Goal: Task Accomplishment & Management: Manage account settings

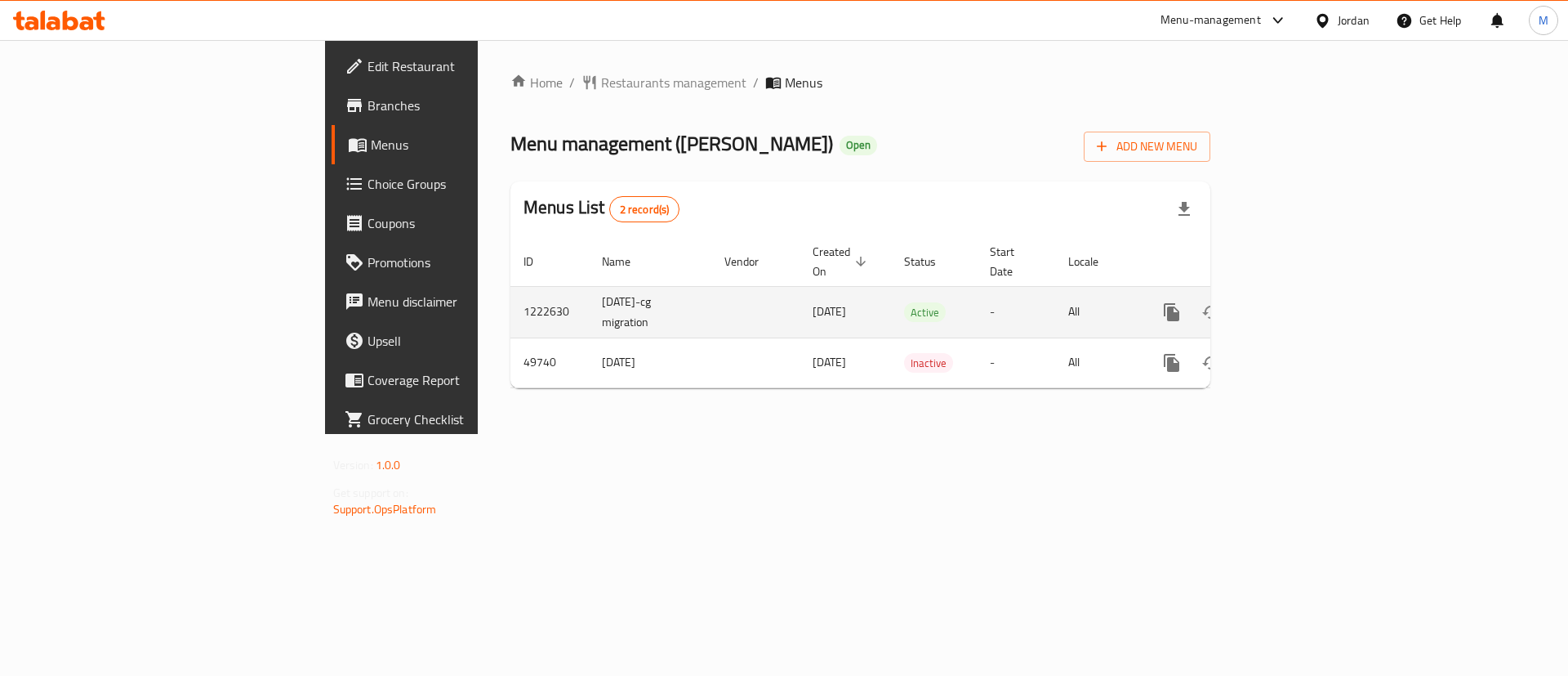
click at [1299, 302] on icon "enhanced table" at bounding box center [1288, 312] width 19 height 19
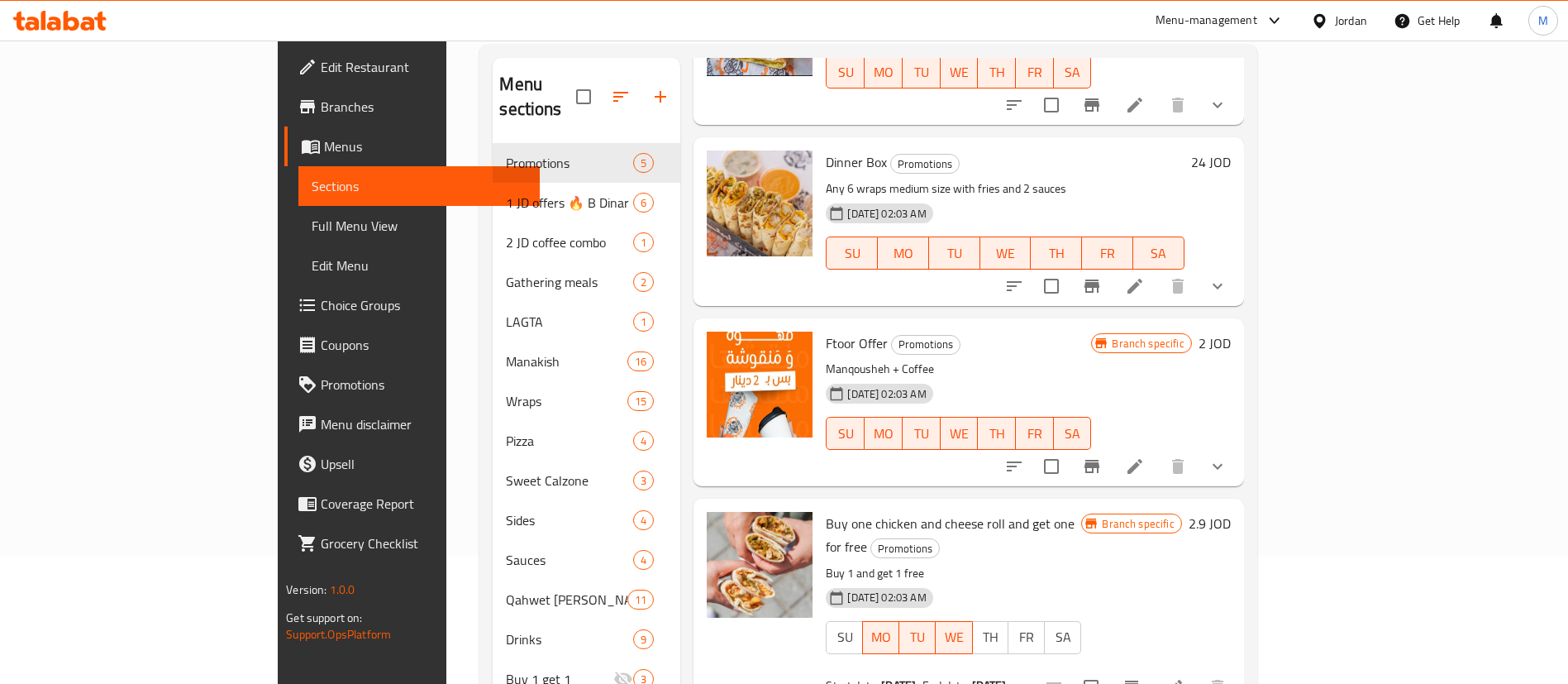
scroll to position [329, 0]
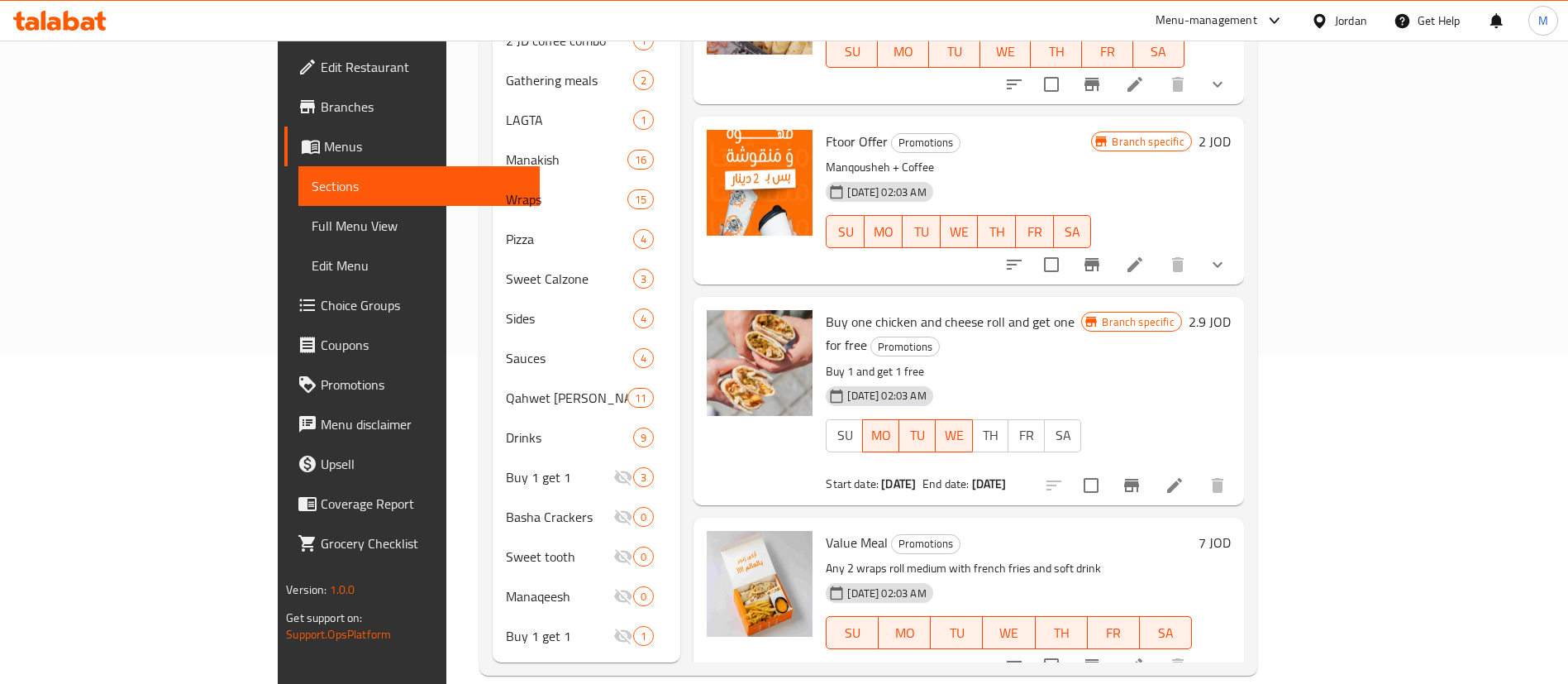
click at [1144, 655] on icon at bounding box center [1134, 664] width 20 height 20
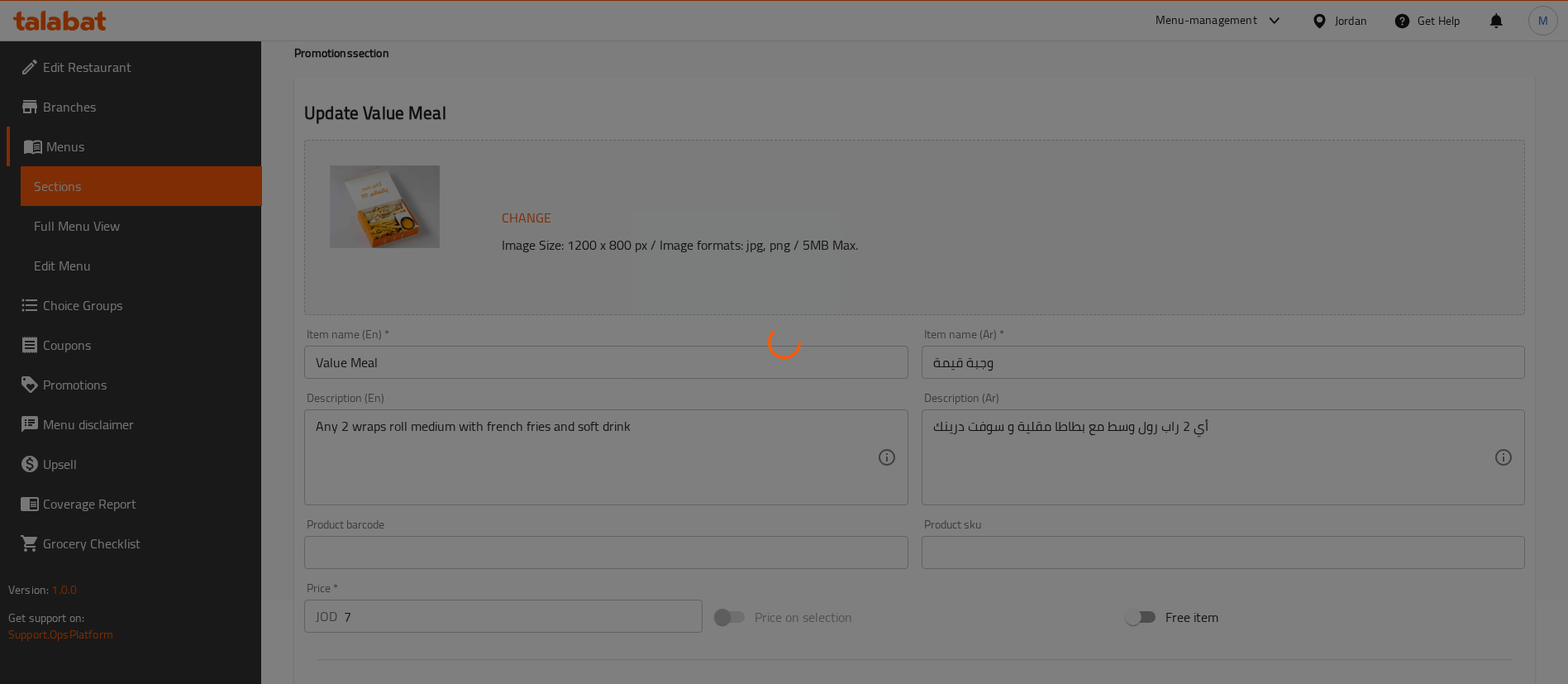
type input "اختيارك من الراب الأول:"
type input "1"
type input "اختيارك من ثاني راب:"
type input "1"
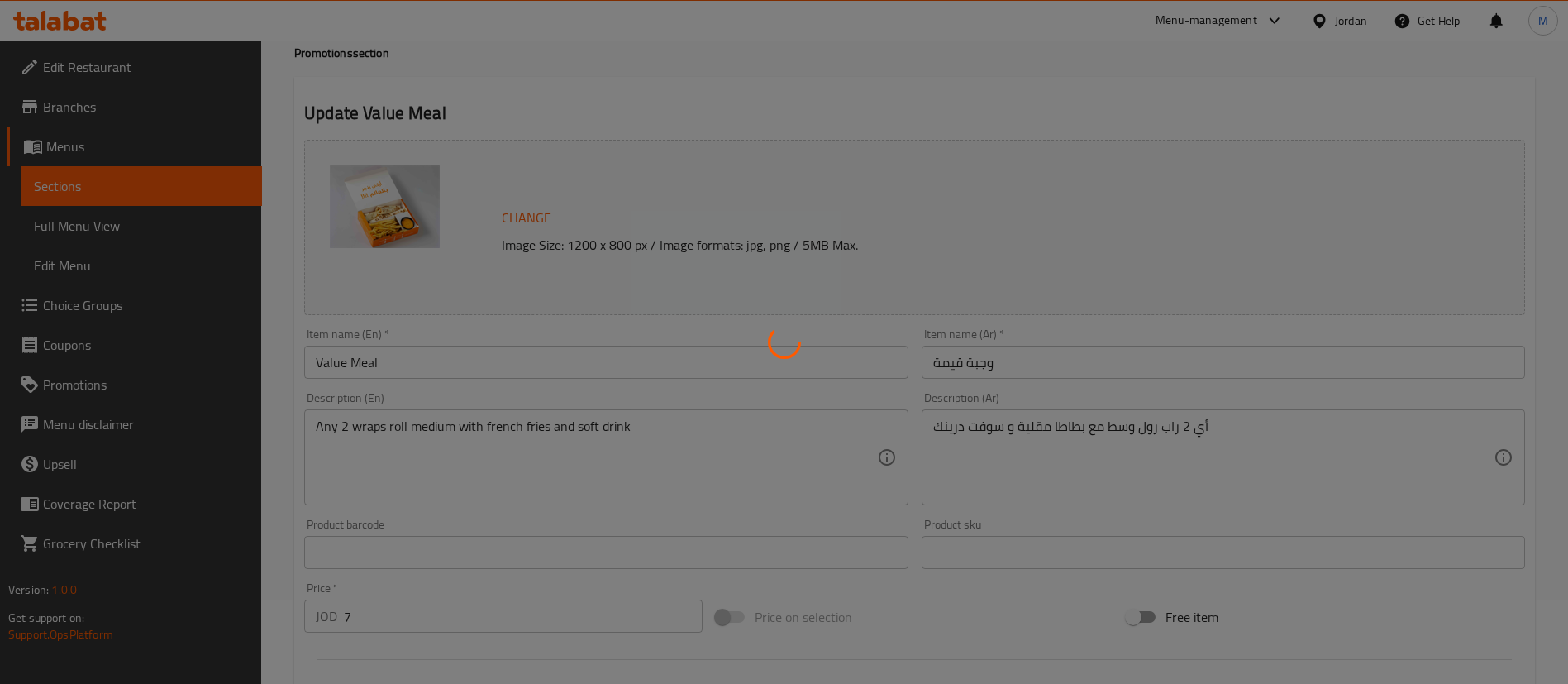
type input "1"
type input "اختيارك من المشروب"
type input "1"
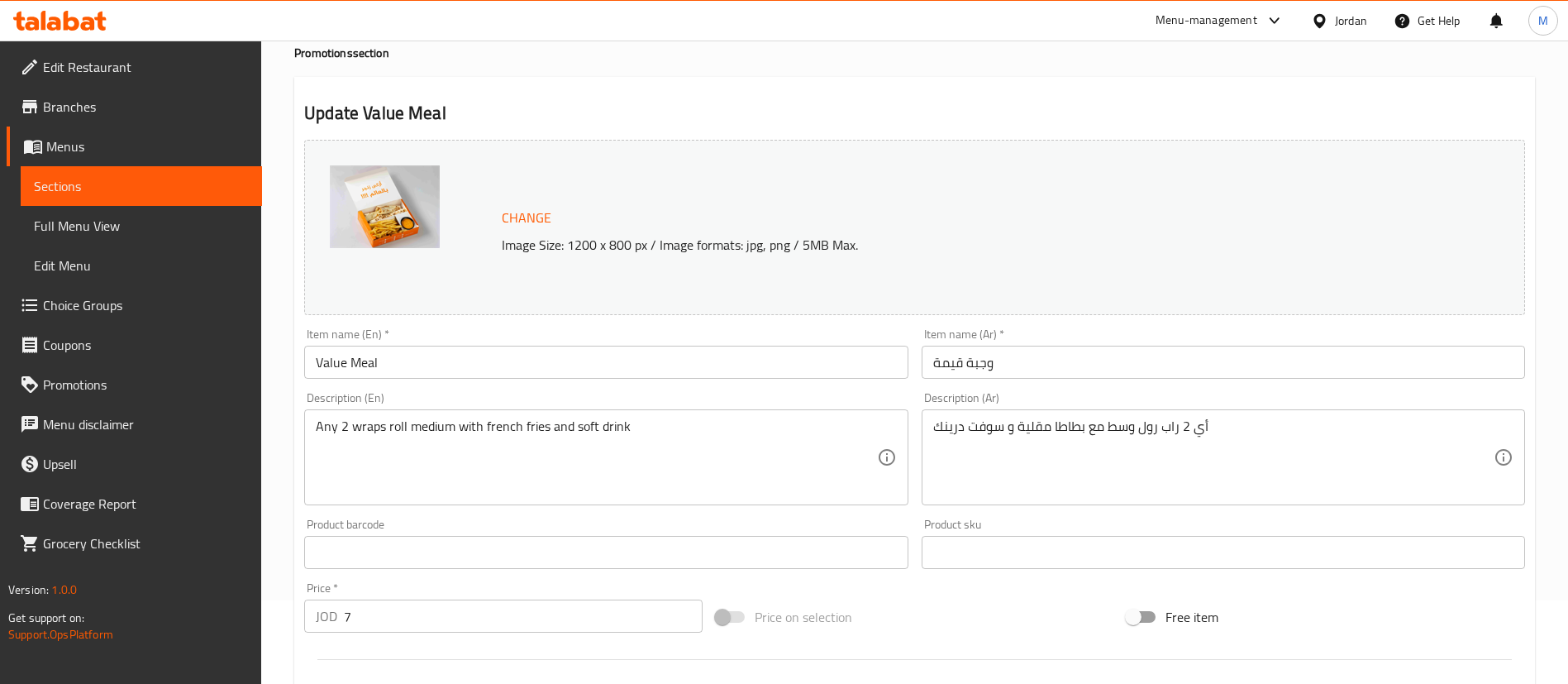
scroll to position [671, 0]
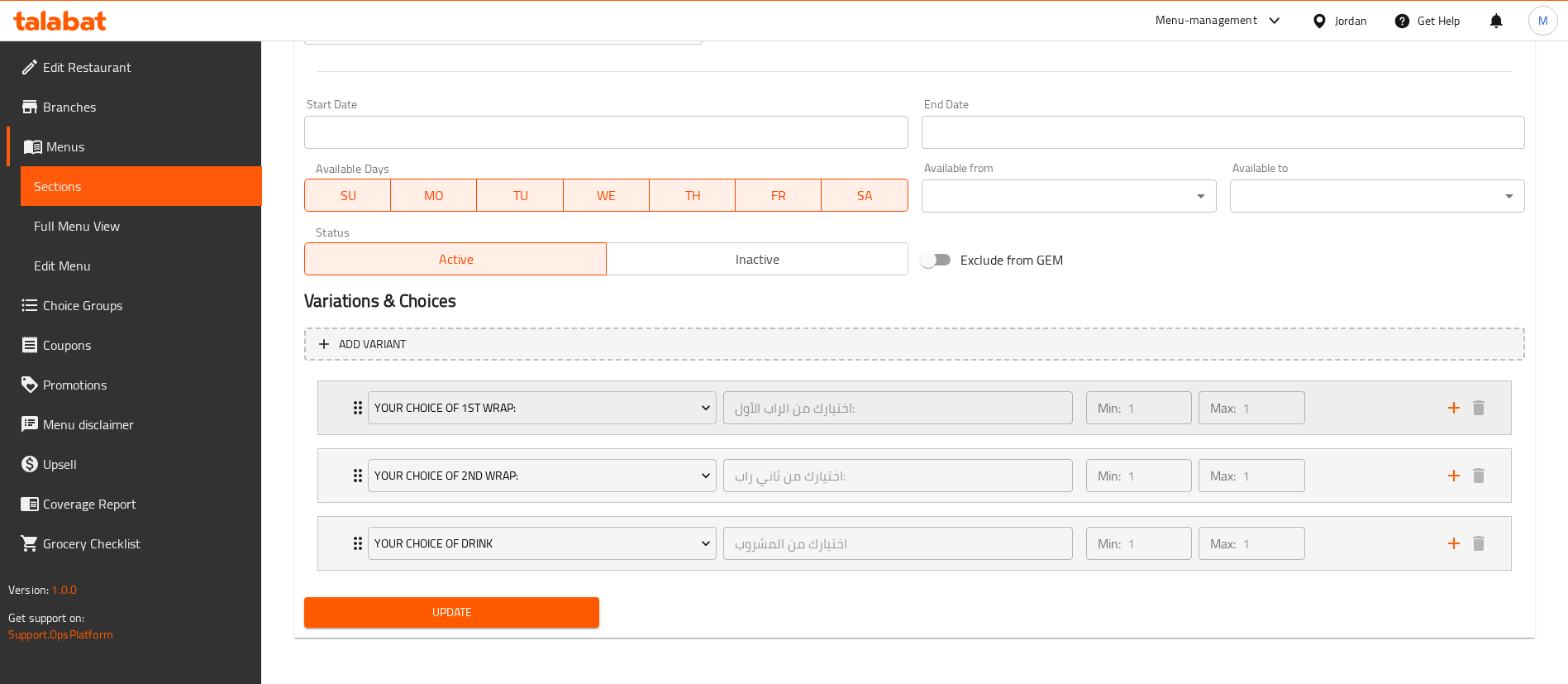
click at [1350, 406] on div "Min: 1 ​ Max: 1 ​" at bounding box center [1257, 407] width 362 height 53
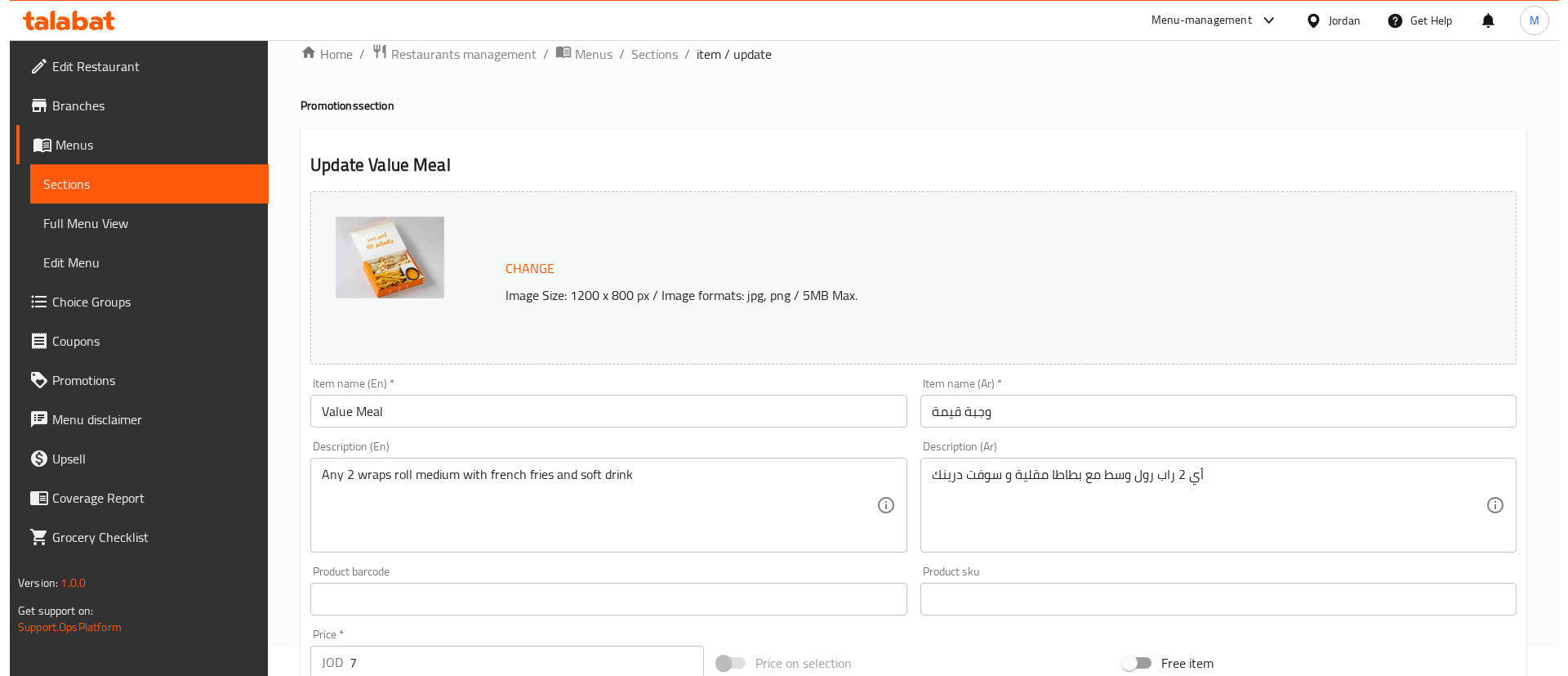
scroll to position [0, 0]
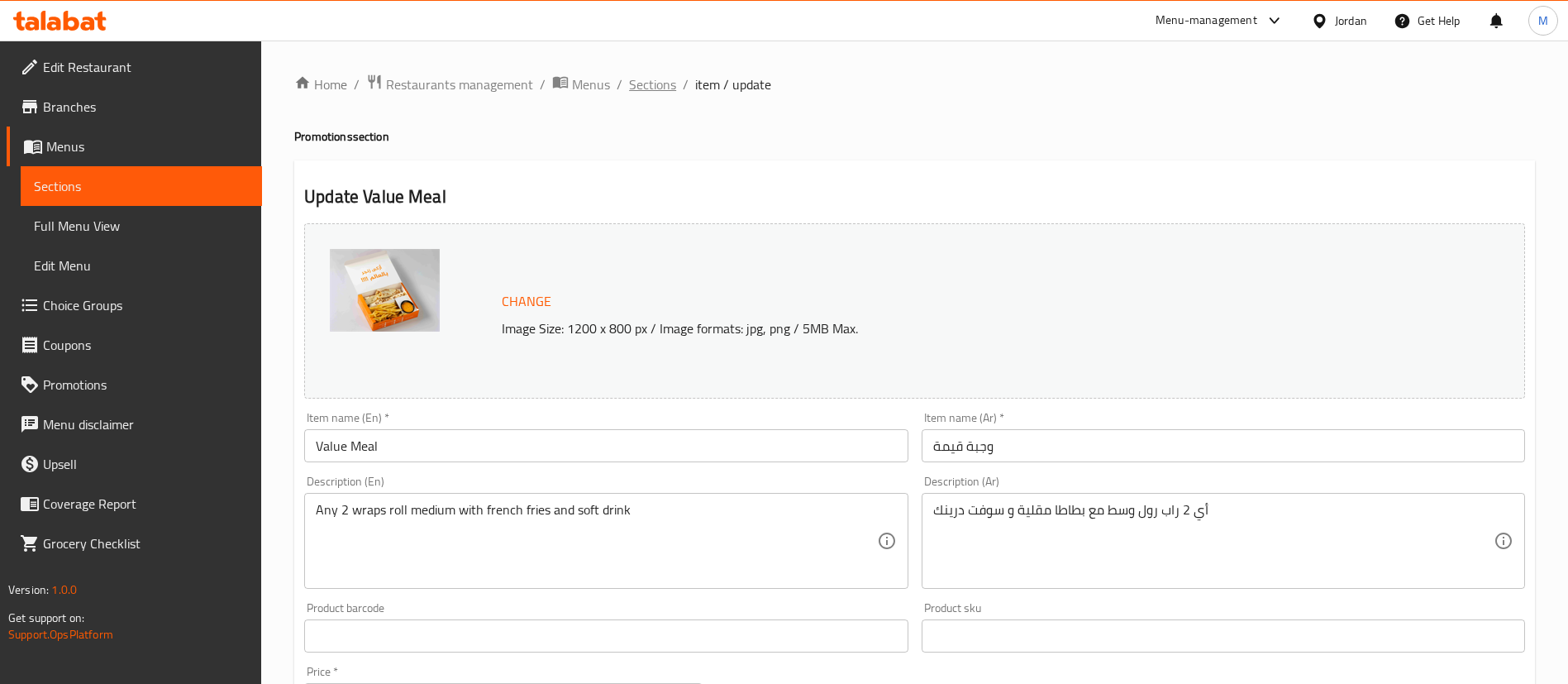
click at [654, 91] on span "Sections" at bounding box center [651, 84] width 47 height 20
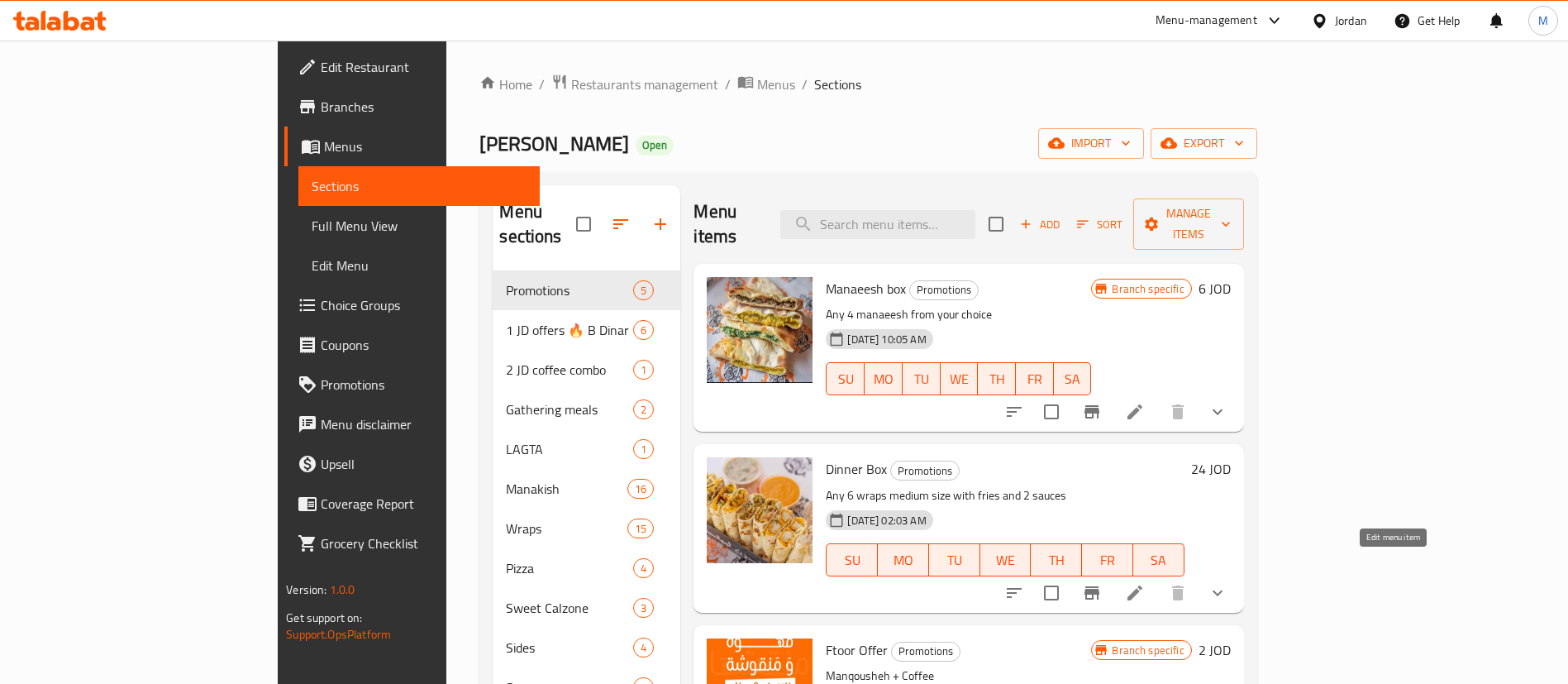
click at [1144, 583] on icon at bounding box center [1134, 592] width 20 height 20
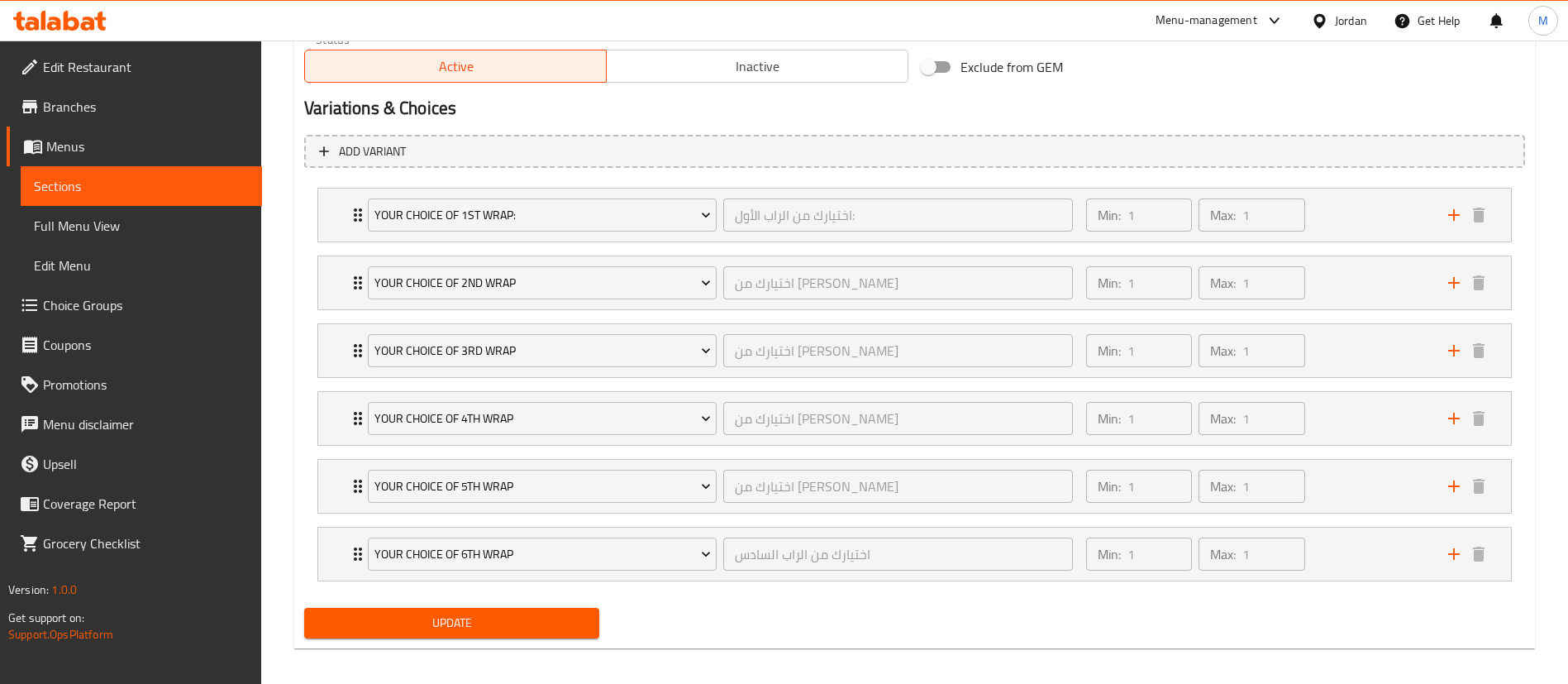
scroll to position [868, 0]
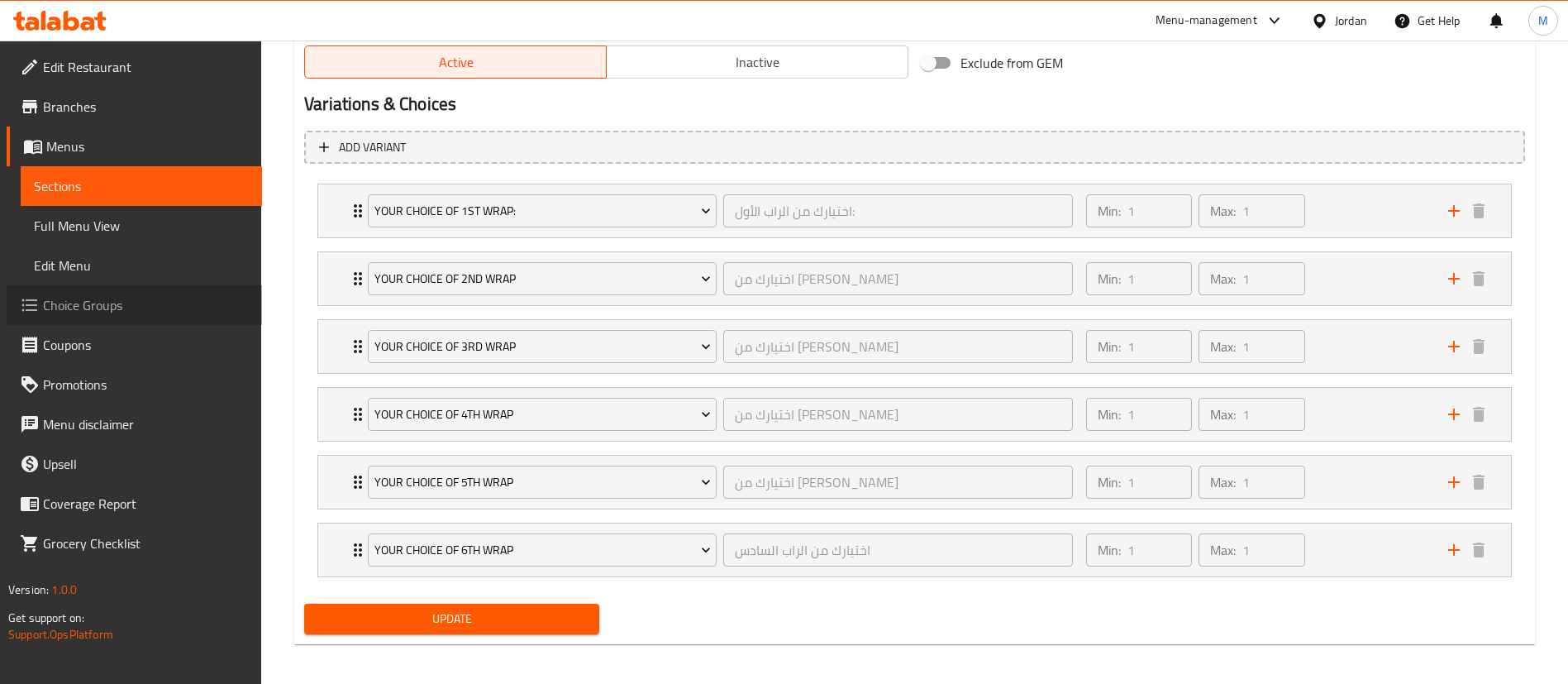
click at [157, 302] on span "Choice Groups" at bounding box center [146, 304] width 206 height 20
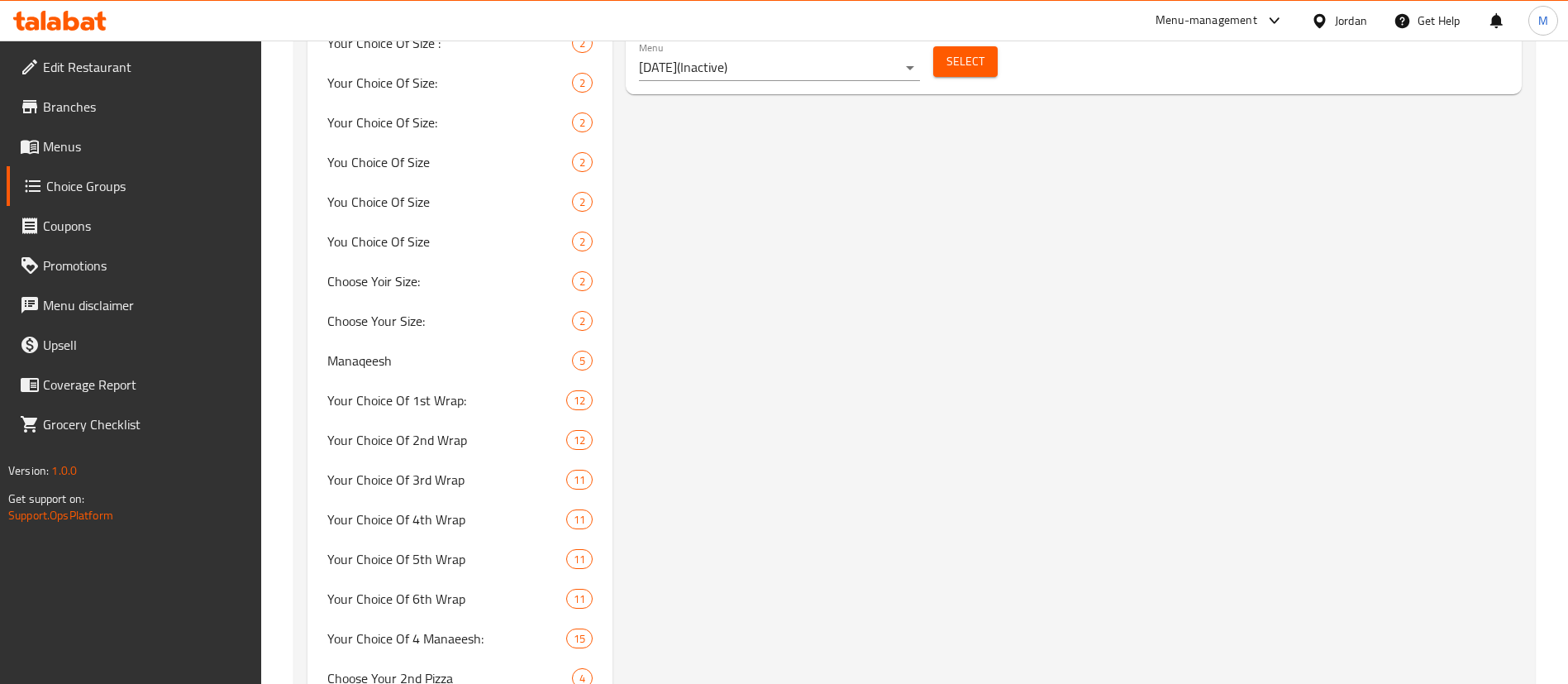
scroll to position [1102, 0]
click at [466, 390] on span "Your Choice Of 1st Wrap:" at bounding box center [421, 398] width 189 height 20
type input "Your Choice Of 1st Wrap:"
type input "اختيارك من الراب الأول:"
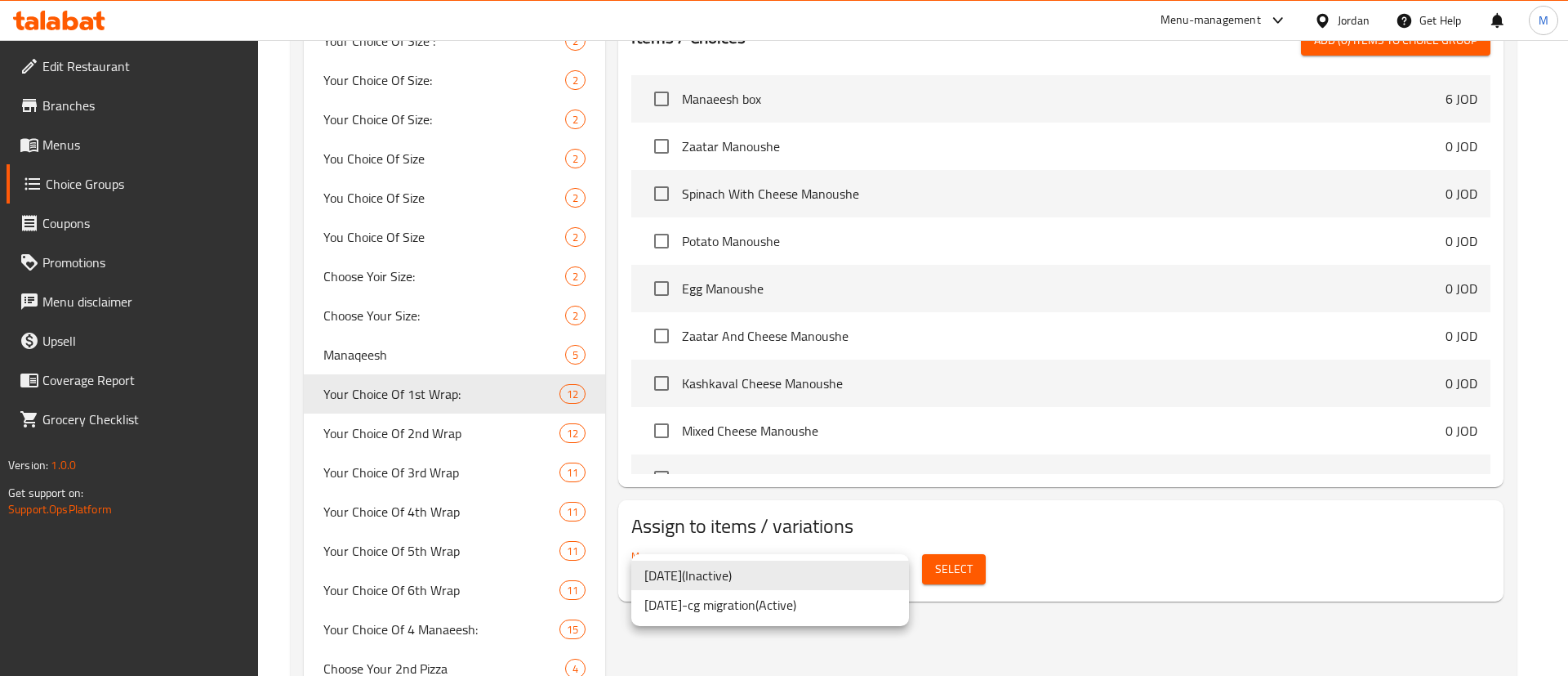
click at [813, 603] on li "[DATE]-cg migration ( Active )" at bounding box center [770, 604] width 278 height 29
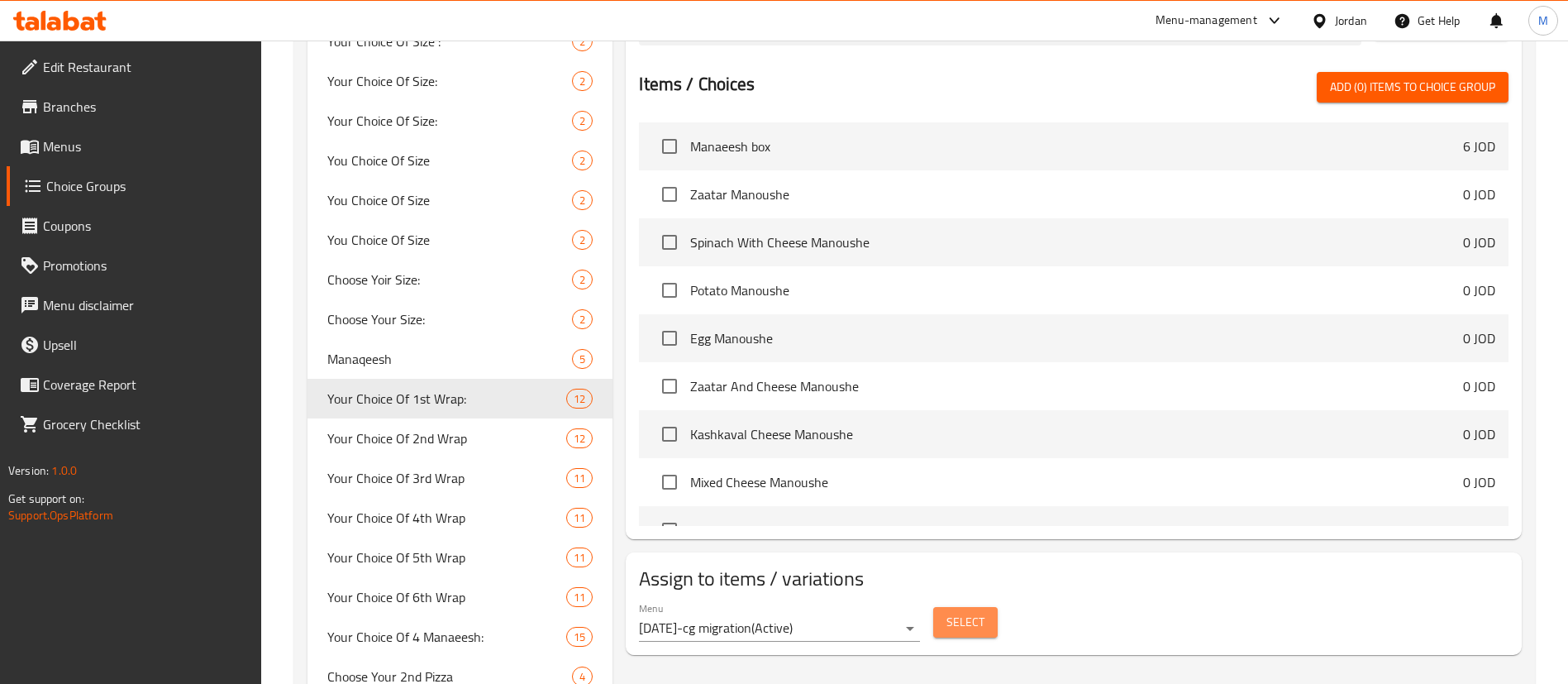
click at [949, 612] on span "Select" at bounding box center [965, 622] width 38 height 20
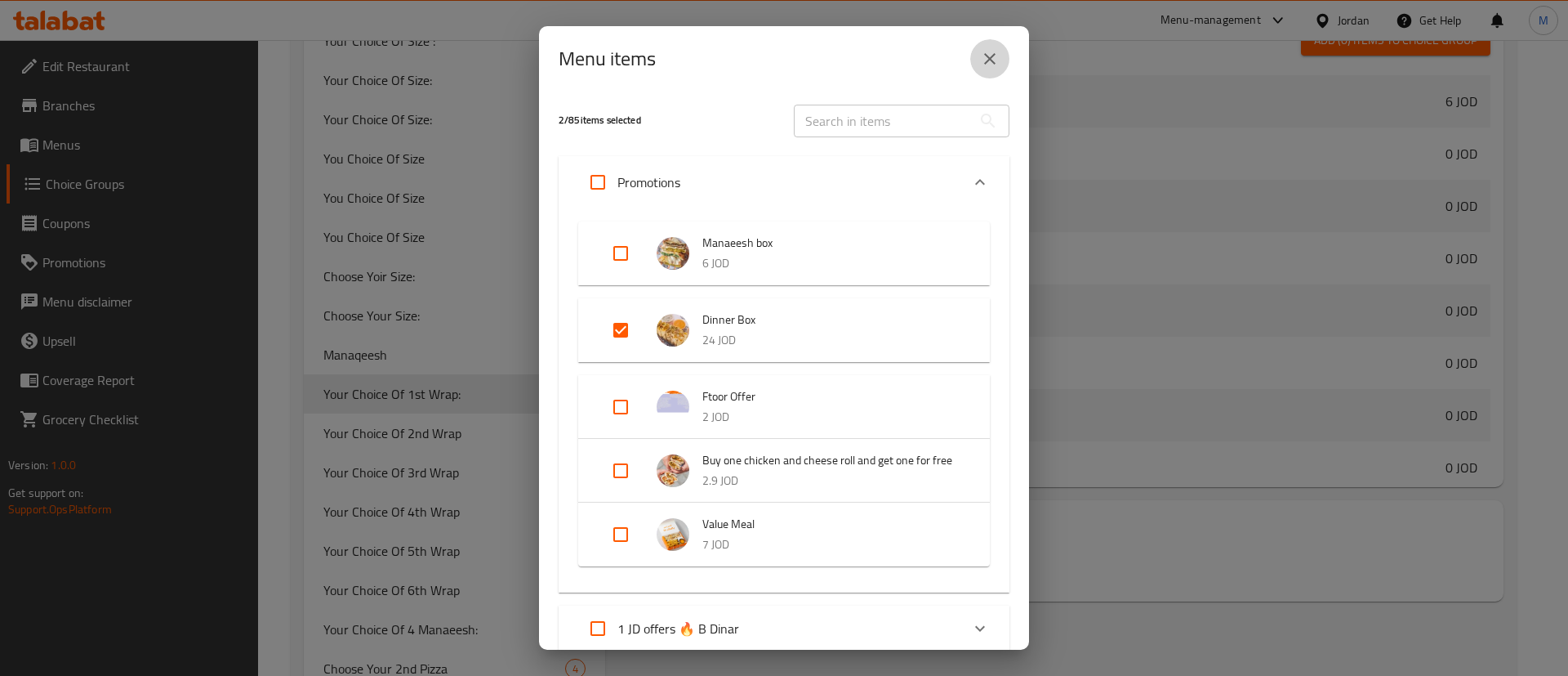
click at [990, 67] on icon "close" at bounding box center [989, 58] width 19 height 19
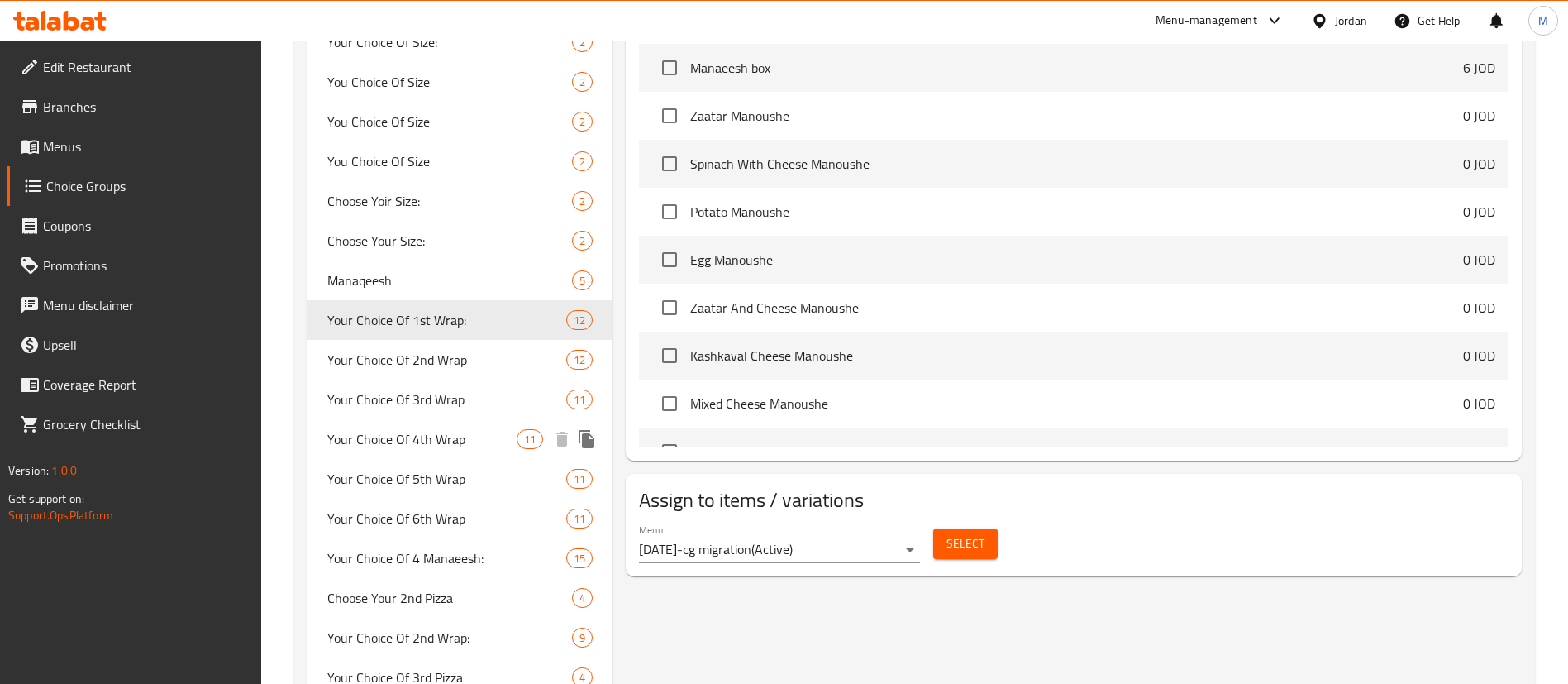
scroll to position [1226, 0]
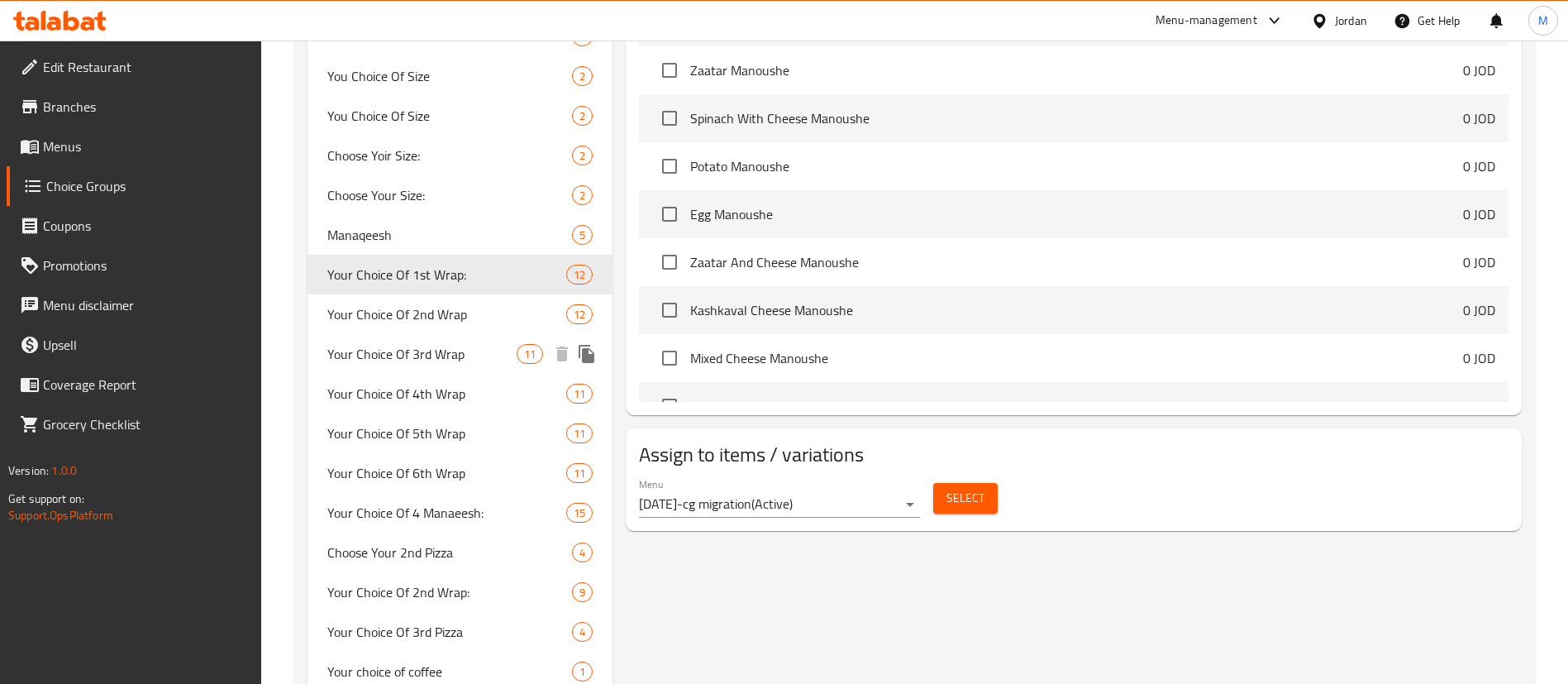
click at [479, 356] on span "Your Choice Of 3rd Wrap" at bounding box center [421, 353] width 189 height 20
type input "Your Choice Of 3rd Wrap"
type input "اختيارك من الراب الثالث"
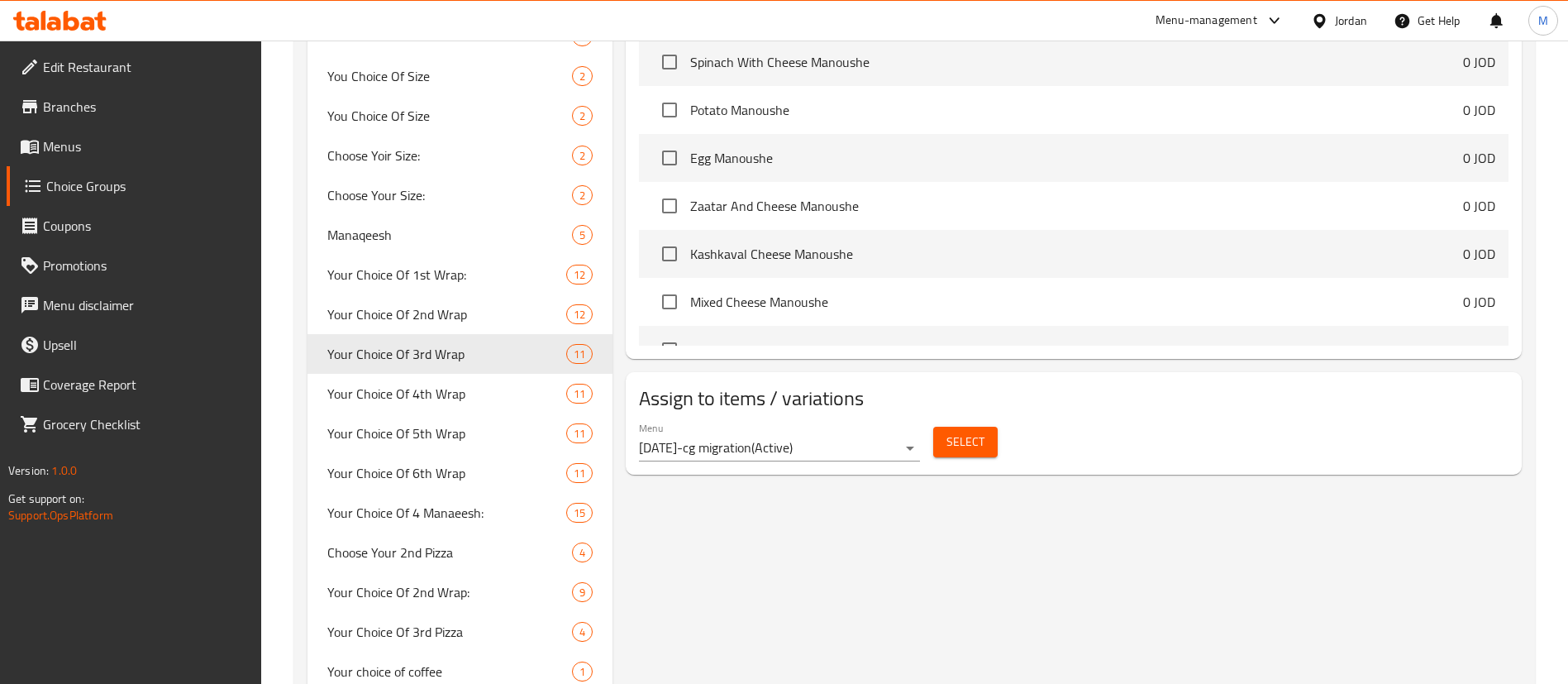
click at [947, 432] on span "Select" at bounding box center [965, 442] width 38 height 20
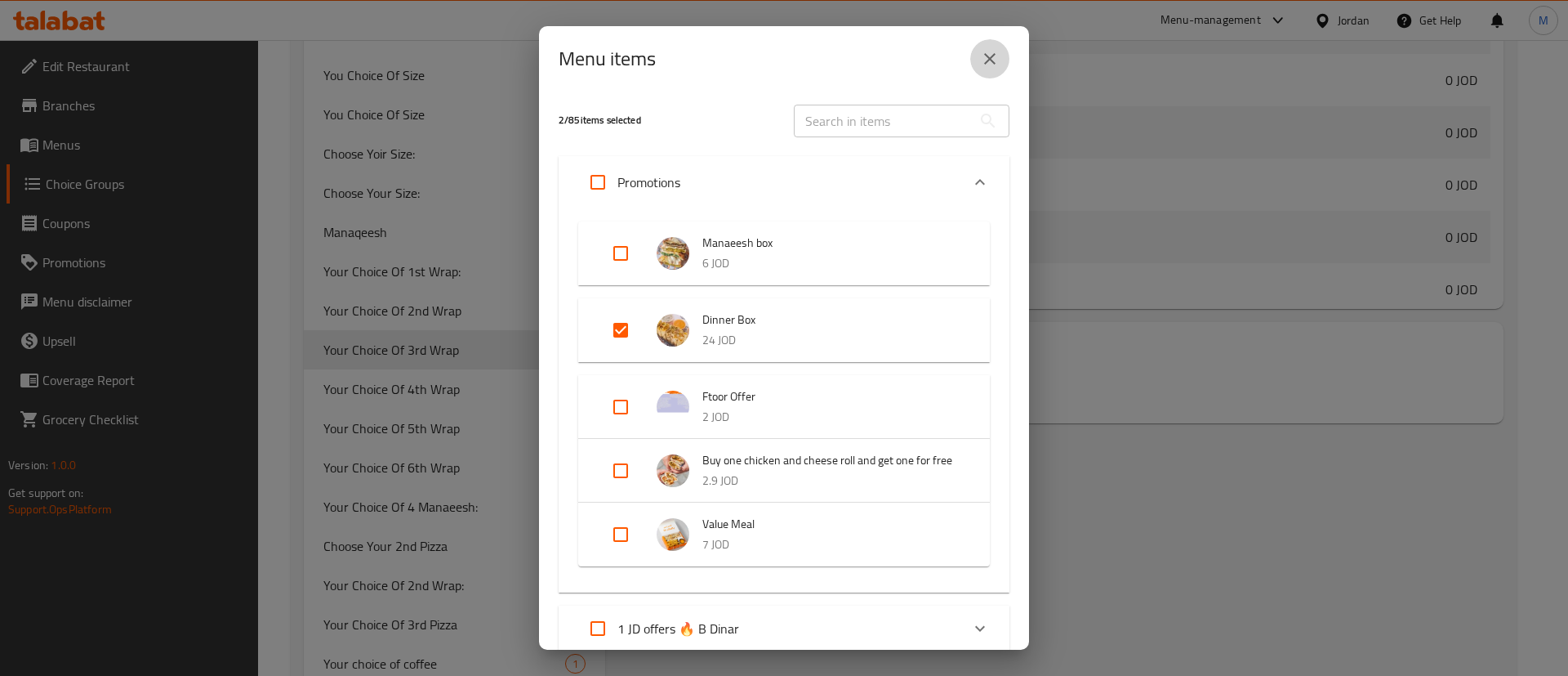
click at [989, 63] on icon "close" at bounding box center [989, 58] width 19 height 19
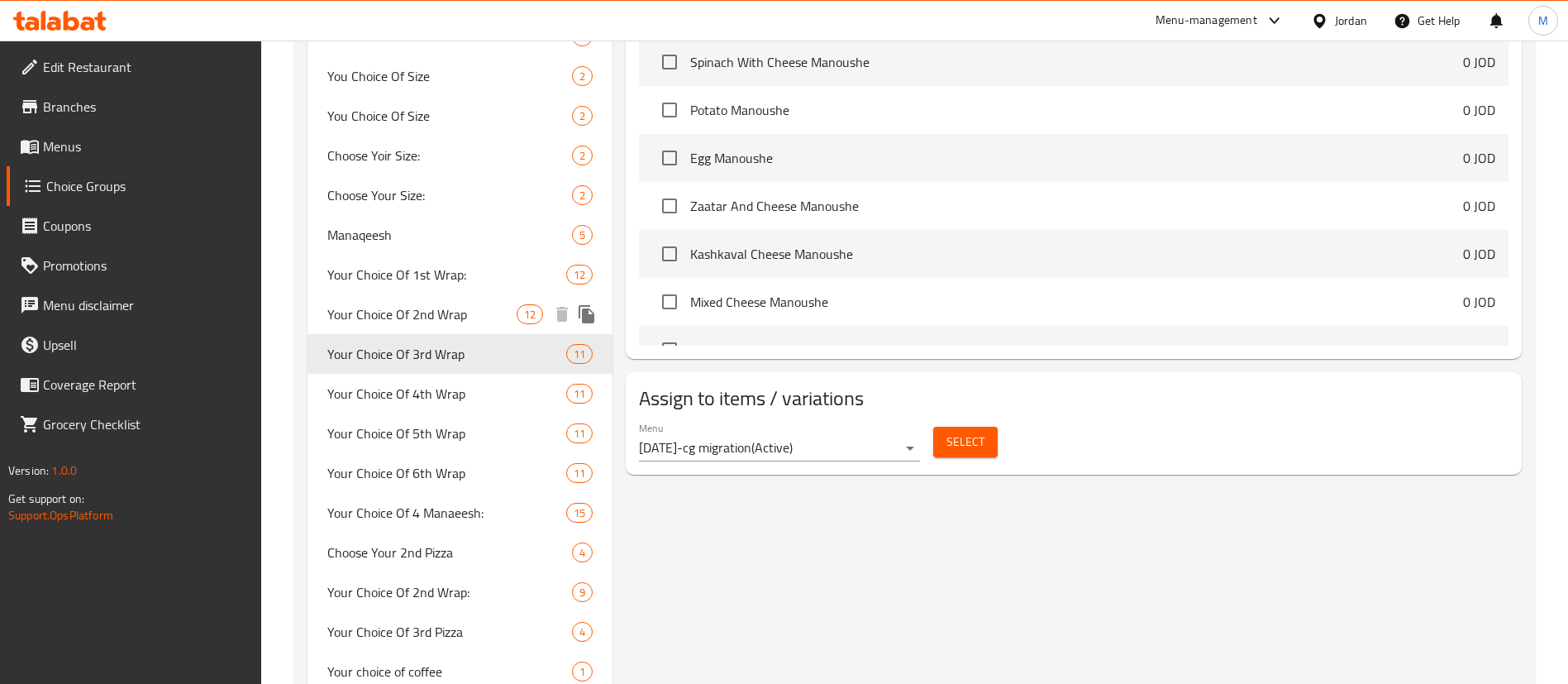
click at [350, 315] on span "Your Choice Of 2nd Wrap" at bounding box center [421, 314] width 189 height 20
type input "Your Choice Of 2nd Wrap"
type input "اختيارك من [PERSON_NAME]"
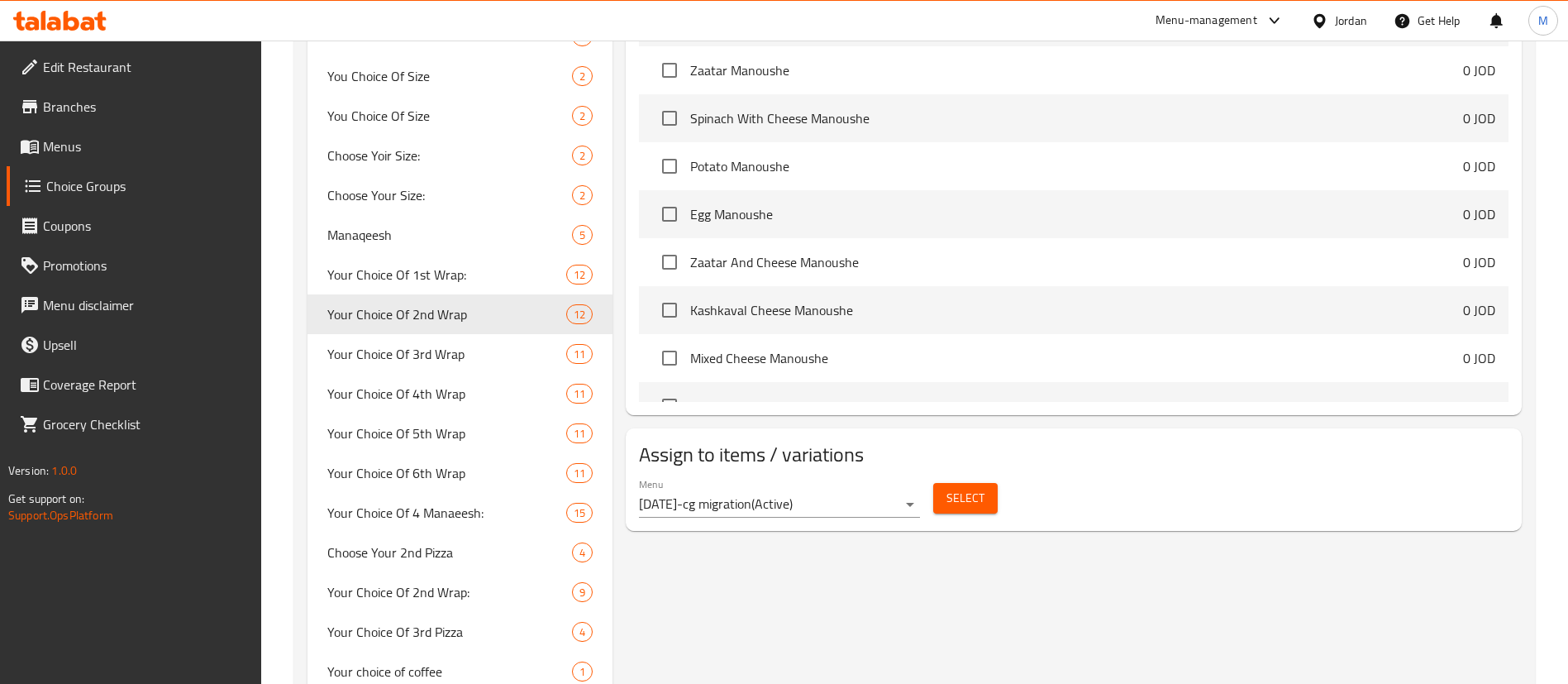
click at [980, 488] on span "Select" at bounding box center [965, 498] width 38 height 20
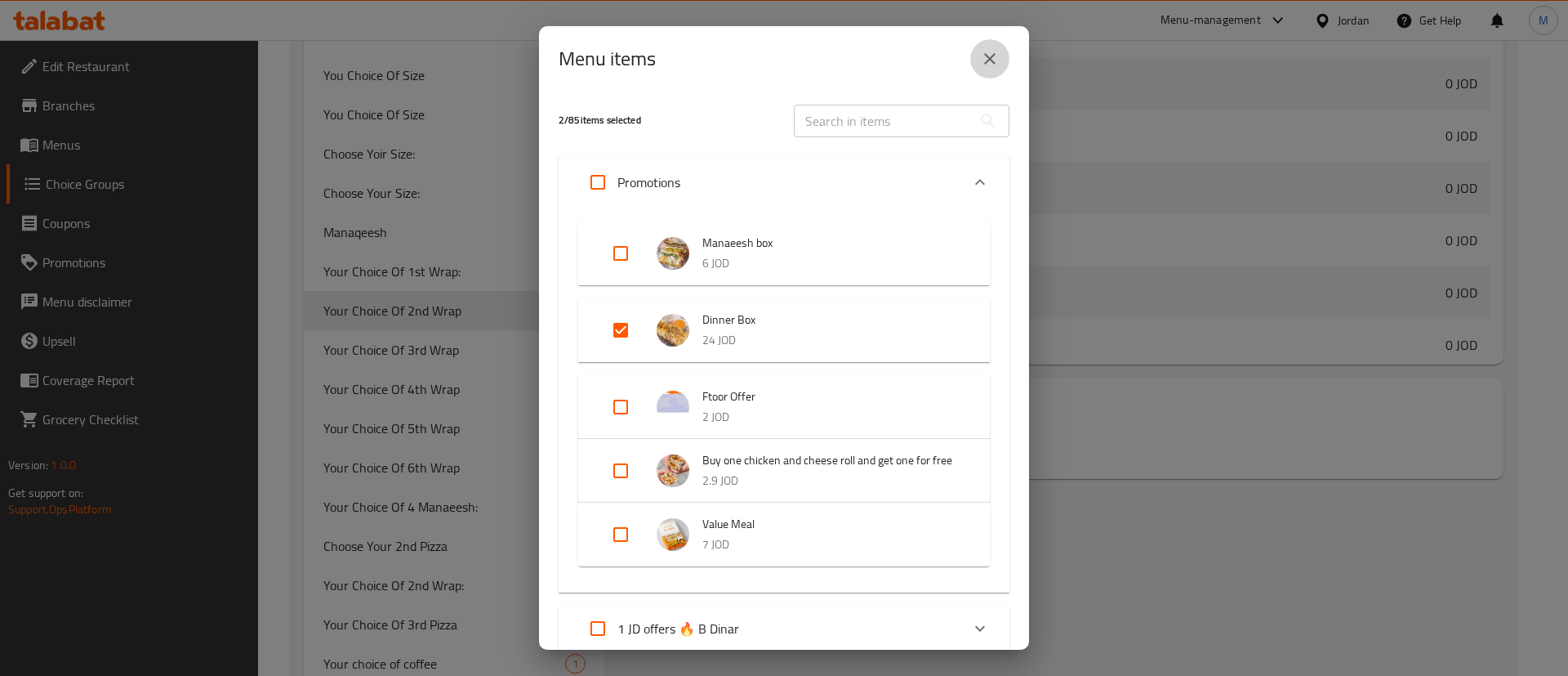
click at [996, 67] on icon "close" at bounding box center [989, 58] width 19 height 19
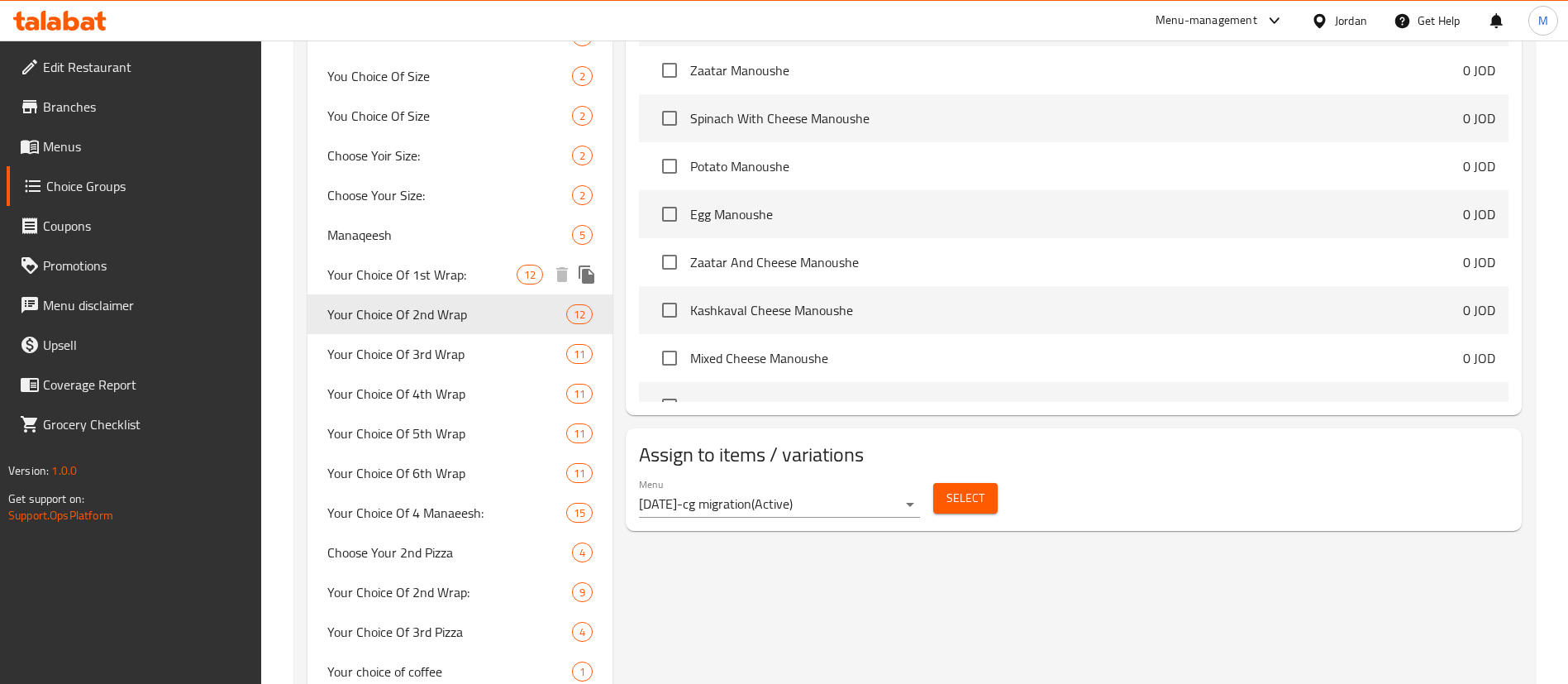
click at [474, 281] on span "Your Choice Of 1st Wrap:" at bounding box center [421, 274] width 189 height 20
type input "Your Choice Of 1st Wrap:"
type input "اختيارك من الراب الأول:"
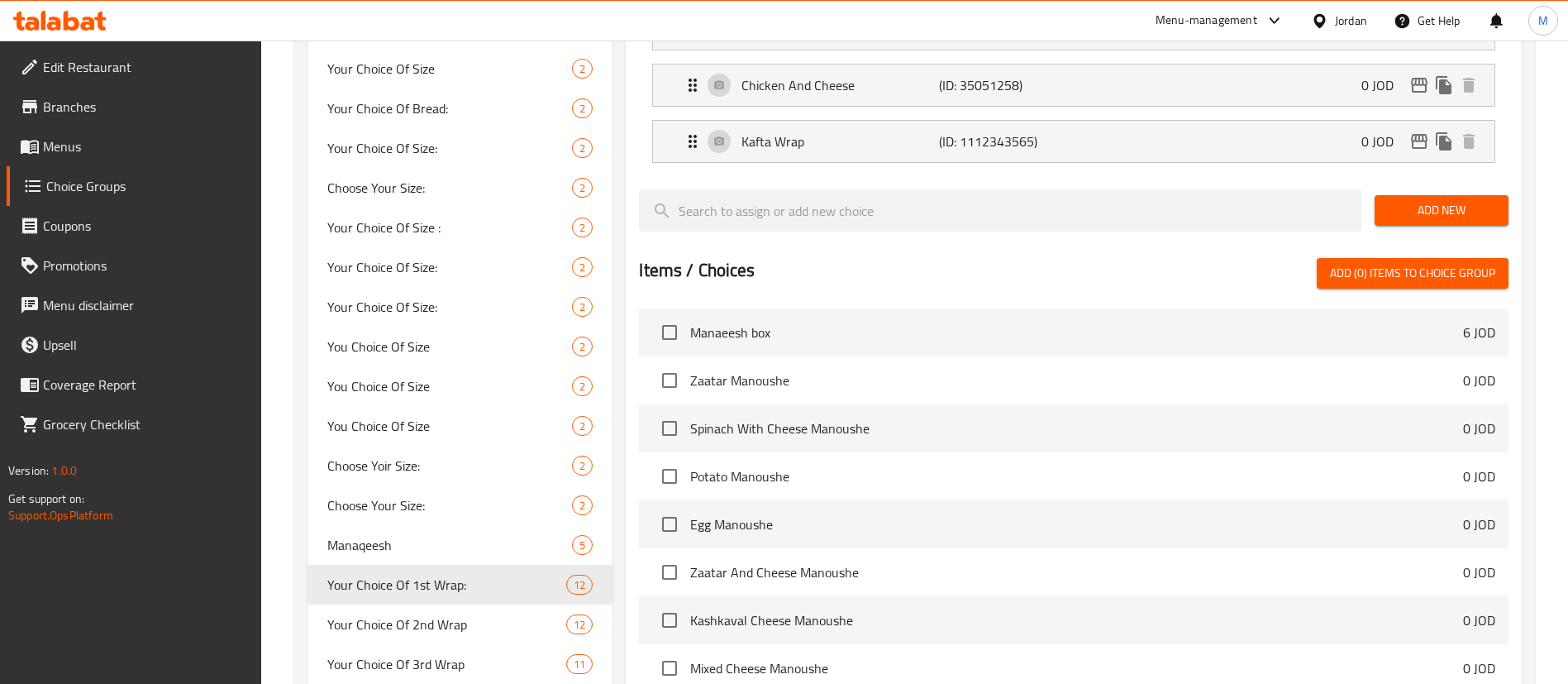
scroll to position [854, 0]
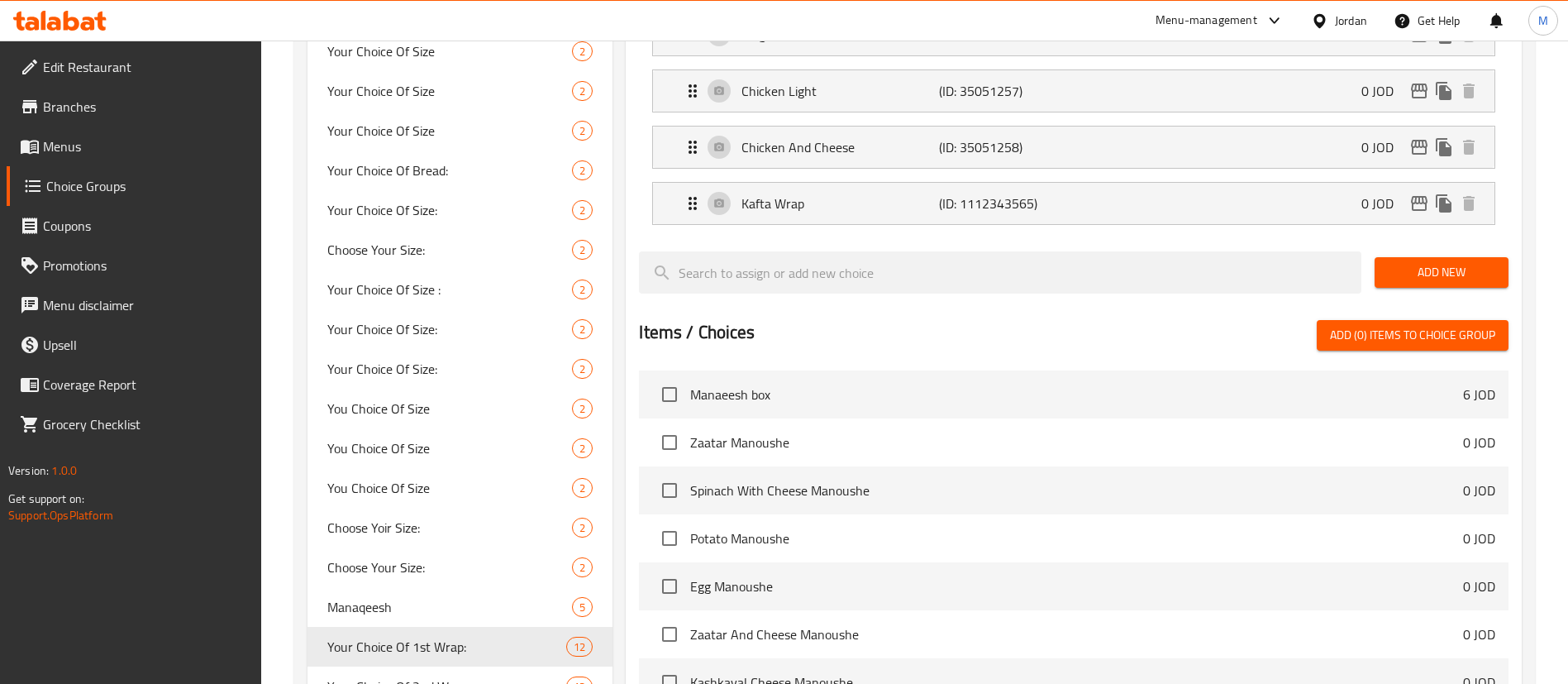
click at [1443, 262] on span "Add New" at bounding box center [1441, 272] width 107 height 20
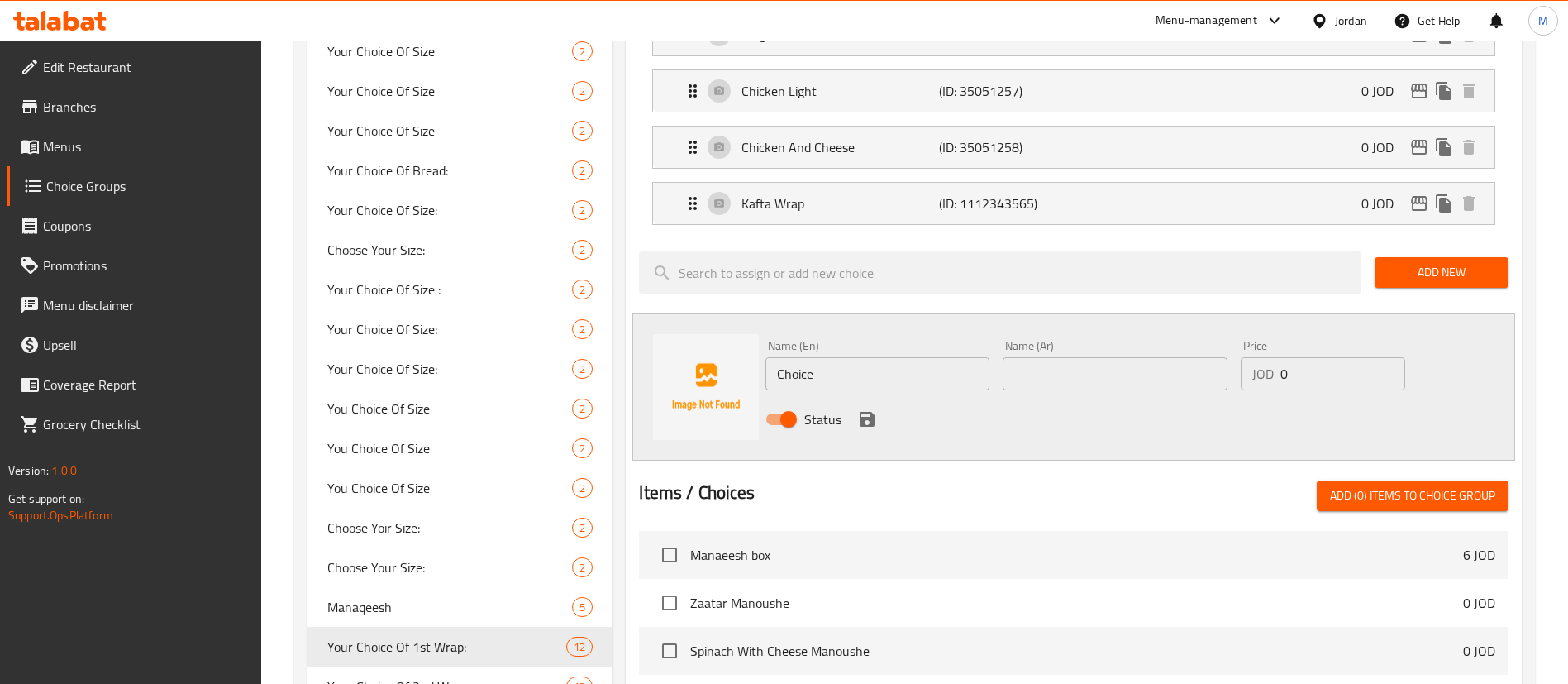
click at [956, 357] on input "Choice" at bounding box center [877, 373] width 224 height 33
paste input "Steak and cheese"
type input "Steak and cheese"
click at [1121, 357] on input "text" at bounding box center [1114, 373] width 224 height 33
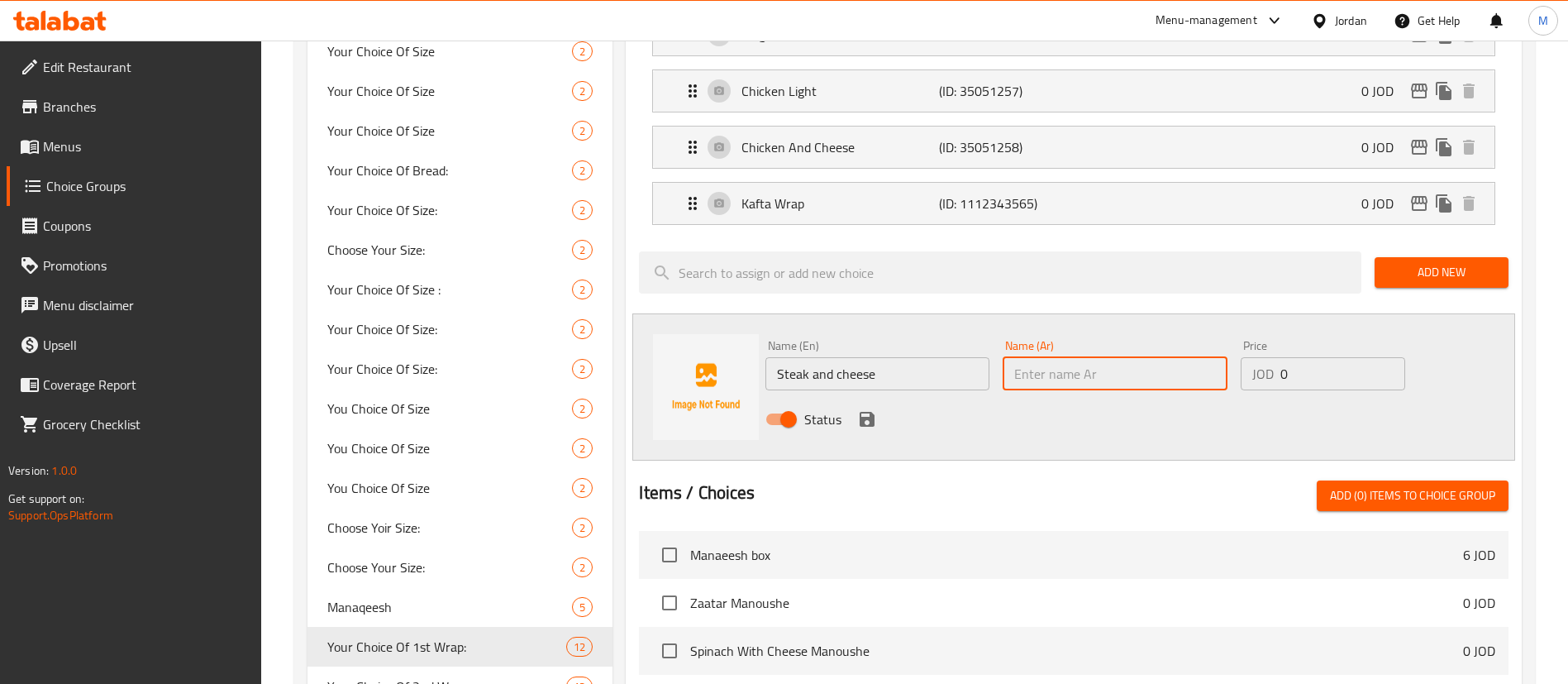
click at [1121, 357] on input "text" at bounding box center [1114, 373] width 224 height 33
paste input "ستيك انذ تشيز"
type input "ستيك انذ تشيز"
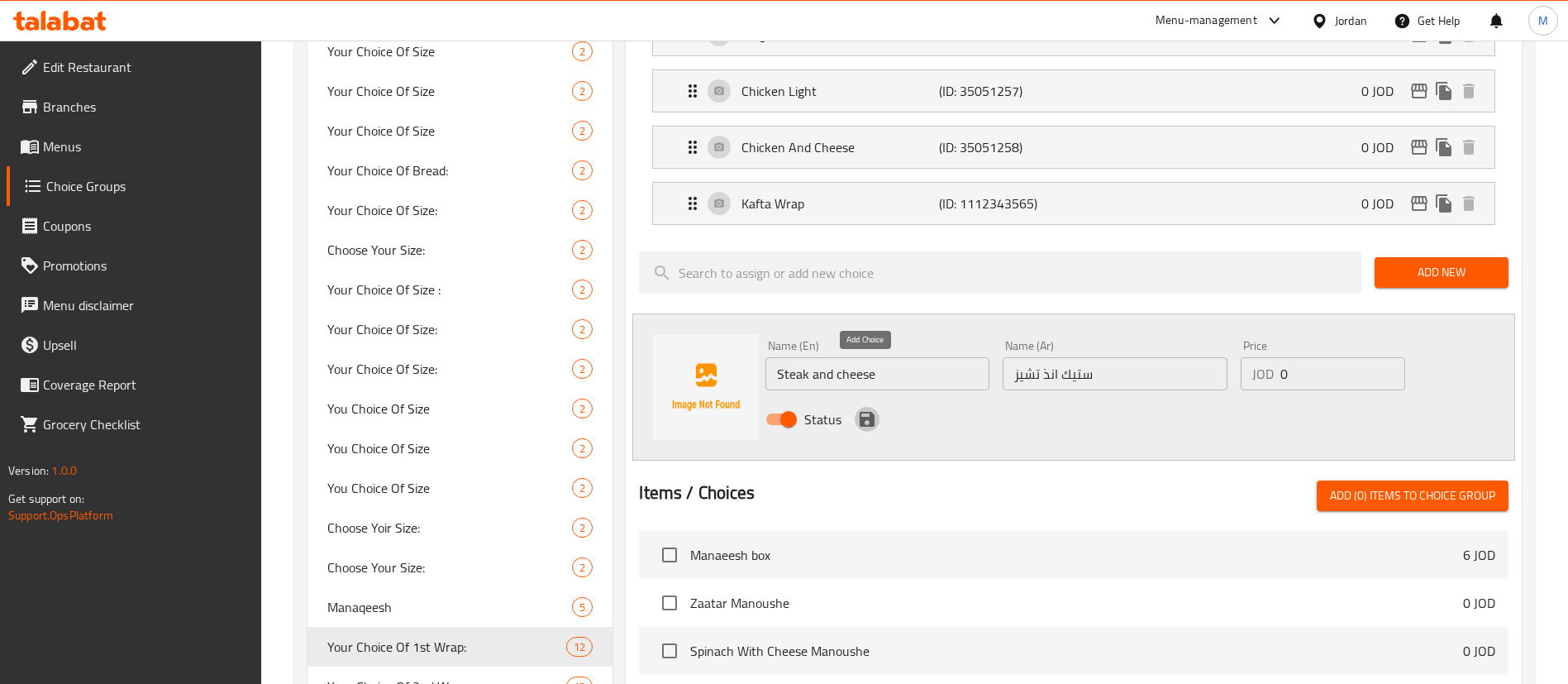
drag, startPoint x: 871, startPoint y: 373, endPoint x: 1385, endPoint y: 277, distance: 522.9
click at [871, 411] on icon "save" at bounding box center [867, 419] width 15 height 15
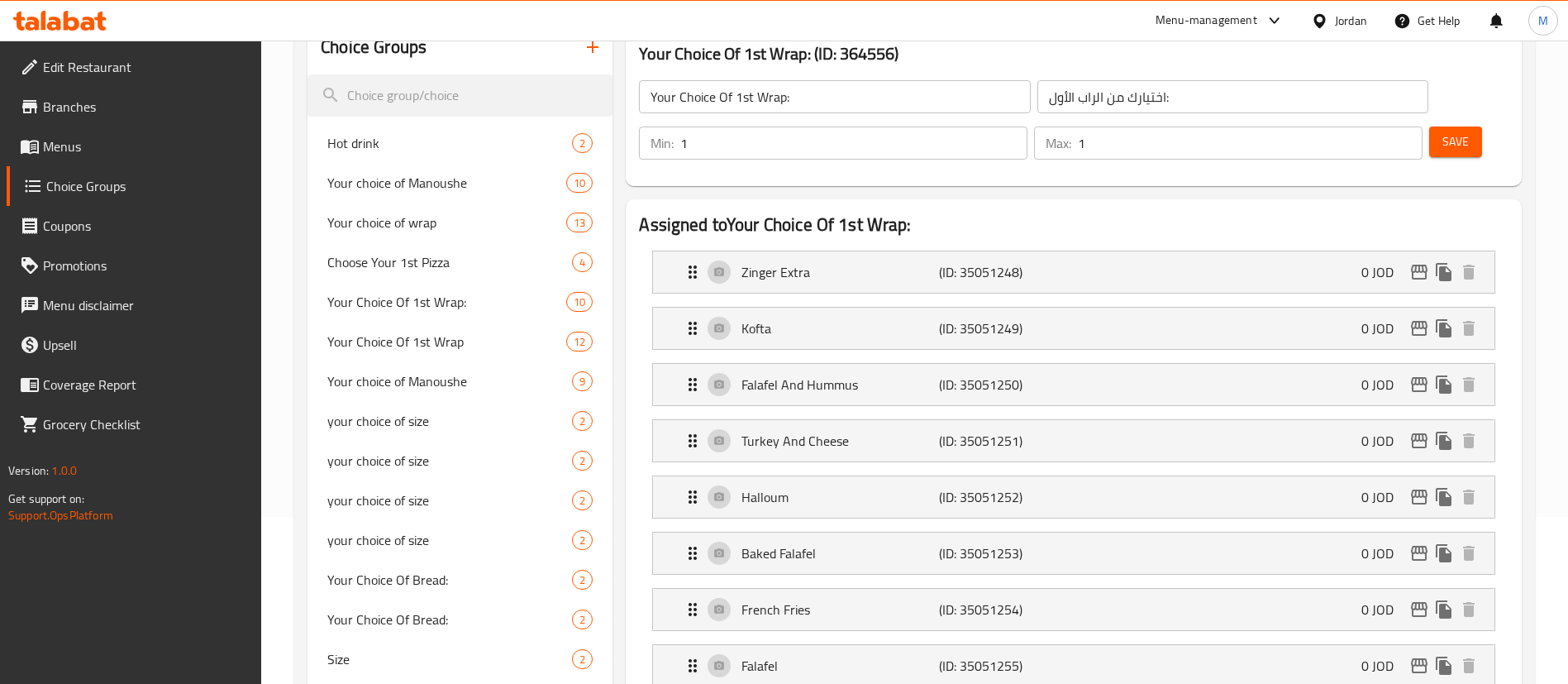
scroll to position [110, 0]
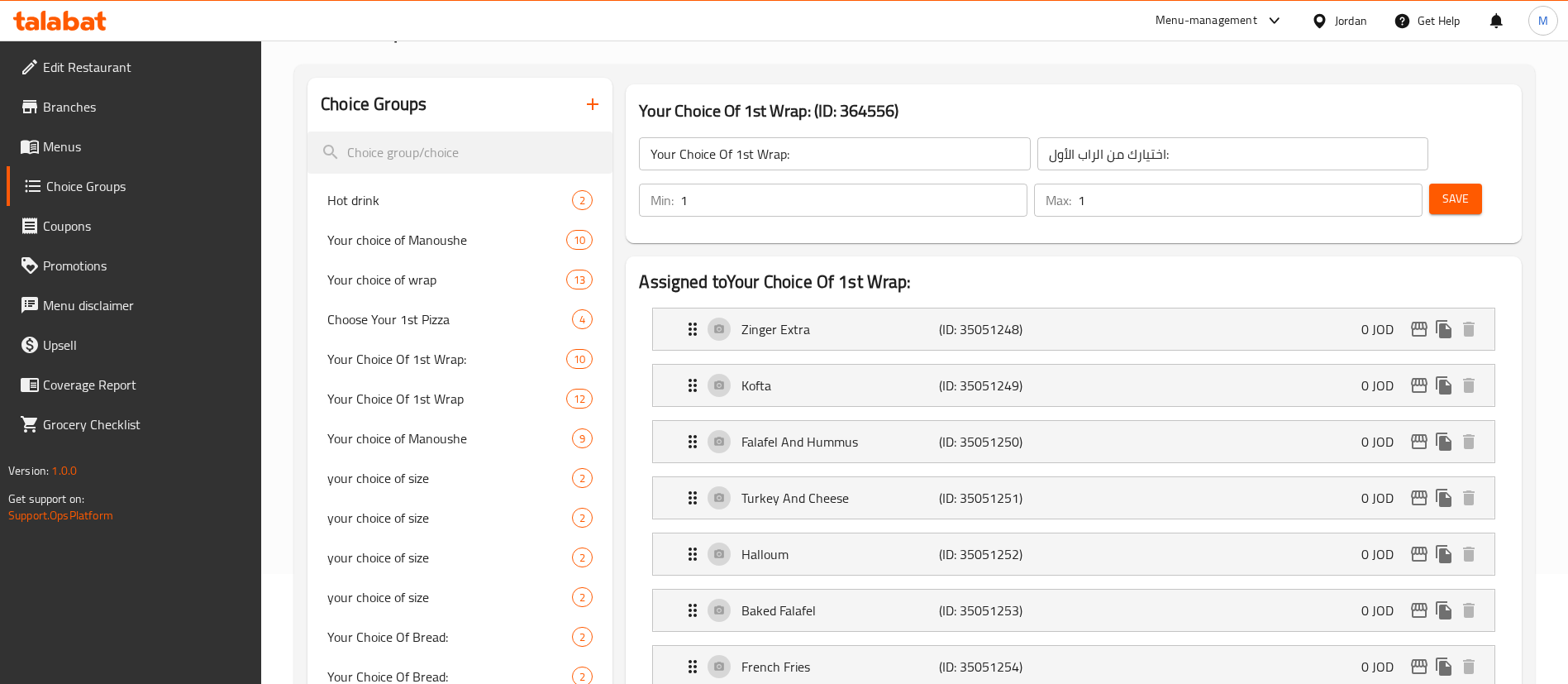
click at [1458, 180] on div "Save" at bounding box center [1462, 200] width 73 height 40
click at [1451, 184] on button "Save" at bounding box center [1455, 199] width 53 height 31
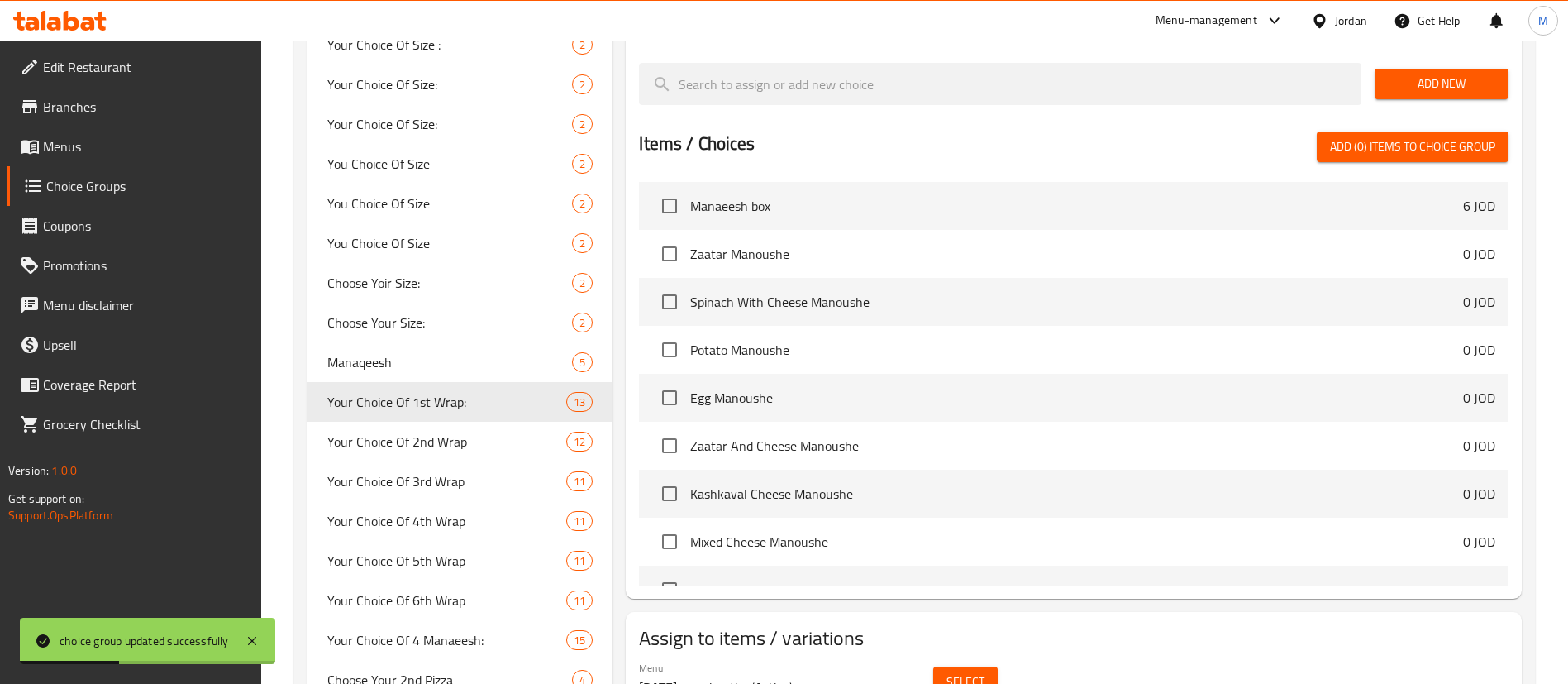
scroll to position [1102, 0]
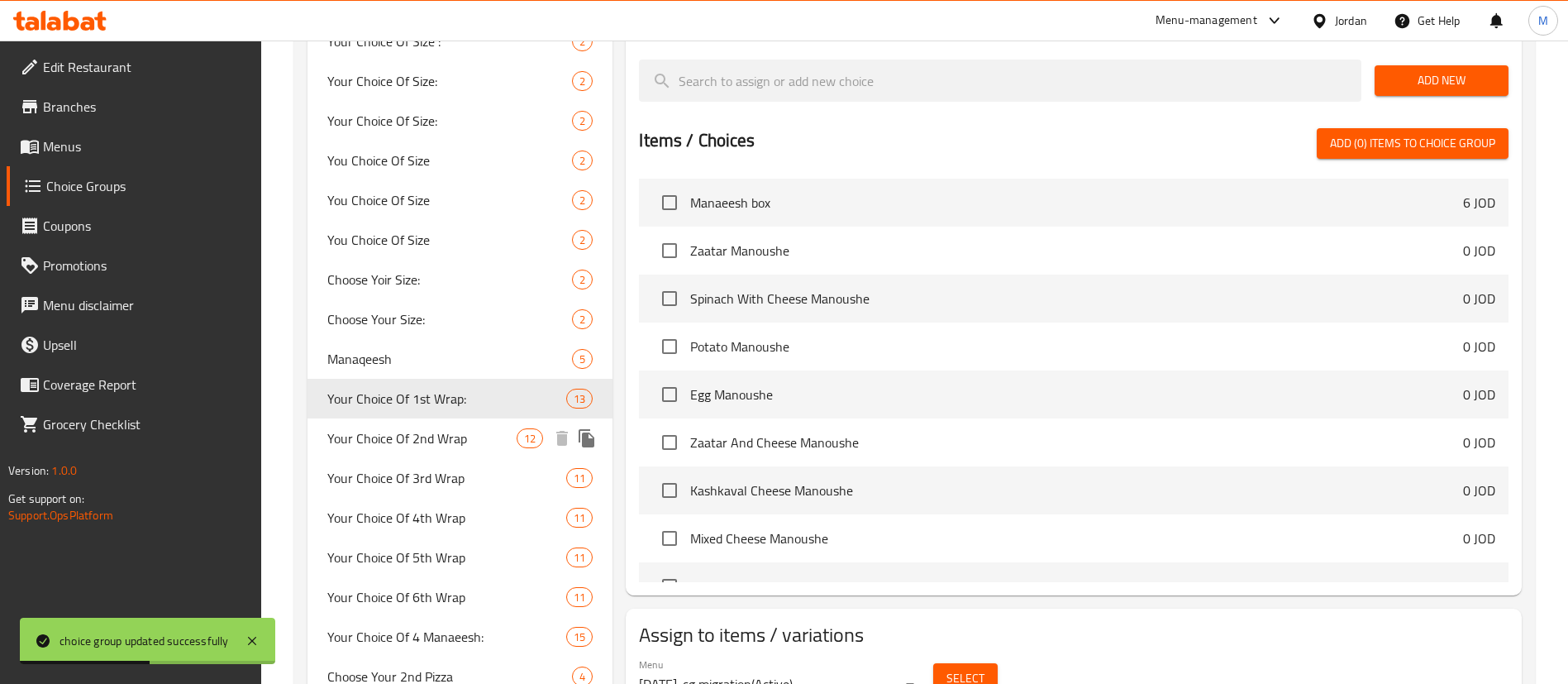
click at [447, 445] on span "Your Choice Of 2nd Wrap" at bounding box center [421, 438] width 189 height 20
type input "Your Choice Of 2nd Wrap"
type input "اختيارك من [PERSON_NAME]"
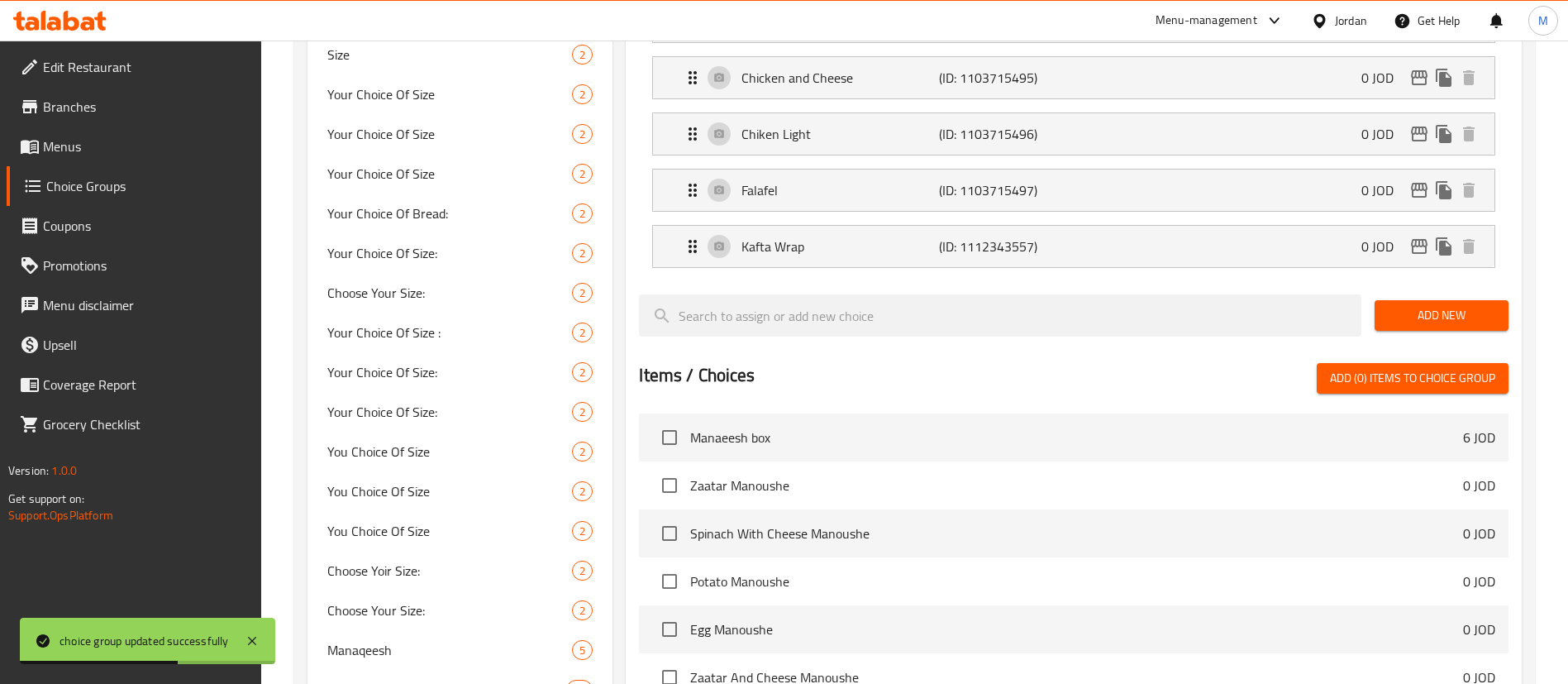
scroll to position [854, 0]
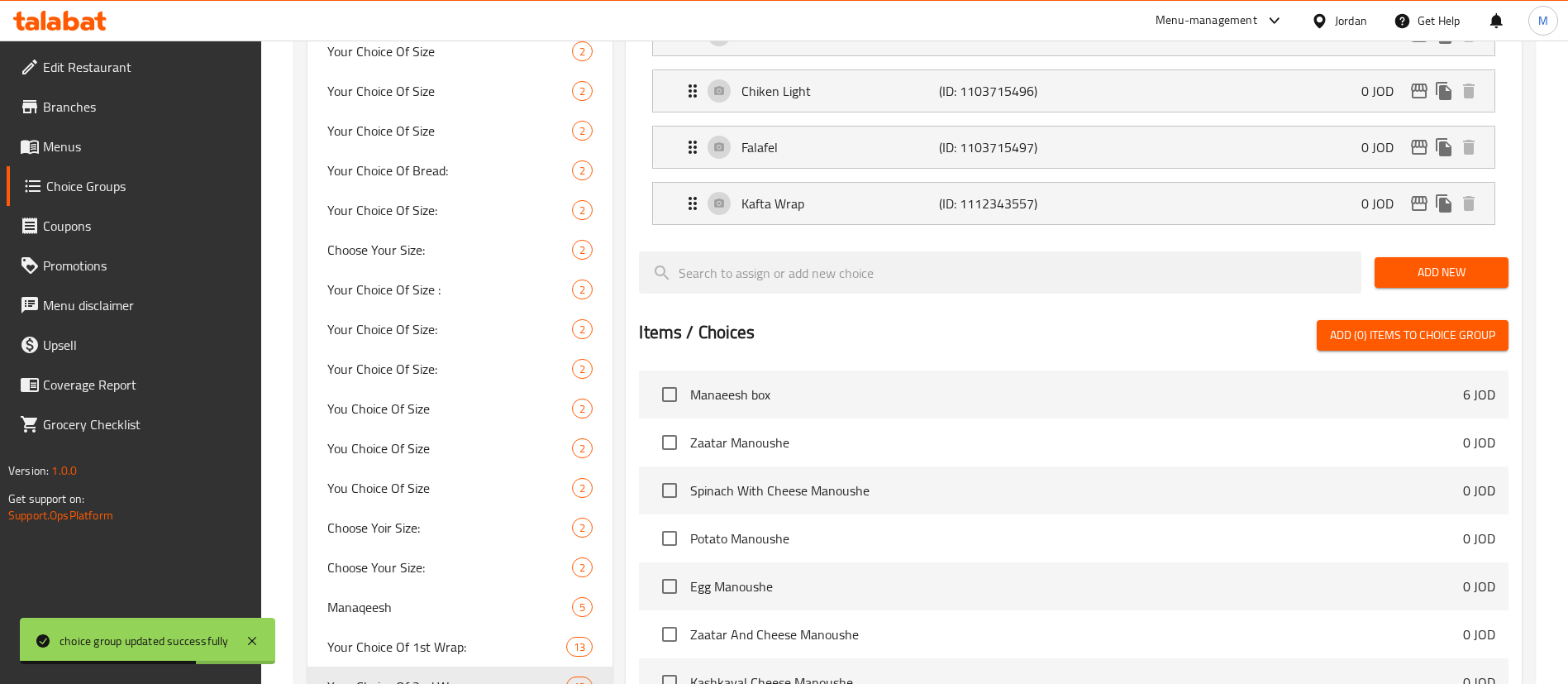
click at [1448, 262] on span "Add New" at bounding box center [1441, 272] width 107 height 20
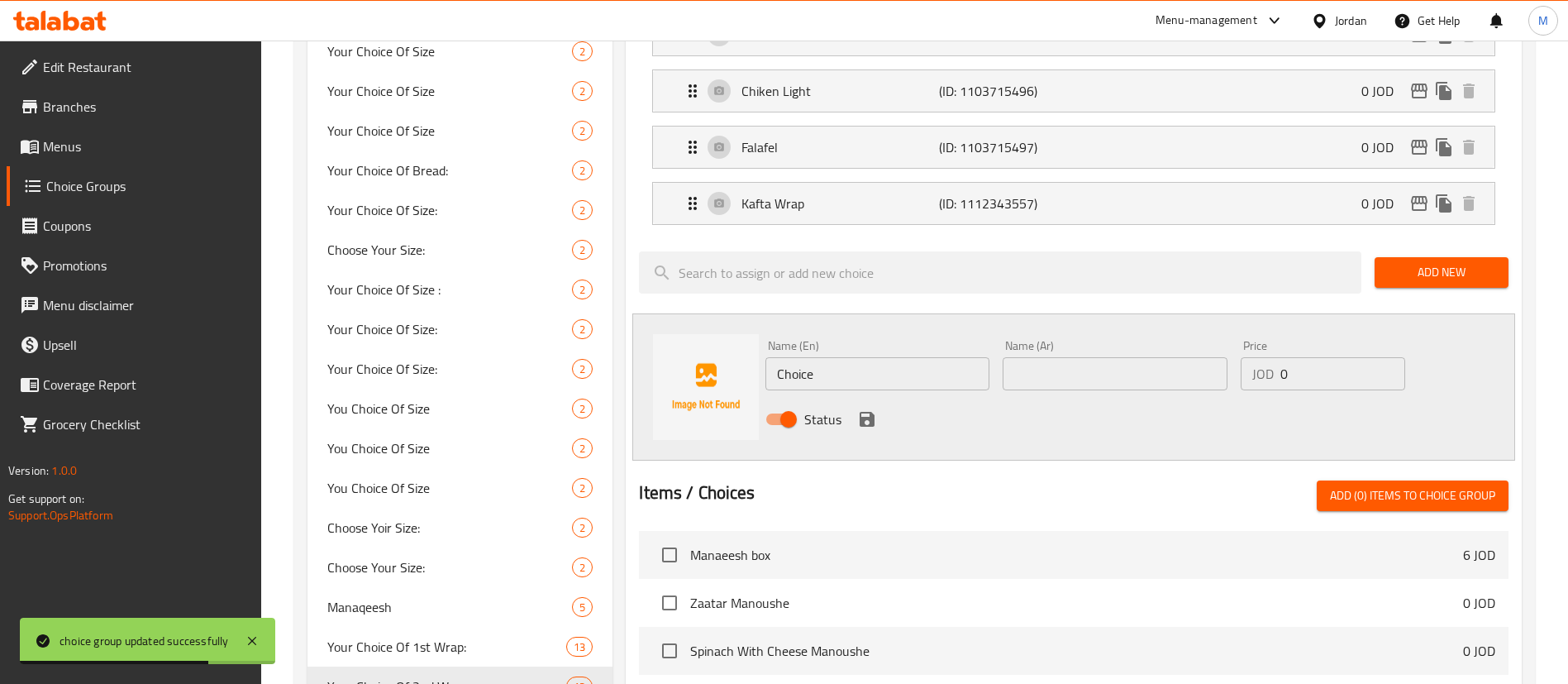
click at [905, 357] on input "Choice" at bounding box center [877, 373] width 224 height 33
paste input "Steak and cheese"
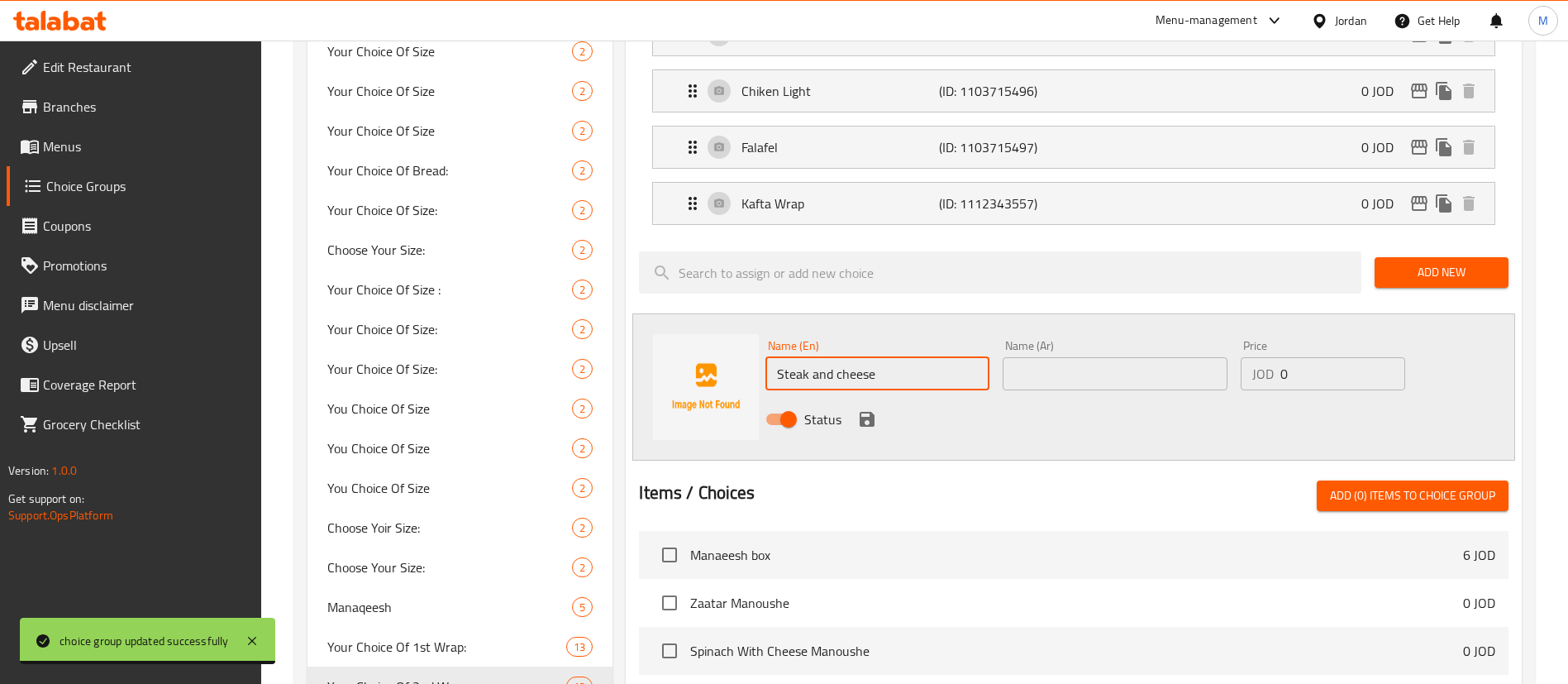
type input "Steak and cheese"
click at [1159, 357] on input "text" at bounding box center [1114, 373] width 224 height 33
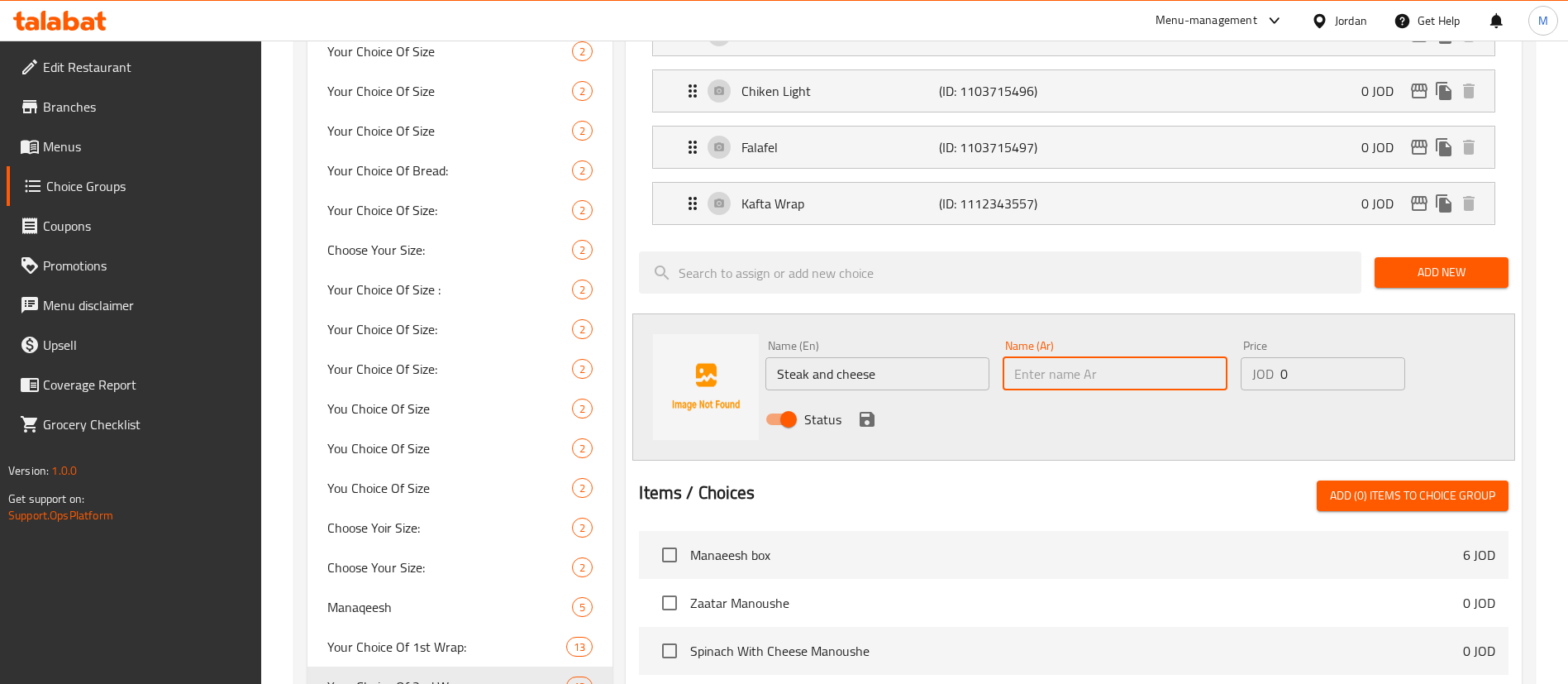
paste input "ستيك انذ تشيز"
type input "ستيك انذ تشيز"
click at [864, 410] on icon "save" at bounding box center [866, 419] width 20 height 20
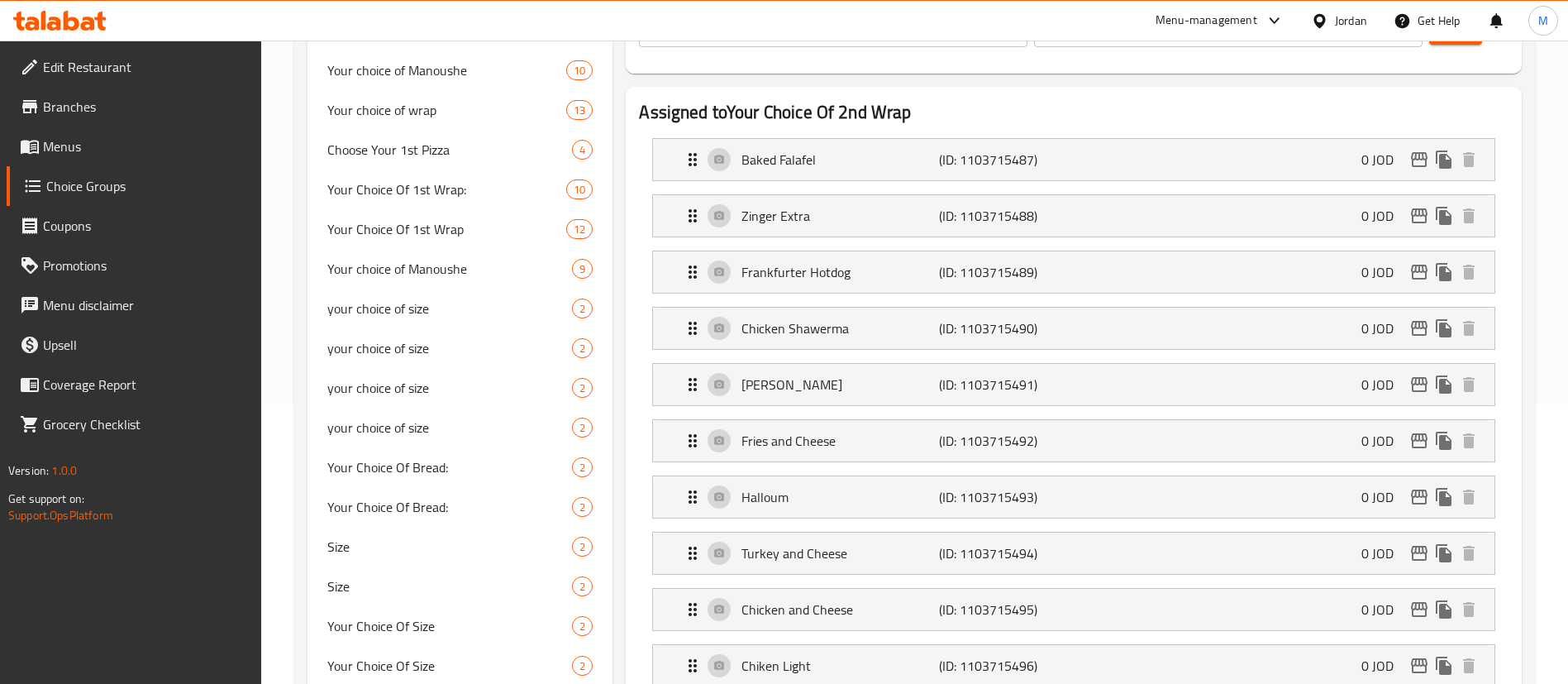
scroll to position [0, 0]
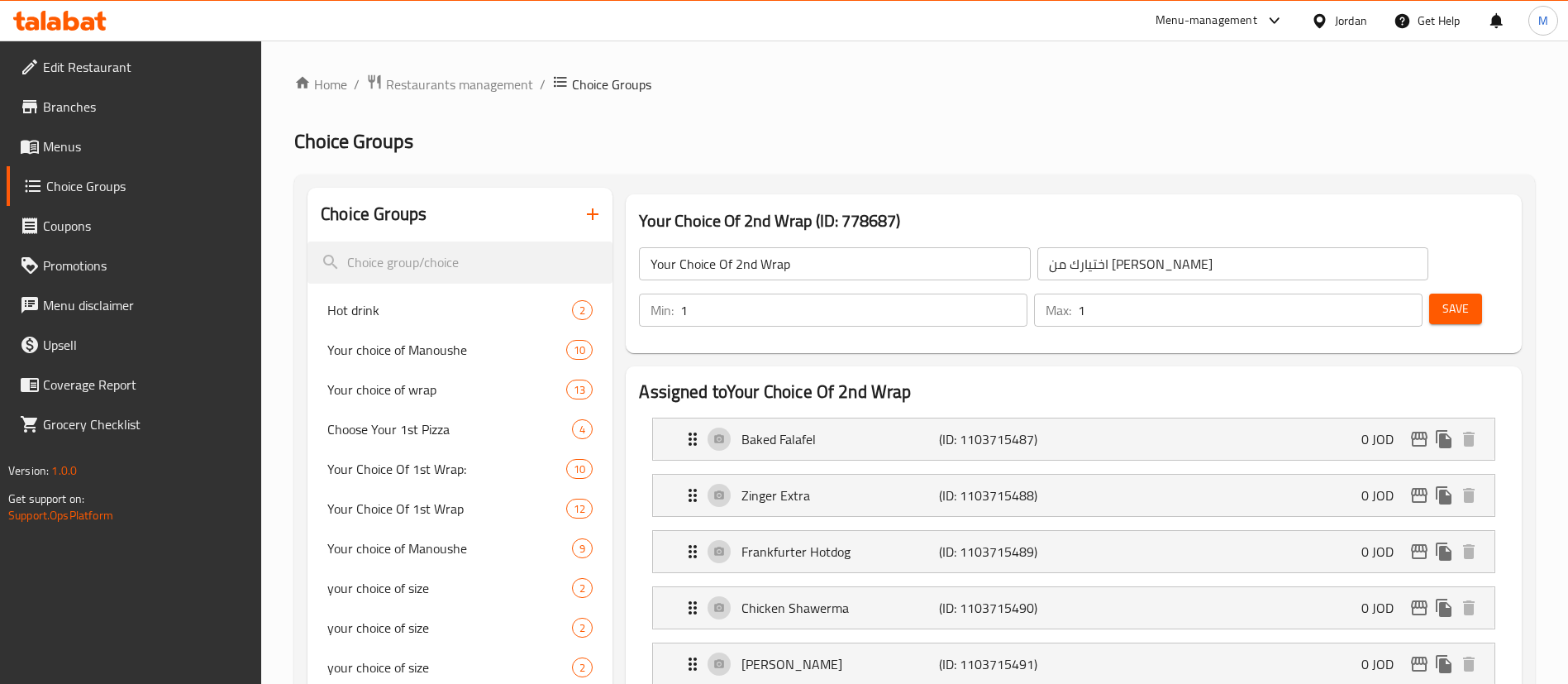
click at [1442, 298] on span "Save" at bounding box center [1455, 308] width 26 height 20
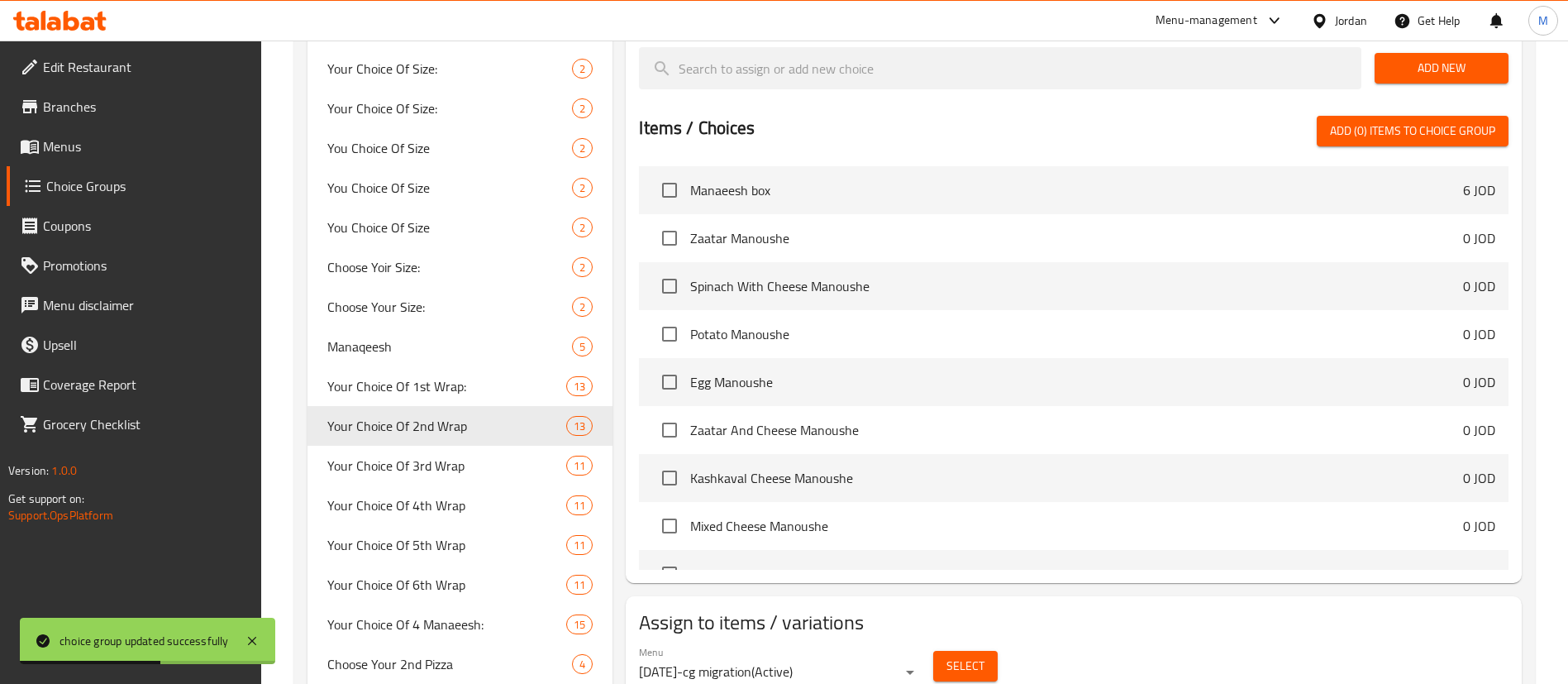
scroll to position [1116, 0]
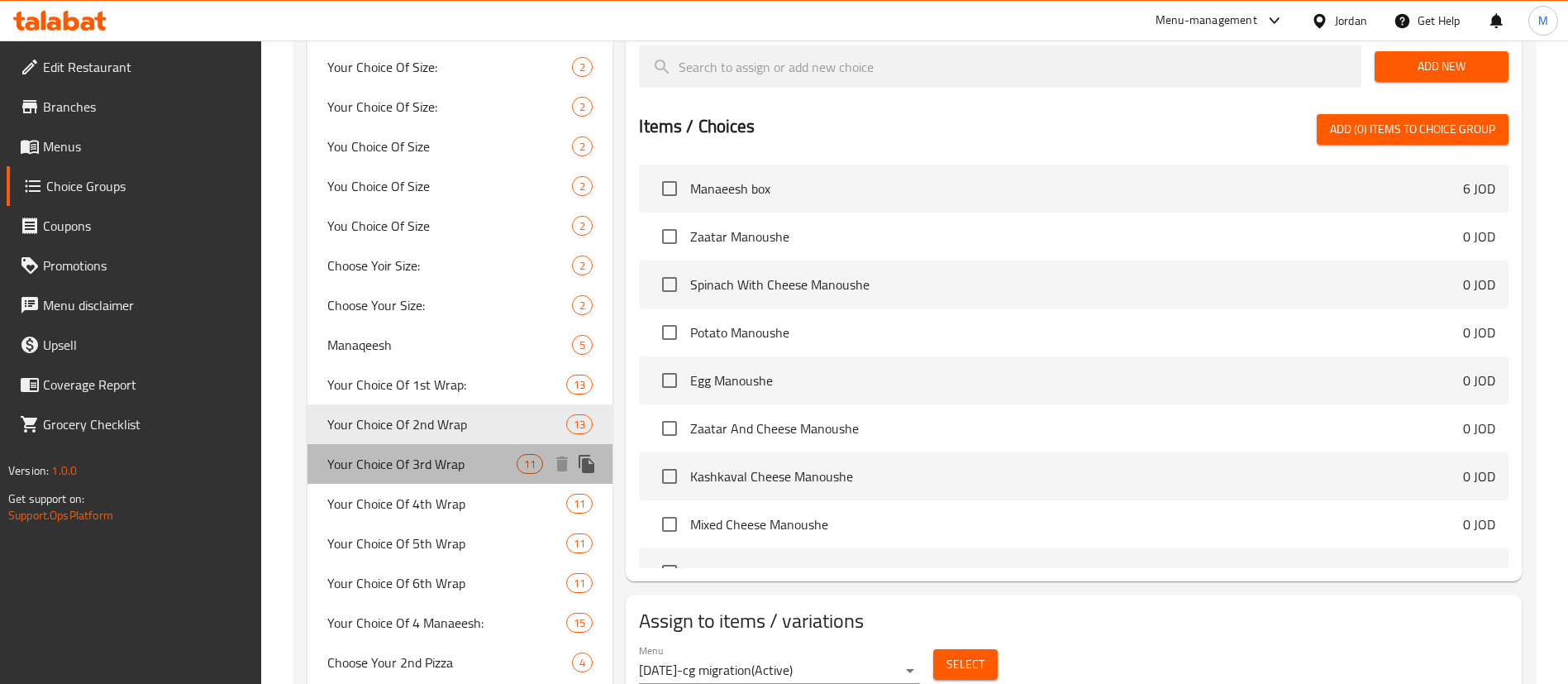
click at [482, 469] on span "Your Choice Of 3rd Wrap" at bounding box center [421, 463] width 189 height 20
type input "Your Choice Of 3rd Wrap"
type input "اختيارك من الراب الثالث"
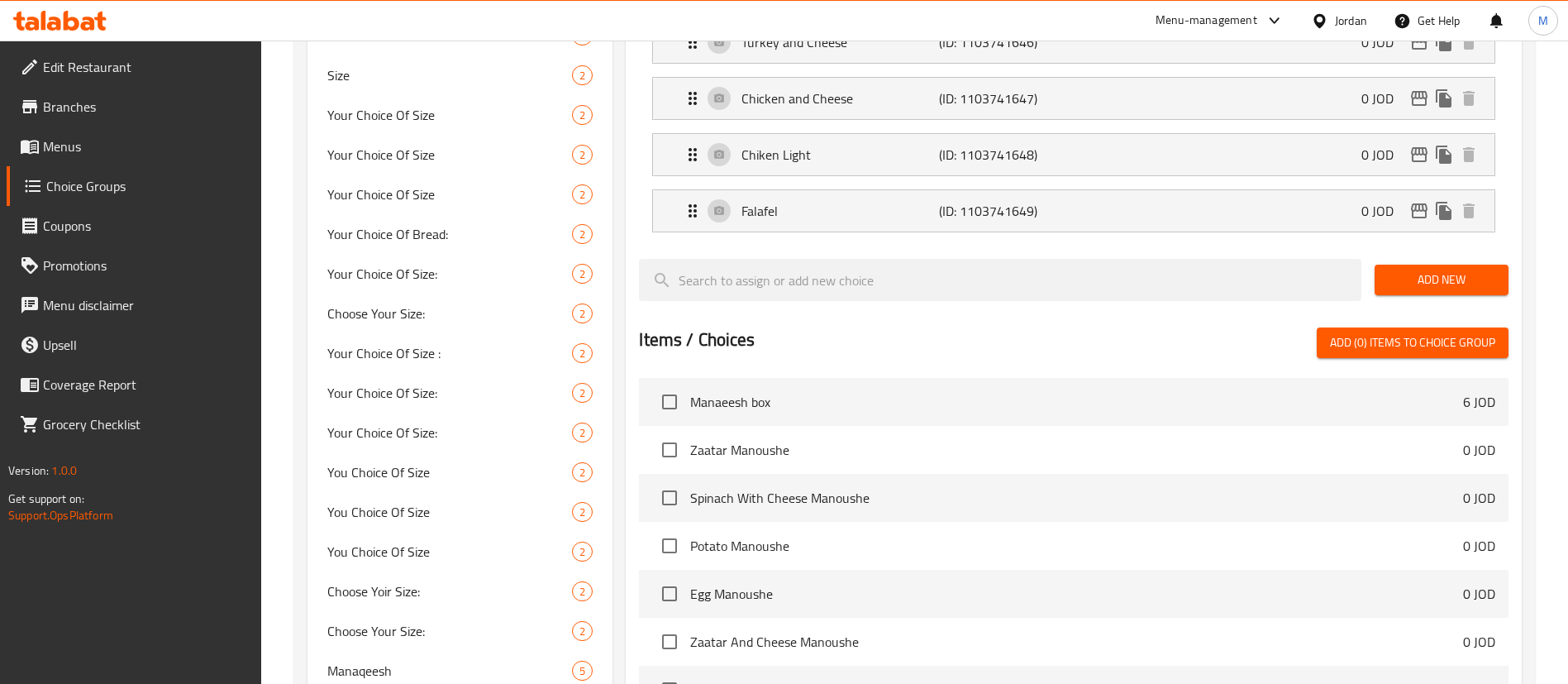
scroll to position [744, 0]
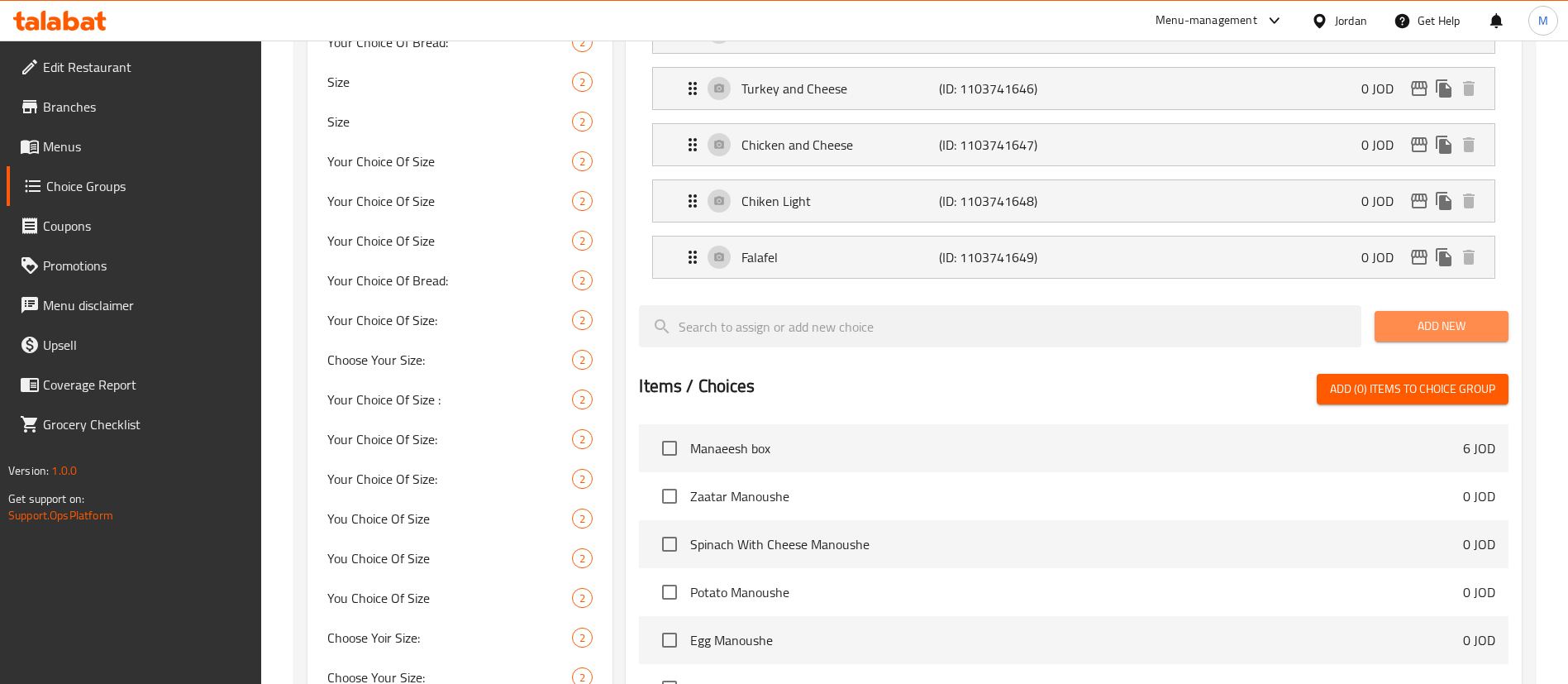
click at [1454, 316] on span "Add New" at bounding box center [1441, 326] width 107 height 20
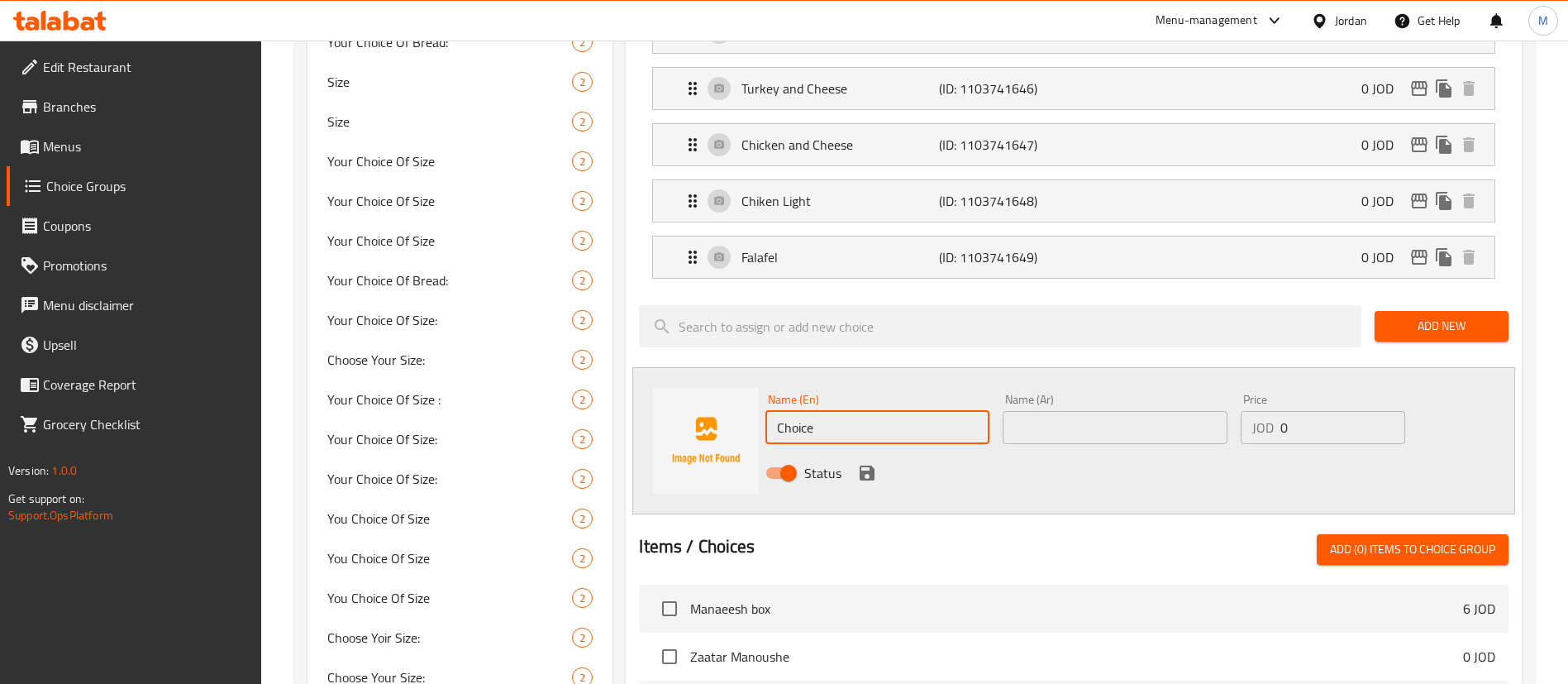
click at [909, 411] on input "Choice" at bounding box center [877, 427] width 224 height 33
paste input "Steak and cheese"
type input "Steak and cheese"
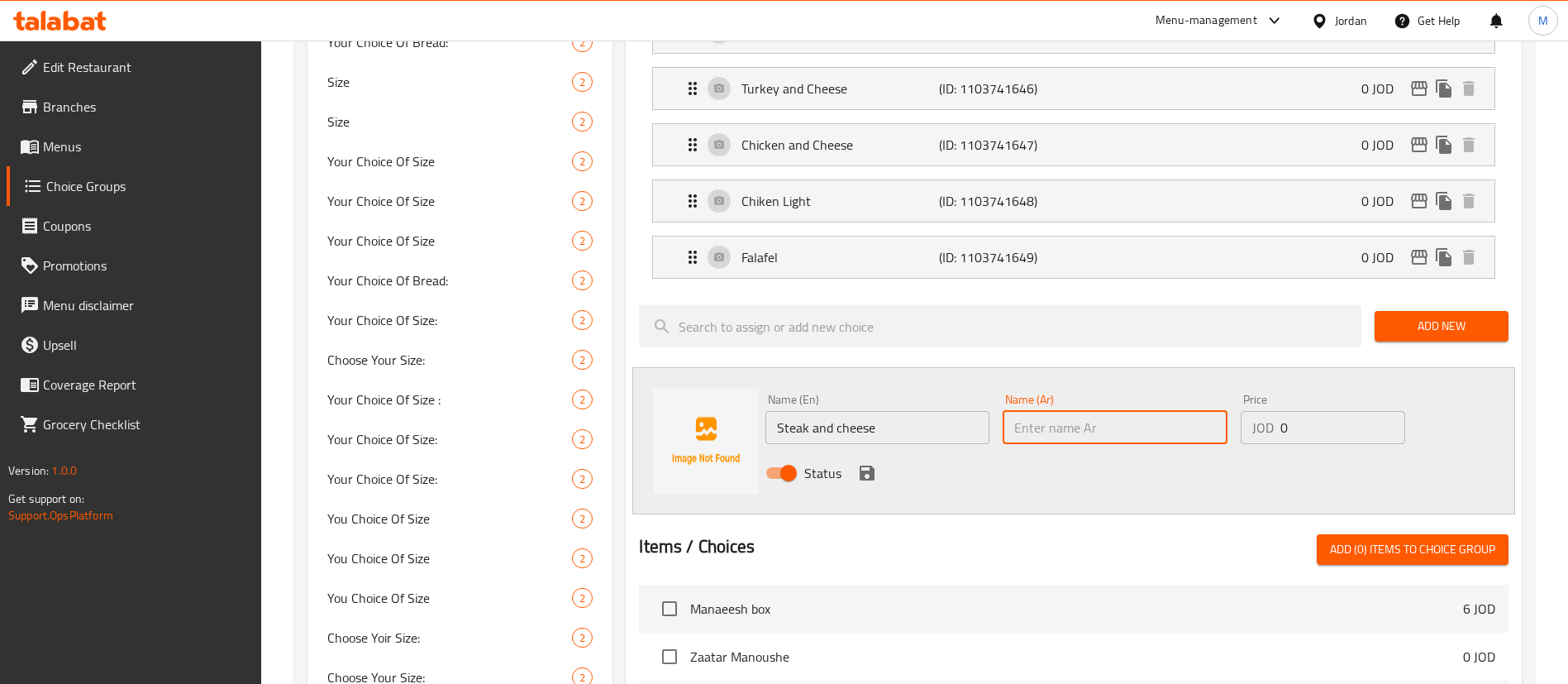
drag, startPoint x: 1046, startPoint y: 392, endPoint x: 1075, endPoint y: 392, distance: 29.0
click at [1075, 411] on input "text" at bounding box center [1114, 427] width 224 height 33
paste input "ستيك انذ تشيز"
type input "ستيك انذ تشيز"
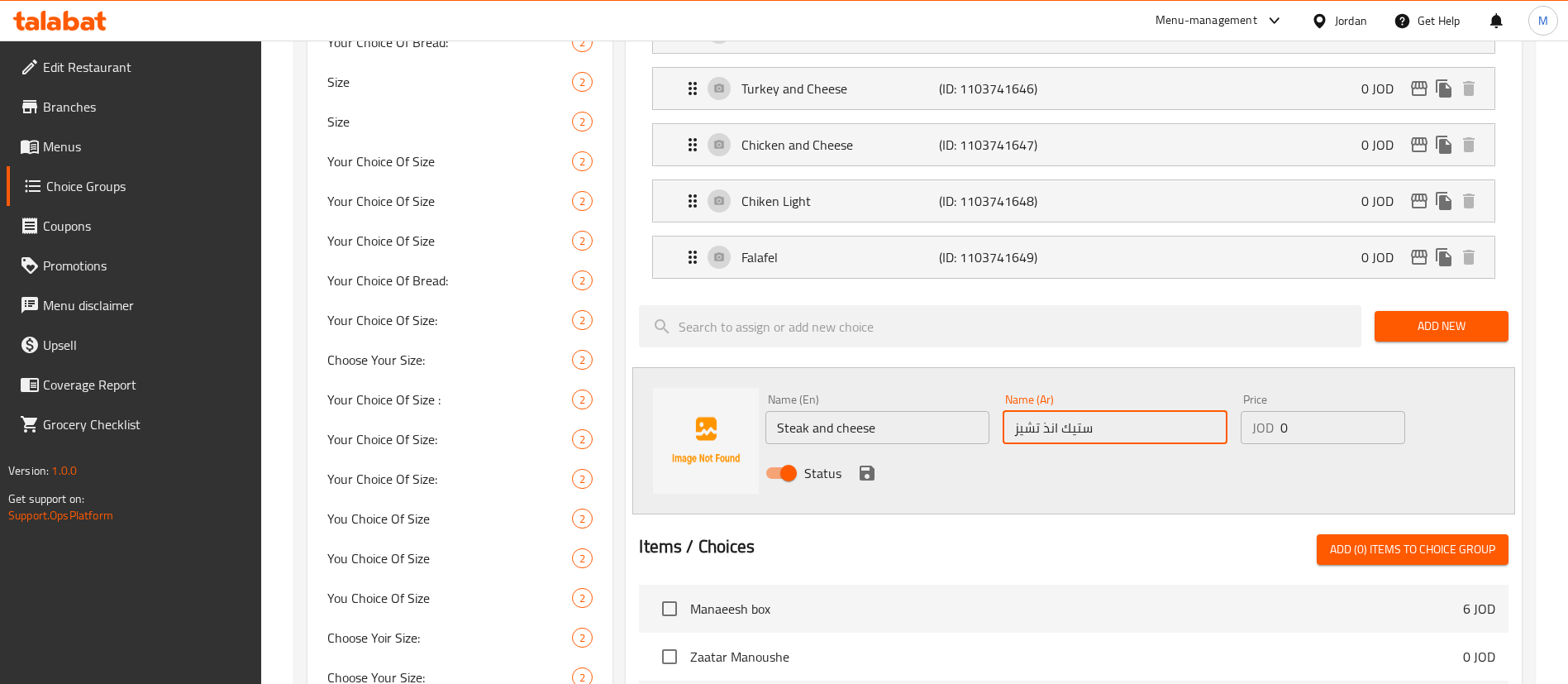
click at [868, 466] on icon "save" at bounding box center [867, 473] width 15 height 15
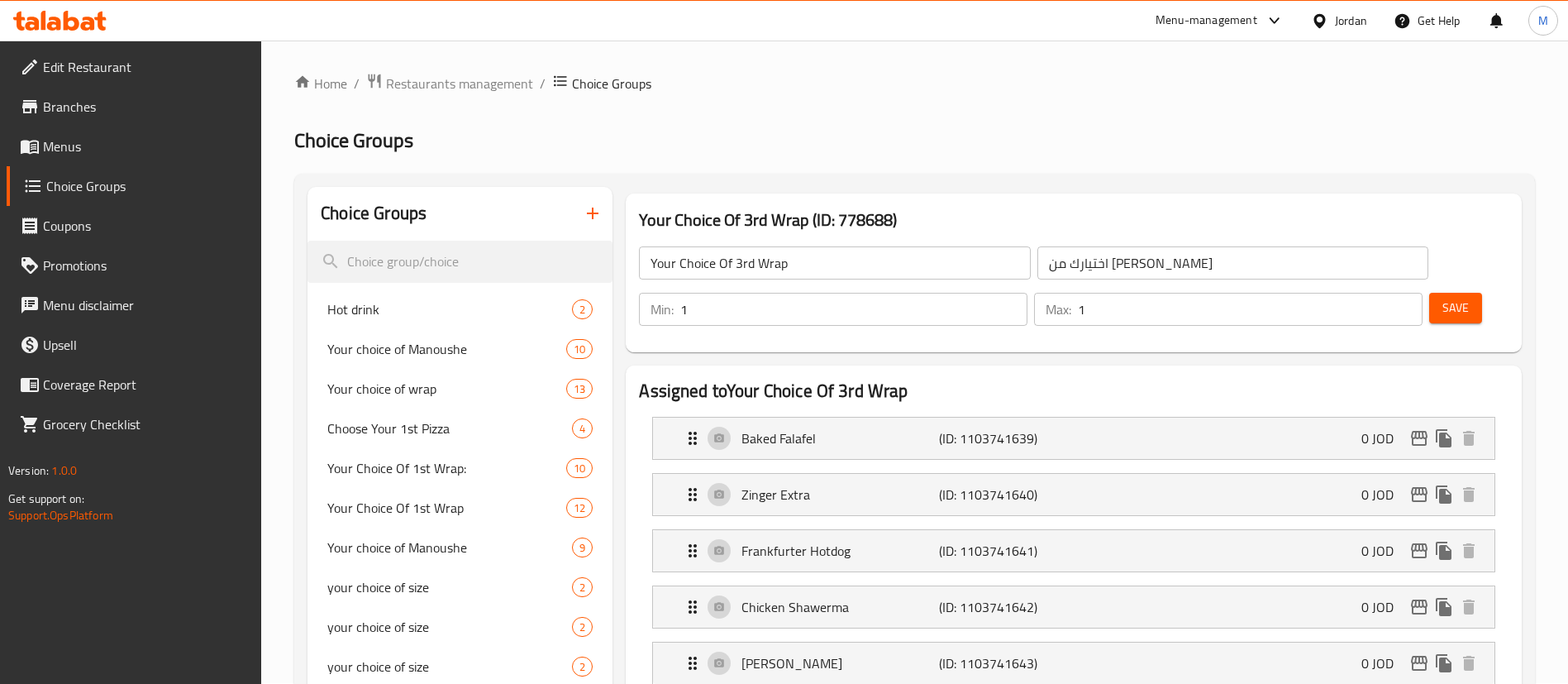
scroll to position [0, 0]
click at [1429, 293] on button "Save" at bounding box center [1455, 308] width 53 height 31
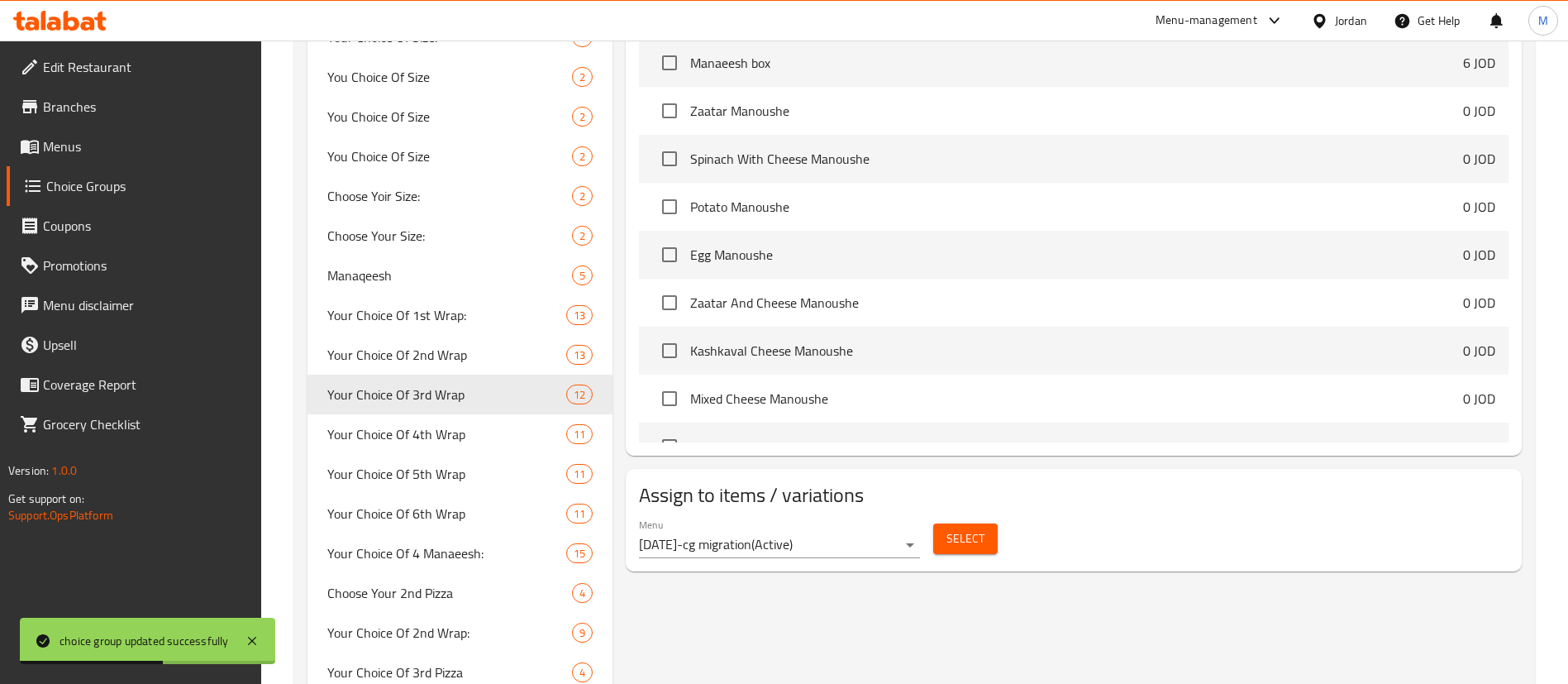
scroll to position [1240, 0]
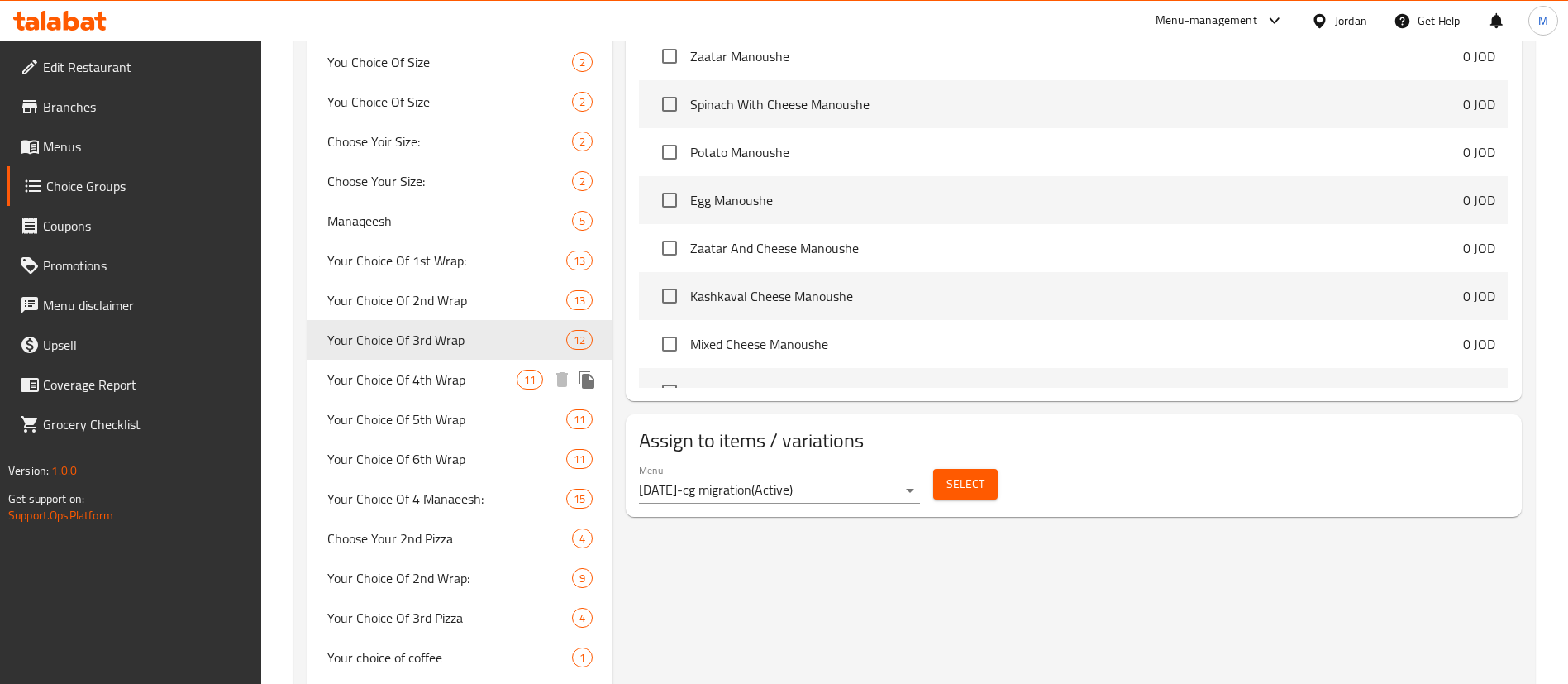
click at [420, 381] on span "Your Choice Of 4th Wrap" at bounding box center [421, 379] width 189 height 20
type input "Your Choice Of 4th Wrap"
type input "اختيارك من الراب الرابع"
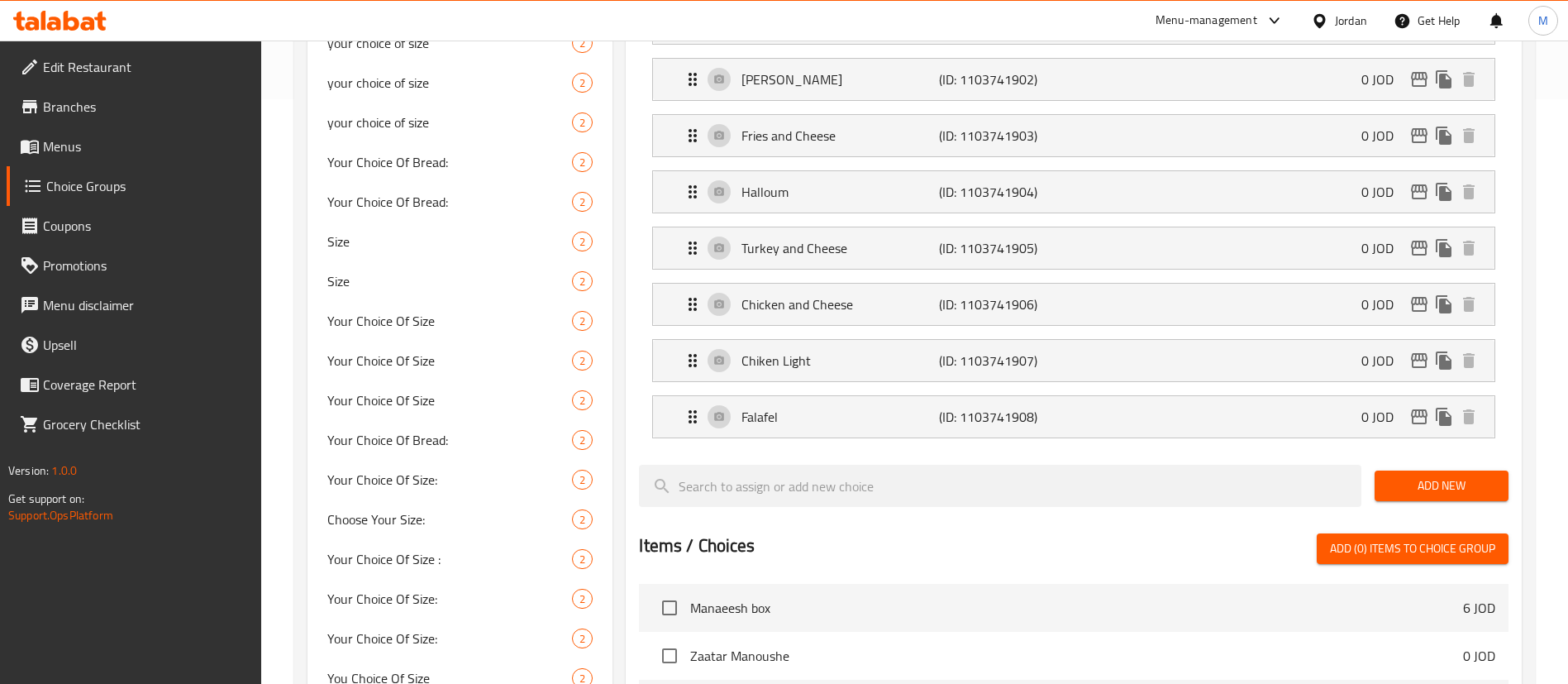
scroll to position [496, 0]
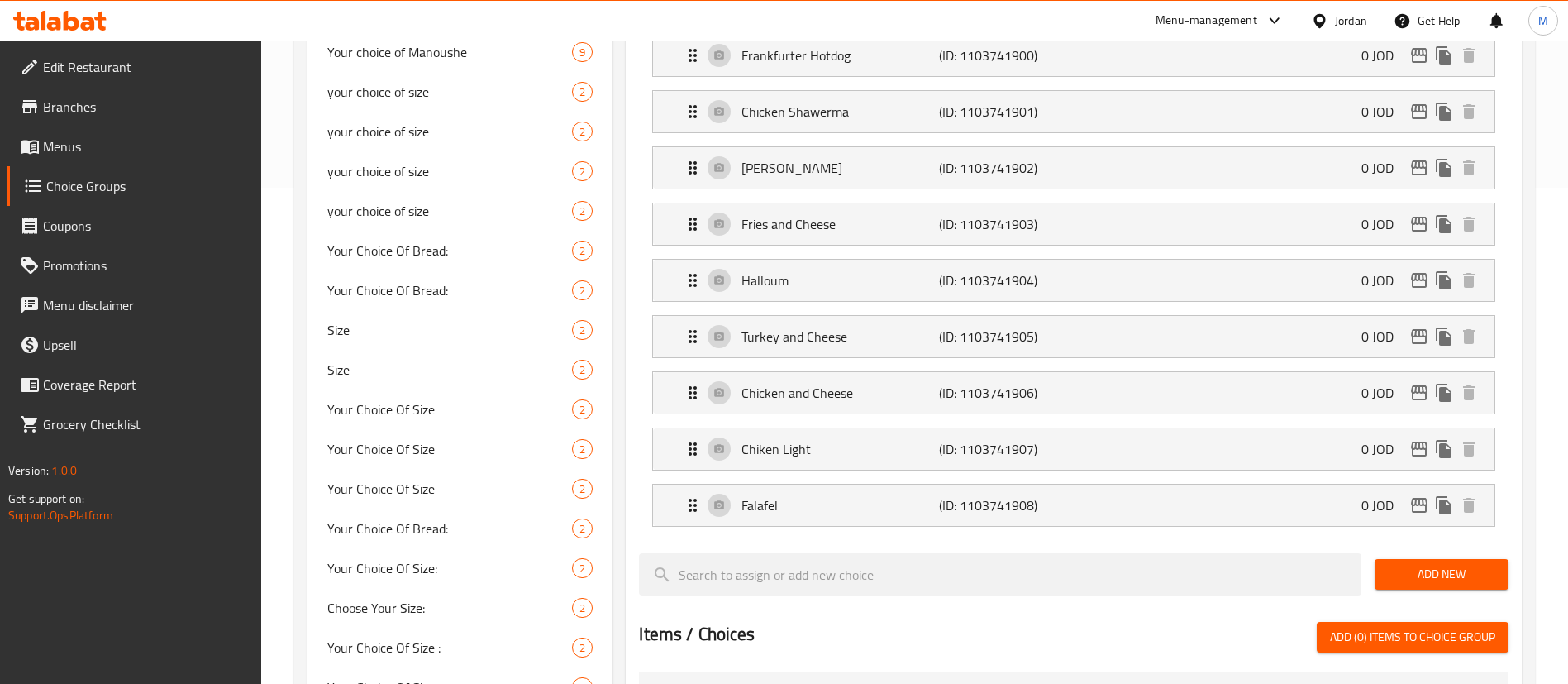
click at [1415, 563] on span "Add New" at bounding box center [1441, 574] width 107 height 20
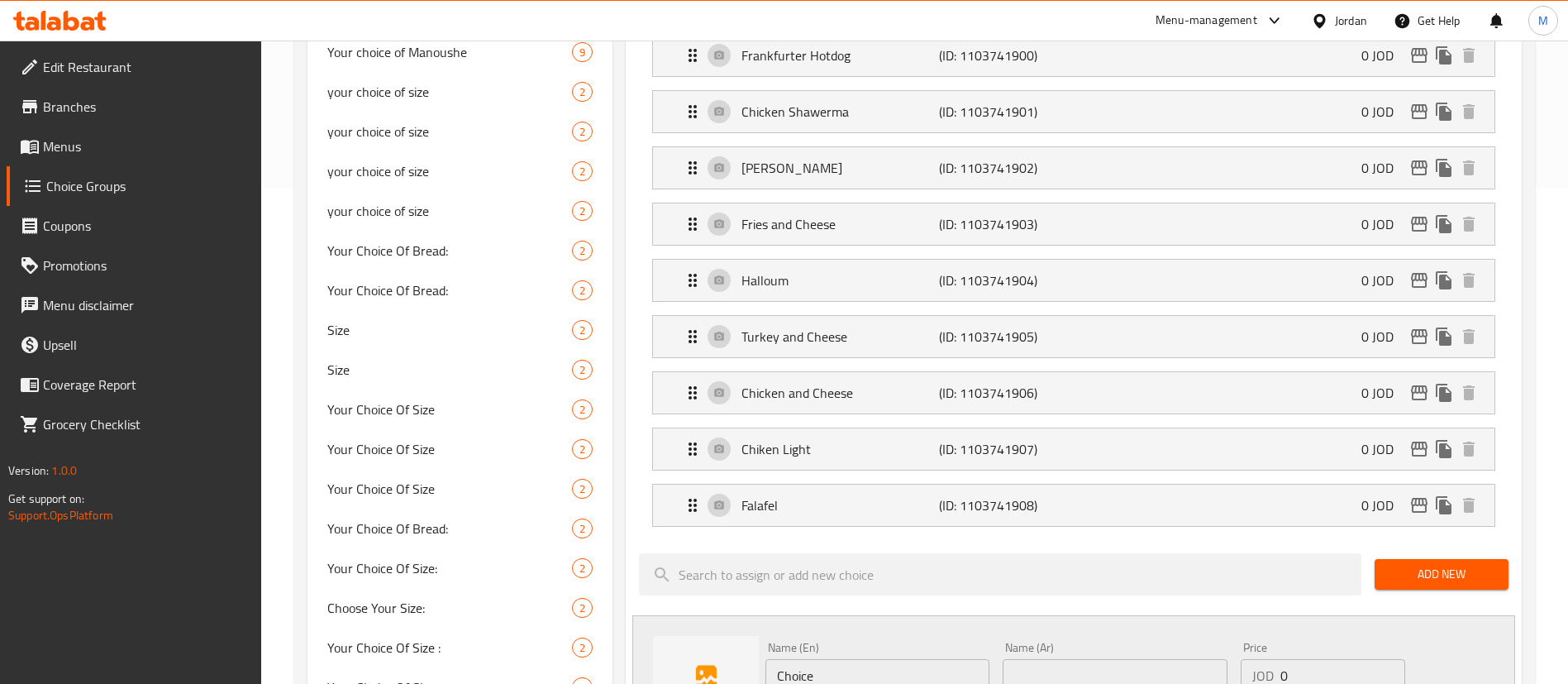
click at [931, 659] on input "Choice" at bounding box center [877, 675] width 224 height 33
paste input "Steak and cheese"
type input "Steak and cheese"
click at [1059, 659] on input "text" at bounding box center [1114, 675] width 224 height 33
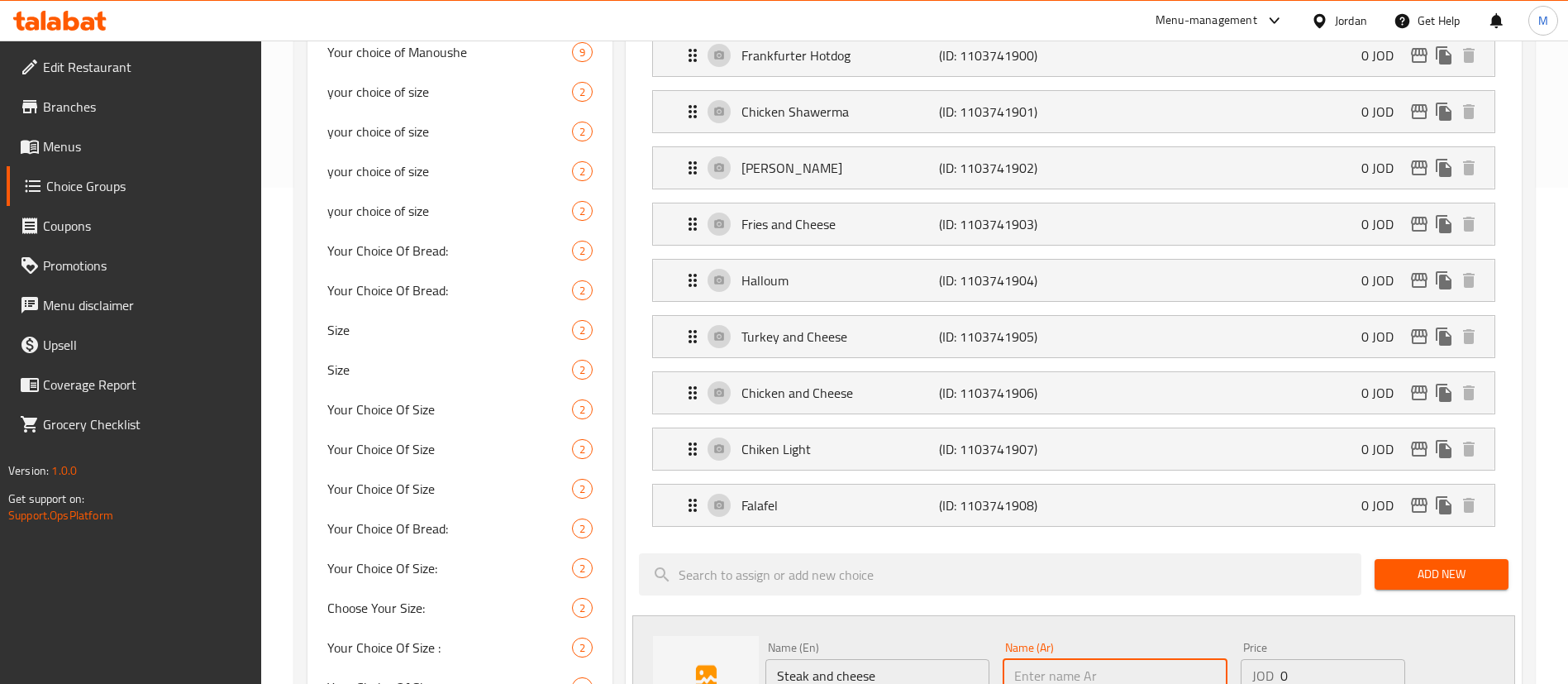
paste input "ستيك انذ تشيز"
type input "ستيك انذ تشيز"
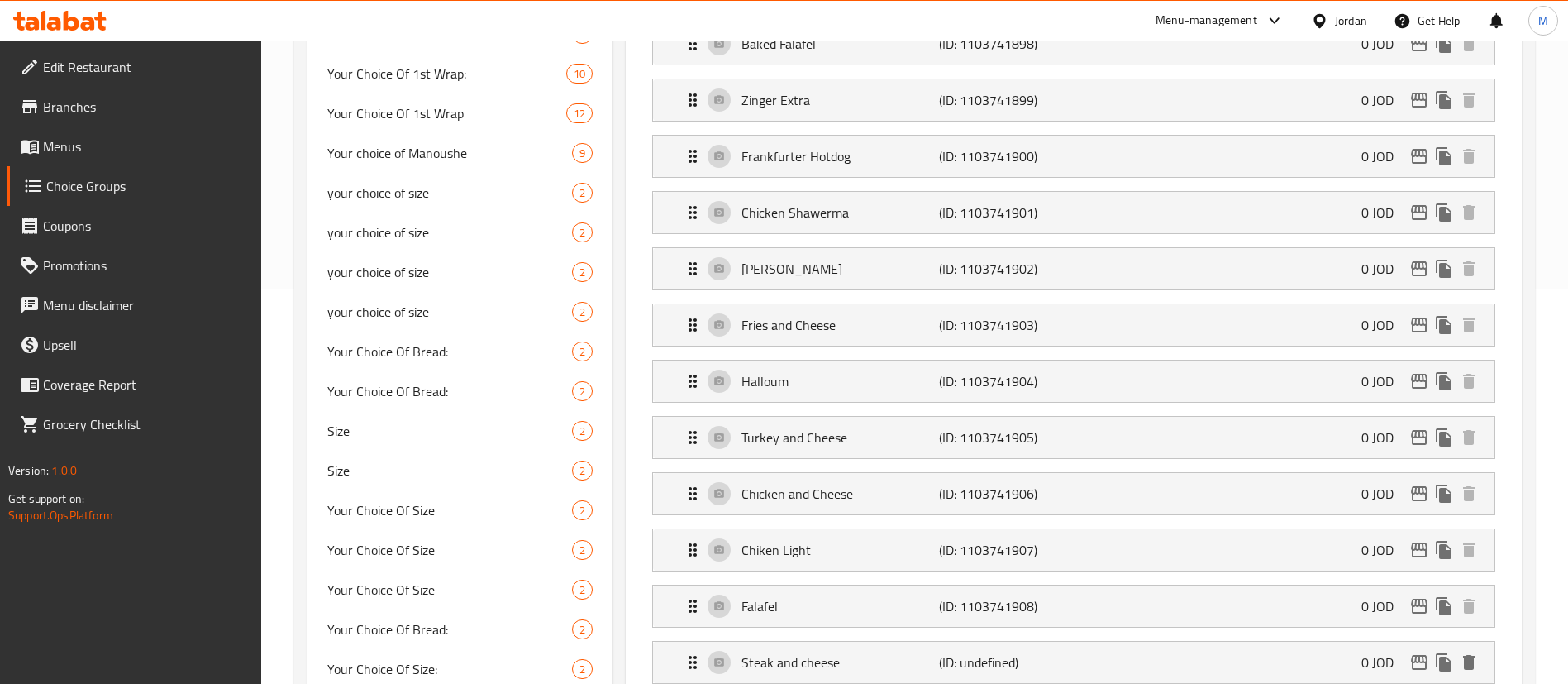
scroll to position [0, 0]
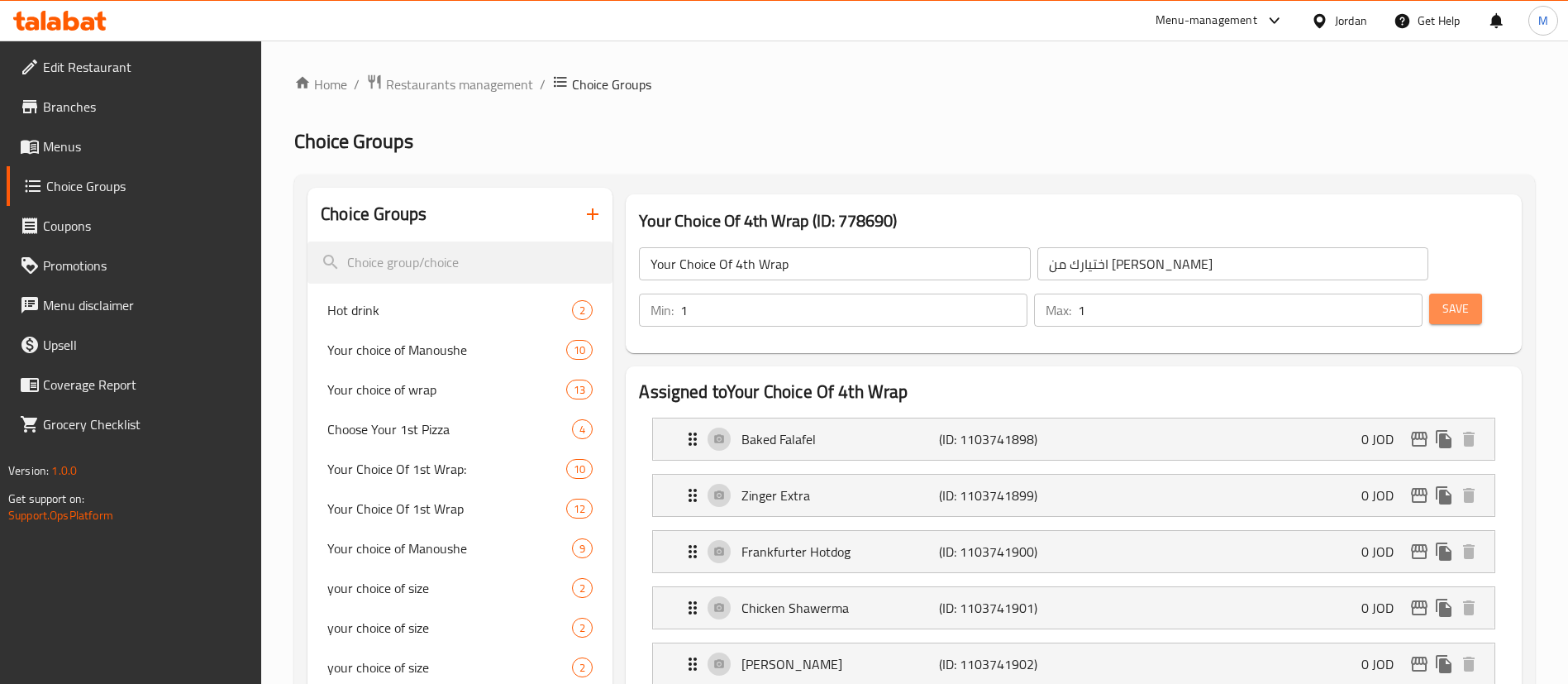
click at [1442, 298] on span "Save" at bounding box center [1455, 308] width 26 height 20
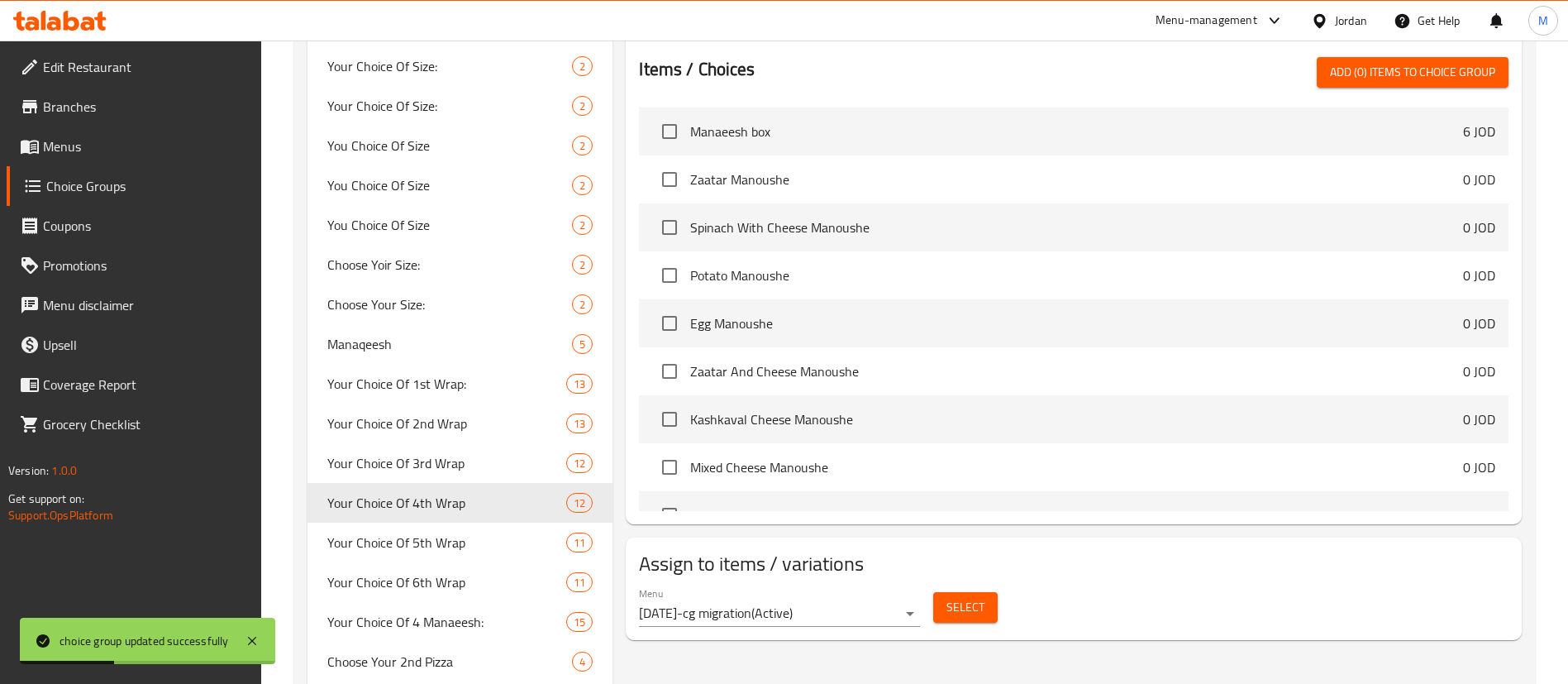
scroll to position [1240, 0]
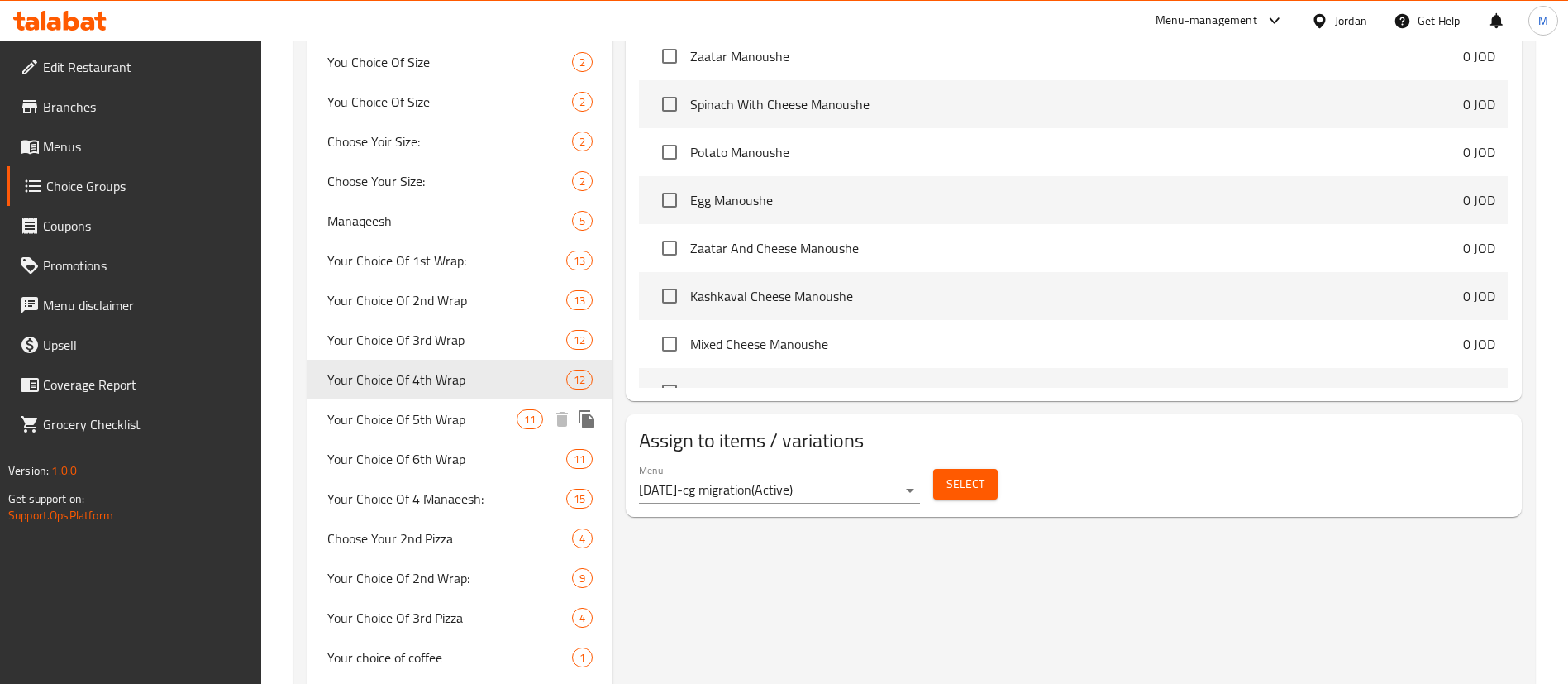
click at [466, 422] on span "Your Choice Of 5th Wrap" at bounding box center [421, 419] width 189 height 20
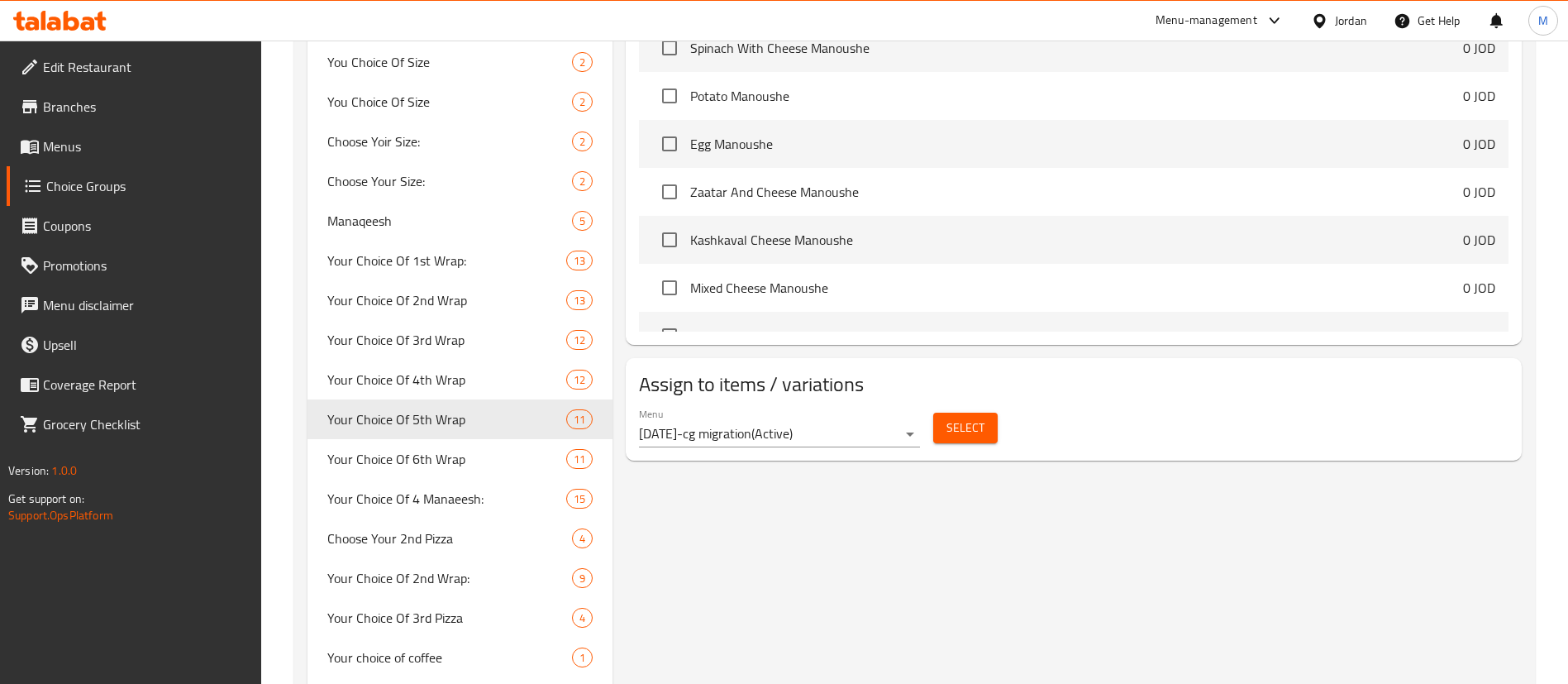
type input "Your Choice Of 5th Wrap"
type input "اختيارك من الراب الخامس"
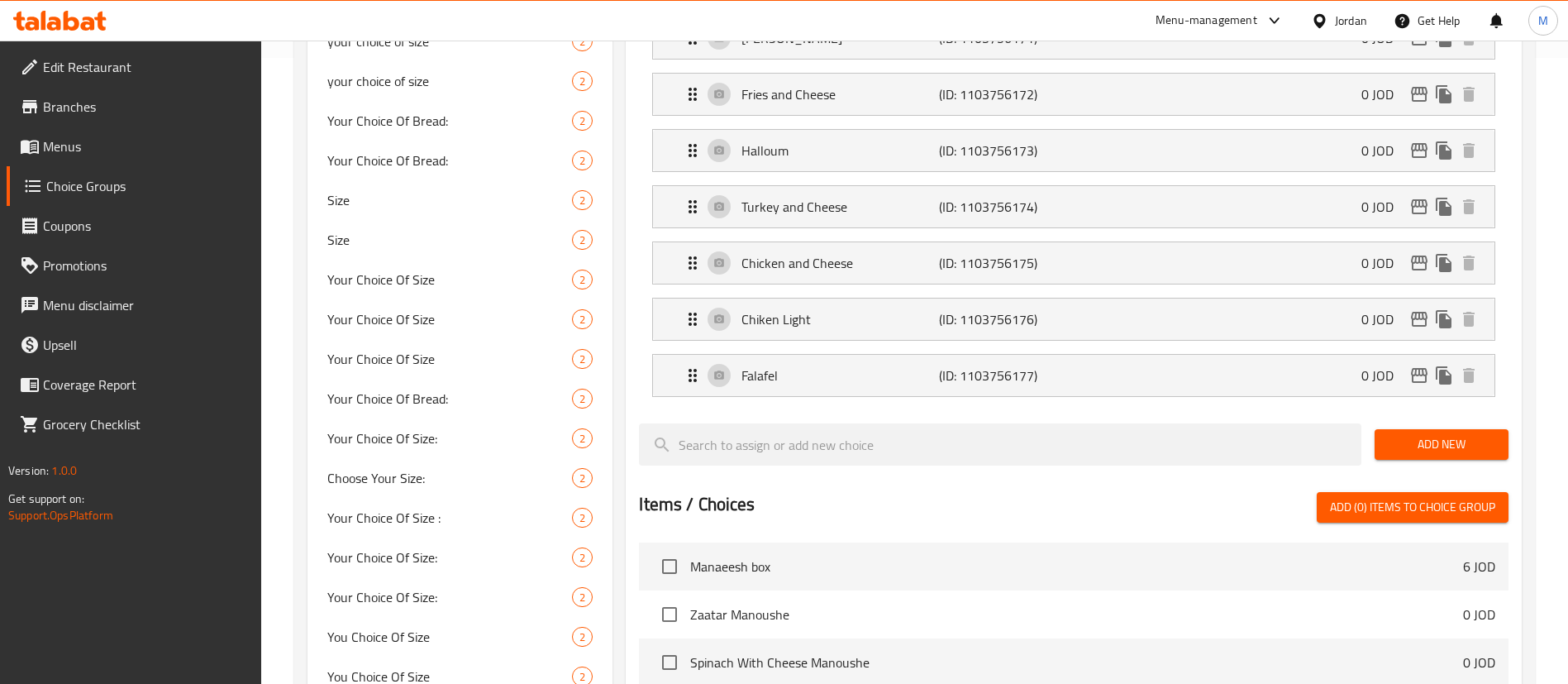
scroll to position [620, 0]
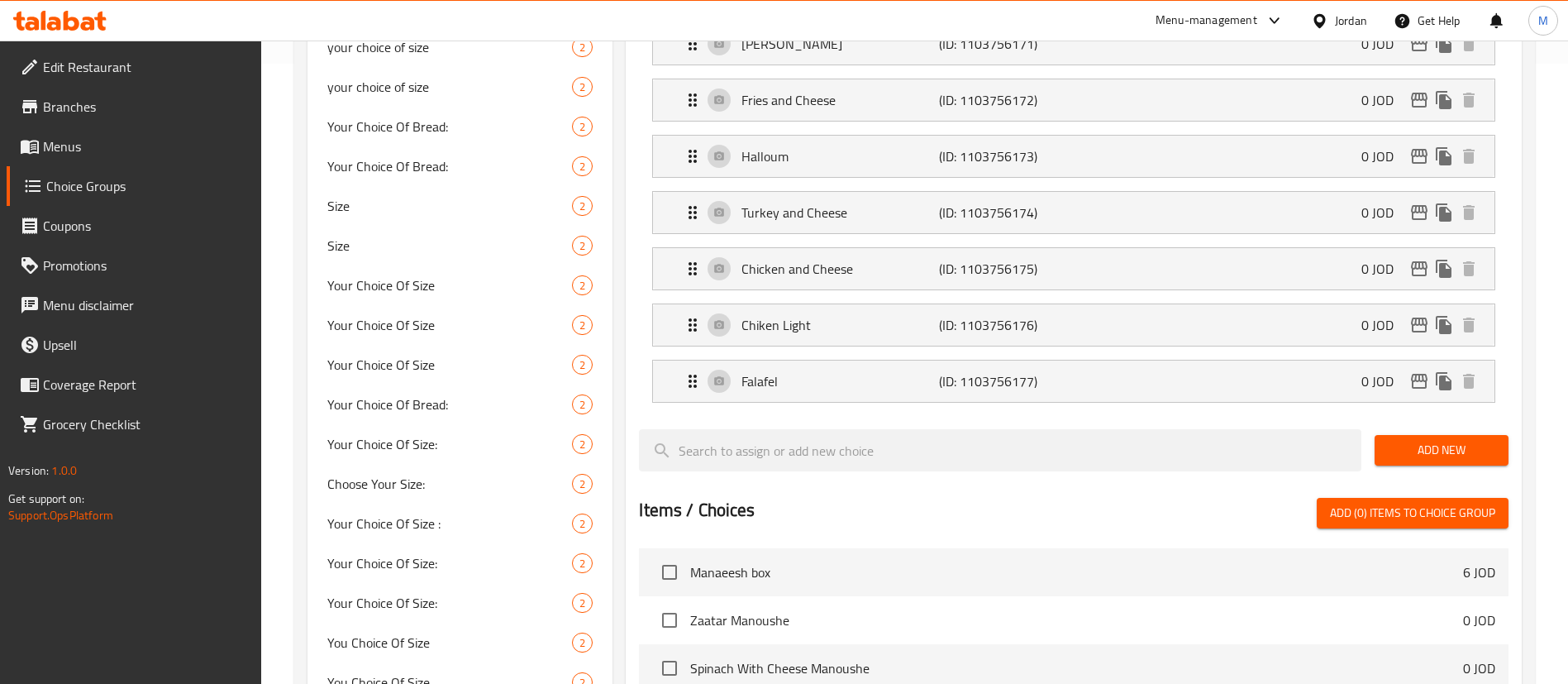
click at [1459, 440] on span "Add New" at bounding box center [1441, 450] width 107 height 20
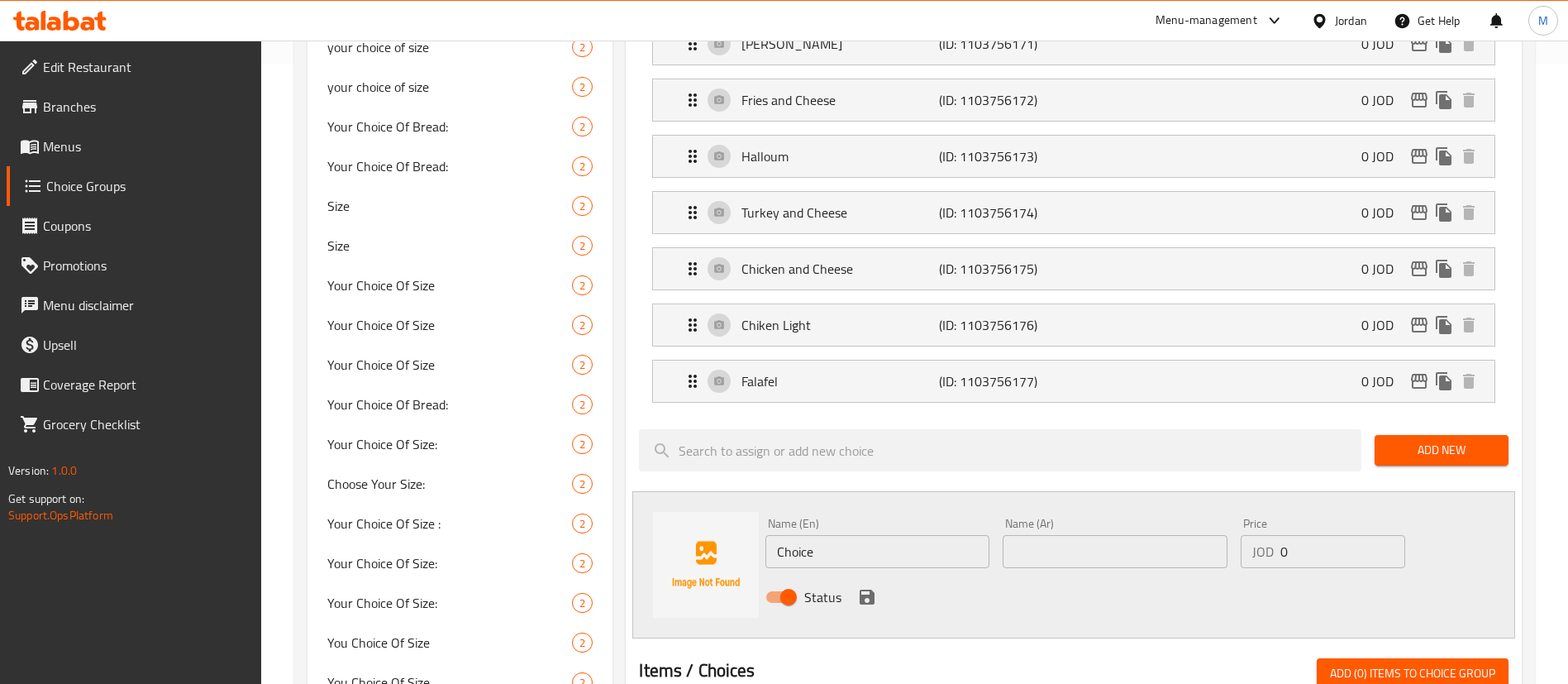
click at [928, 534] on input "Choice" at bounding box center [877, 551] width 224 height 33
paste input "Steak and cheese"
type input "Steak and cheese"
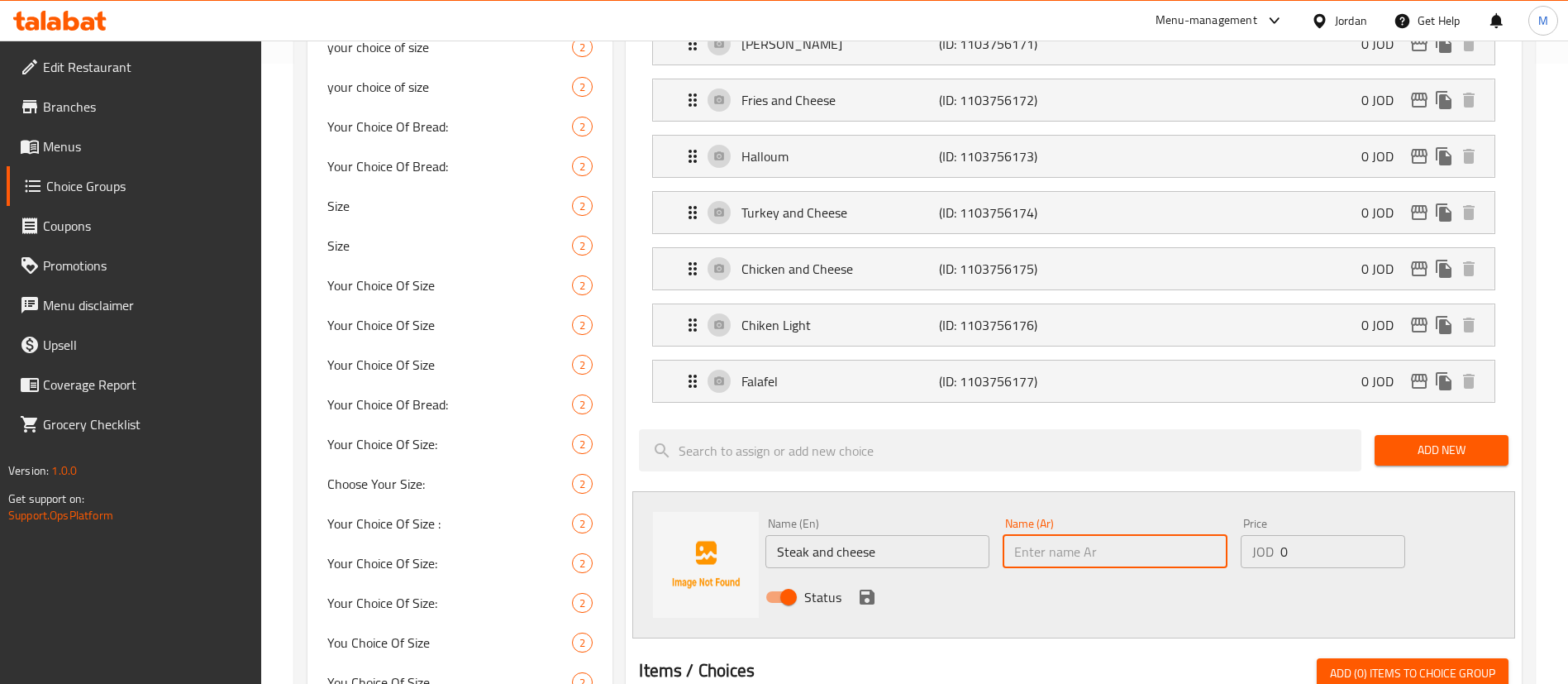
click at [1074, 534] on input "text" at bounding box center [1114, 551] width 224 height 33
paste input "ستيك انذ تشيز"
type input "ستيك انذ تشيز"
click at [866, 587] on icon "save" at bounding box center [866, 596] width 20 height 20
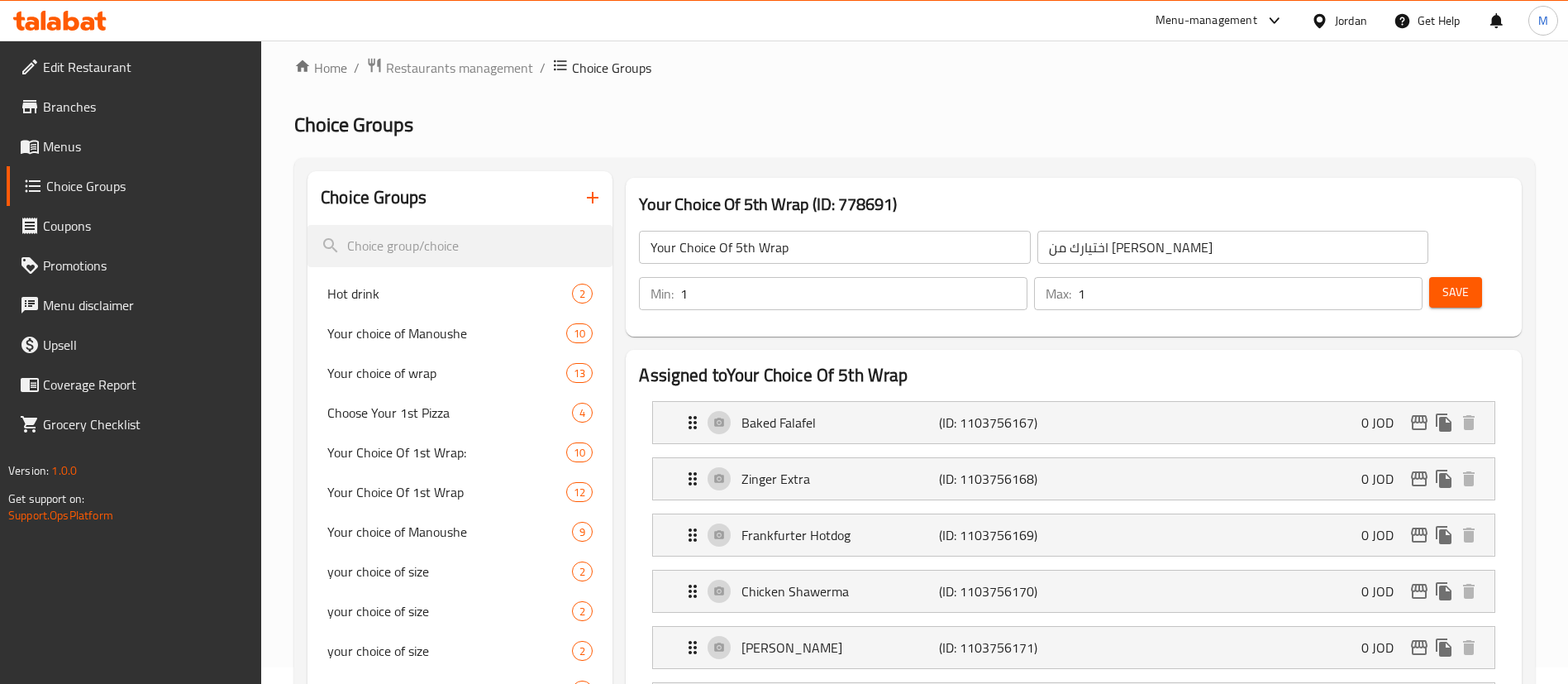
scroll to position [0, 0]
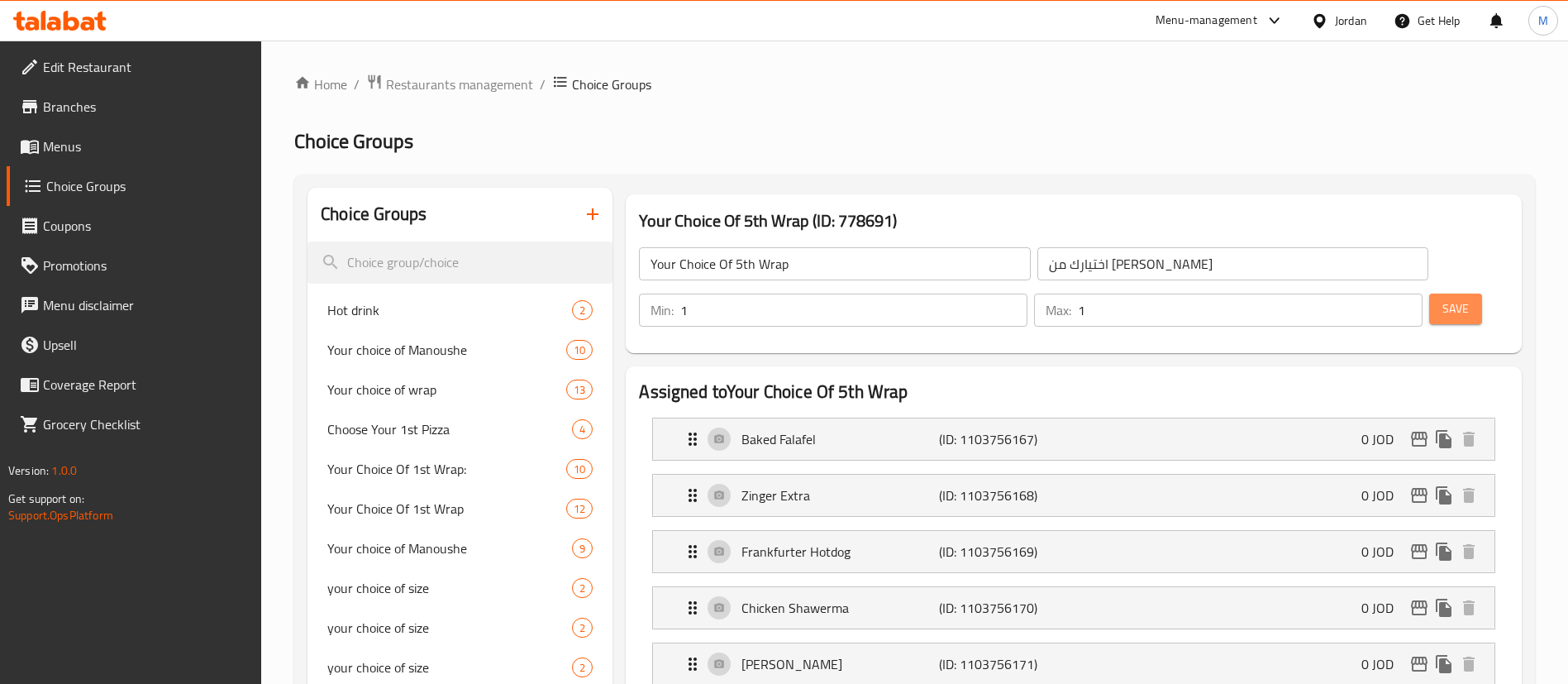
click at [1448, 293] on button "Save" at bounding box center [1455, 308] width 53 height 31
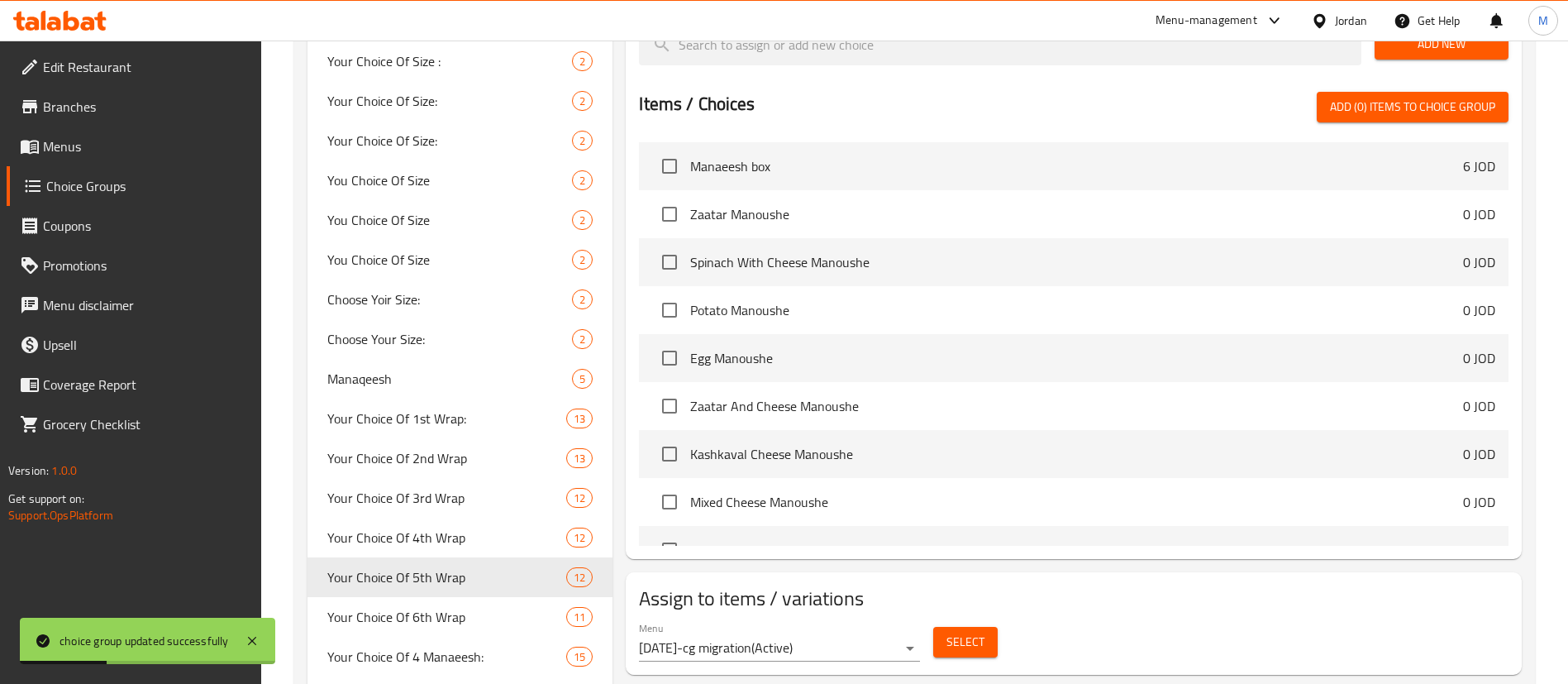
scroll to position [1116, 0]
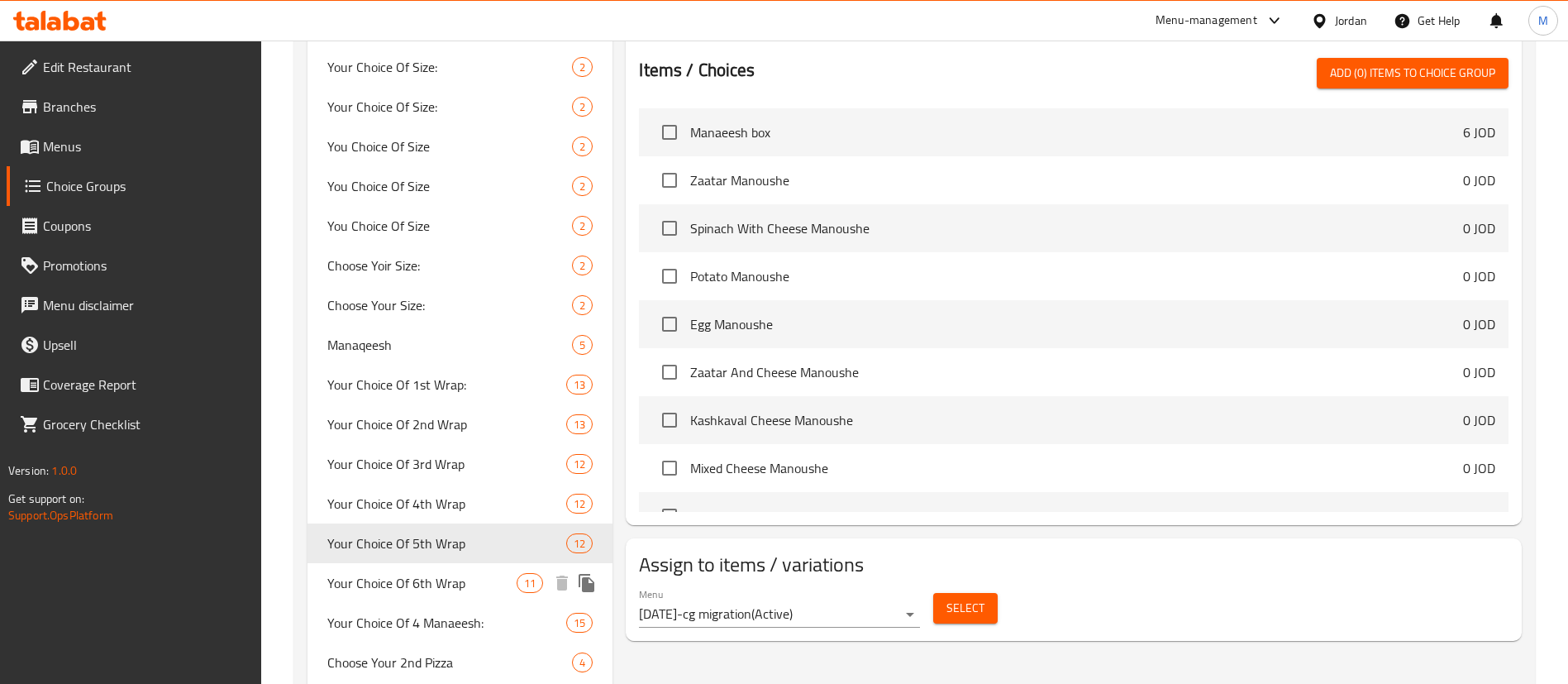
click at [459, 596] on div "Your Choice Of 6th Wrap 11" at bounding box center [460, 583] width 305 height 40
type input "Your Choice Of 6th Wrap"
type input "اختيارك من الراب السادس"
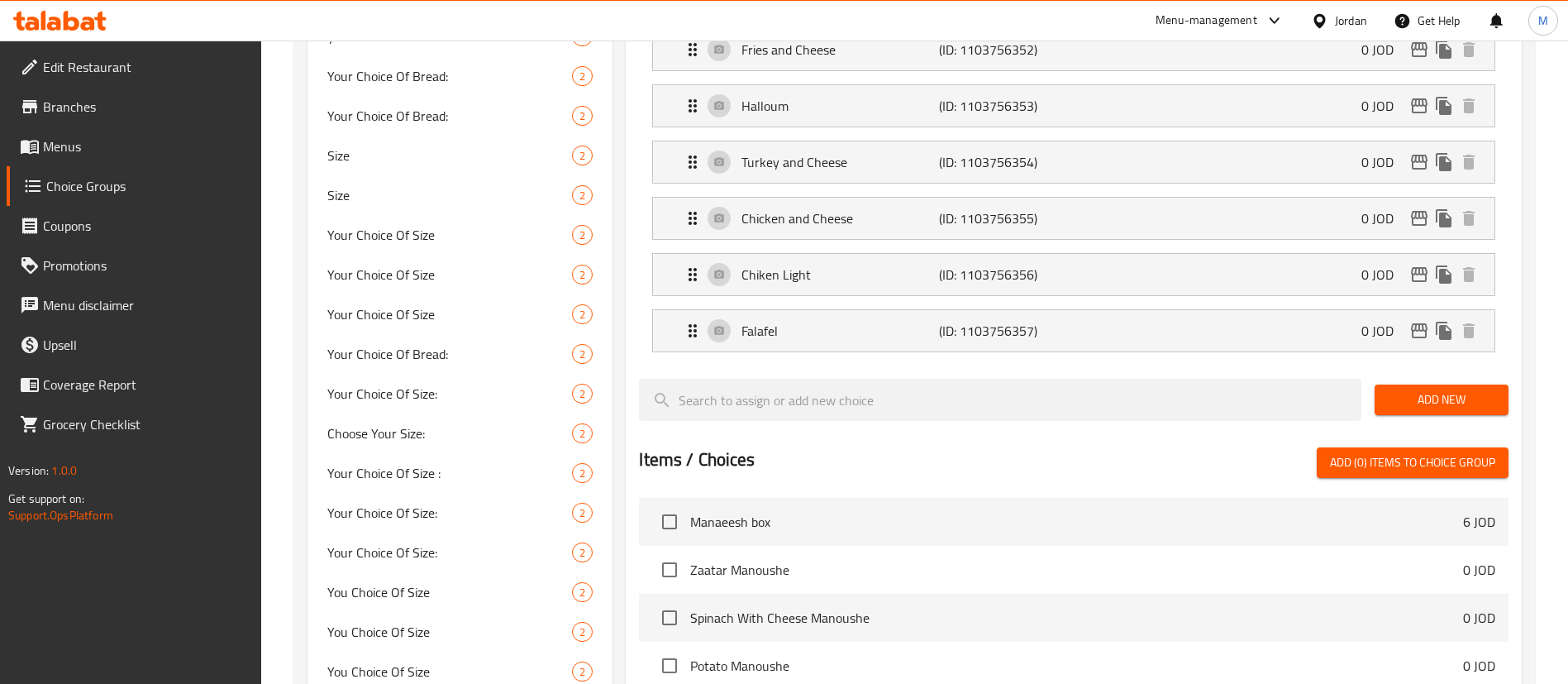
scroll to position [620, 0]
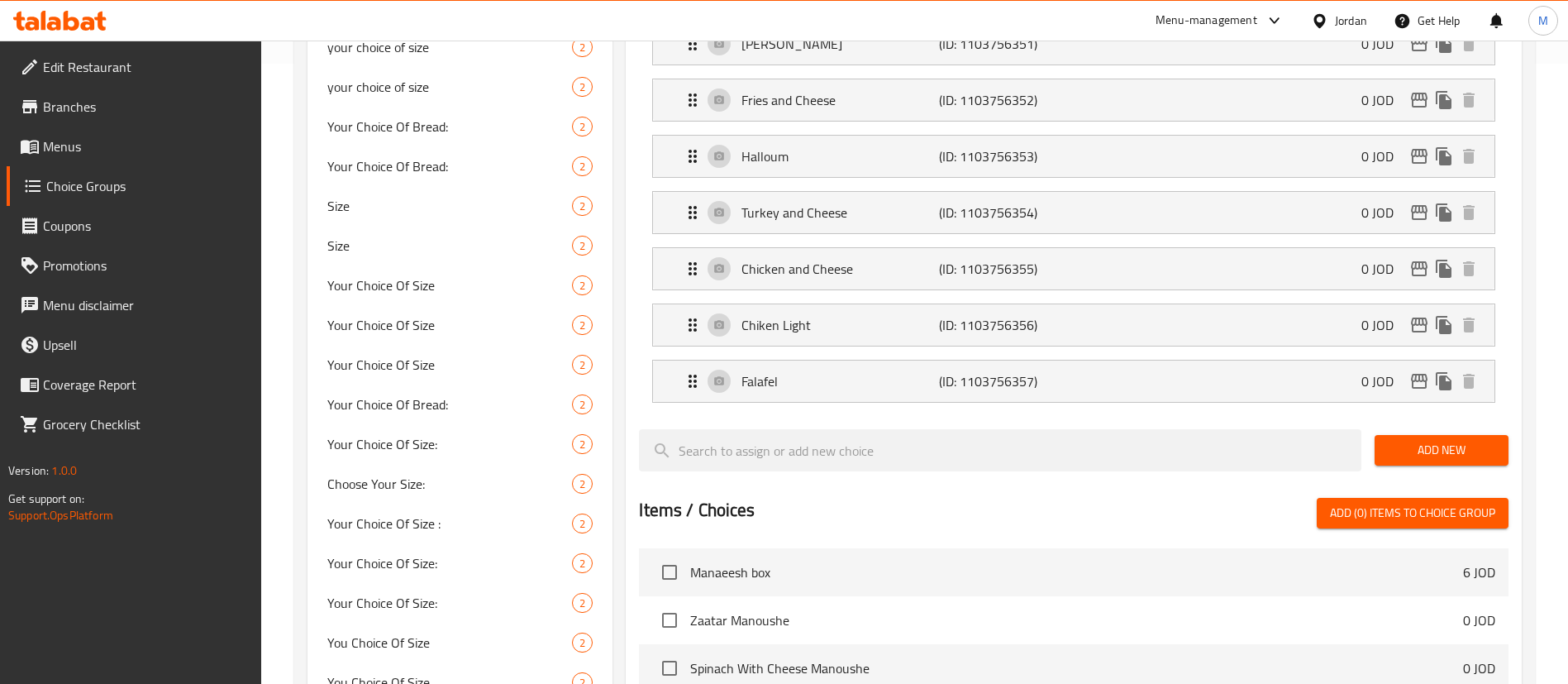
click at [1492, 440] on span "Add New" at bounding box center [1441, 450] width 107 height 20
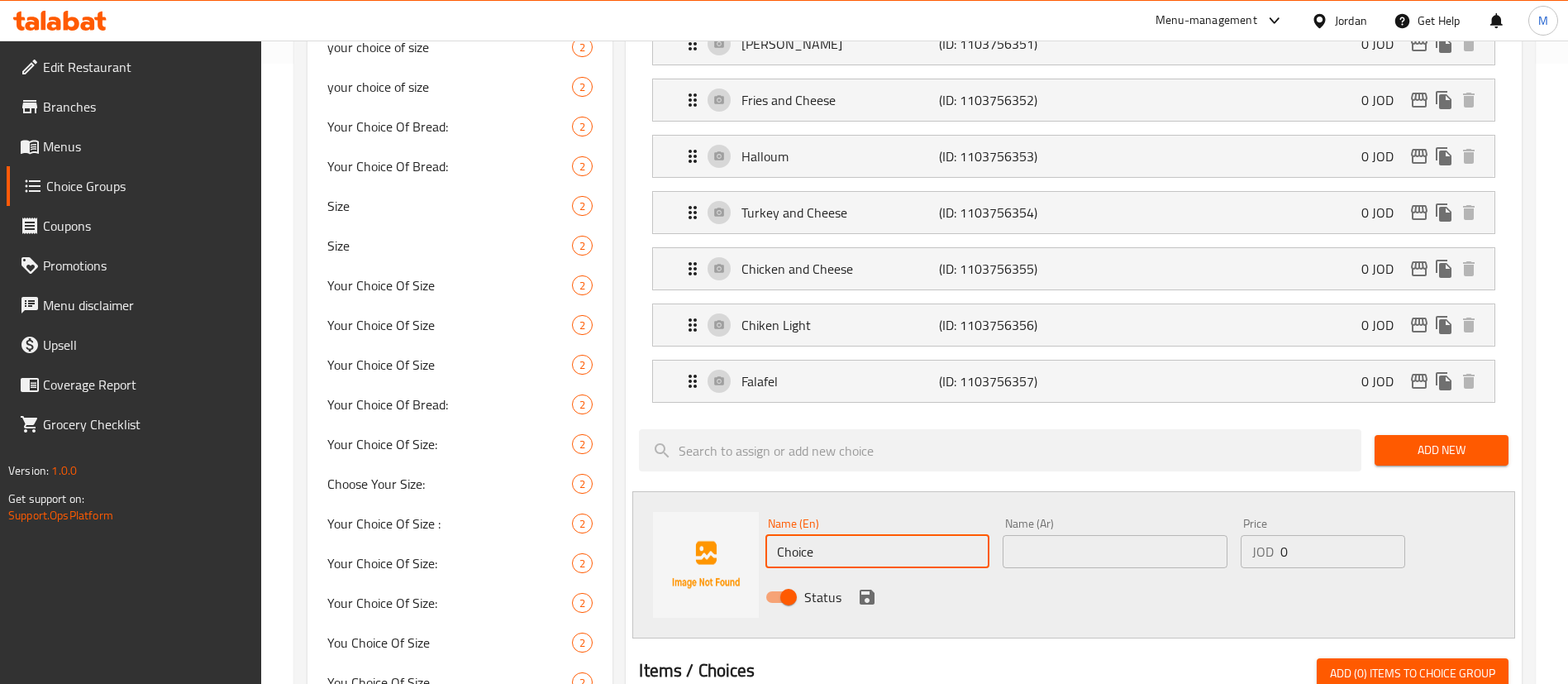
click at [900, 534] on input "Choice" at bounding box center [877, 551] width 224 height 33
paste input "Steak and cheese"
type input "Steak and cheese"
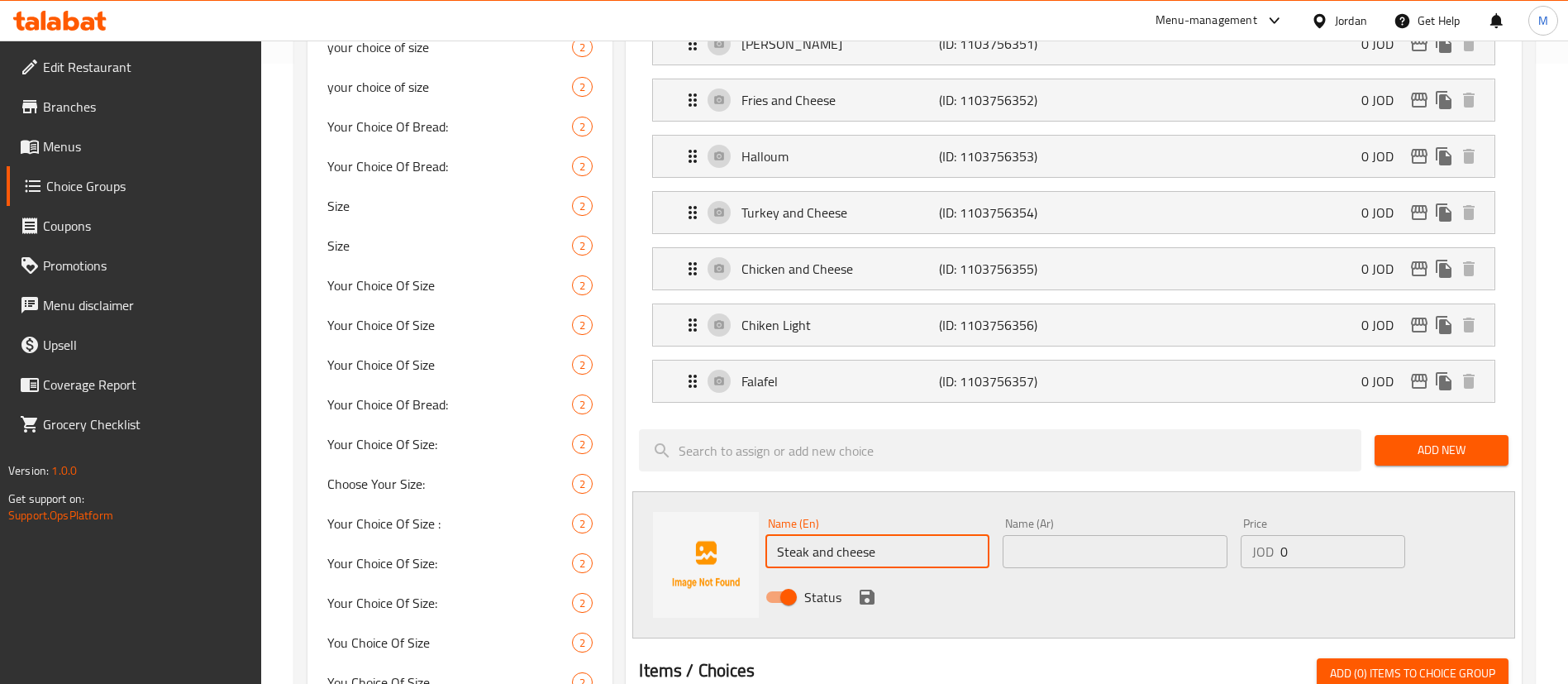
click at [1026, 534] on input "text" at bounding box center [1114, 551] width 224 height 33
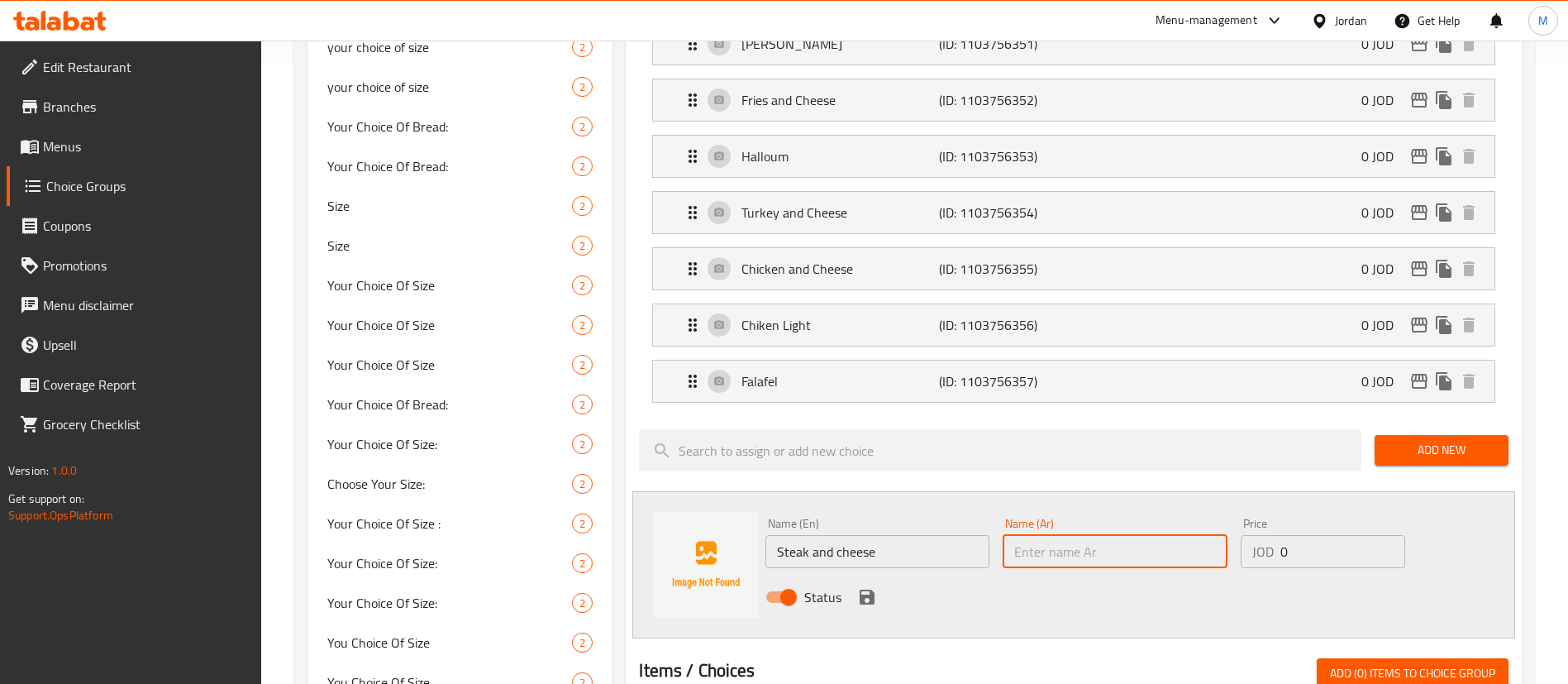
paste input "ستيك انذ تشيز"
type input "ستيك انذ تشيز"
click at [861, 590] on icon "save" at bounding box center [867, 597] width 15 height 15
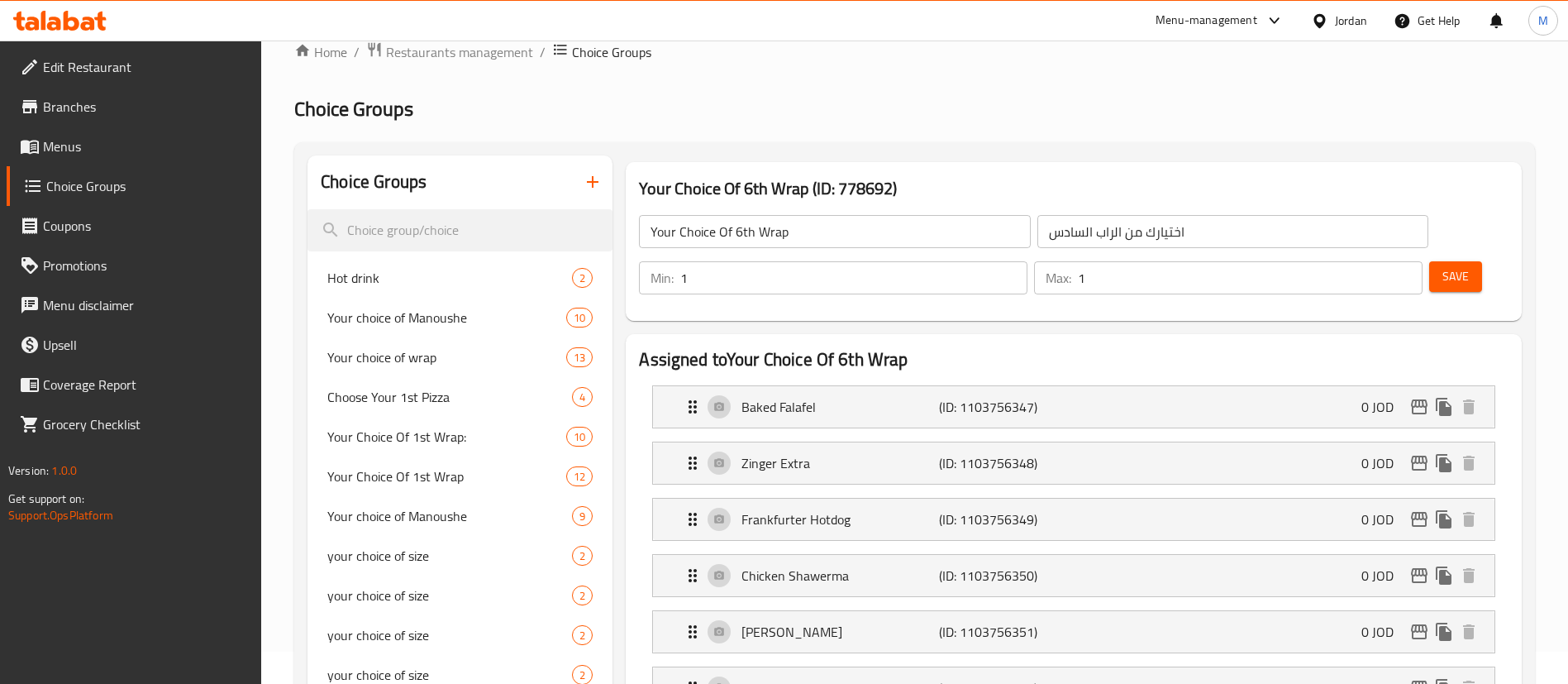
scroll to position [0, 0]
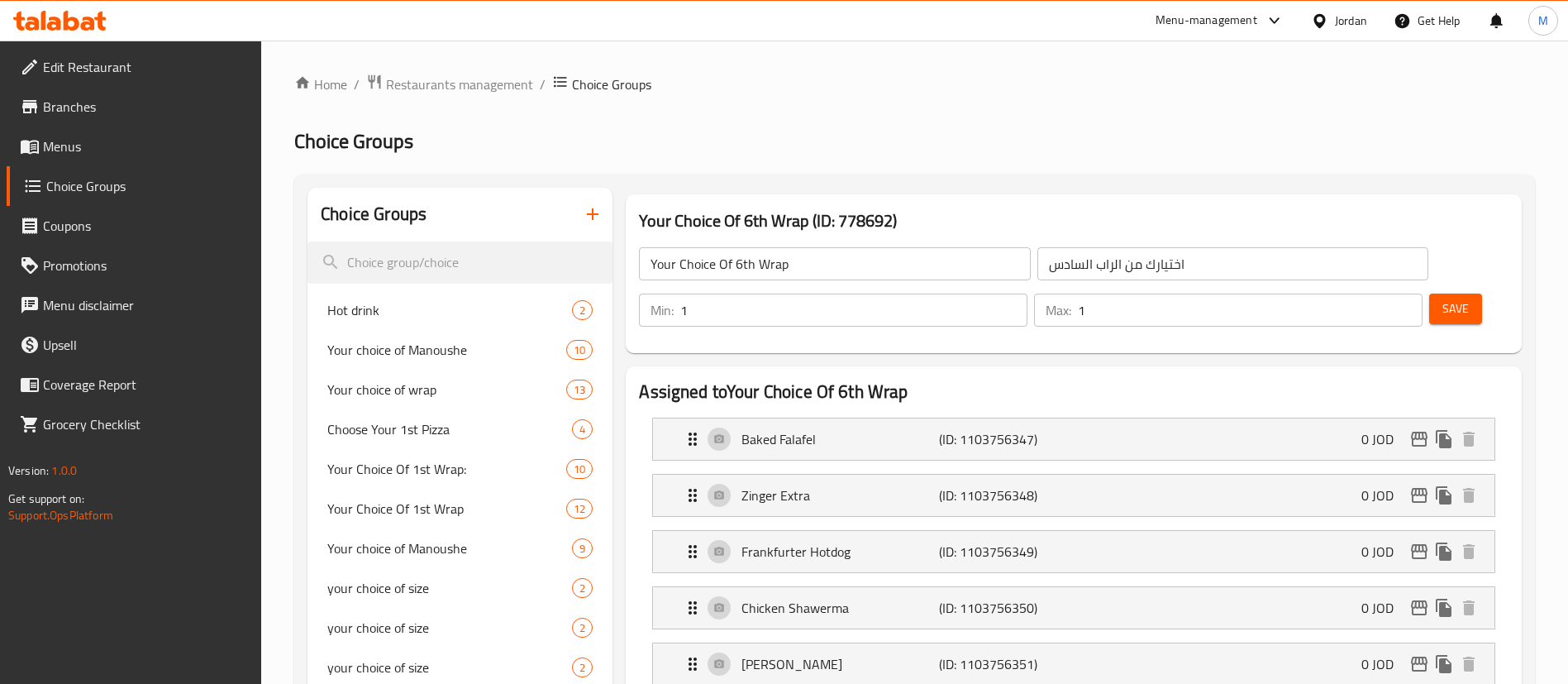
click at [1445, 293] on button "Save" at bounding box center [1455, 308] width 53 height 31
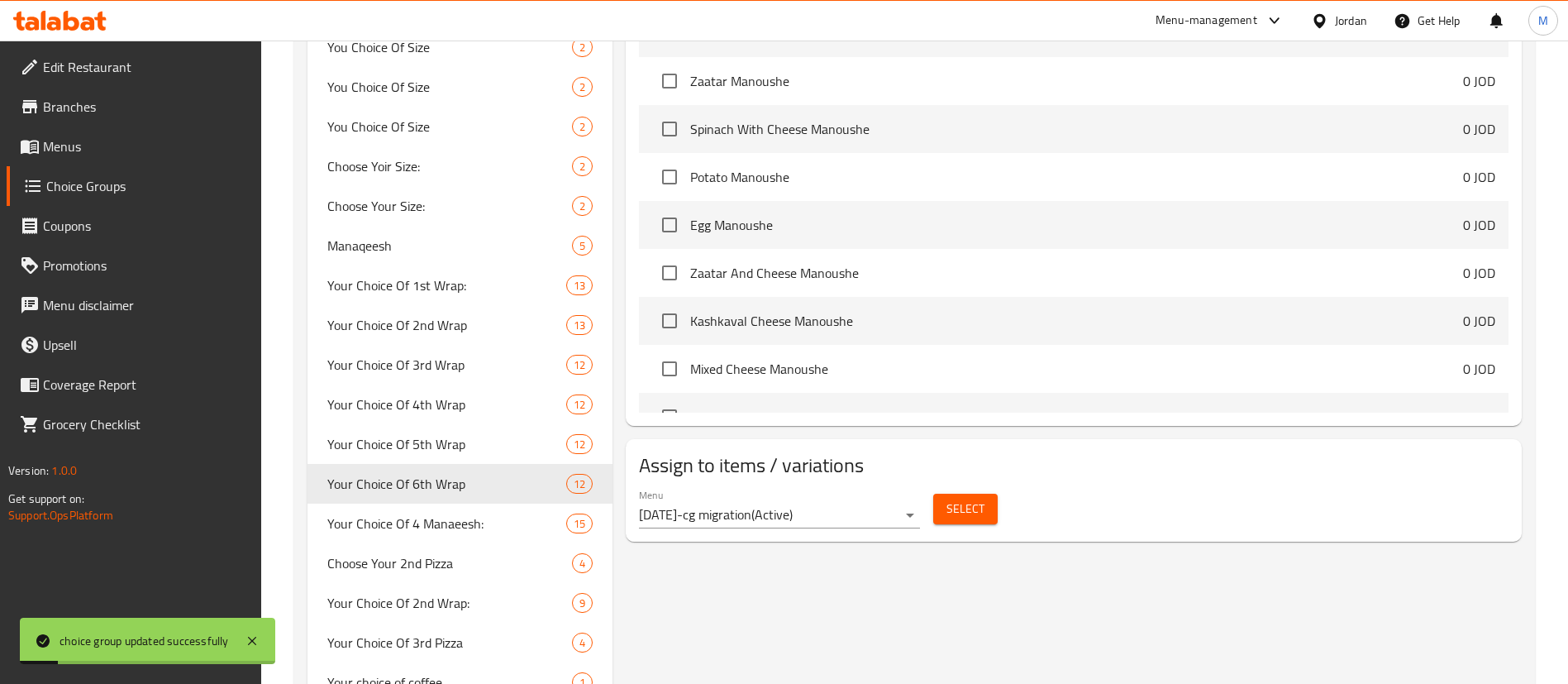
scroll to position [1240, 0]
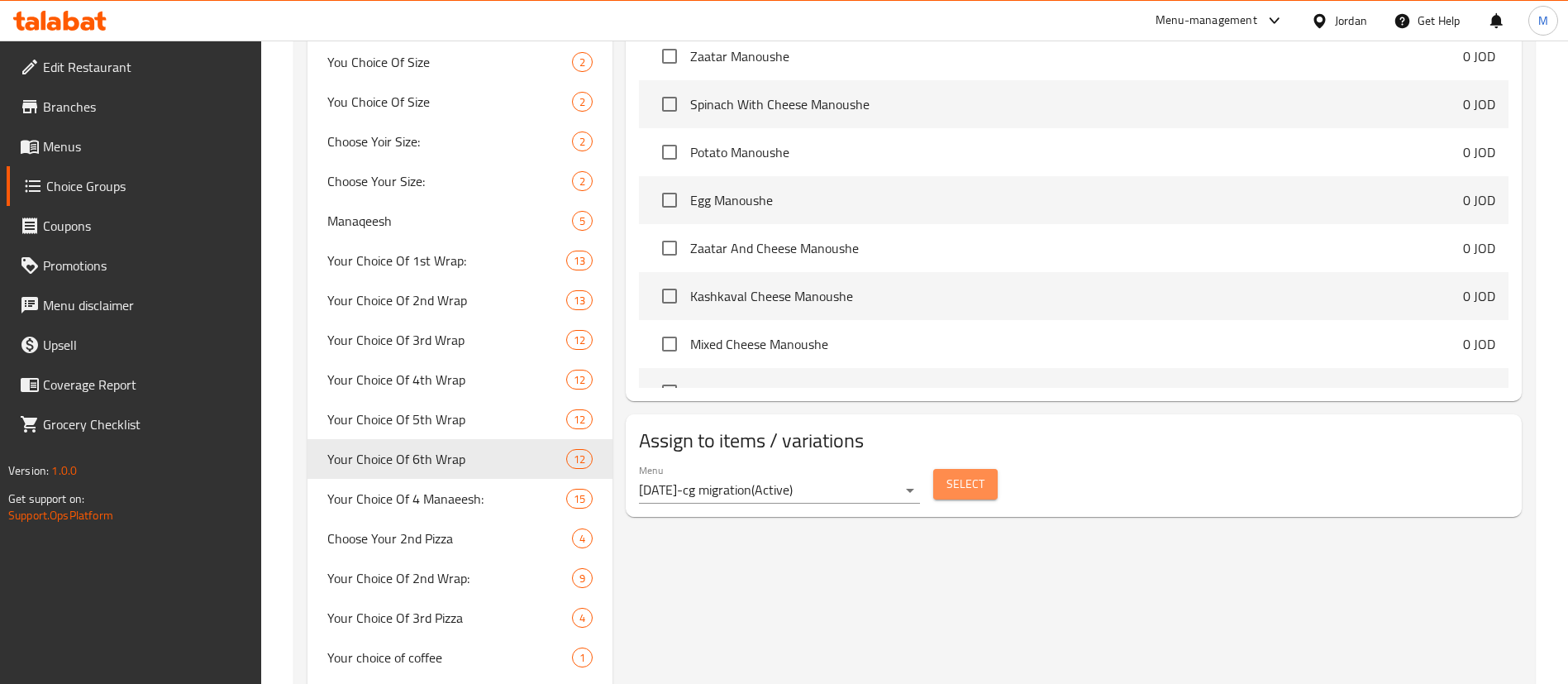
click at [970, 473] on span "Select" at bounding box center [965, 483] width 38 height 20
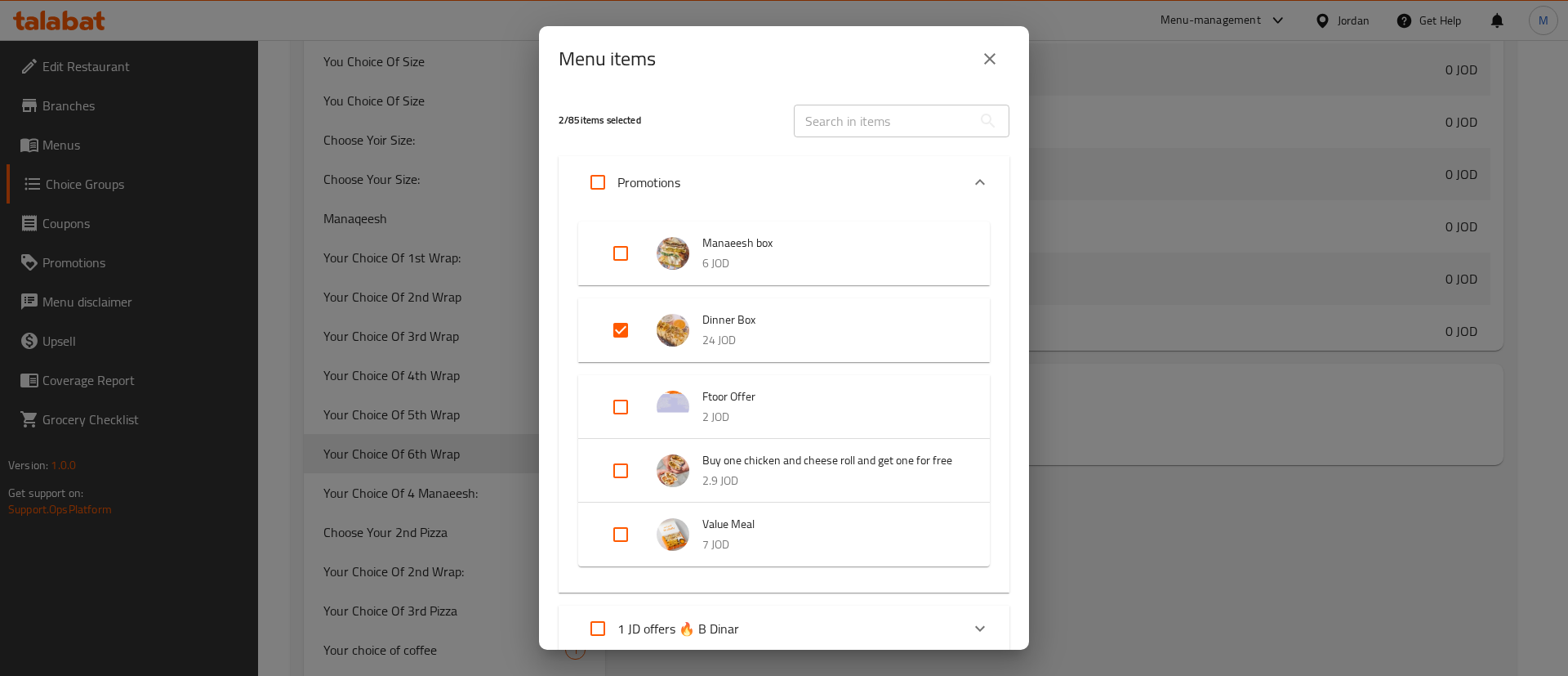
click at [991, 64] on icon "close" at bounding box center [989, 58] width 19 height 19
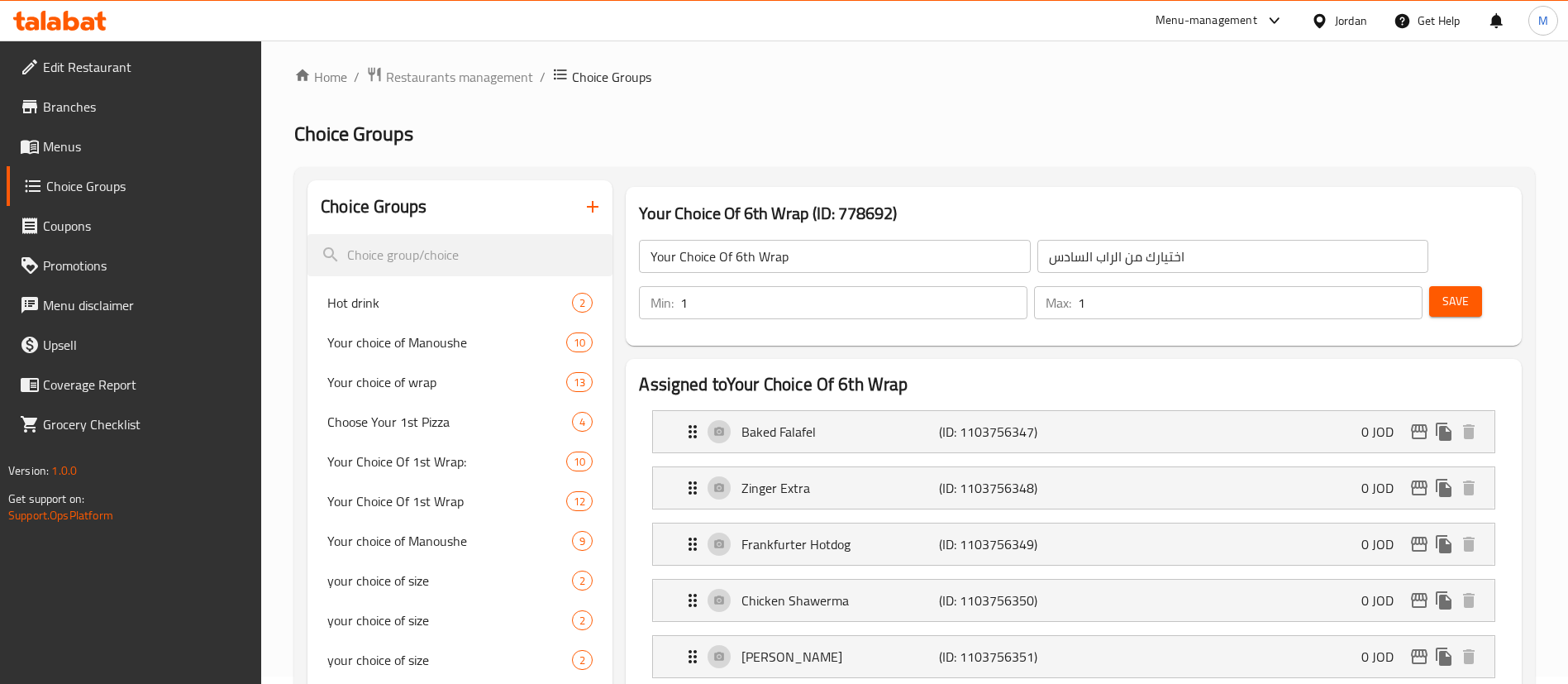
scroll to position [7, 0]
click at [453, 466] on span "Your Choice Of 1st Wrap:" at bounding box center [421, 461] width 189 height 20
type input "Your Choice Of 1st Wrap:"
type input "اختيارك من الراب الأول:"
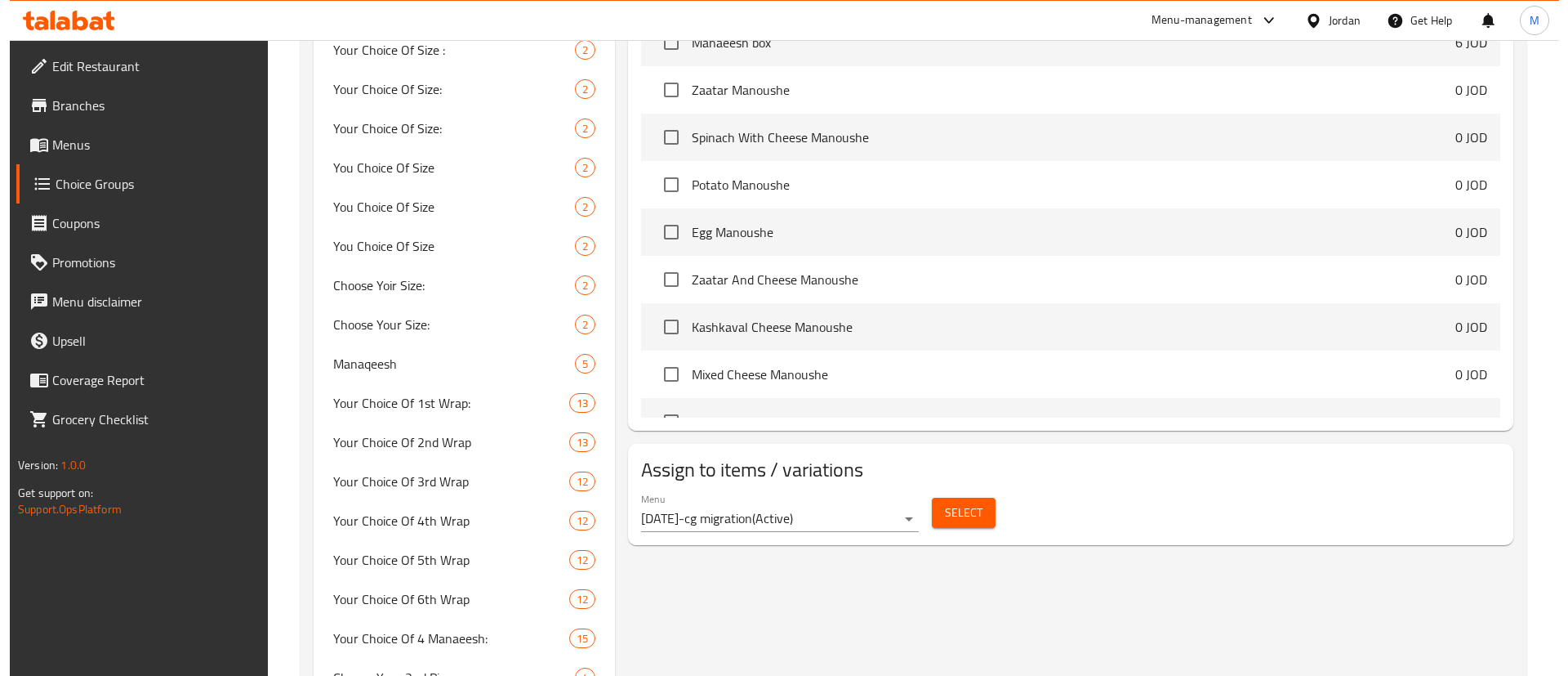
scroll to position [1348, 0]
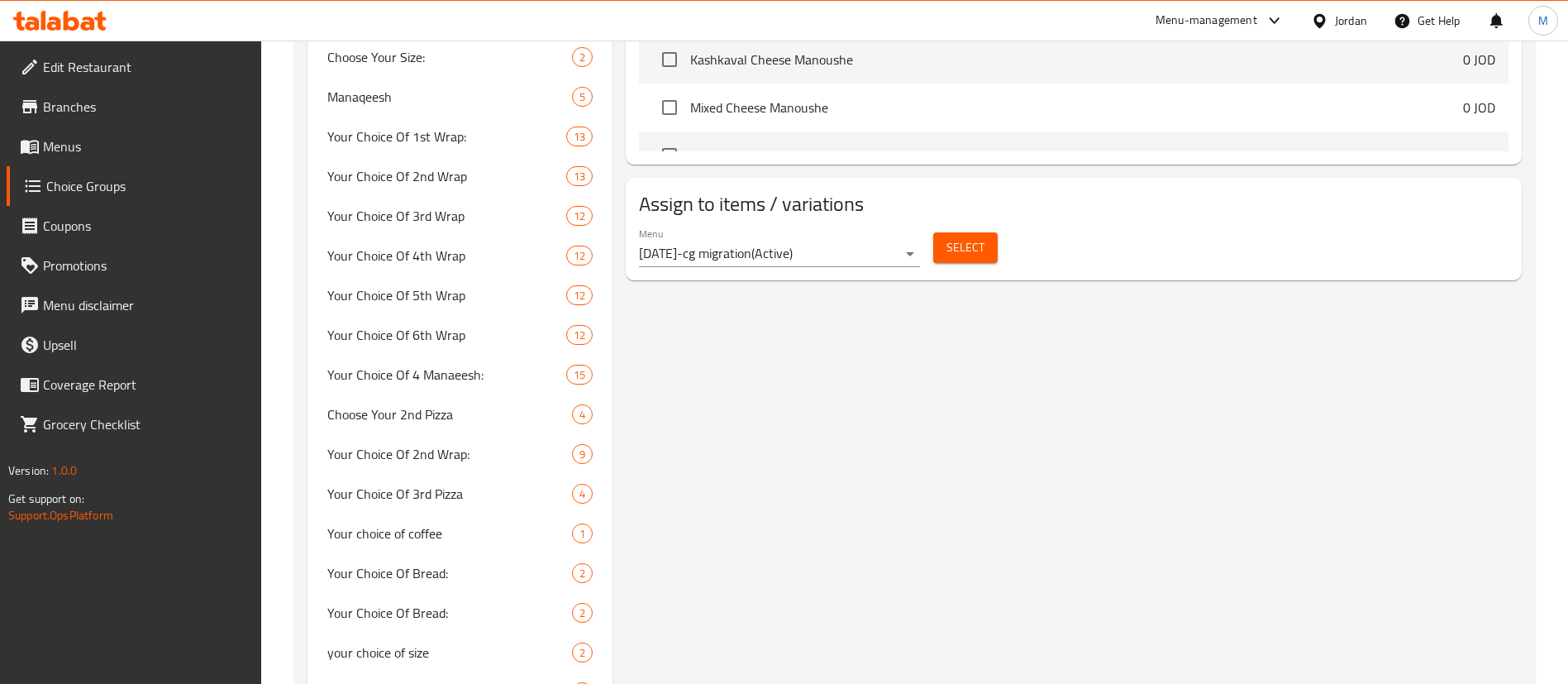
click at [954, 237] on span "Select" at bounding box center [965, 247] width 38 height 20
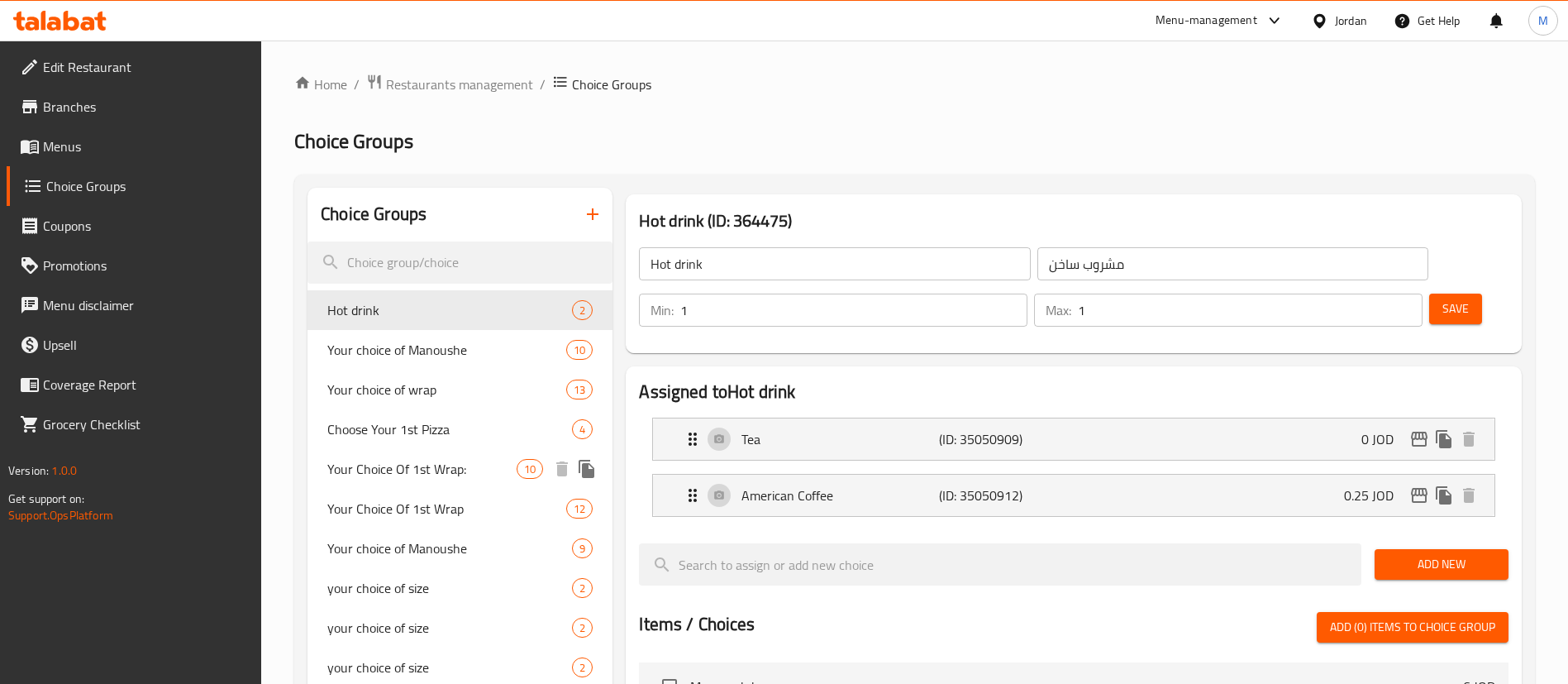
click at [480, 462] on span "Your Choice Of 1st Wrap:" at bounding box center [421, 468] width 189 height 20
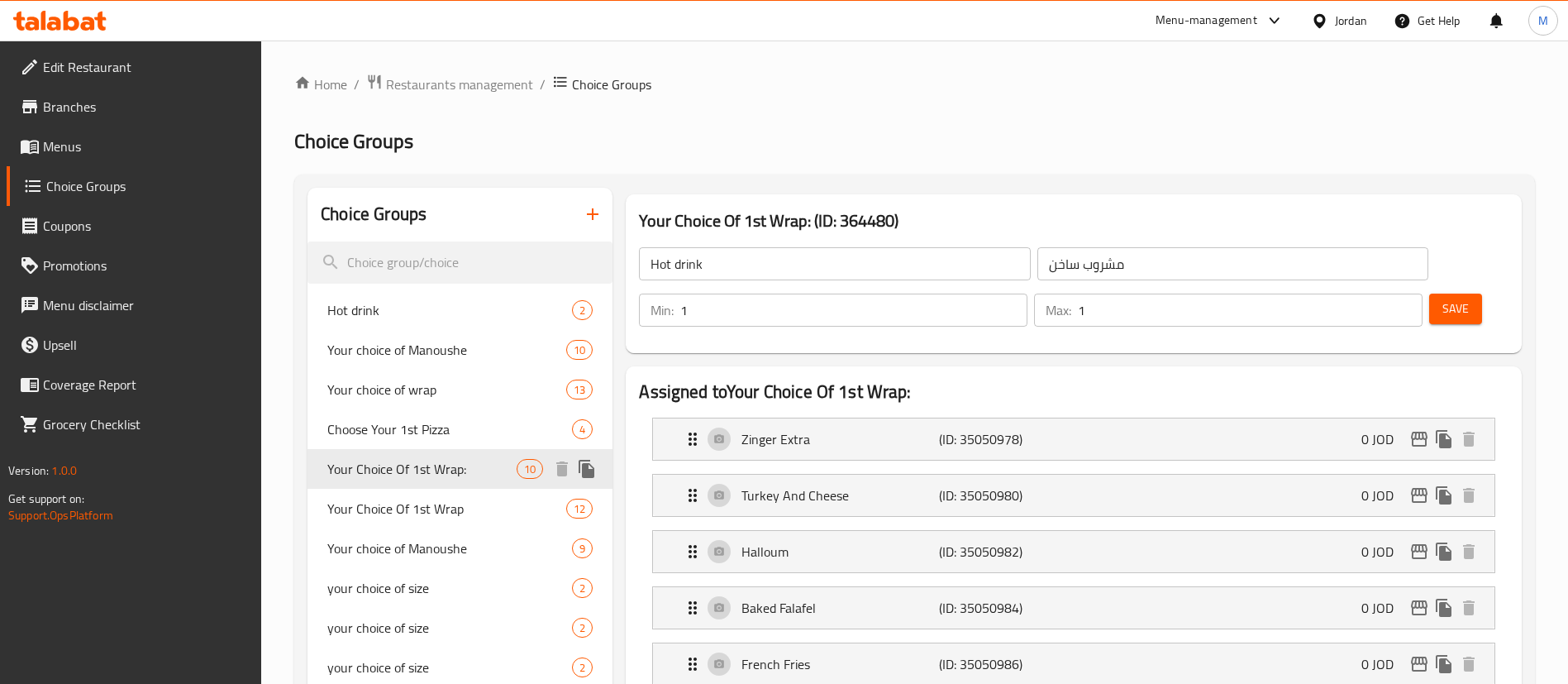
type input "Your Choice Of 1st Wrap:"
type input "اختيارك من الراب الأول:"
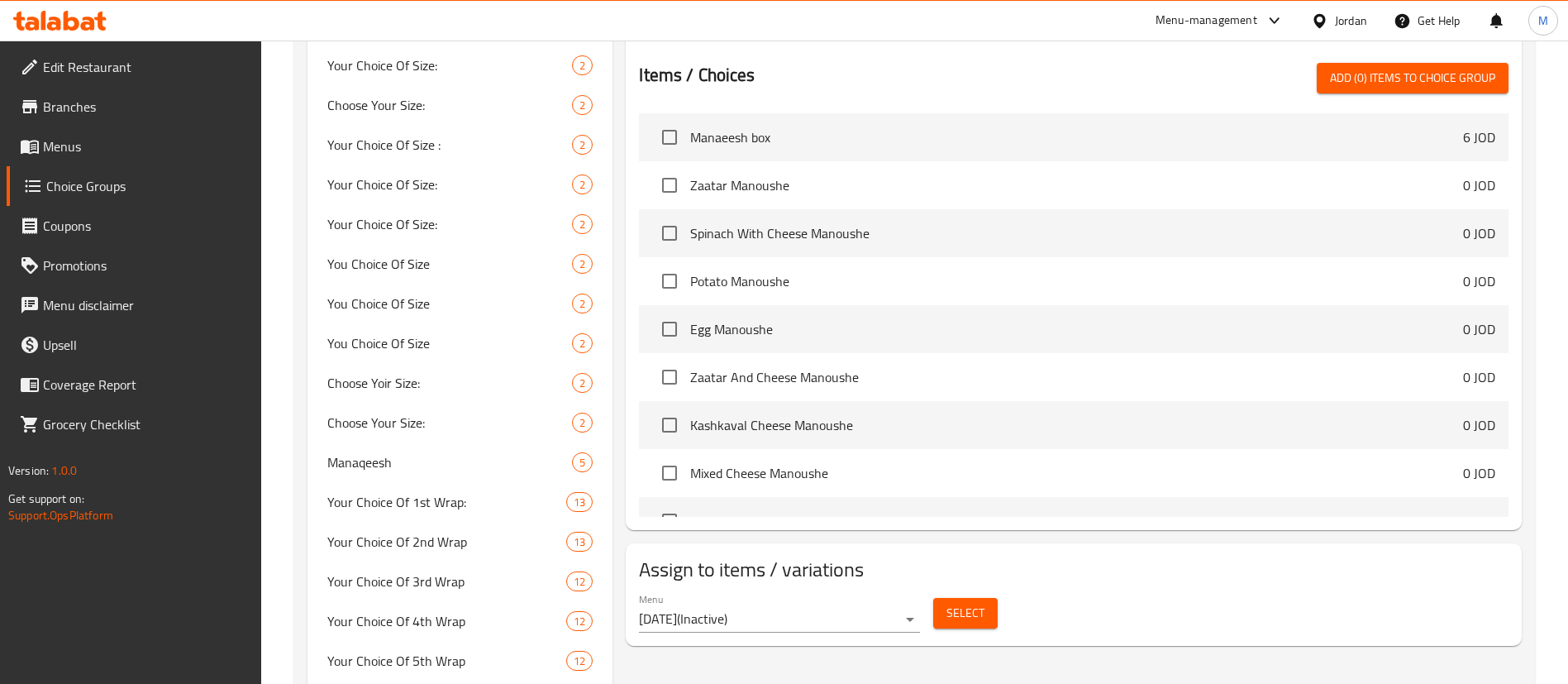
scroll to position [1240, 0]
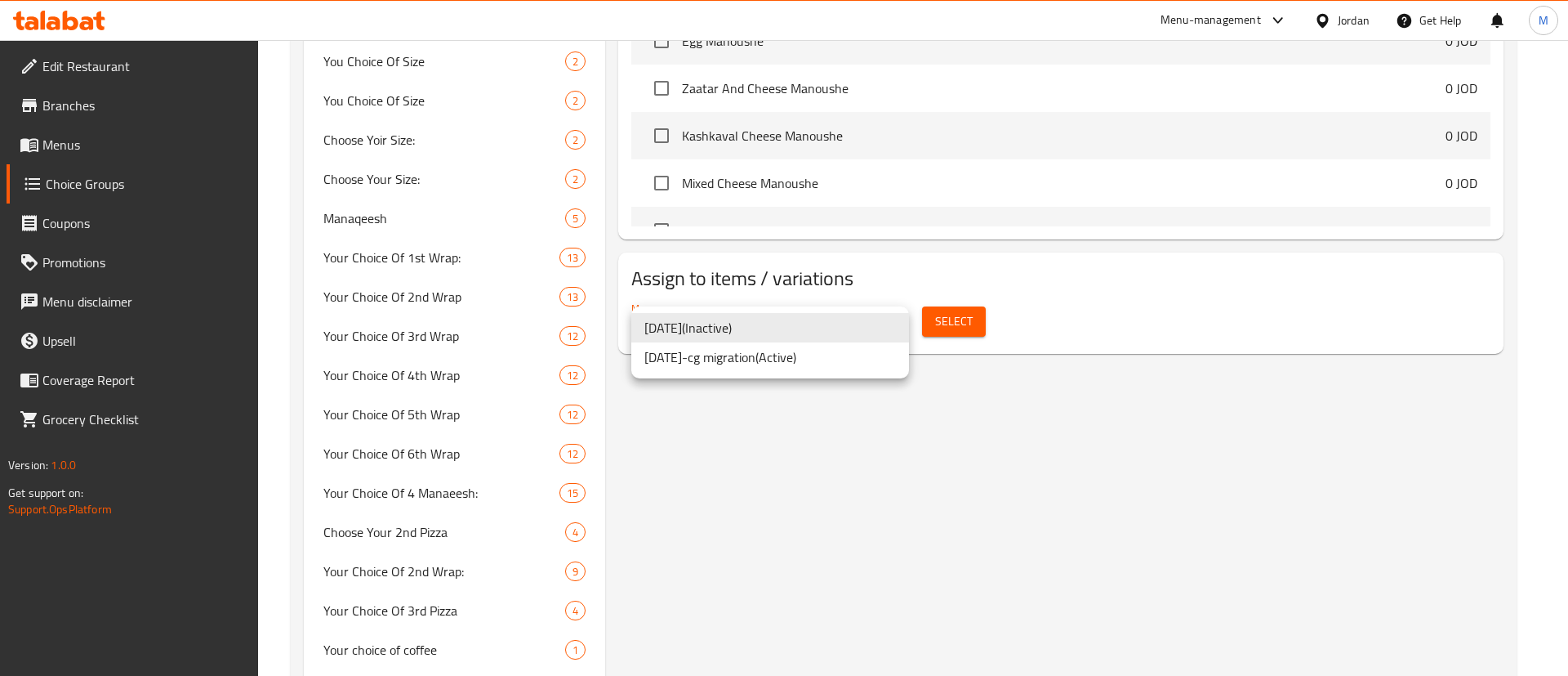
click at [804, 348] on li "[DATE]-cg migration ( Active )" at bounding box center [770, 357] width 278 height 29
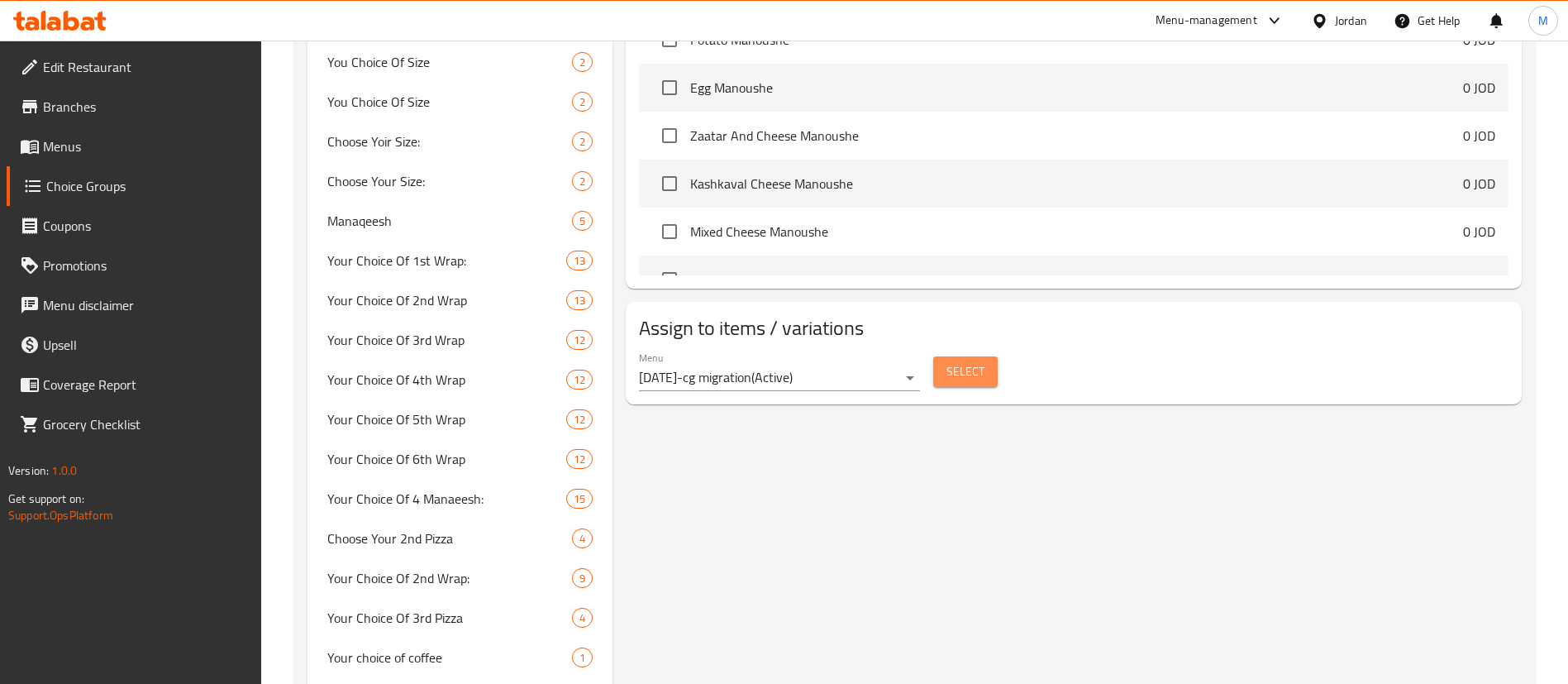
click at [962, 361] on span "Select" at bounding box center [965, 371] width 38 height 20
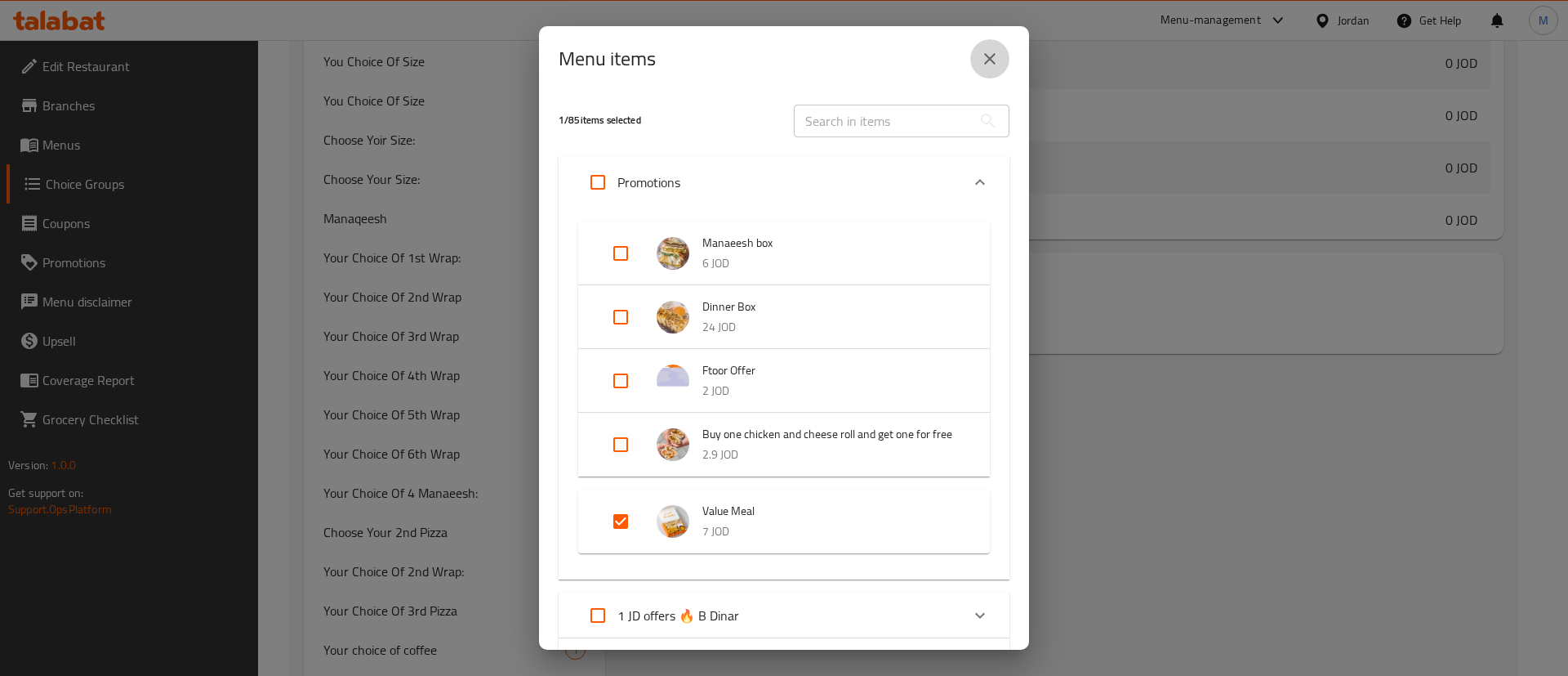
click at [988, 64] on icon "close" at bounding box center [989, 58] width 19 height 19
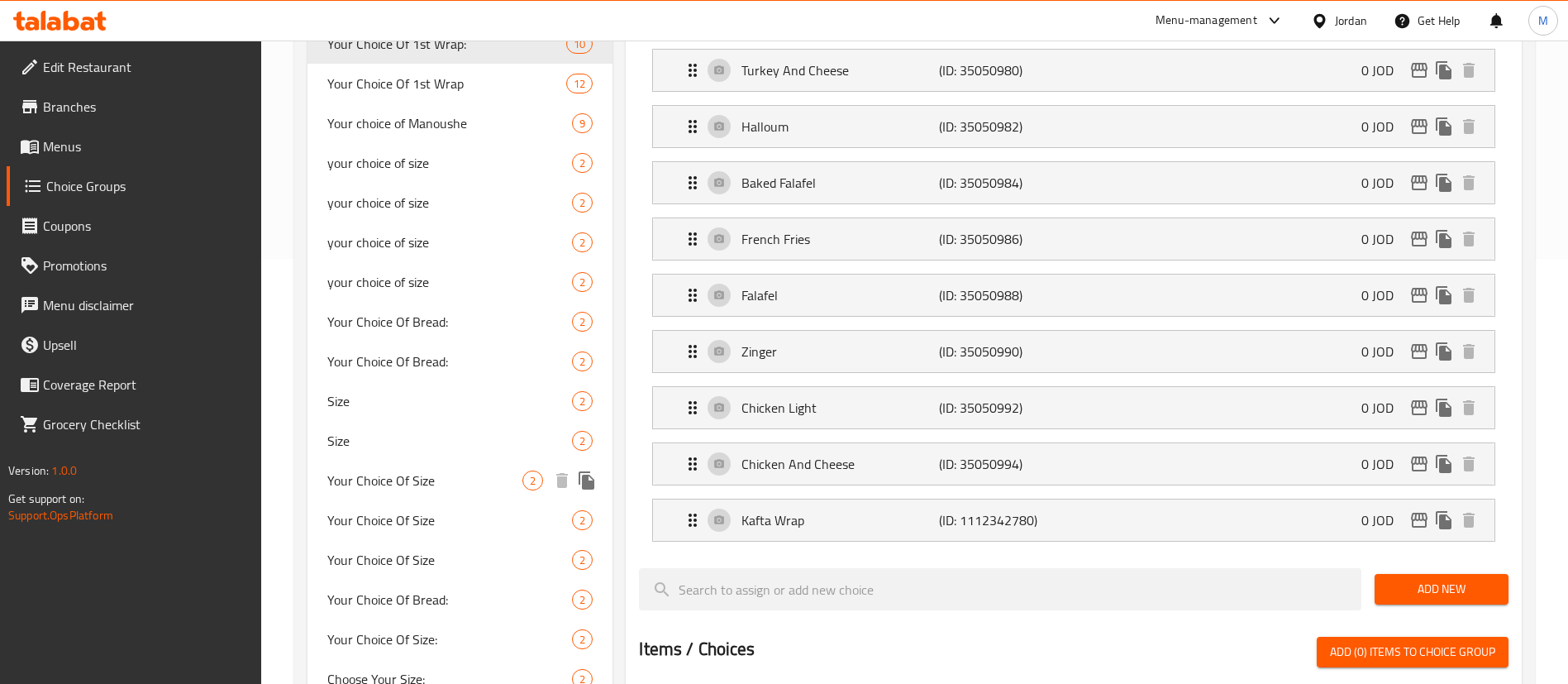
scroll to position [372, 0]
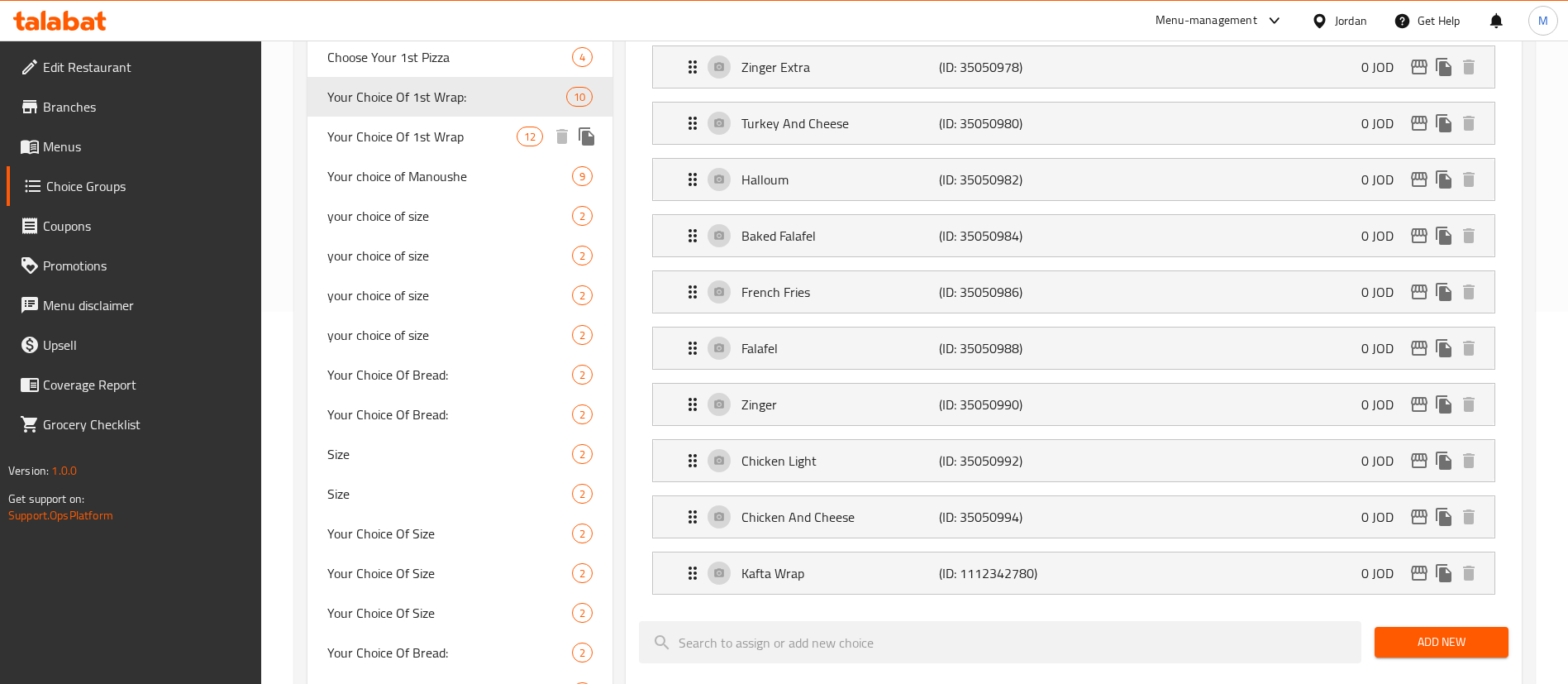
click at [442, 144] on span "Your Choice Of 1st Wrap" at bounding box center [421, 136] width 189 height 20
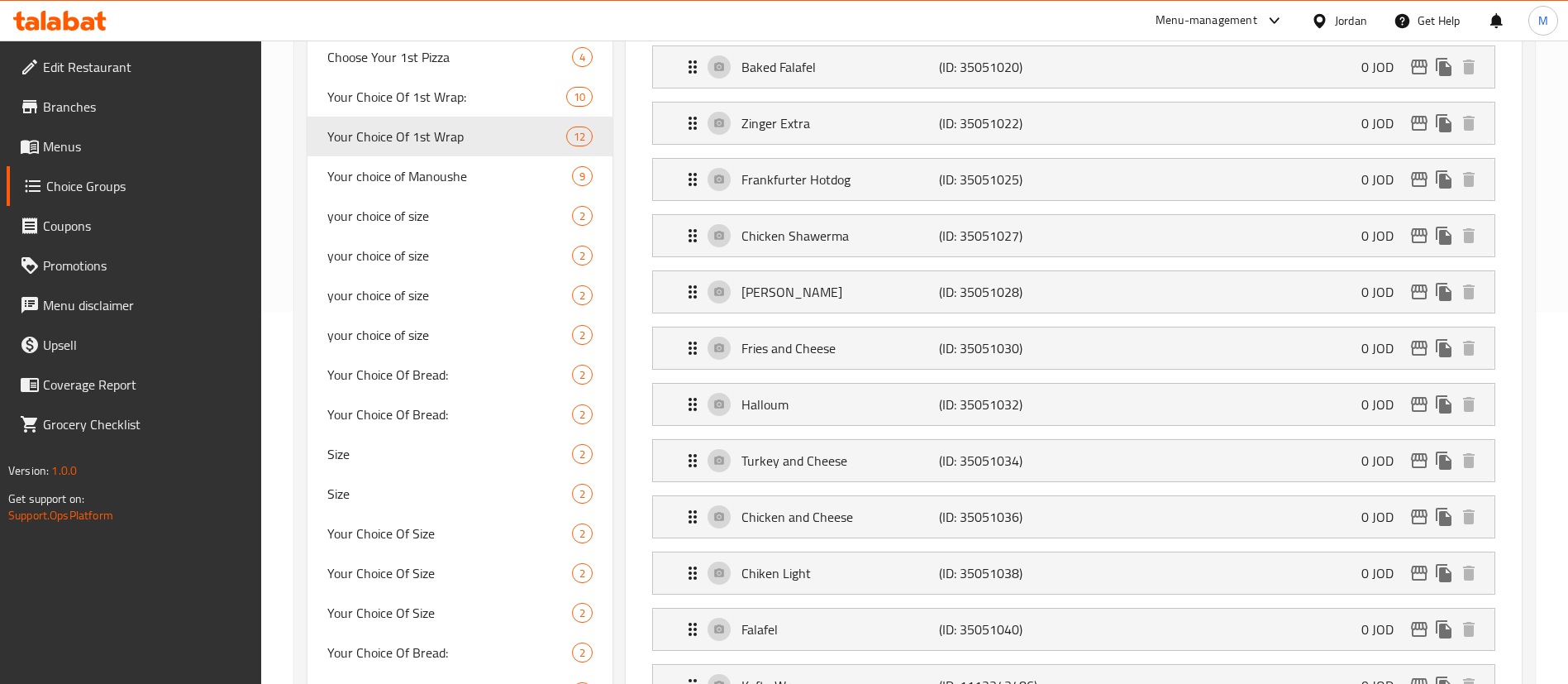
type input "Your Choice Of 1st Wrap"
type input "اختيارك من الرول الأول"
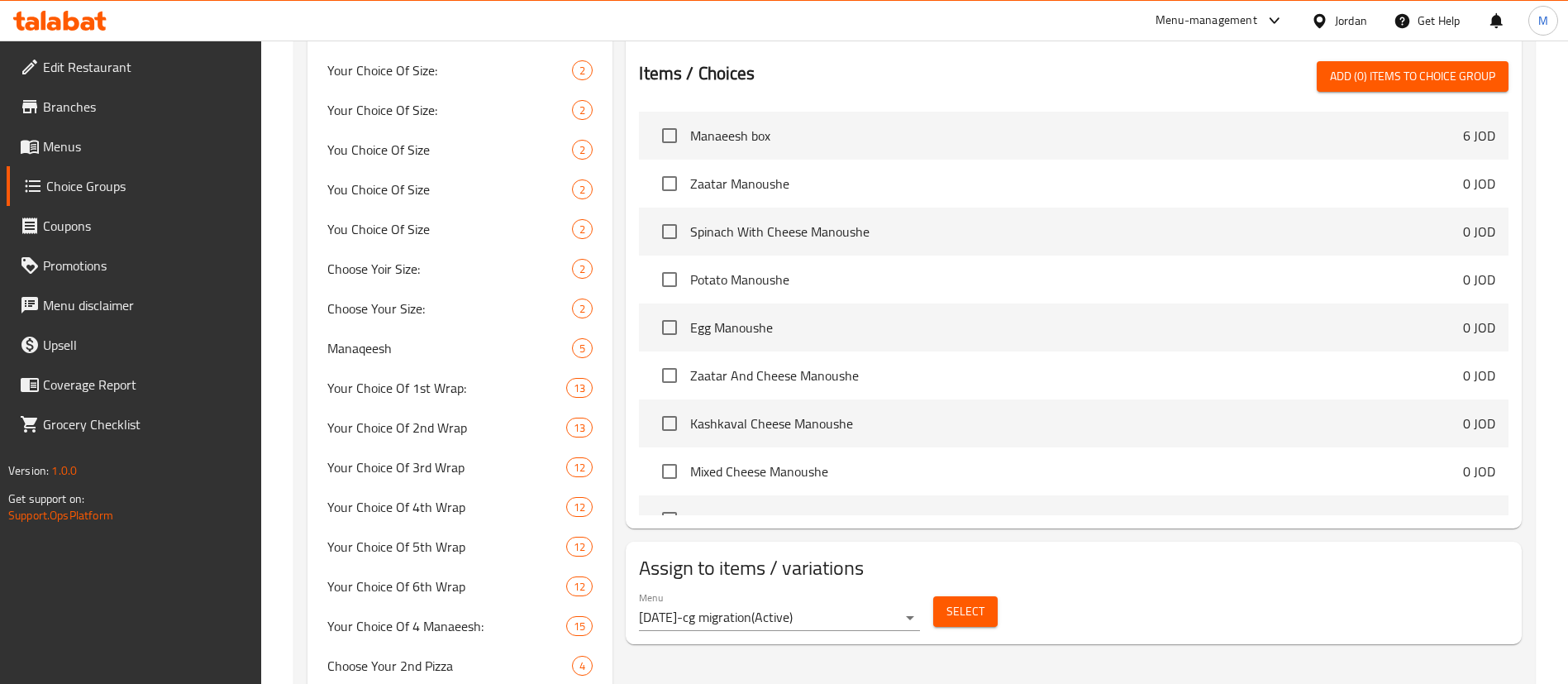
scroll to position [1116, 0]
click at [993, 593] on button "Select" at bounding box center [965, 608] width 65 height 31
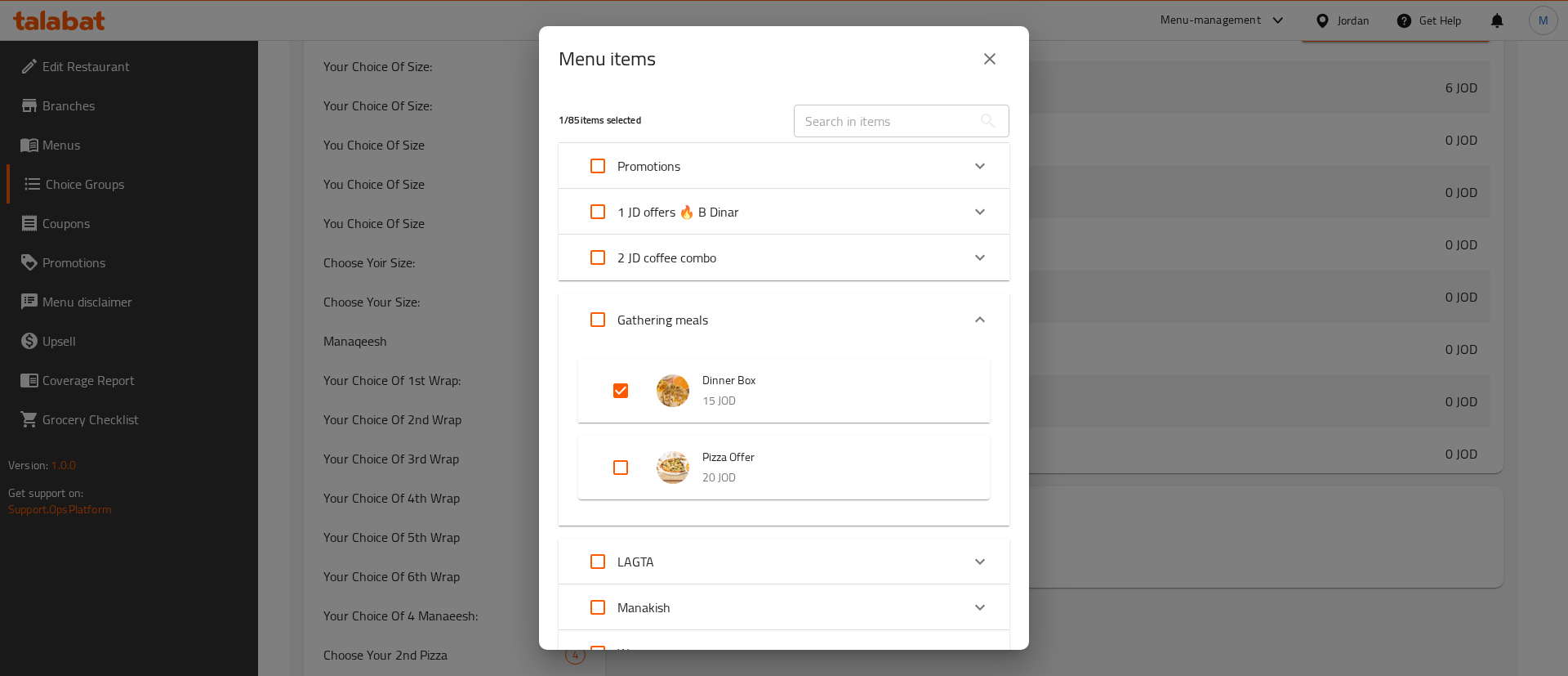
click at [764, 165] on div "Promotions" at bounding box center [769, 165] width 382 height 39
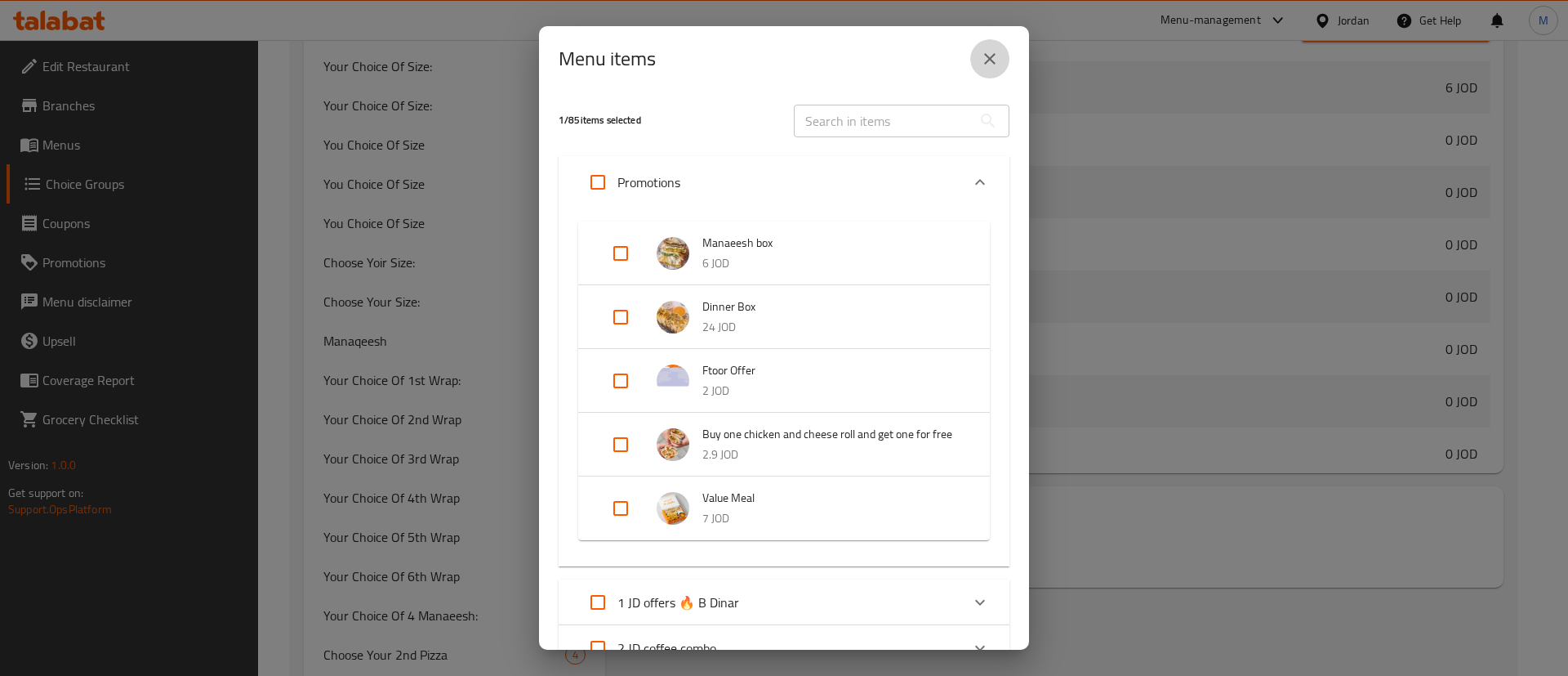
click at [985, 60] on icon "close" at bounding box center [989, 58] width 19 height 19
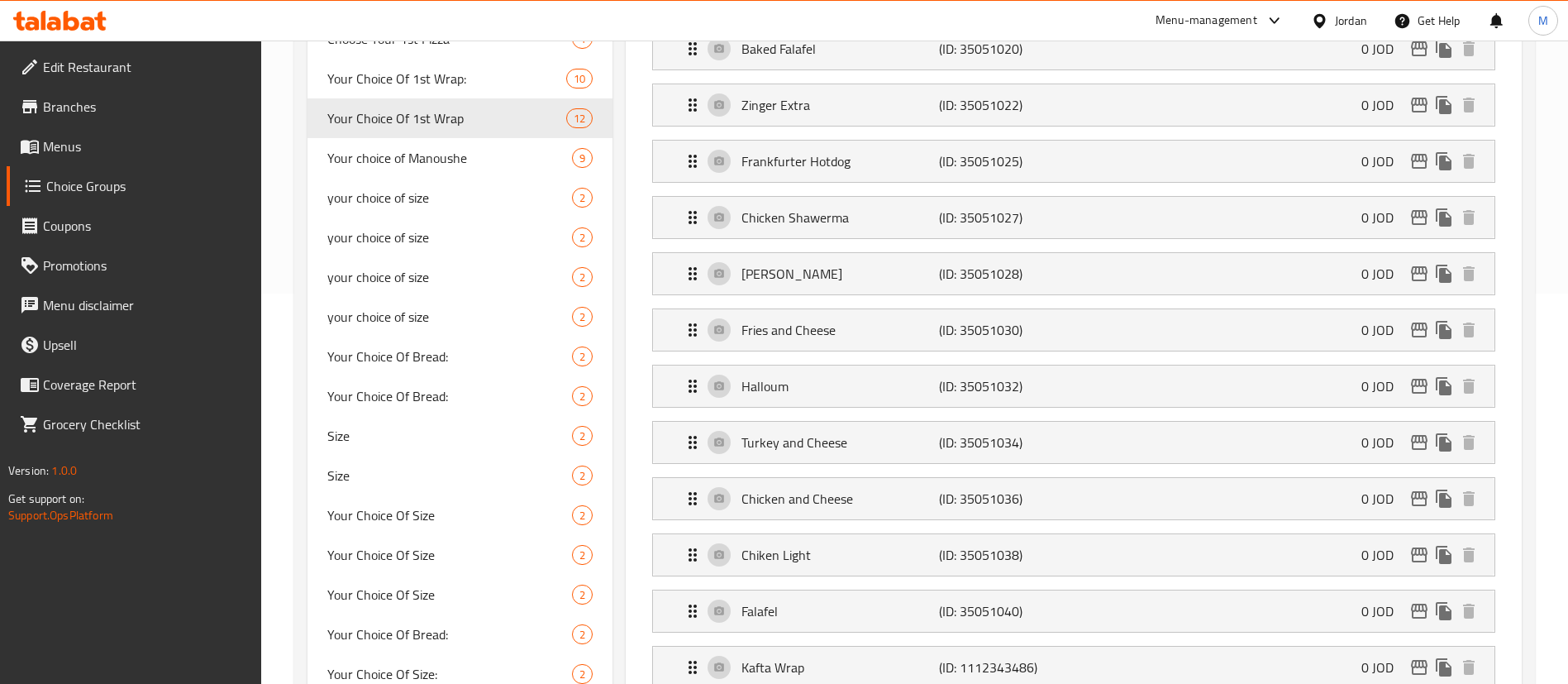
scroll to position [372, 0]
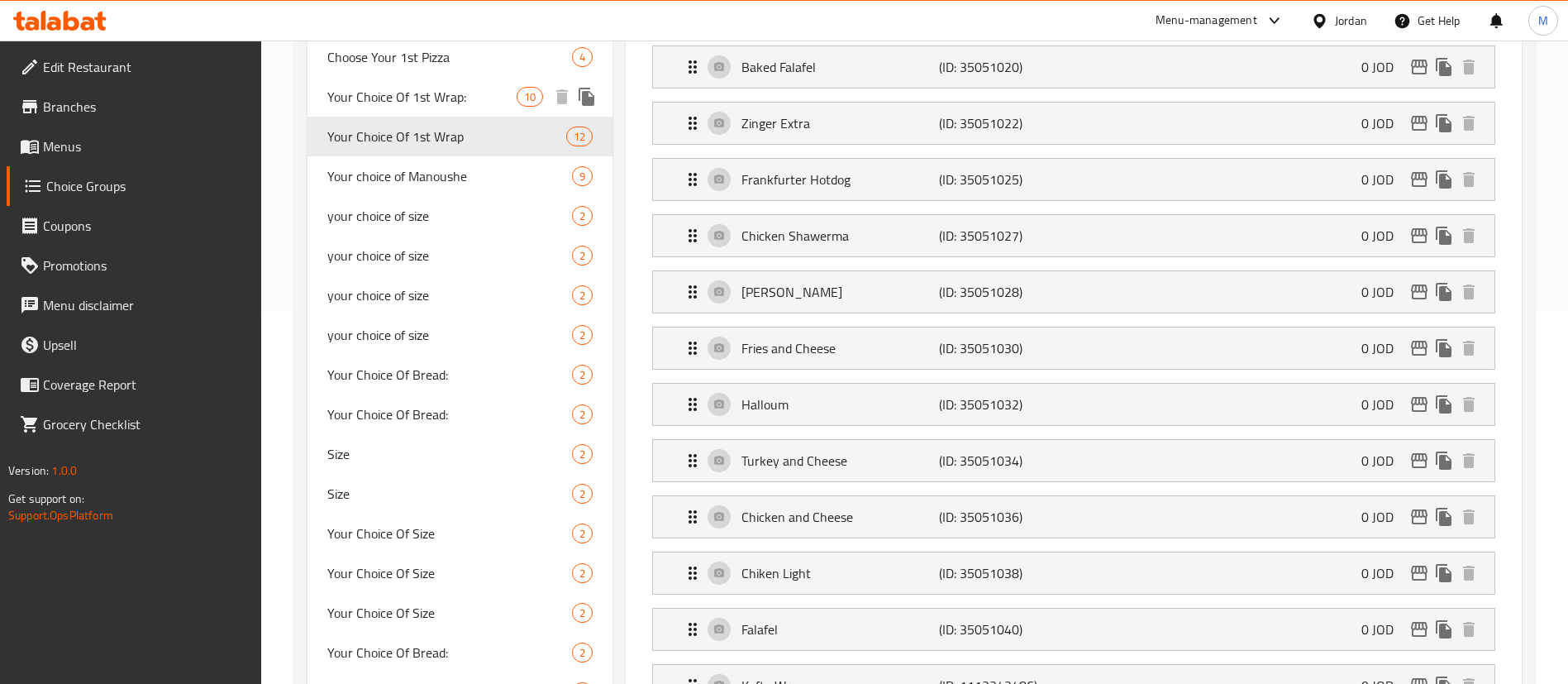
click at [472, 105] on span "Your Choice Of 1st Wrap:" at bounding box center [421, 96] width 189 height 20
type input "Your Choice Of 1st Wrap:"
type input "اختيارك من الراب الأول:"
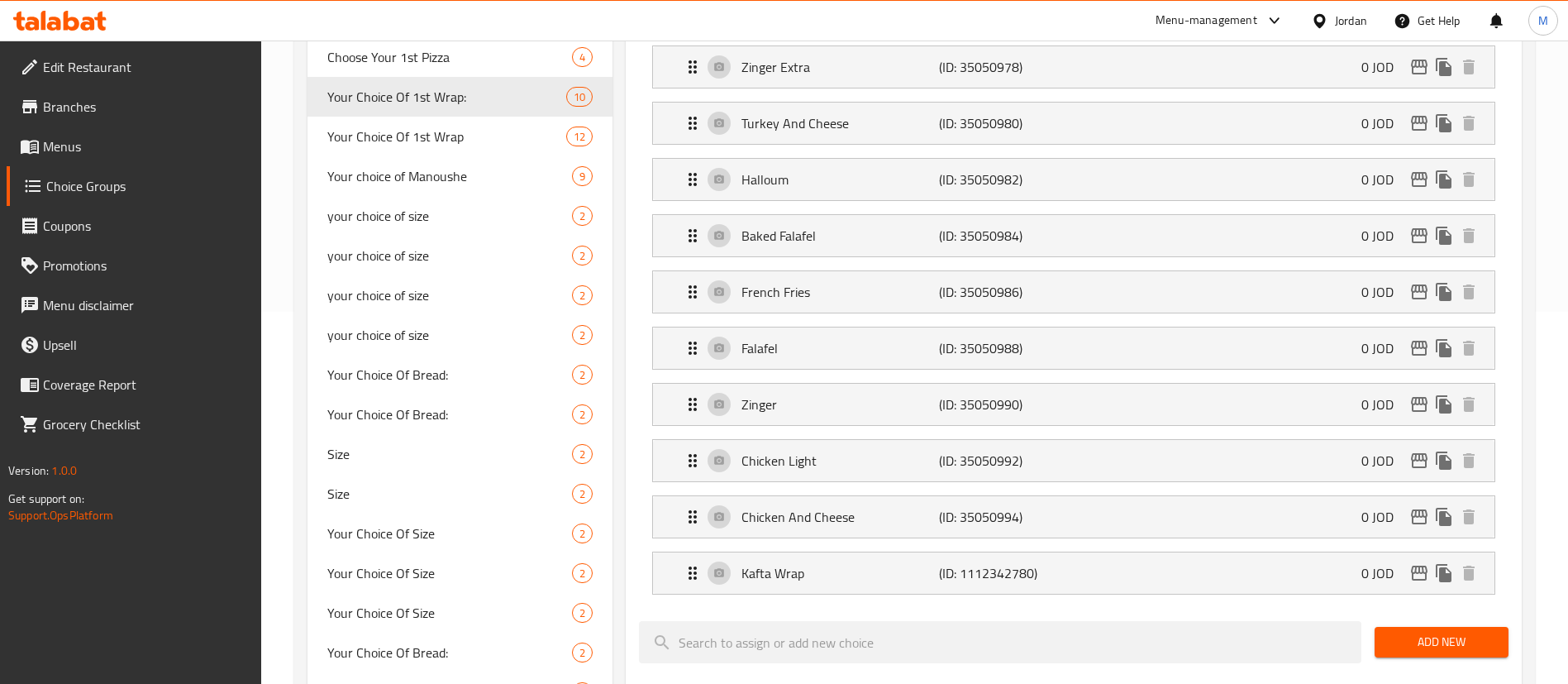
click at [1401, 631] on span "Add New" at bounding box center [1441, 642] width 107 height 20
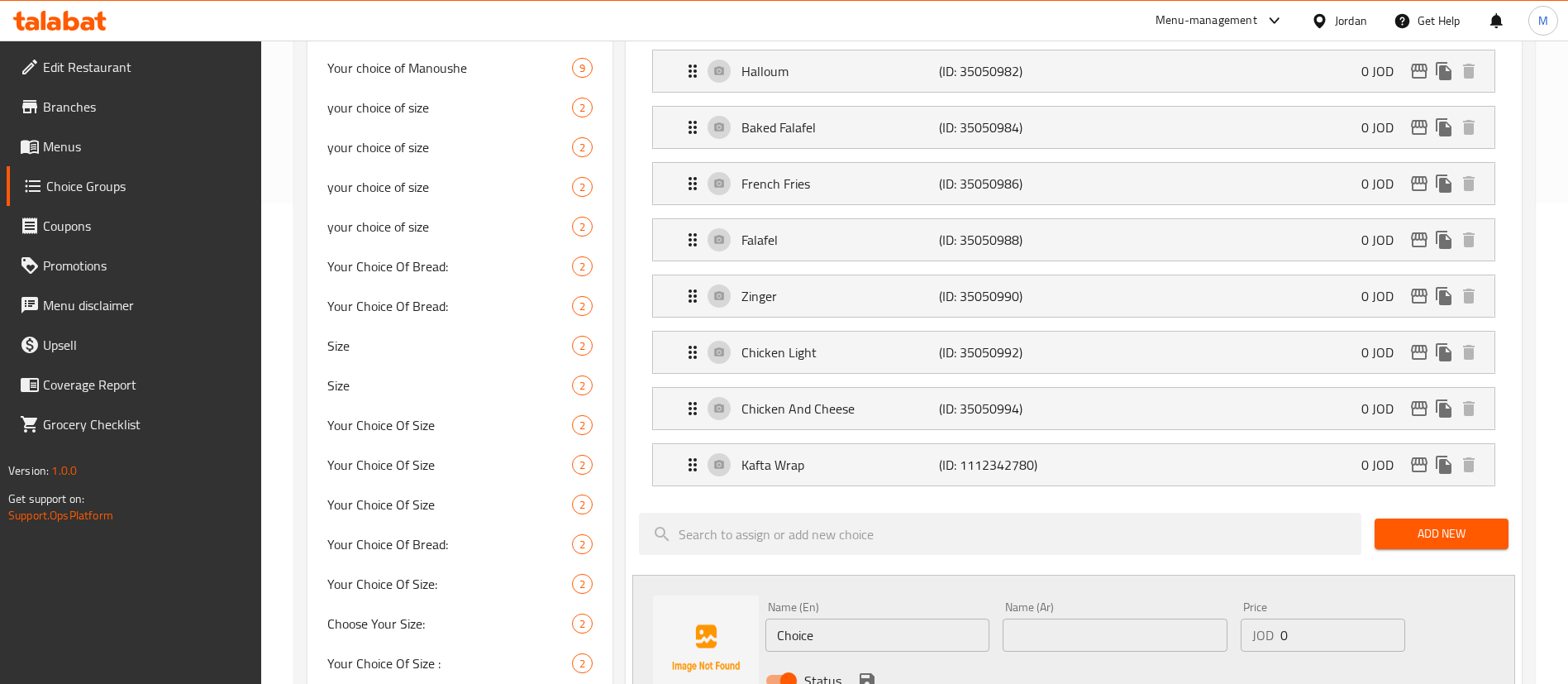
scroll to position [620, 0]
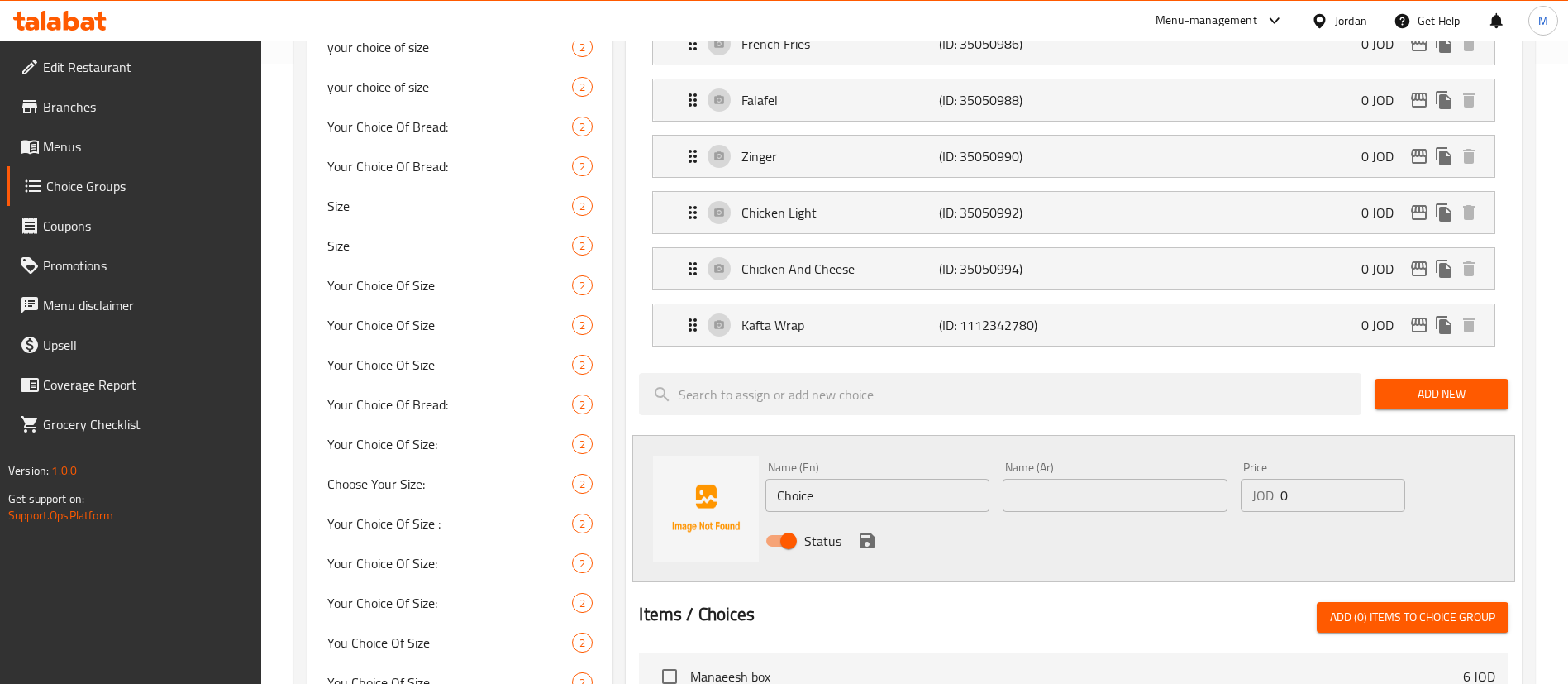
click at [910, 478] on input "Choice" at bounding box center [877, 495] width 224 height 33
paste input "Steak and cheese"
type input "ChoiceSteak and cheese"
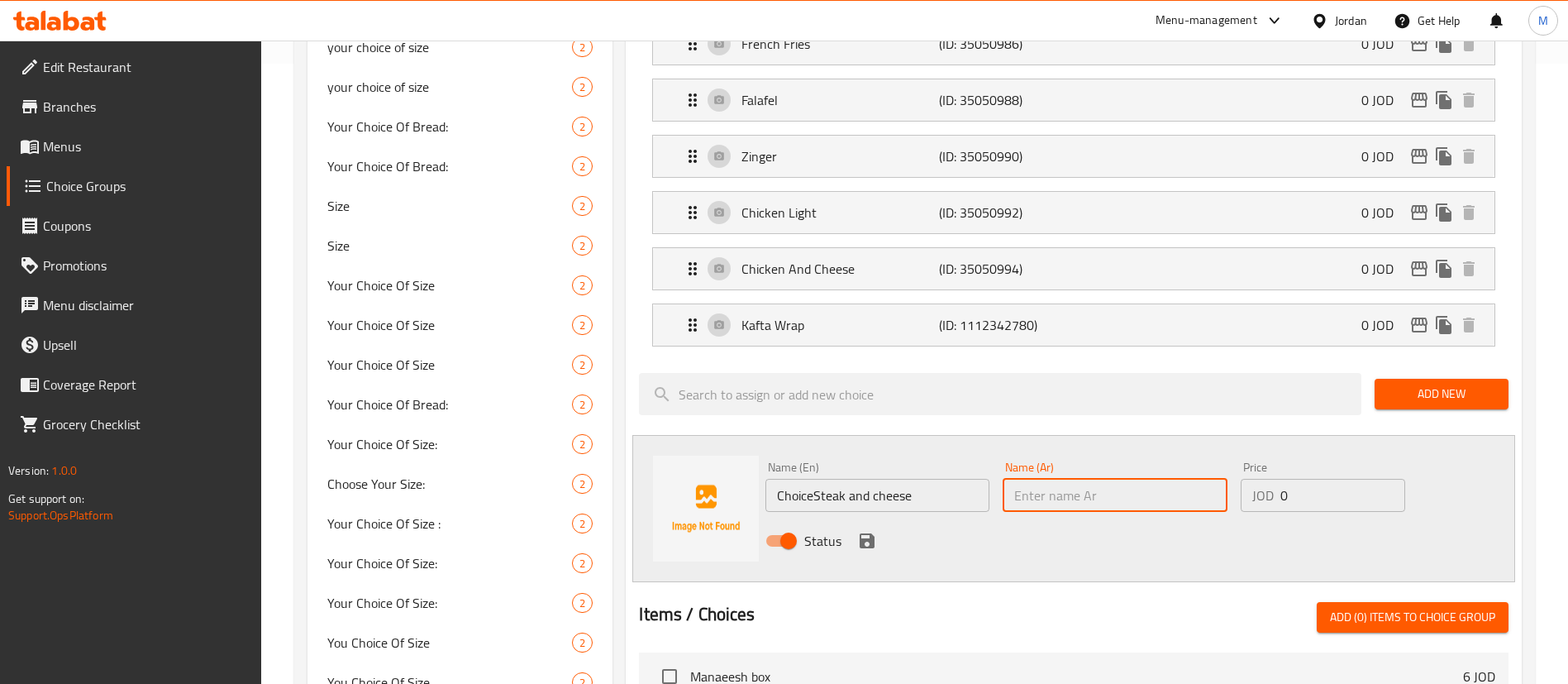
click at [1129, 478] on input "text" at bounding box center [1114, 495] width 224 height 33
click at [1127, 478] on input "text" at bounding box center [1114, 495] width 224 height 33
paste input "ستيك انذ تشيز"
type input "ستيك انذ تشيز"
click at [926, 478] on input "ChoiceSteak and cheese" at bounding box center [877, 495] width 224 height 33
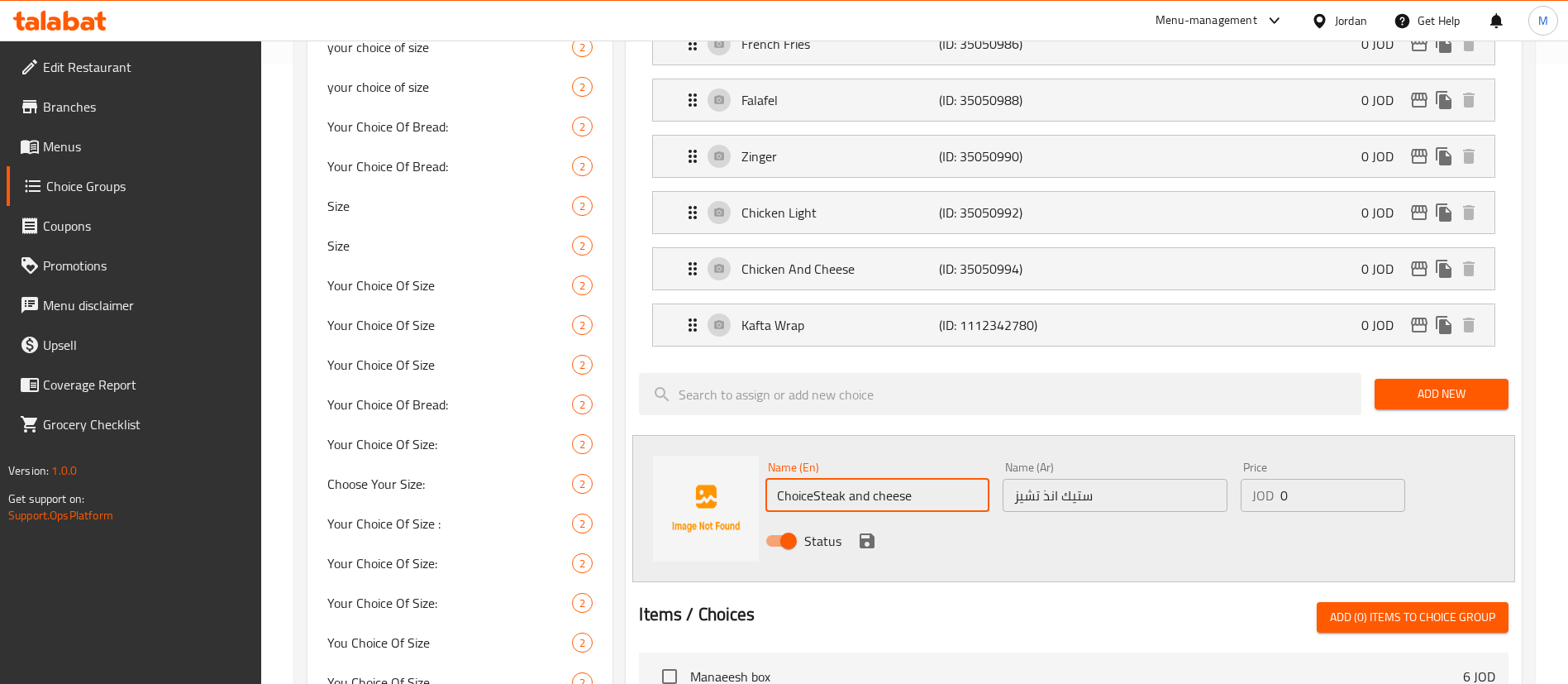
click at [926, 478] on input "ChoiceSteak and cheese" at bounding box center [877, 495] width 224 height 33
paste input "text"
type input "Steak And Cheese Wrap"
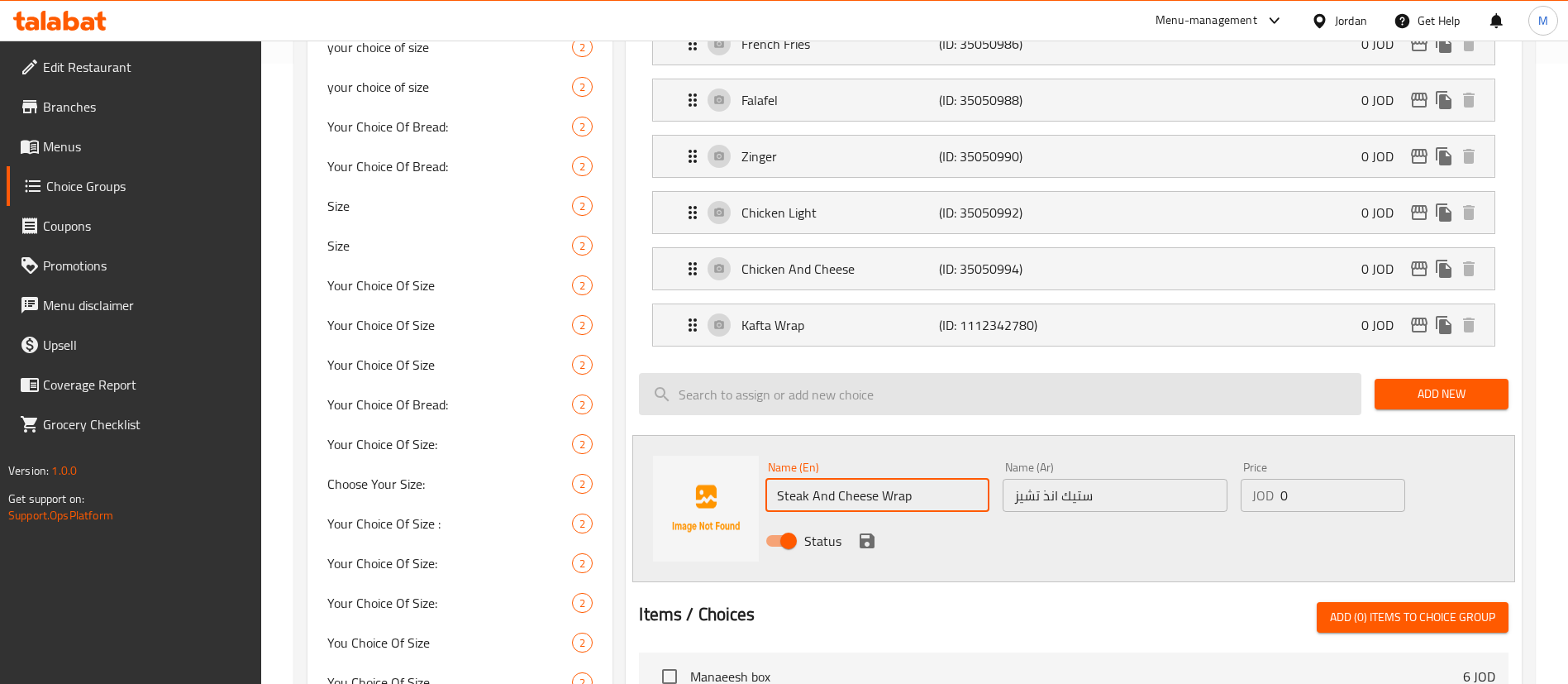
click at [863, 533] on icon "save" at bounding box center [867, 540] width 15 height 15
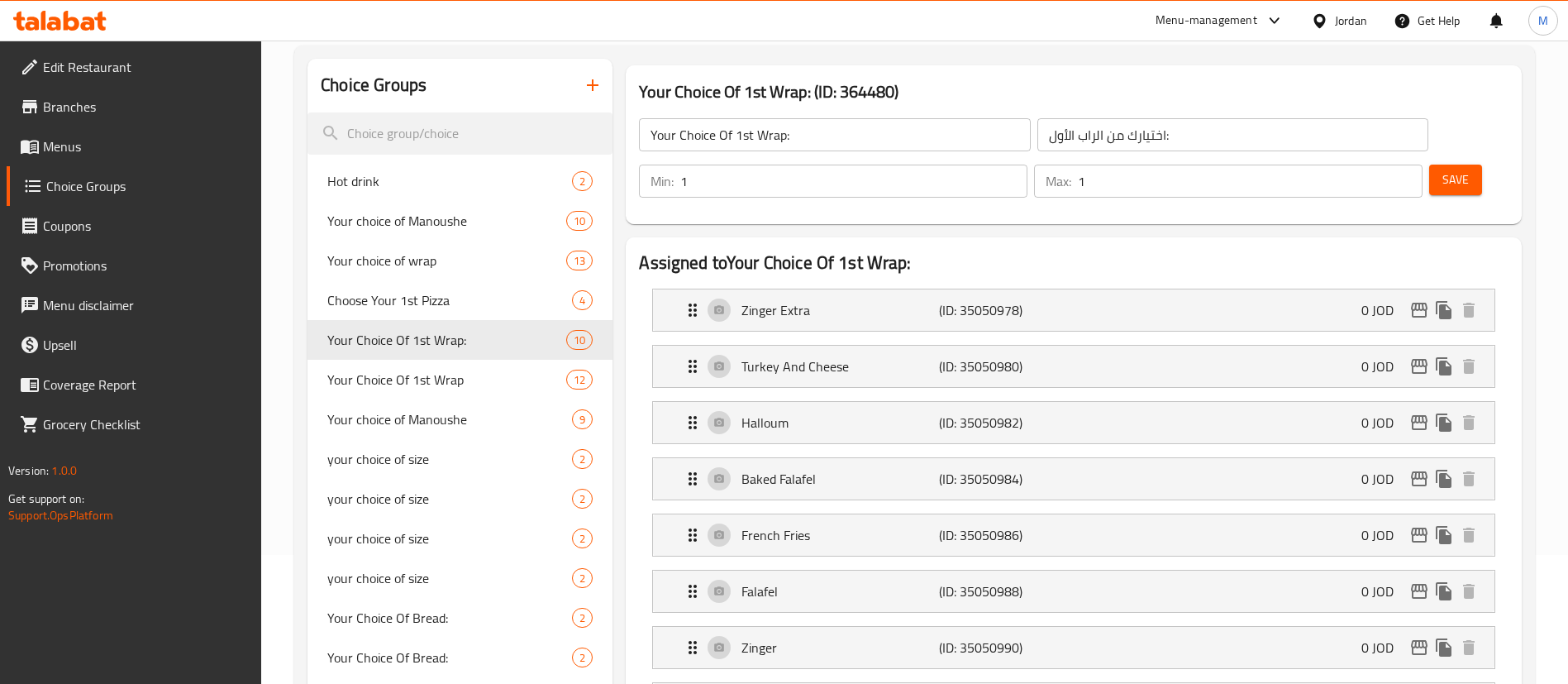
scroll to position [124, 0]
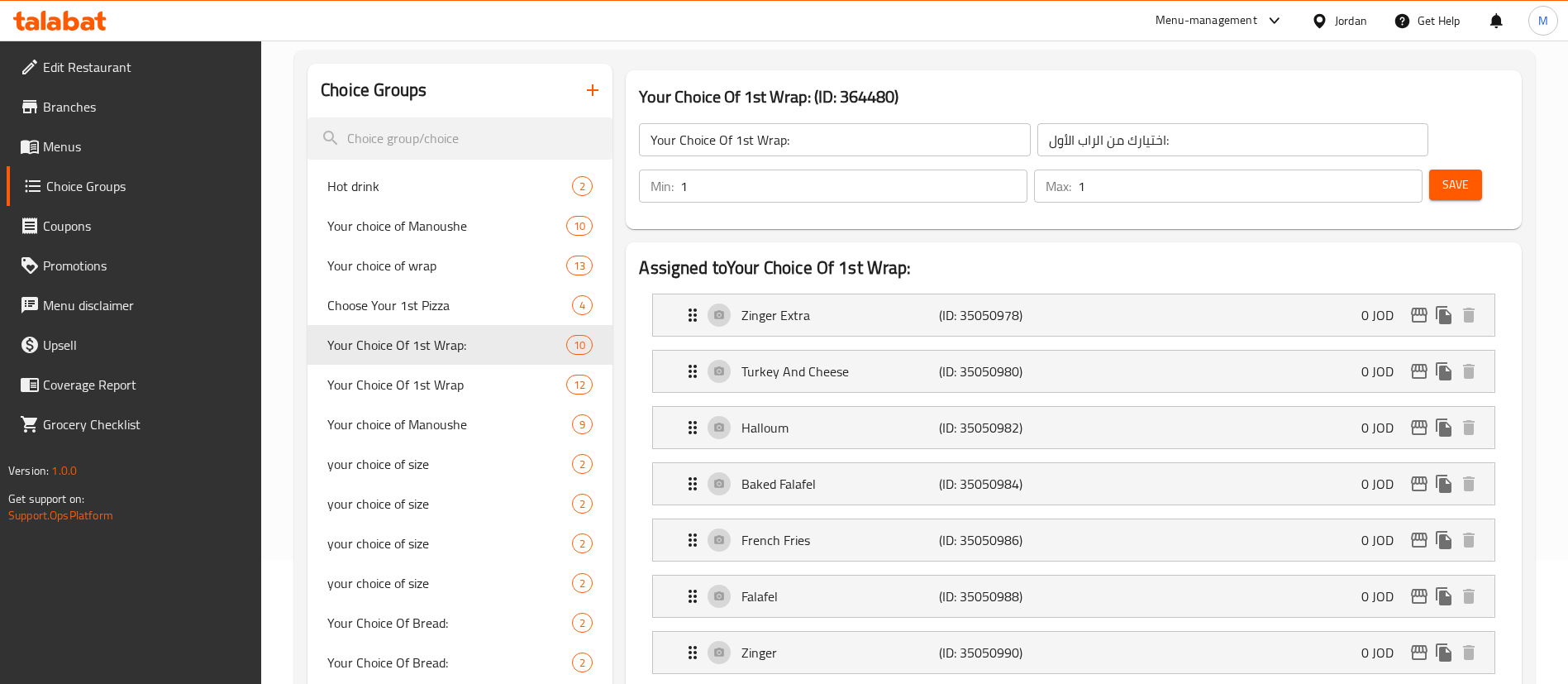
click at [1445, 169] on button "Save" at bounding box center [1455, 184] width 53 height 31
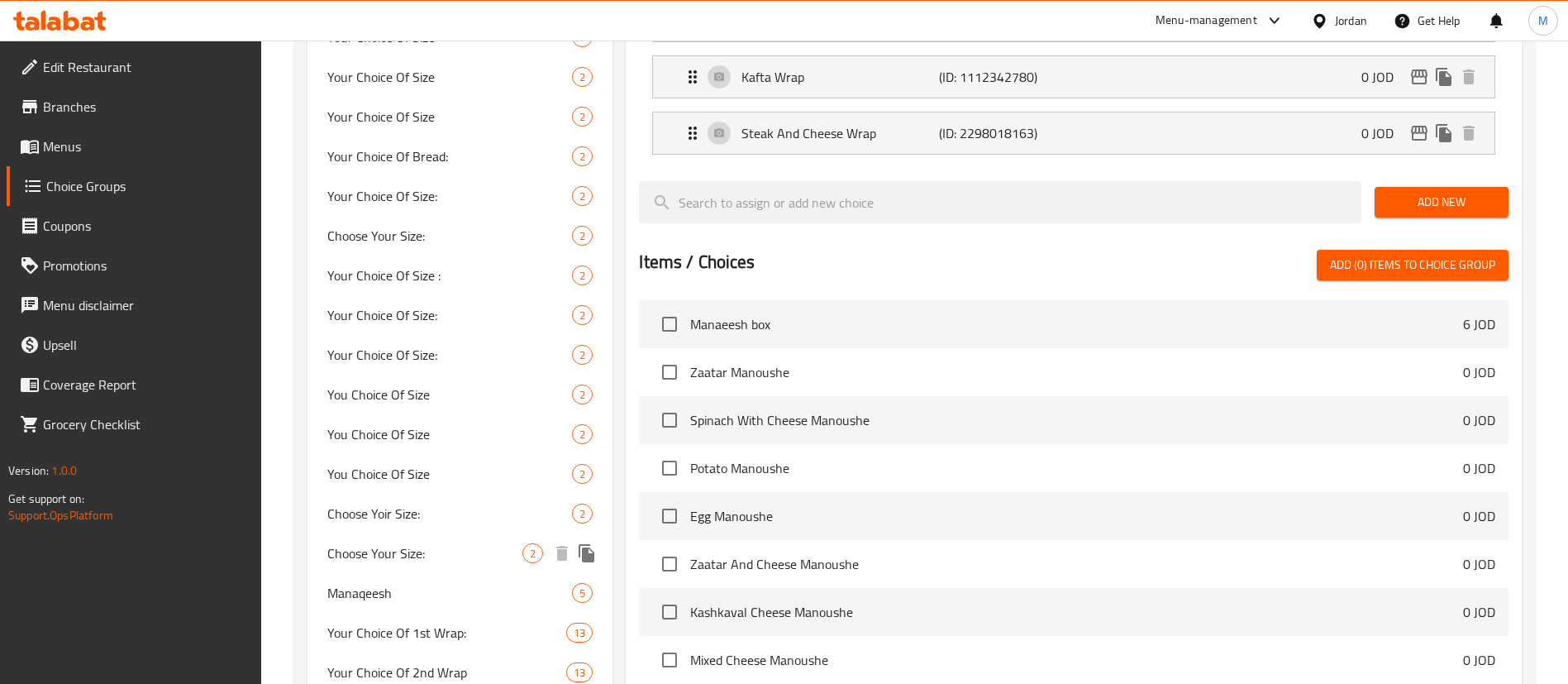
scroll to position [992, 0]
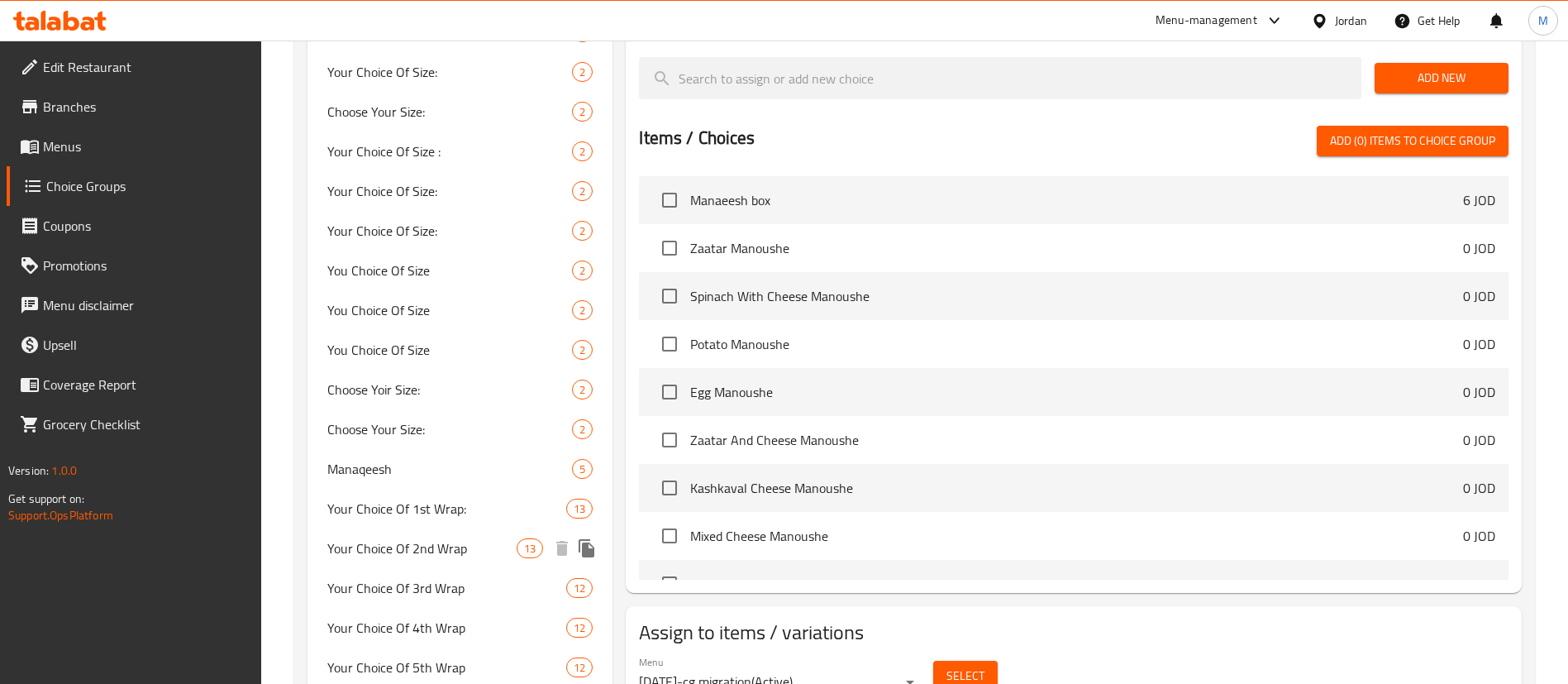
click at [470, 541] on span "Your Choice Of 2nd Wrap" at bounding box center [421, 547] width 189 height 20
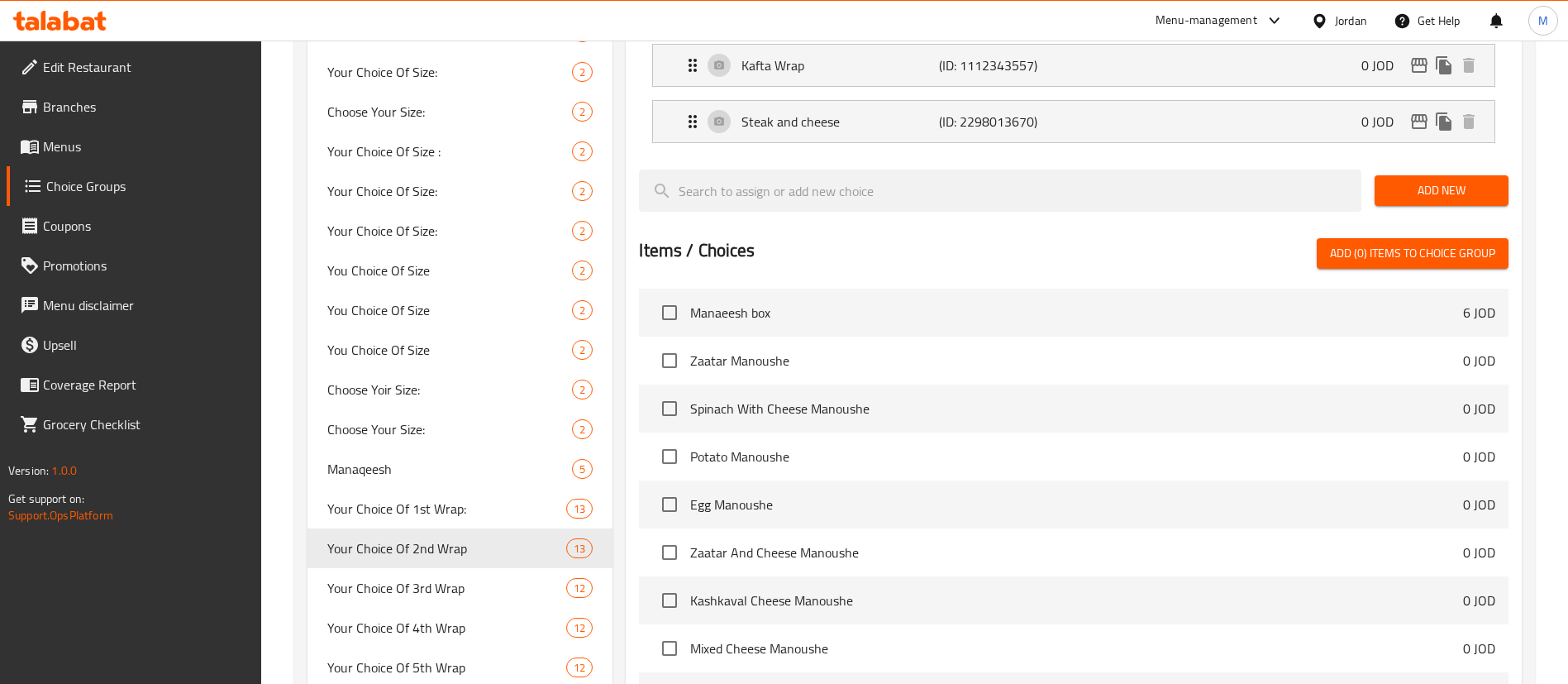
type input "Your Choice Of 2nd Wrap"
type input "اختيارك من [PERSON_NAME]"
click at [452, 512] on span "Your Choice Of 1st Wrap:" at bounding box center [421, 508] width 189 height 20
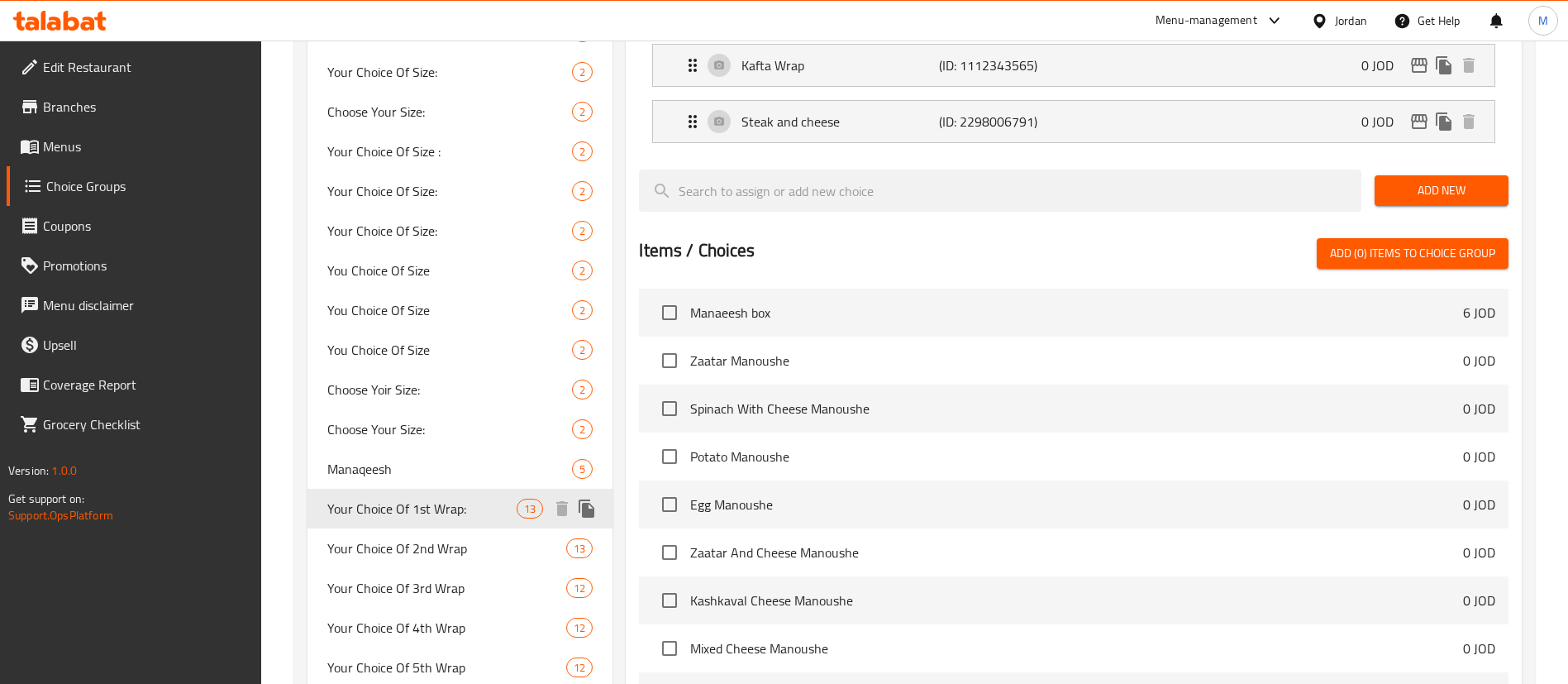
type input "Your Choice Of 1st Wrap:"
type input "اختيارك من الراب الأول:"
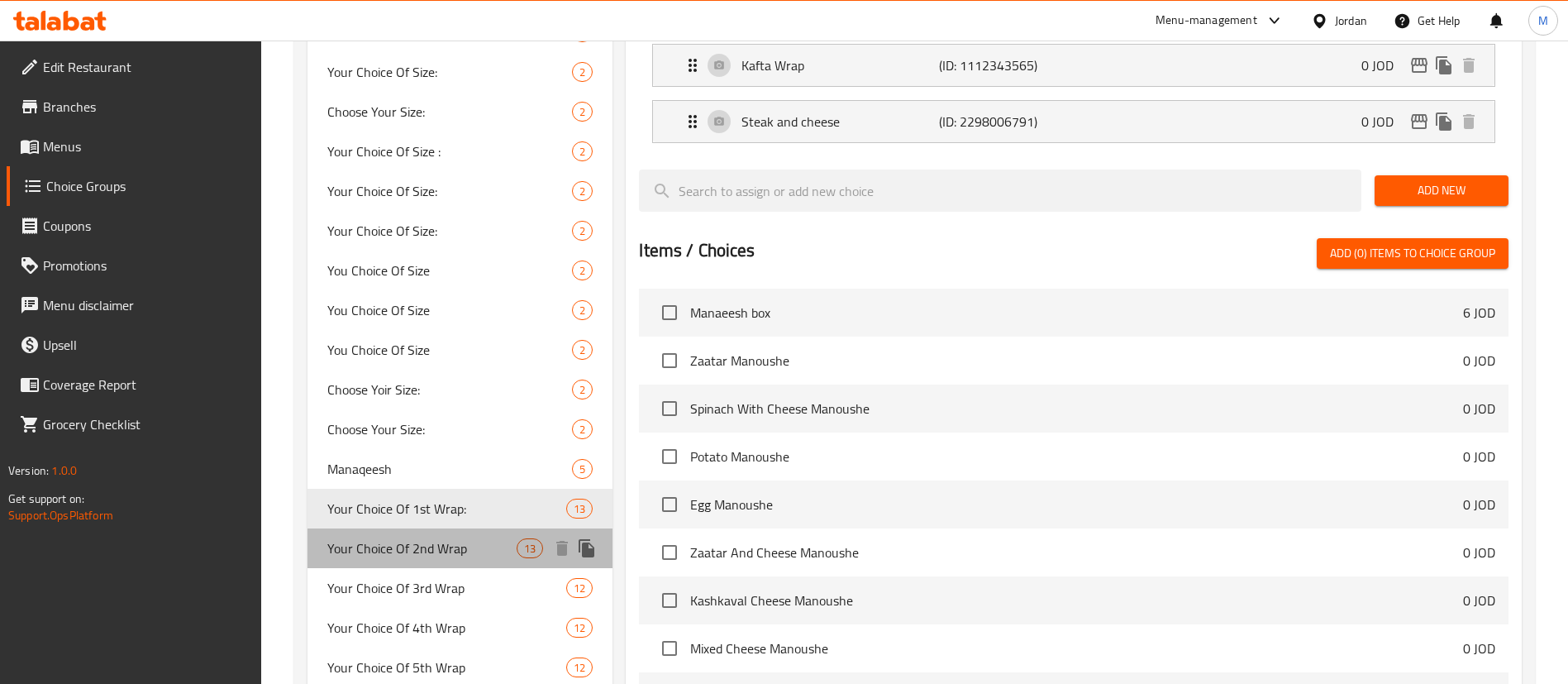
click at [449, 533] on div "Your Choice Of 2nd Wrap 13" at bounding box center [460, 548] width 305 height 40
type input "Your Choice Of 2nd Wrap"
type input "اختيارك من [PERSON_NAME]"
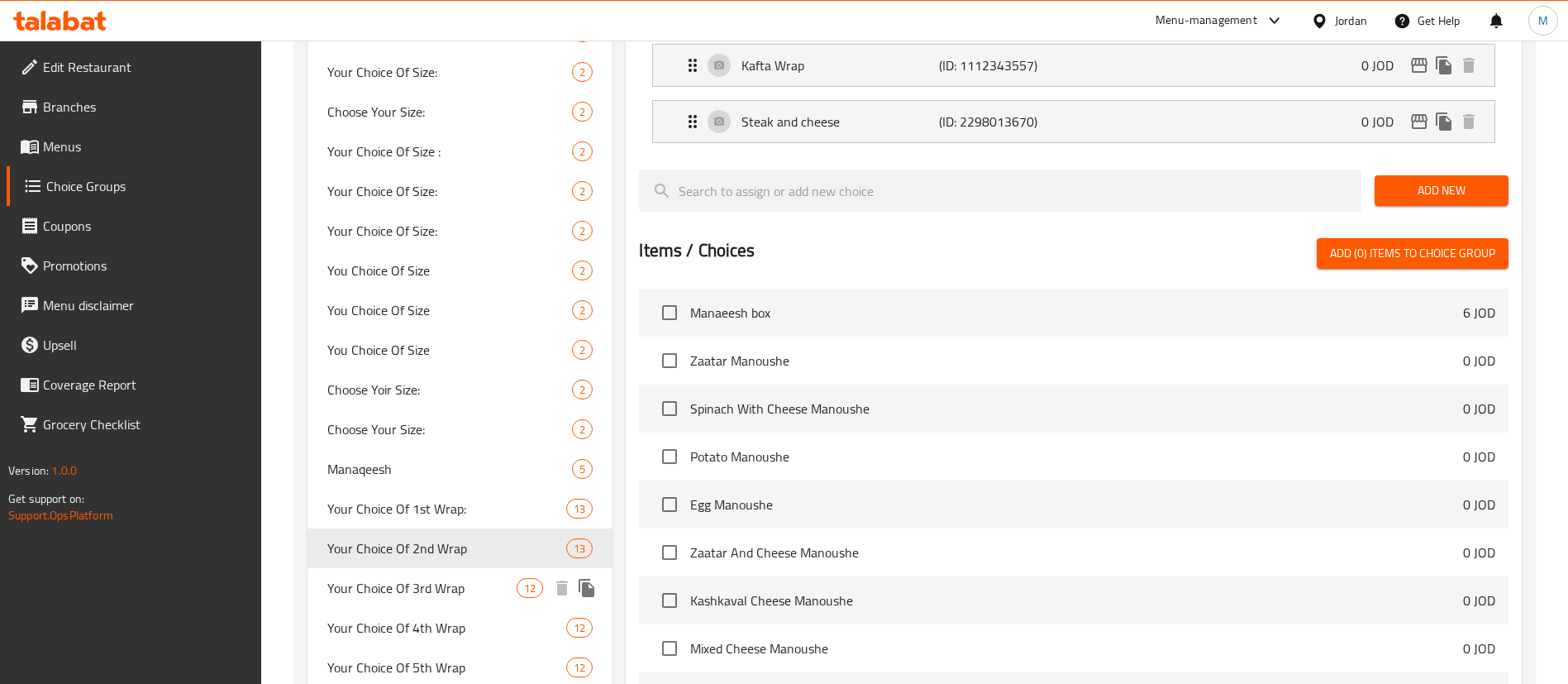
click at [449, 589] on span "Your Choice Of 3rd Wrap" at bounding box center [421, 587] width 189 height 20
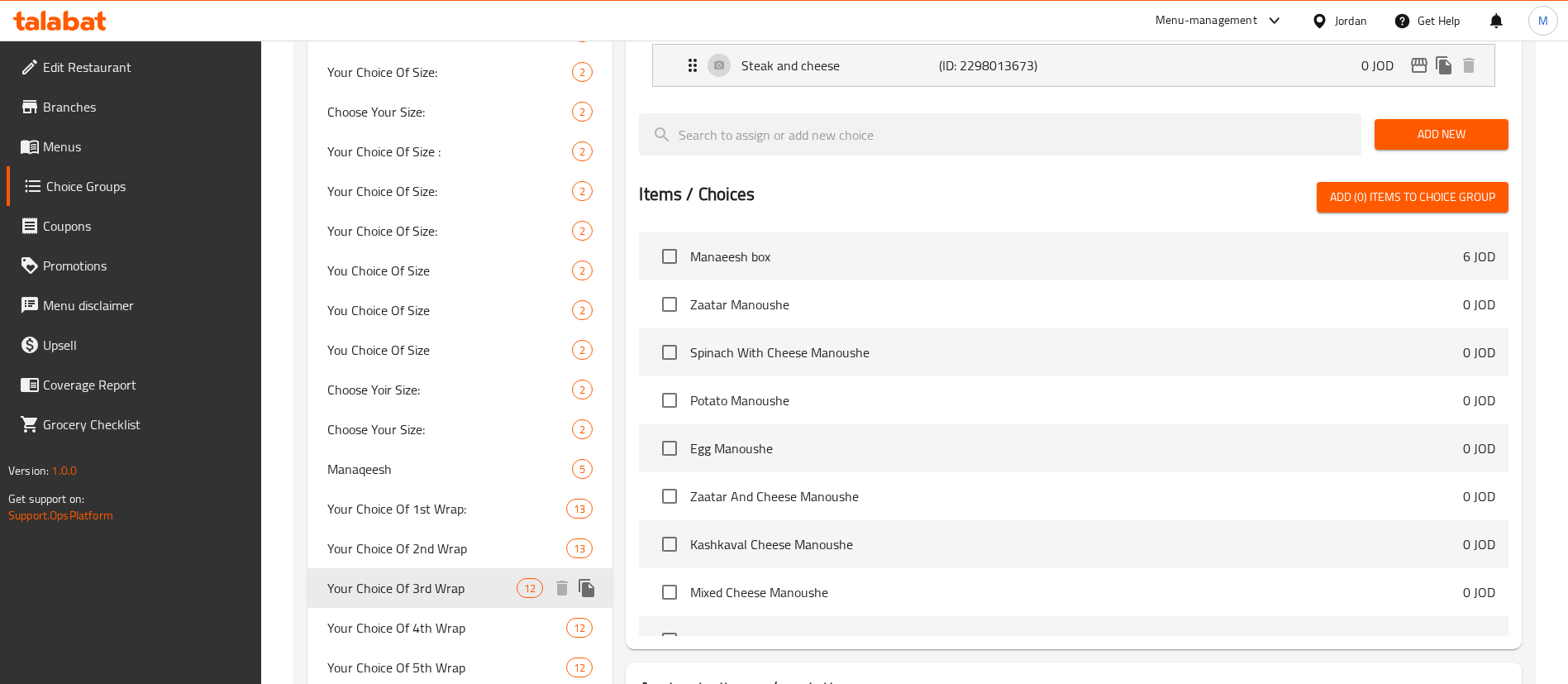
type input "Your Choice Of 3rd Wrap"
type input "اختيارك من الراب الثالث"
click at [456, 625] on span "Your Choice Of 4th Wrap" at bounding box center [421, 627] width 189 height 20
type input "Your Choice Of 4th Wrap"
type input "اختيارك من الراب الرابع"
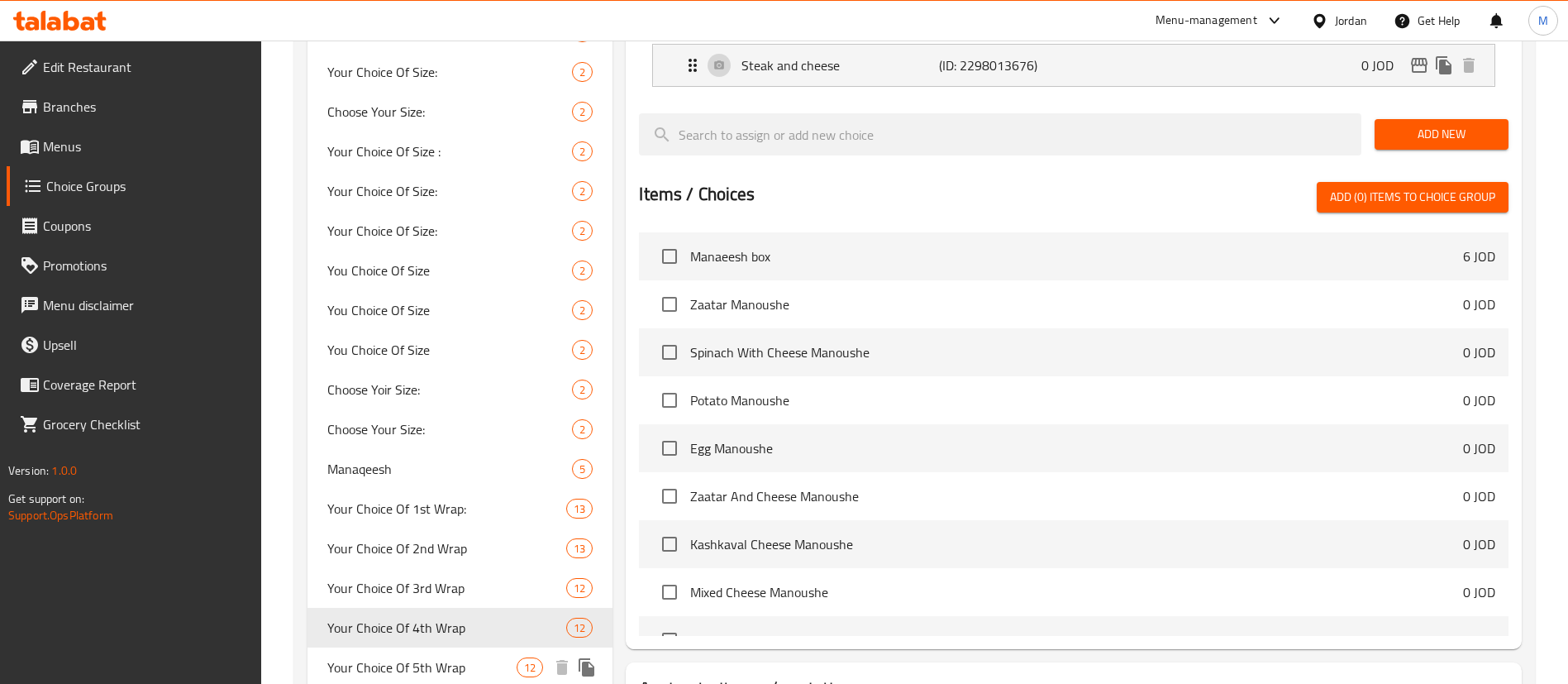
click at [431, 653] on div "Your Choice Of 5th Wrap 12" at bounding box center [460, 667] width 305 height 40
type input "Your Choice Of 5th Wrap"
type input "اختيارك من الراب الخامس"
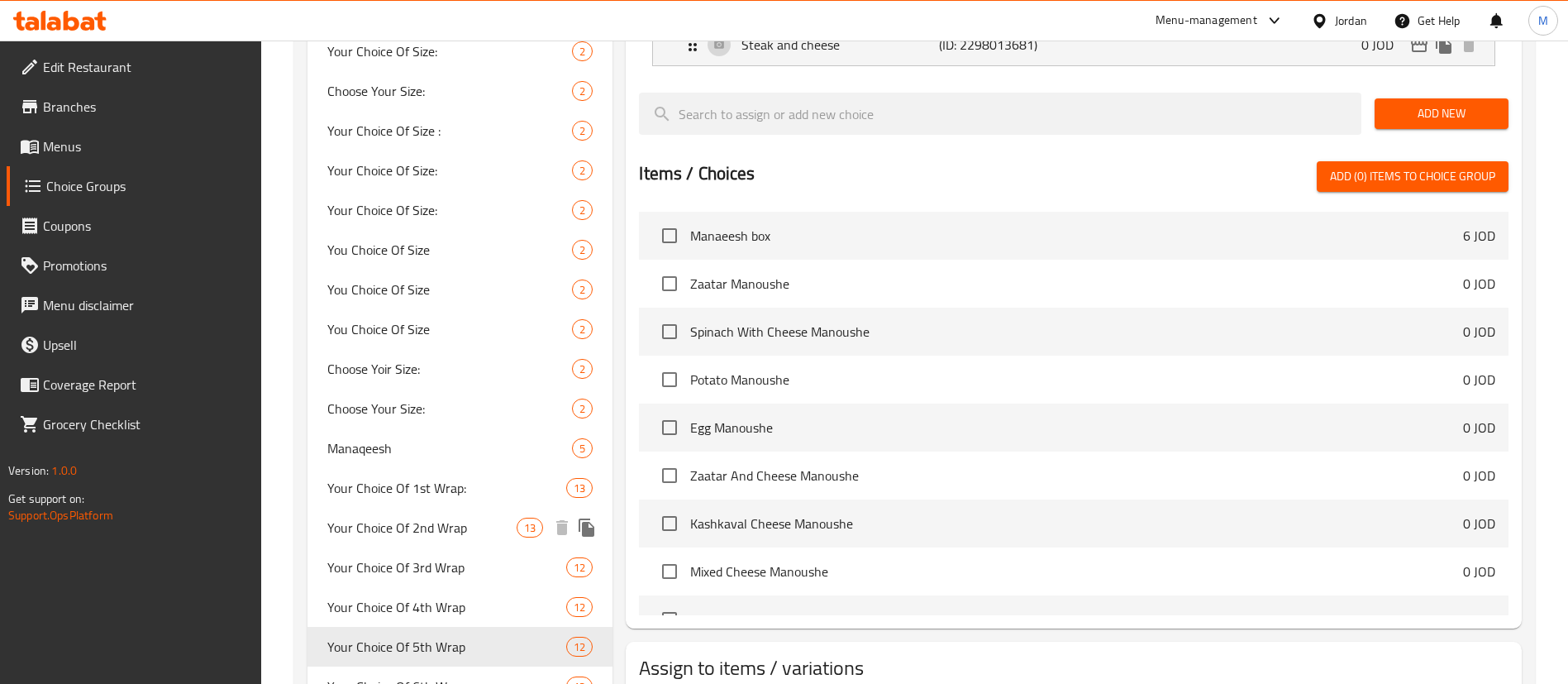
scroll to position [1116, 0]
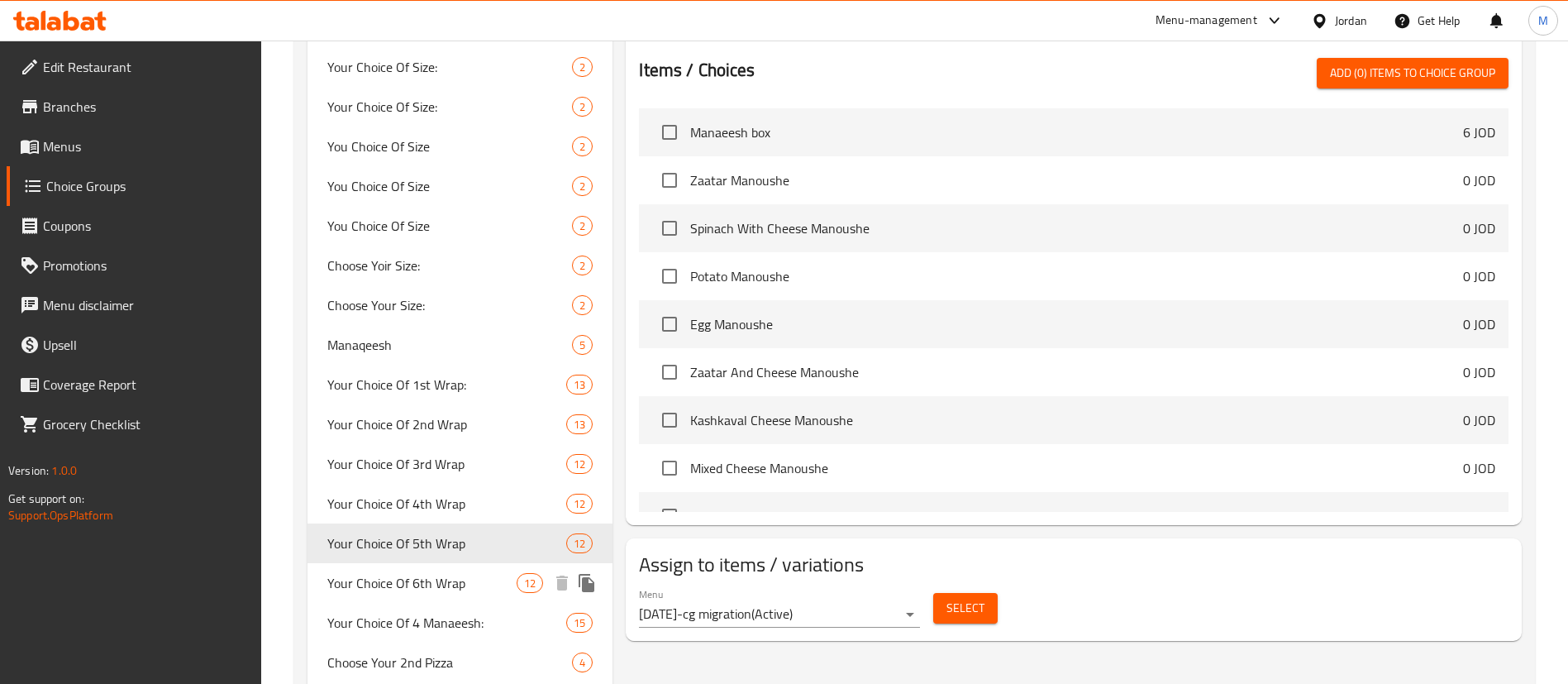
click at [439, 579] on span "Your Choice Of 6th Wrap" at bounding box center [421, 582] width 189 height 20
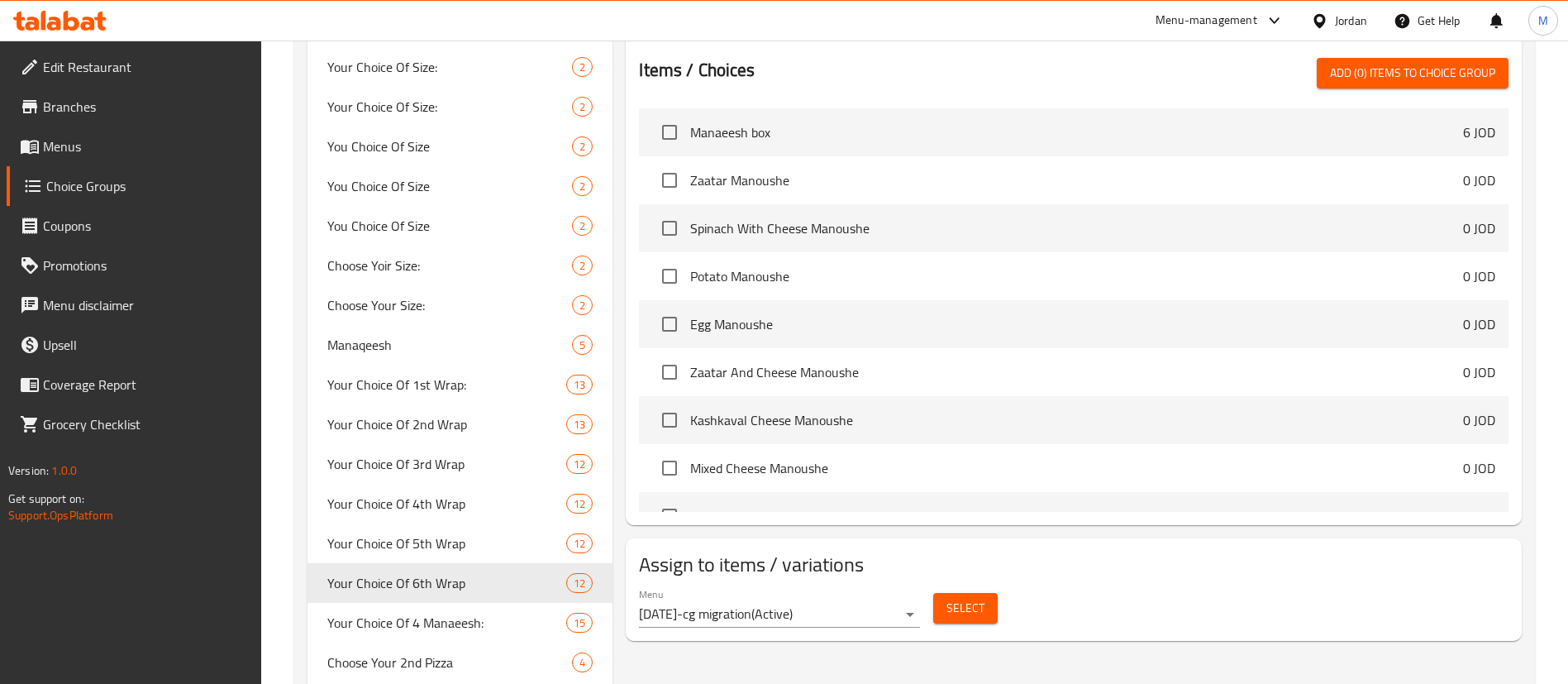
type input "Your Choice Of 6th Wrap"
type input "اختيارك من الراب السادس"
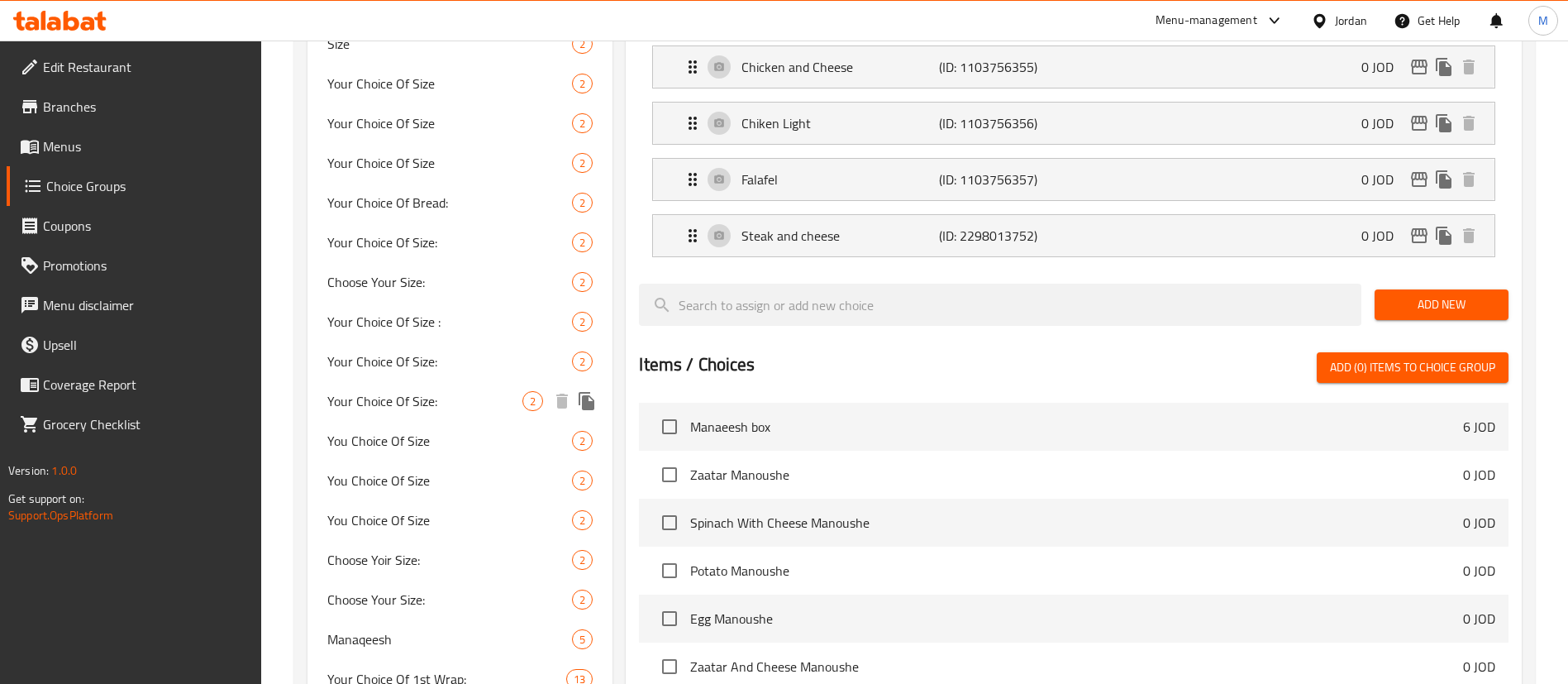
scroll to position [868, 0]
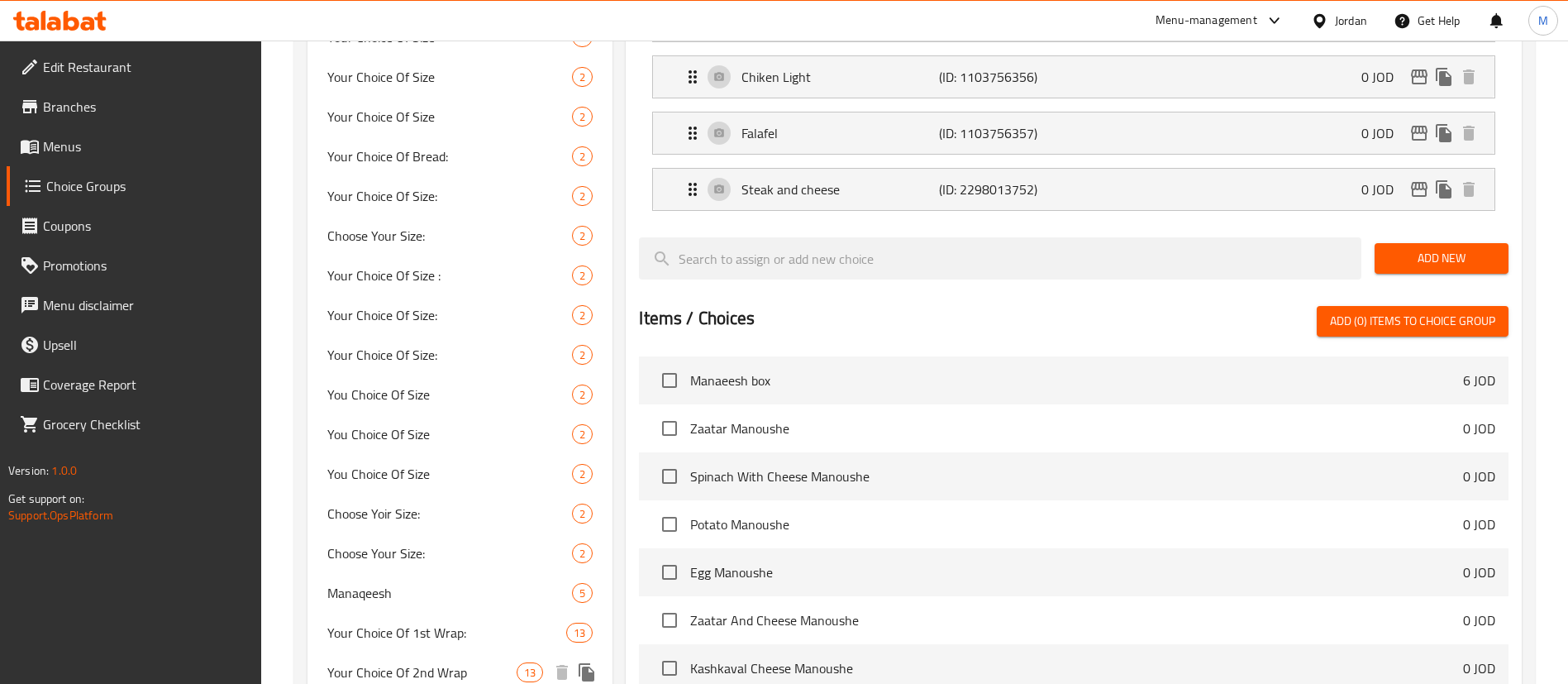
click at [465, 666] on span "Your Choice Of 2nd Wrap" at bounding box center [421, 671] width 189 height 20
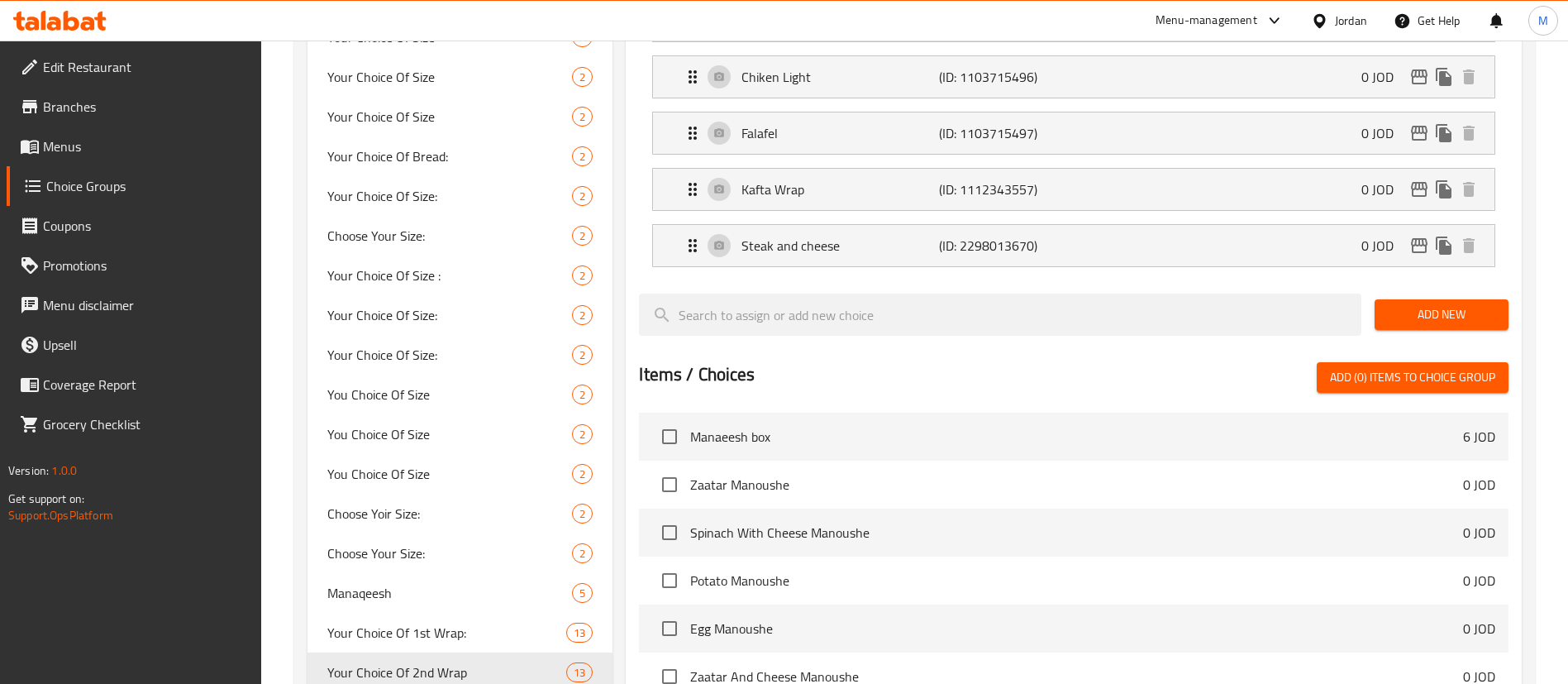
type input "Your Choice Of 2nd Wrap"
type input "اختيارك من [PERSON_NAME]"
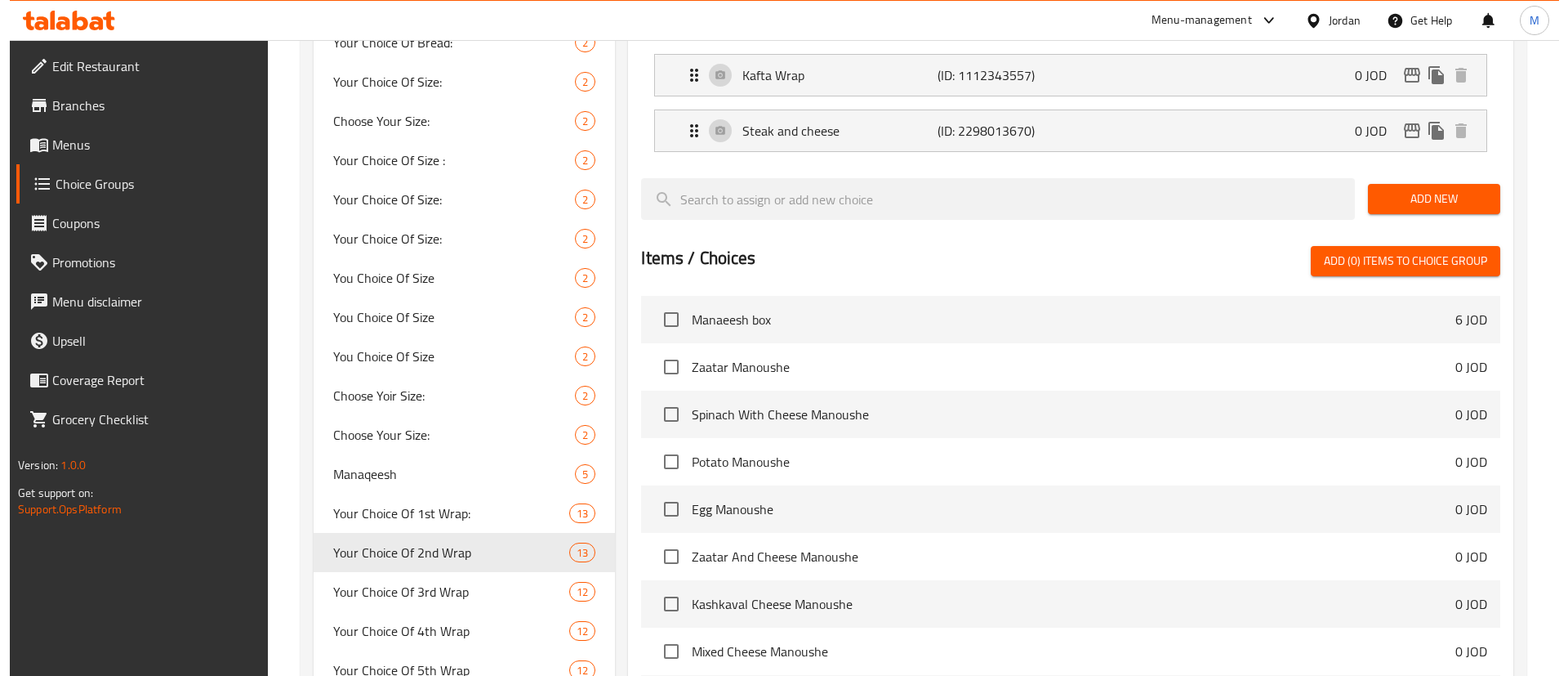
scroll to position [1103, 0]
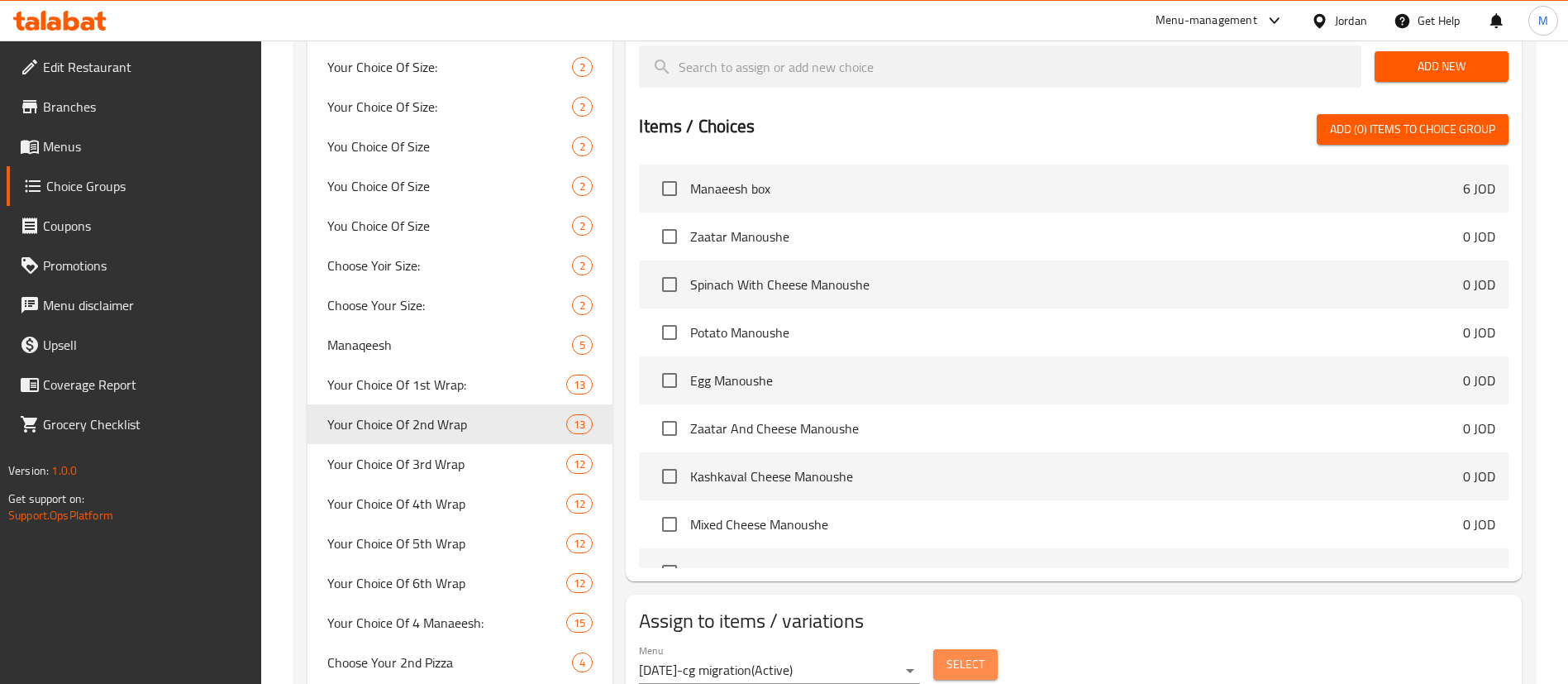
click at [964, 654] on span "Select" at bounding box center [965, 664] width 38 height 20
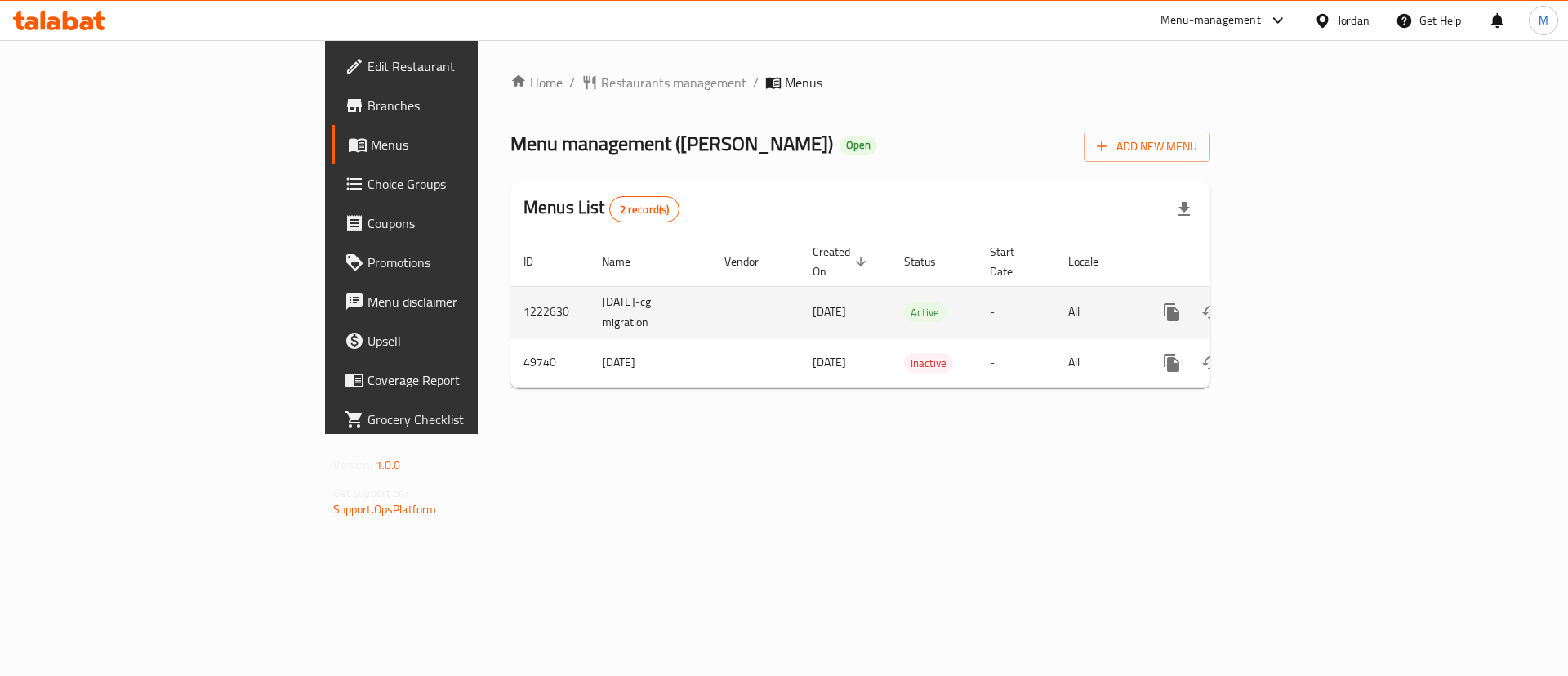
click at [1299, 302] on icon "enhanced table" at bounding box center [1288, 312] width 19 height 19
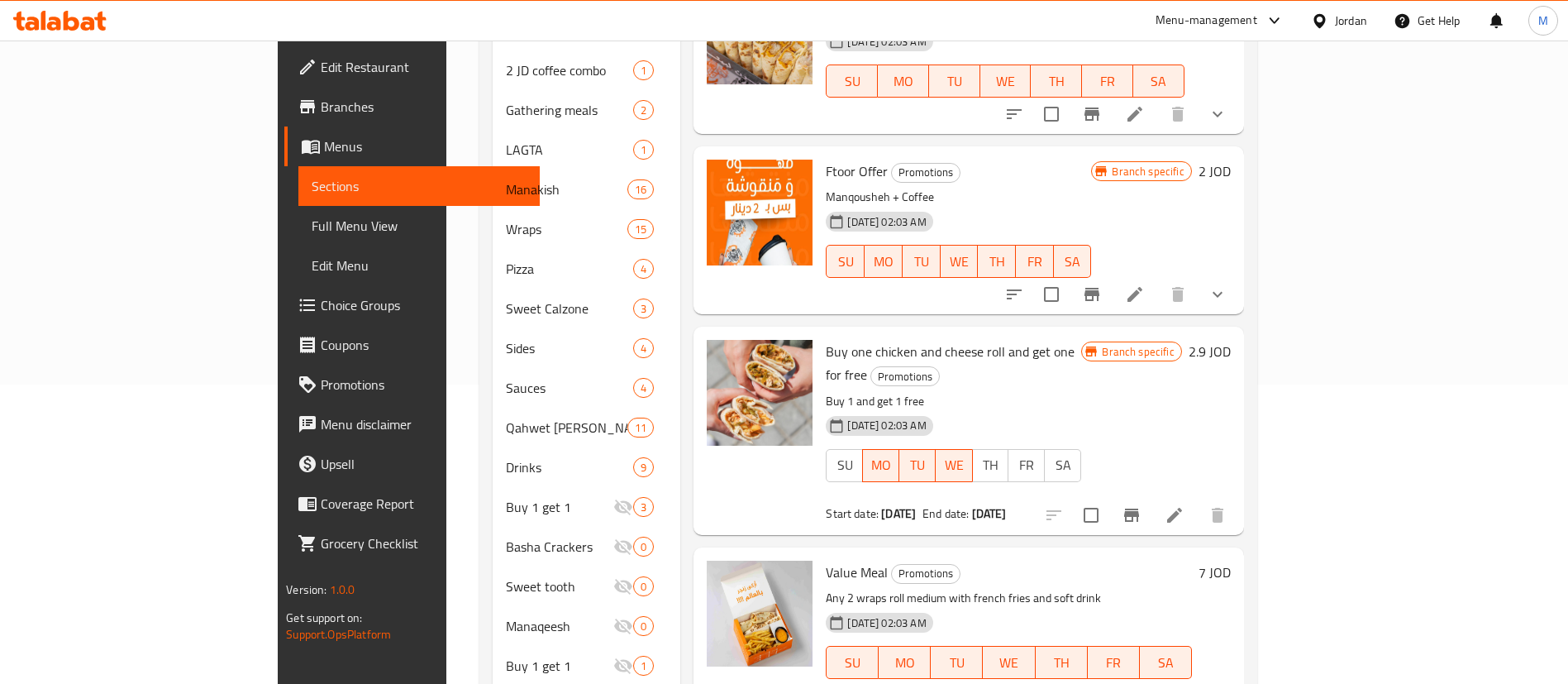
scroll to position [329, 0]
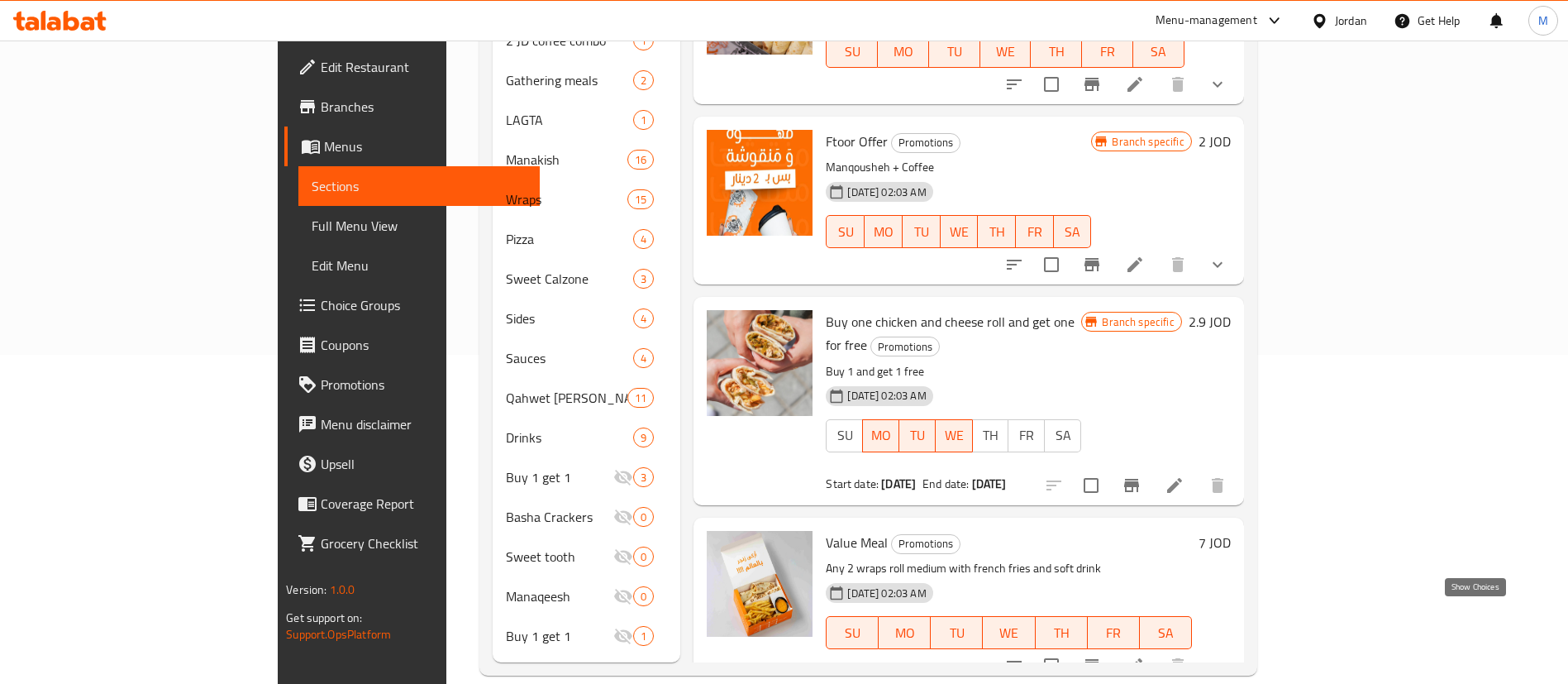
click at [1227, 655] on icon "show more" at bounding box center [1216, 664] width 20 height 20
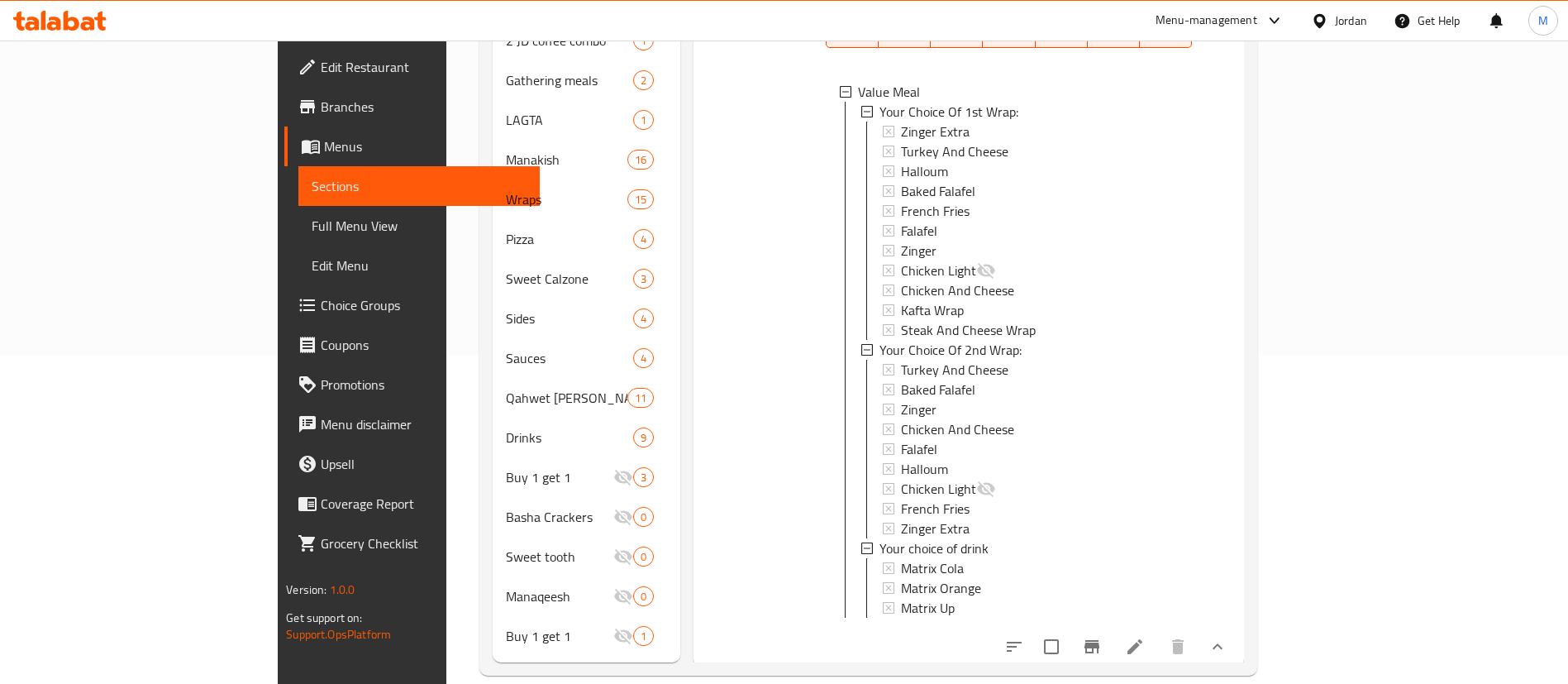
scroll to position [533, 0]
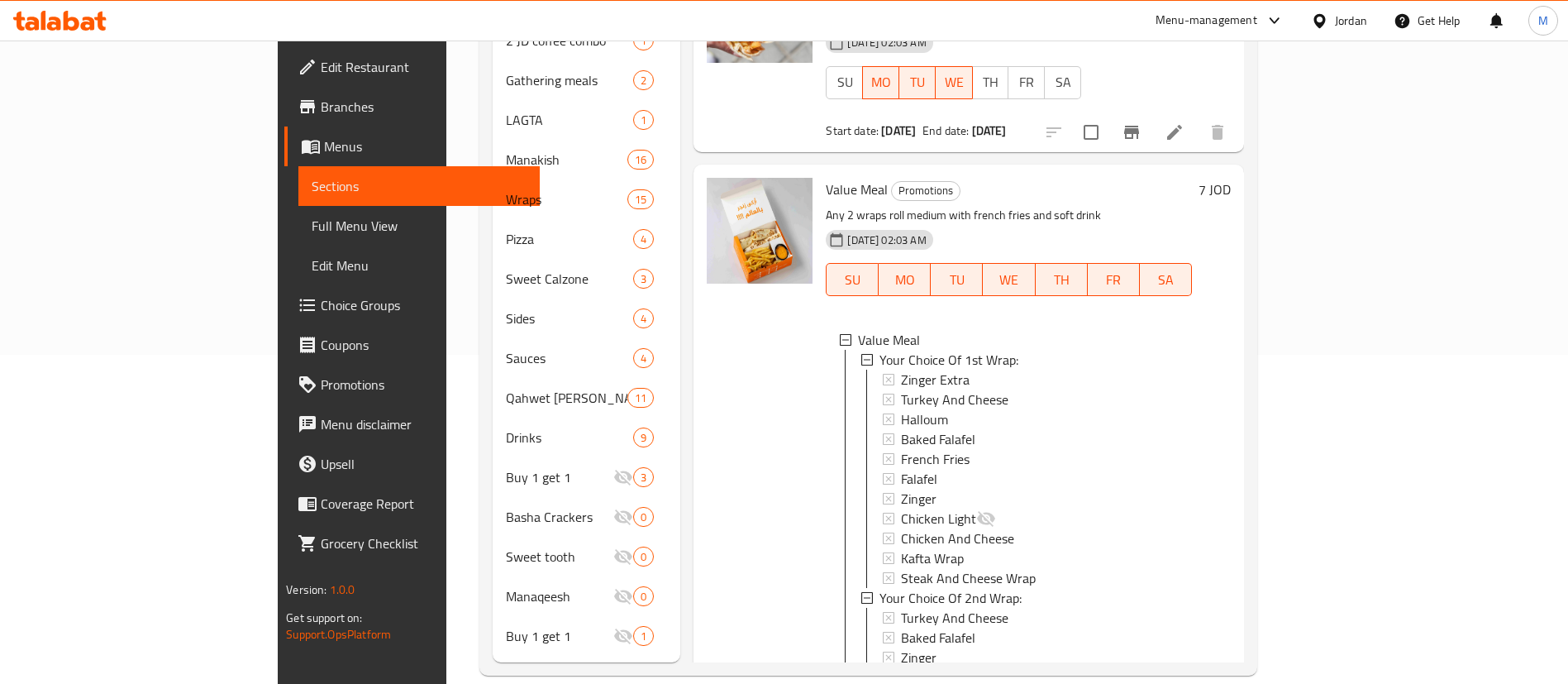
click at [285, 292] on link "Choice Groups" at bounding box center [412, 305] width 256 height 40
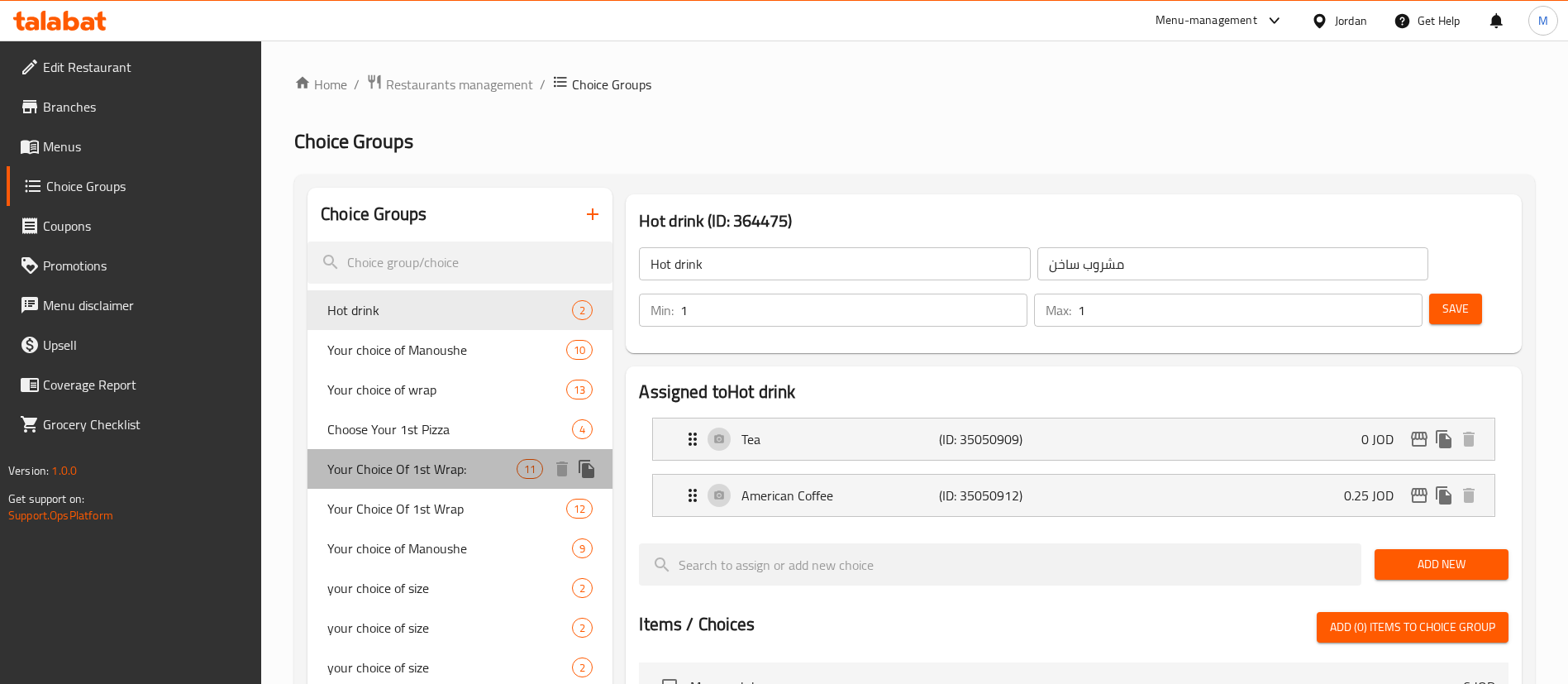
click at [462, 477] on span "Your Choice Of 1st Wrap:" at bounding box center [421, 468] width 189 height 20
type input "Your Choice Of 1st Wrap:"
type input "اختيارك من الراب الأول:"
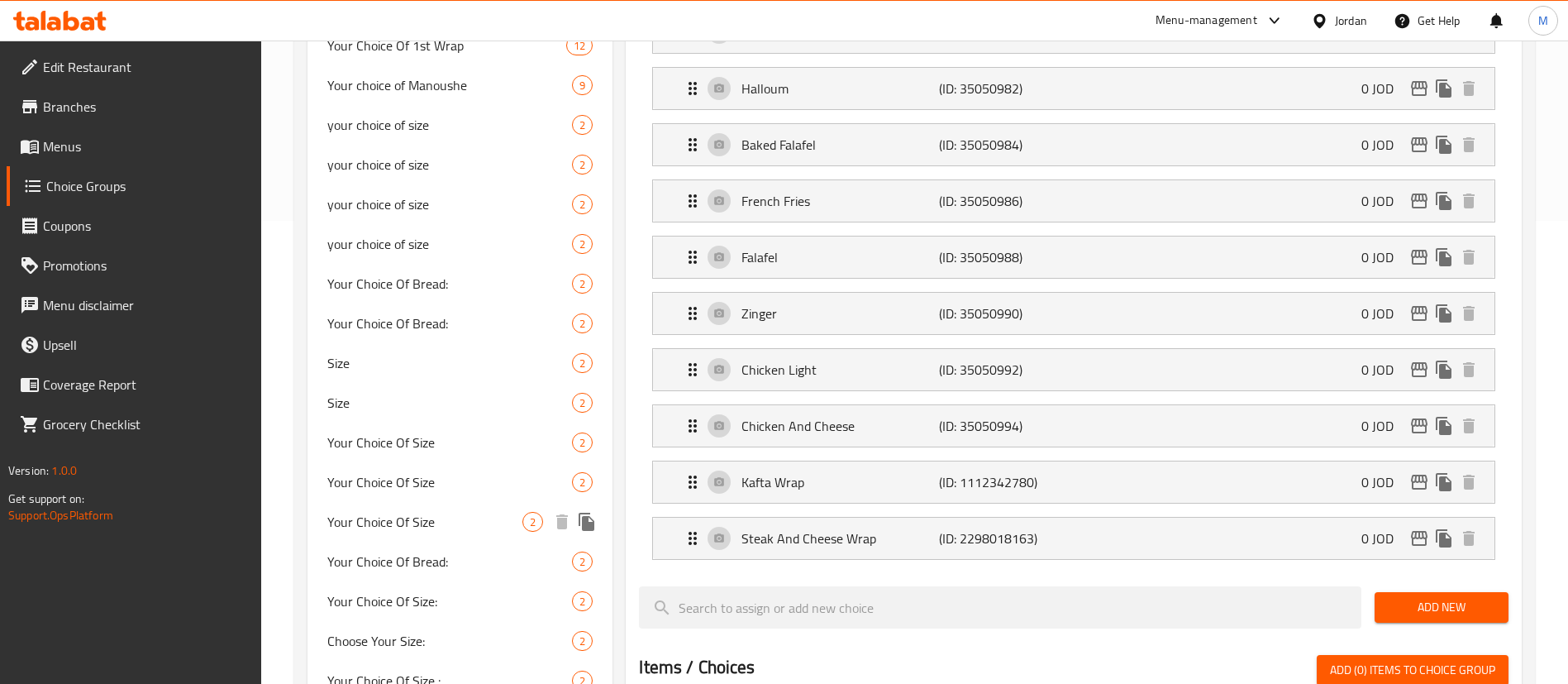
scroll to position [372, 0]
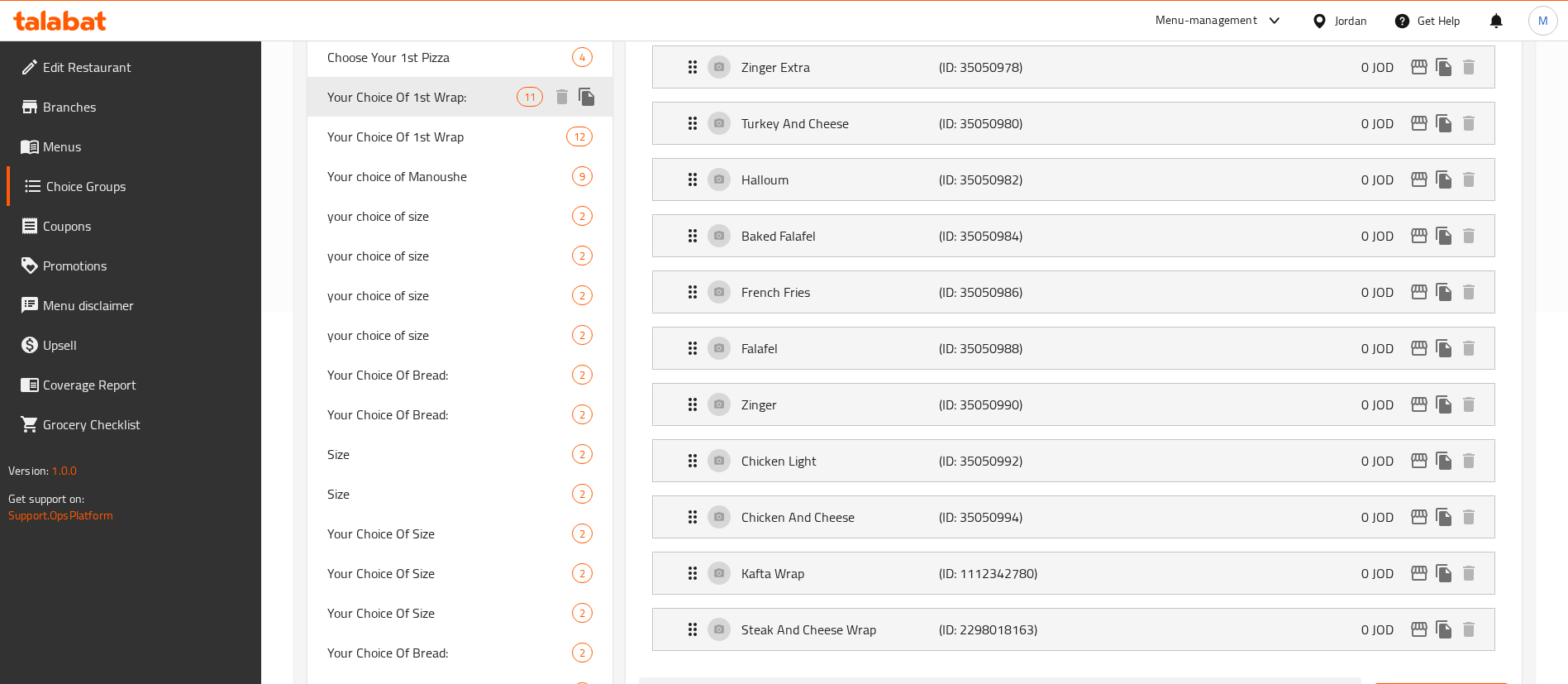
click at [499, 99] on span "Your Choice Of 1st Wrap:" at bounding box center [421, 96] width 189 height 20
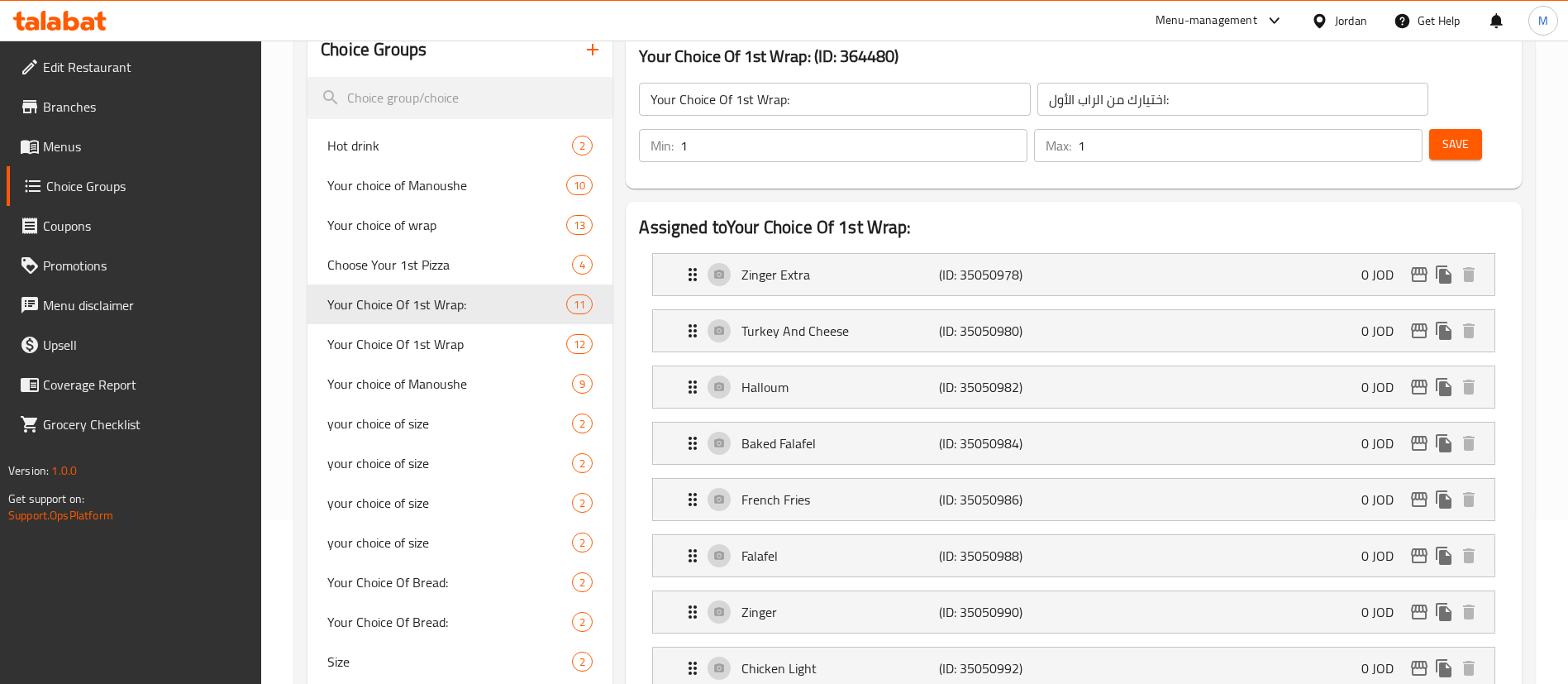
scroll to position [124, 0]
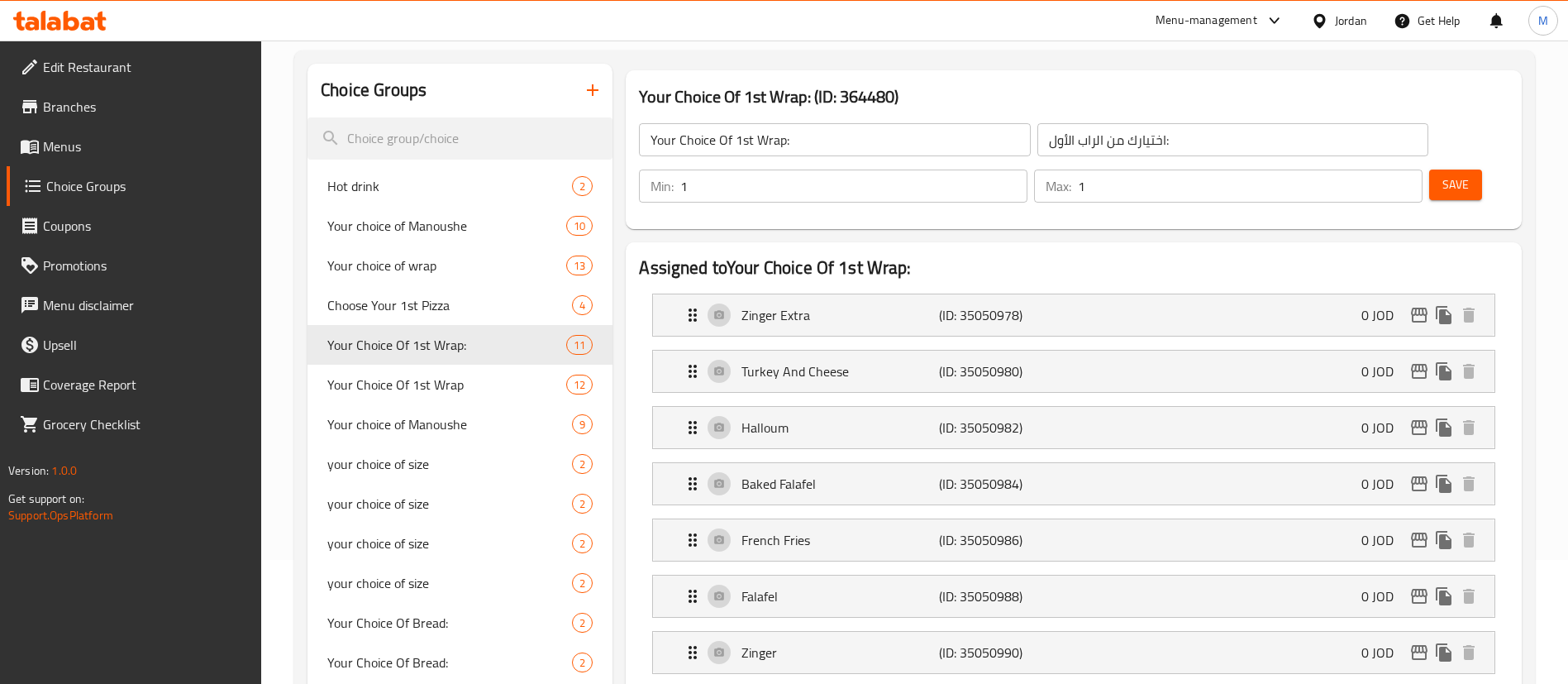
click at [784, 138] on input "Your Choice Of 1st Wrap:" at bounding box center [834, 139] width 391 height 33
drag, startPoint x: 787, startPoint y: 140, endPoint x: 815, endPoint y: 140, distance: 28.0
click at [815, 140] on input "Your Choice Of 1st Wrap (VM):" at bounding box center [834, 139] width 391 height 33
click at [1442, 174] on span "Save" at bounding box center [1455, 184] width 26 height 20
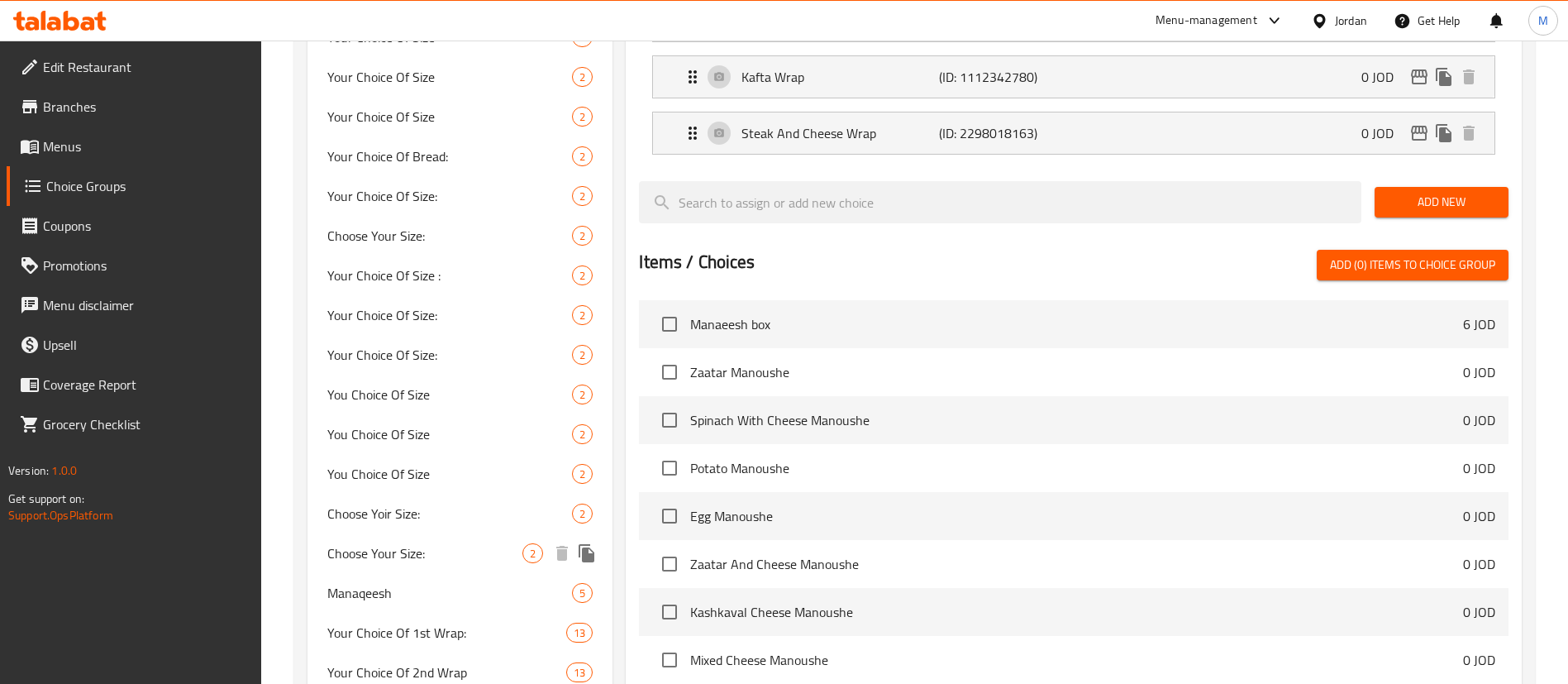
scroll to position [992, 0]
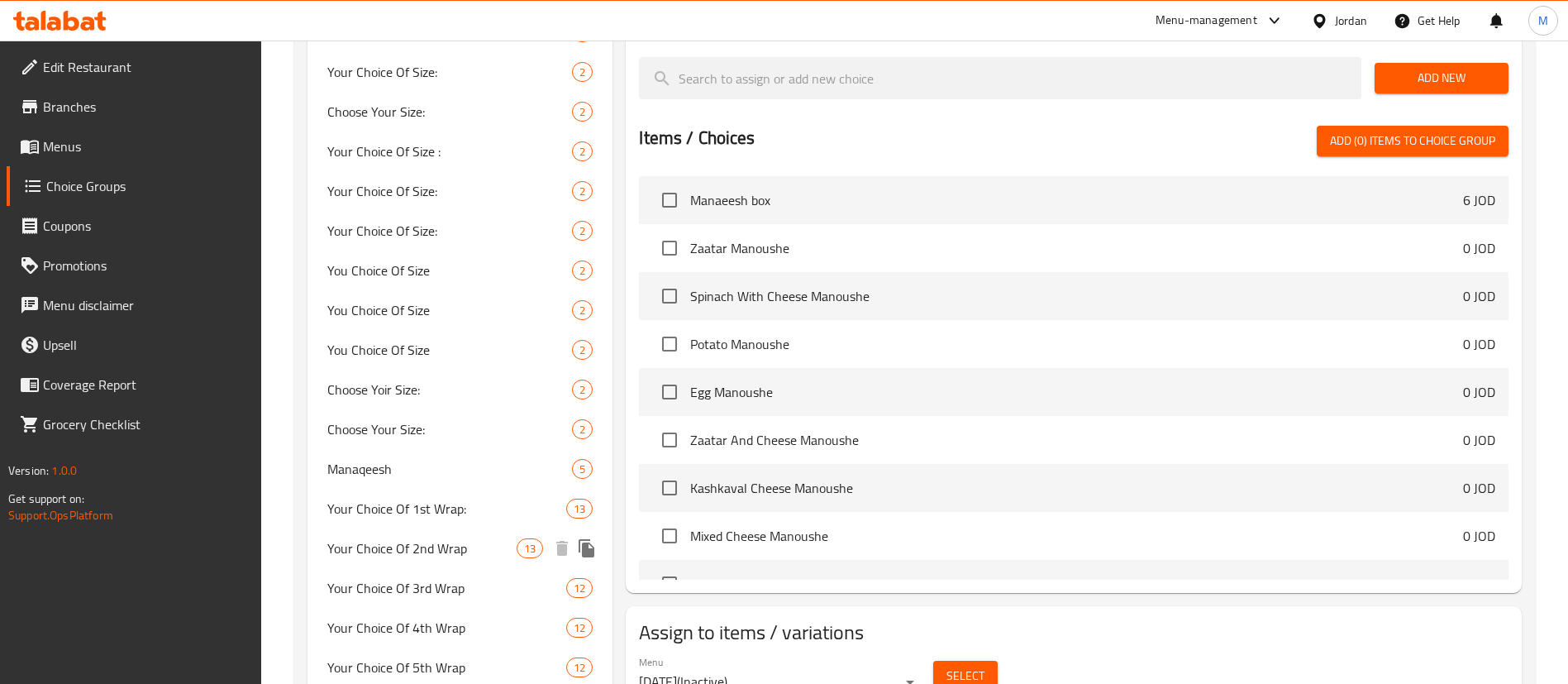
click at [484, 551] on span "Your Choice Of 2nd Wrap" at bounding box center [421, 547] width 189 height 20
type input "Your Choice Of 2nd Wrap"
type input "اختيارك من [PERSON_NAME]"
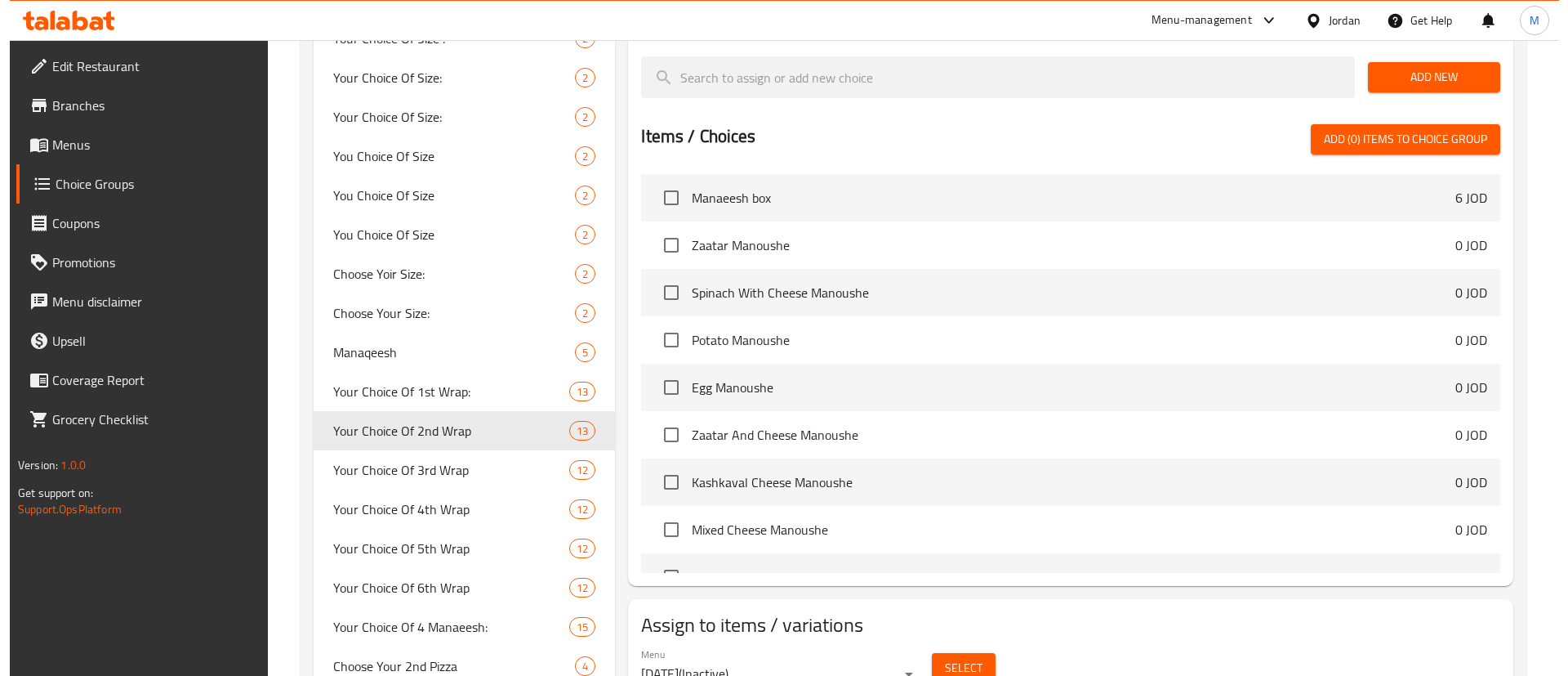
scroll to position [1225, 0]
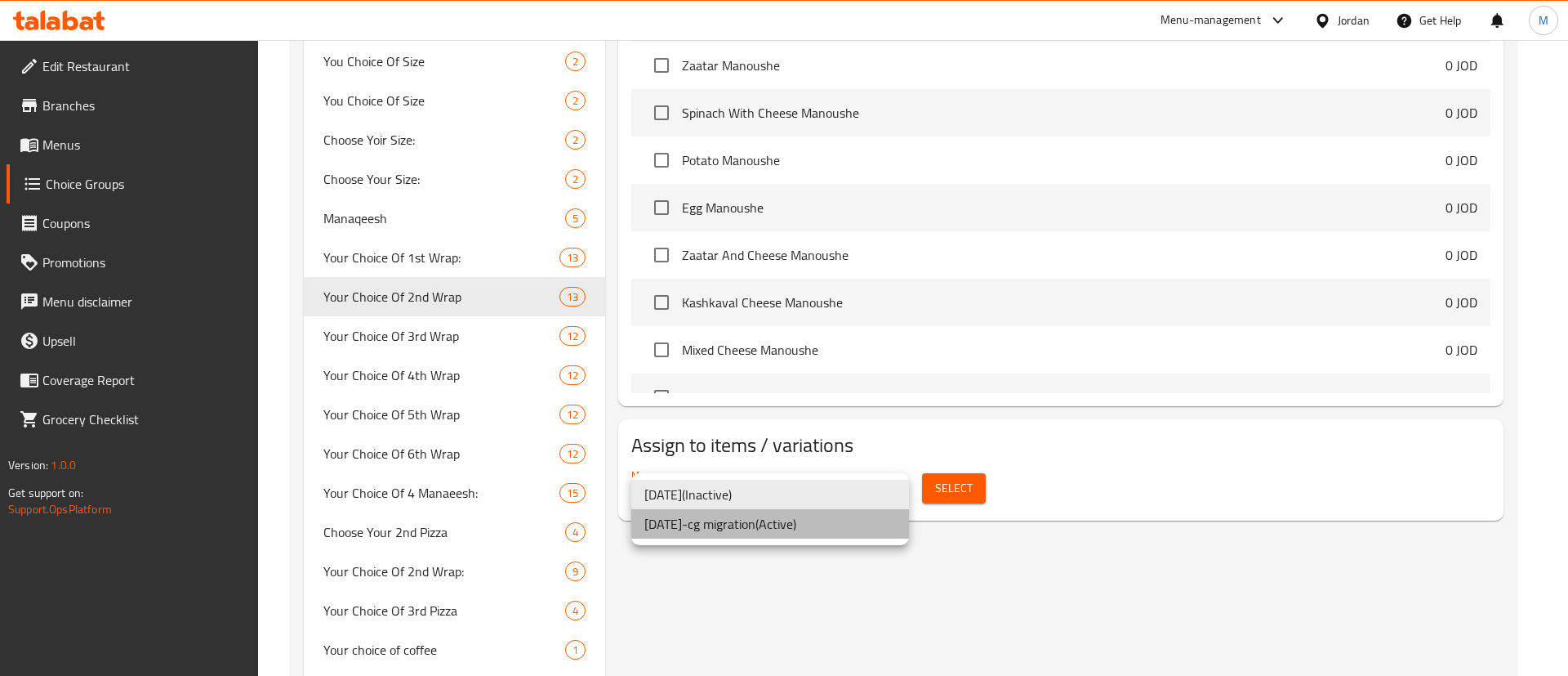
click at [803, 524] on li "[DATE]-cg migration ( Active )" at bounding box center [770, 523] width 278 height 29
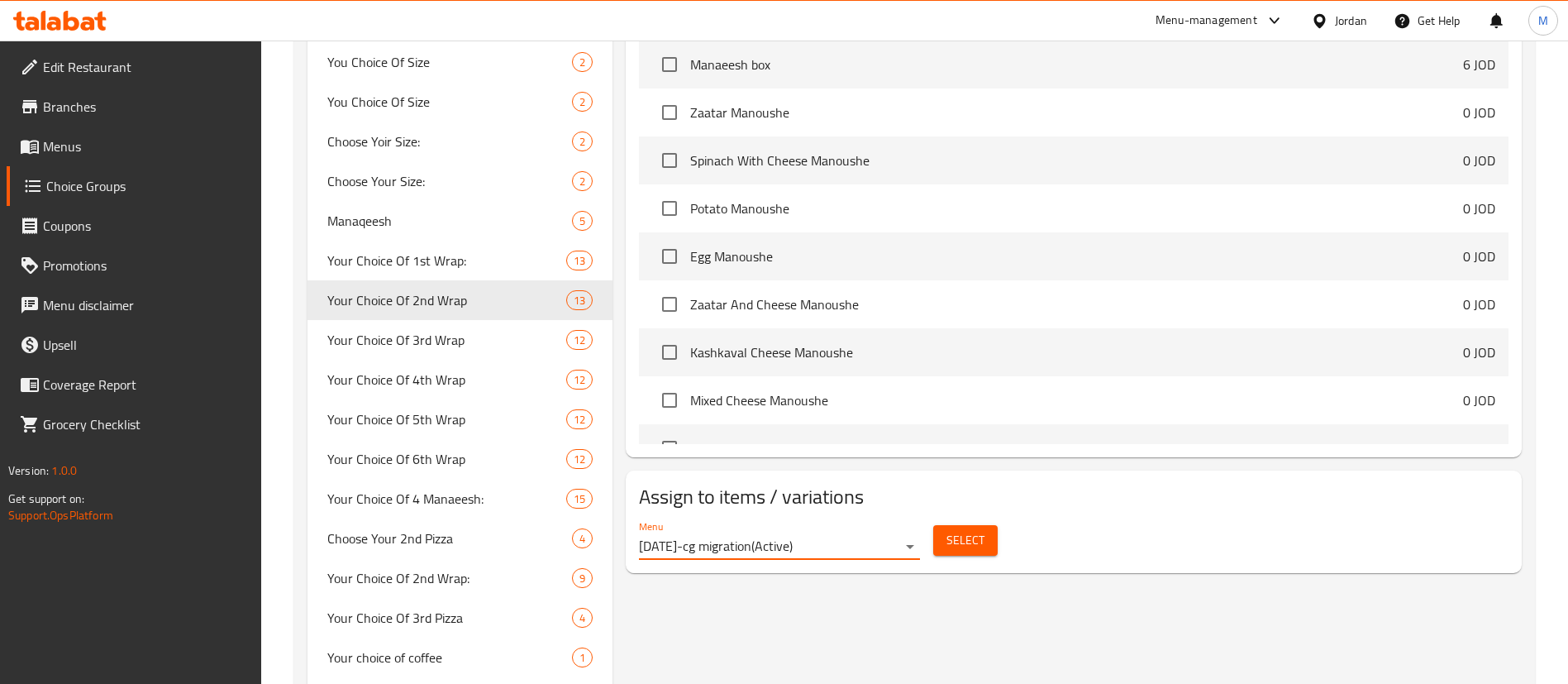
click at [978, 530] on span "Select" at bounding box center [965, 540] width 38 height 20
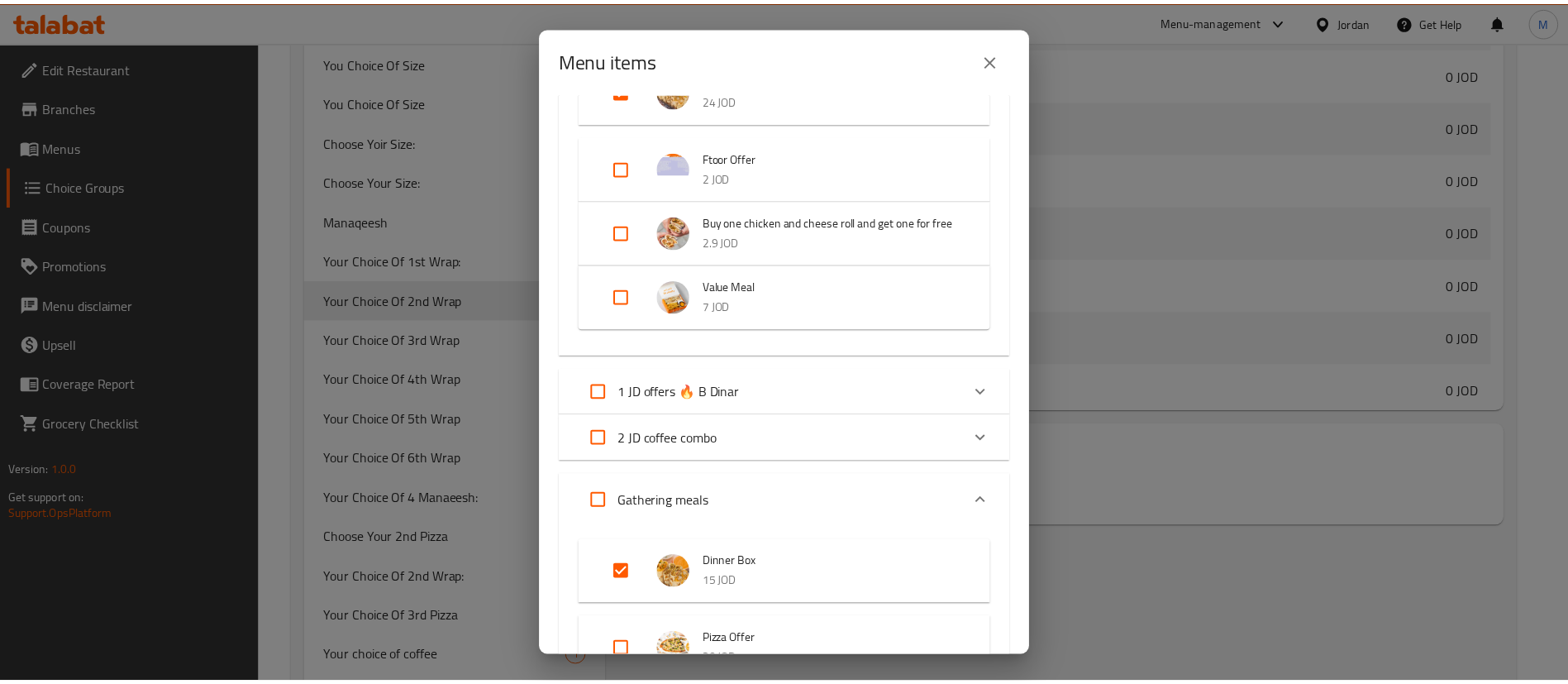
scroll to position [248, 0]
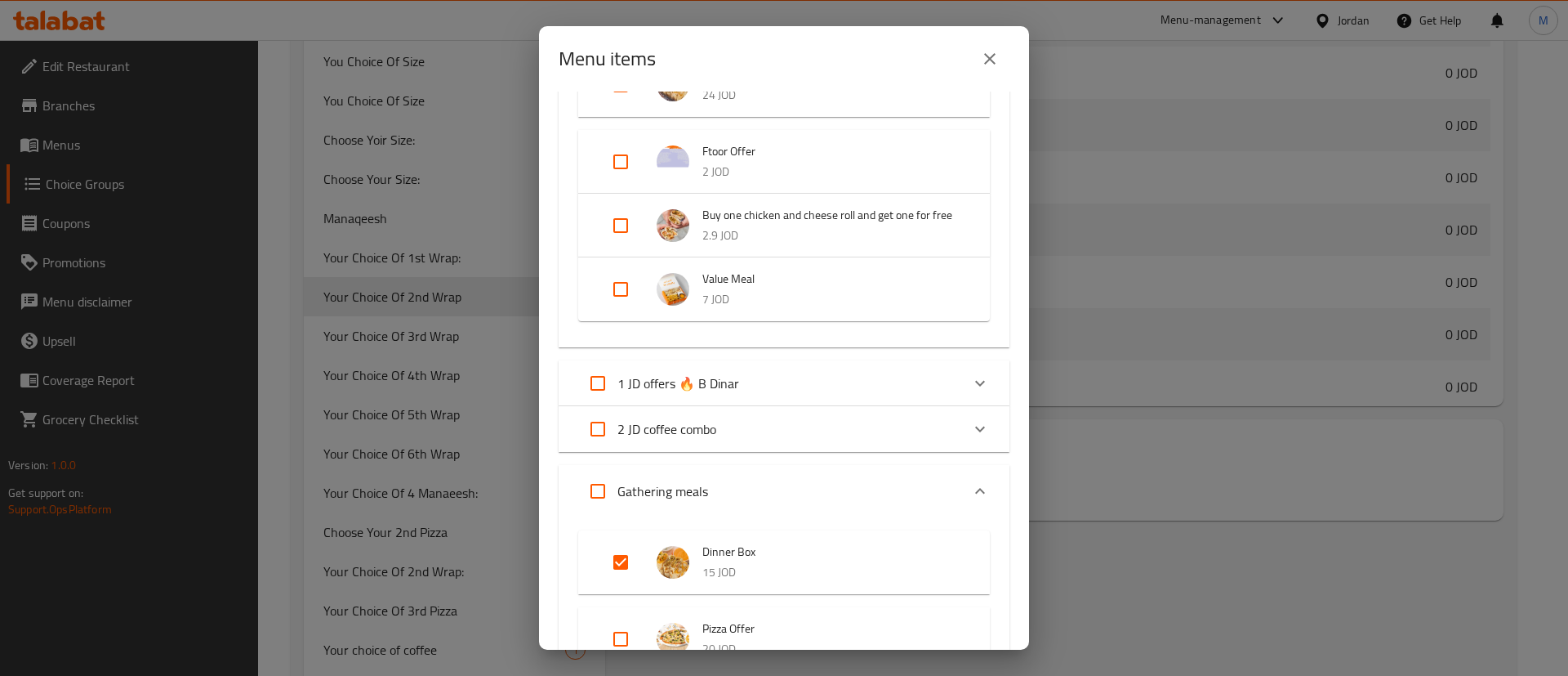
click at [995, 60] on icon "close" at bounding box center [989, 58] width 19 height 19
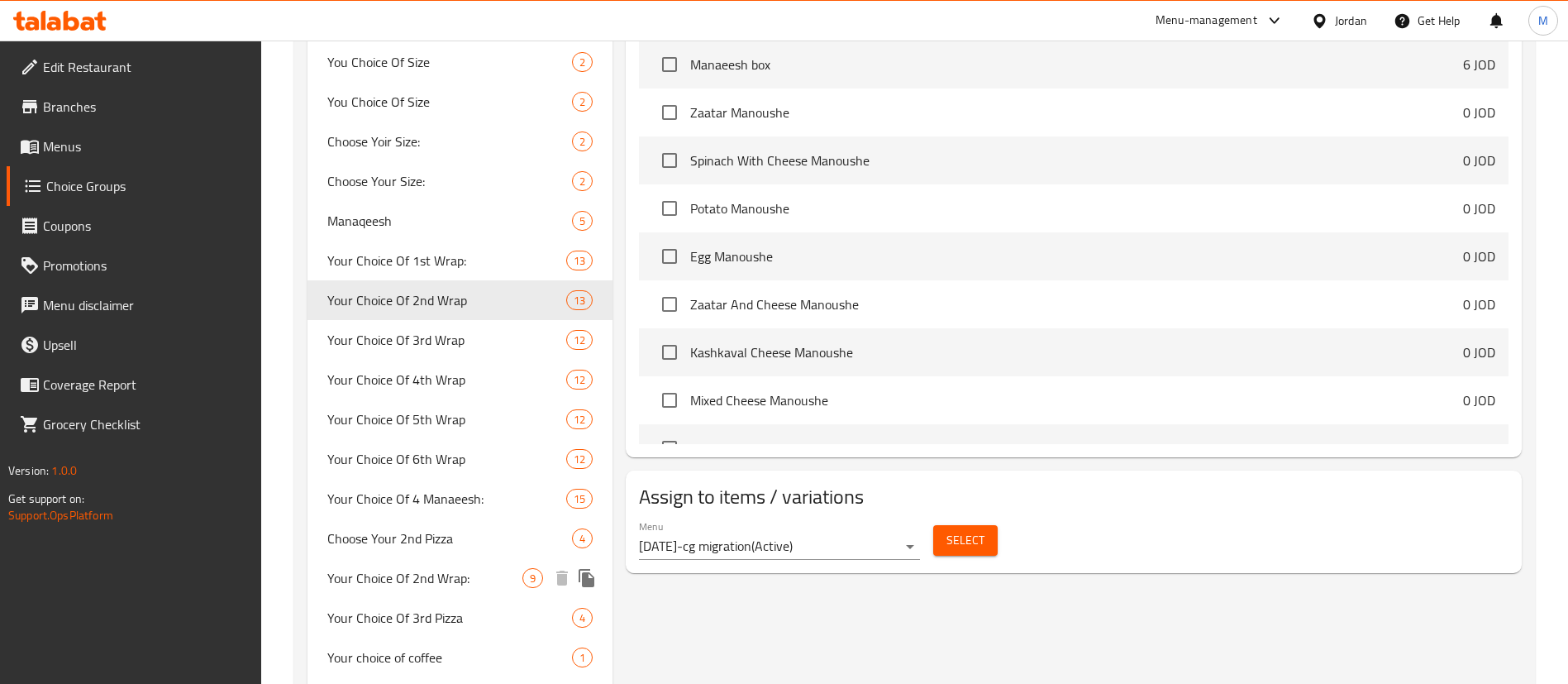
click at [481, 576] on span "Your Choice Of 2nd Wrap:" at bounding box center [425, 577] width 195 height 20
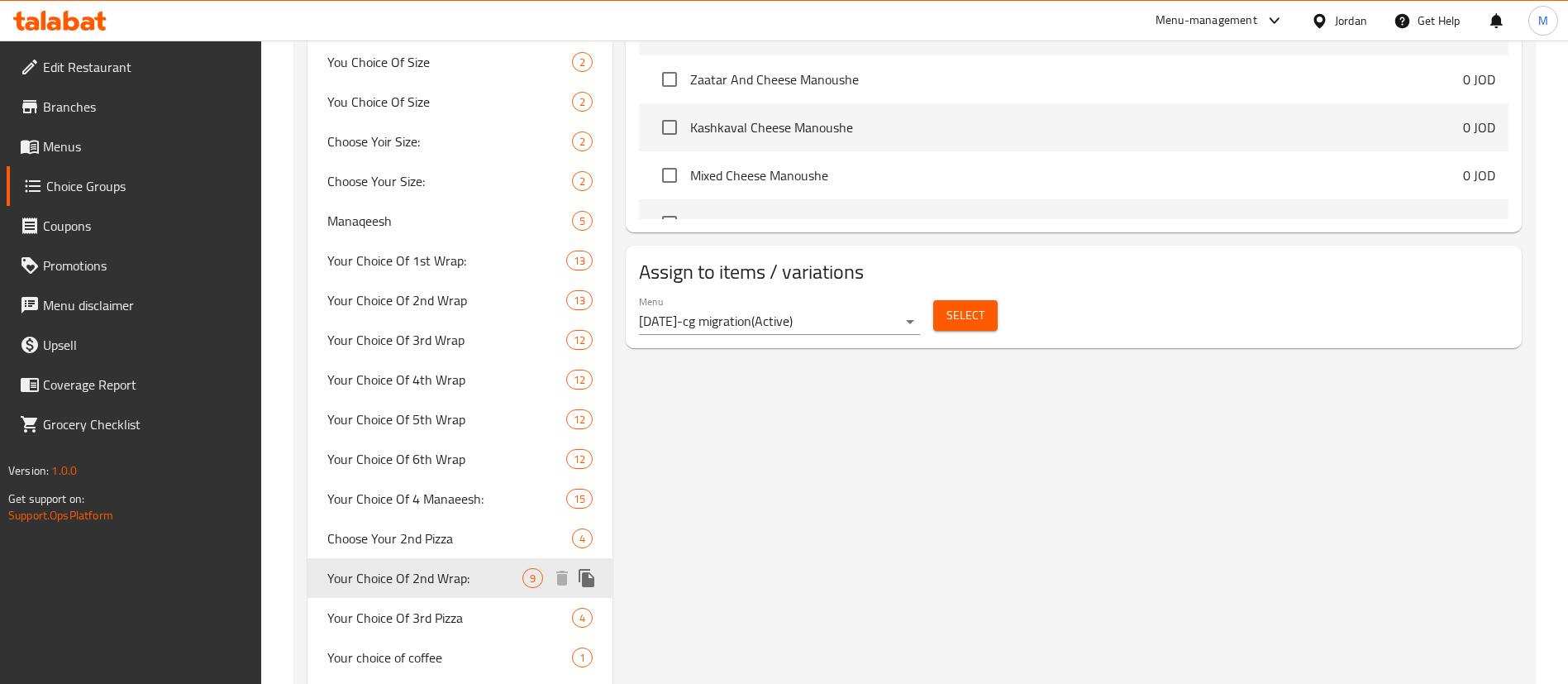
type input "Your Choice Of 2nd Wrap:"
type input "اختيارك من ثاني راب:"
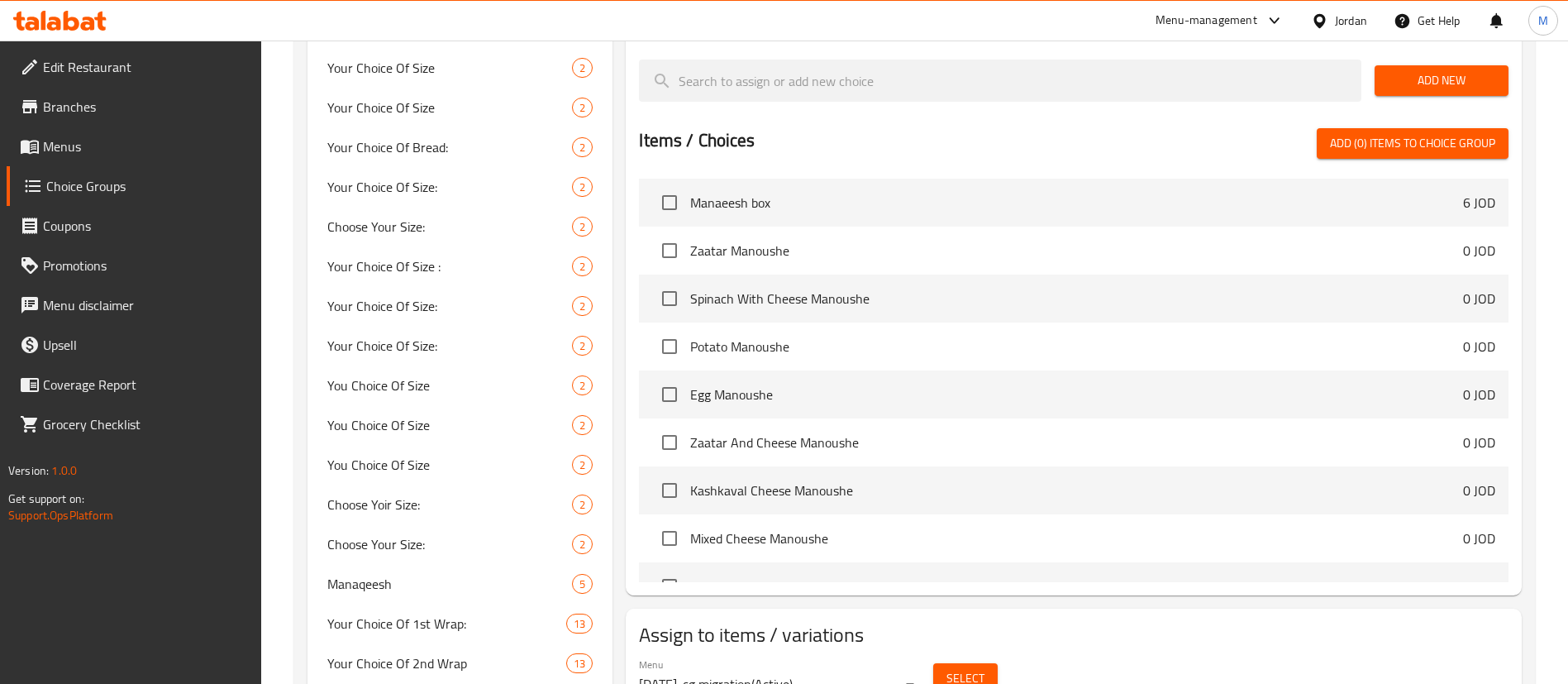
scroll to position [868, 0]
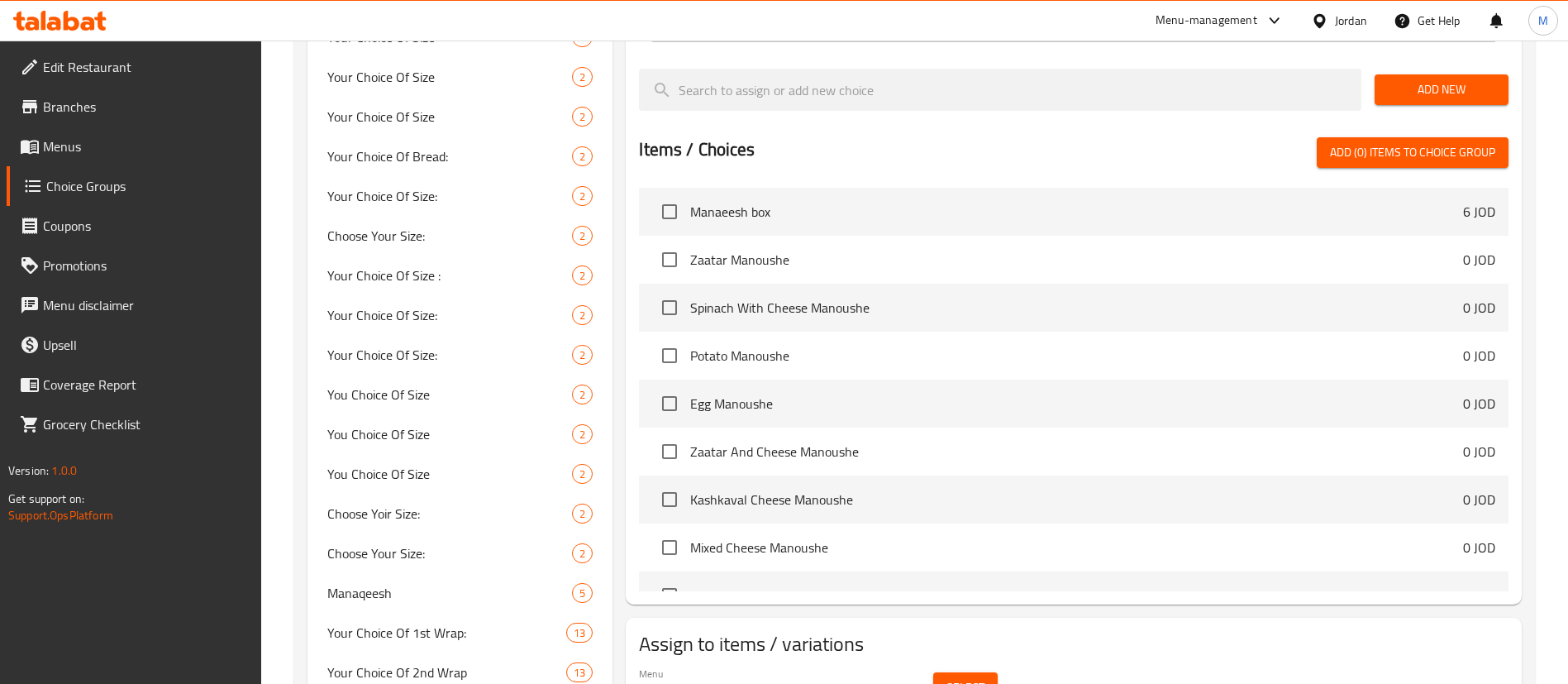
click at [990, 672] on button "Select" at bounding box center [965, 687] width 65 height 31
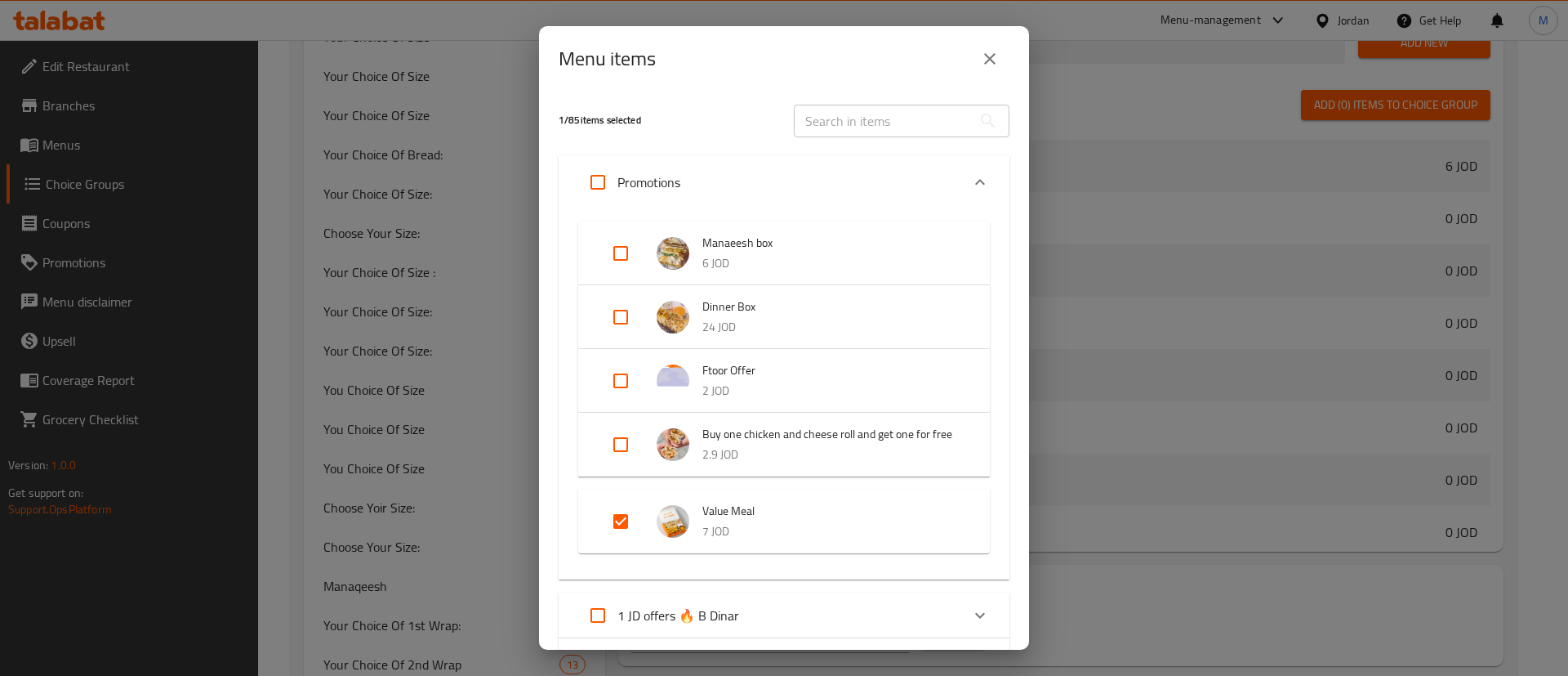
click at [997, 46] on button "close" at bounding box center [990, 59] width 39 height 39
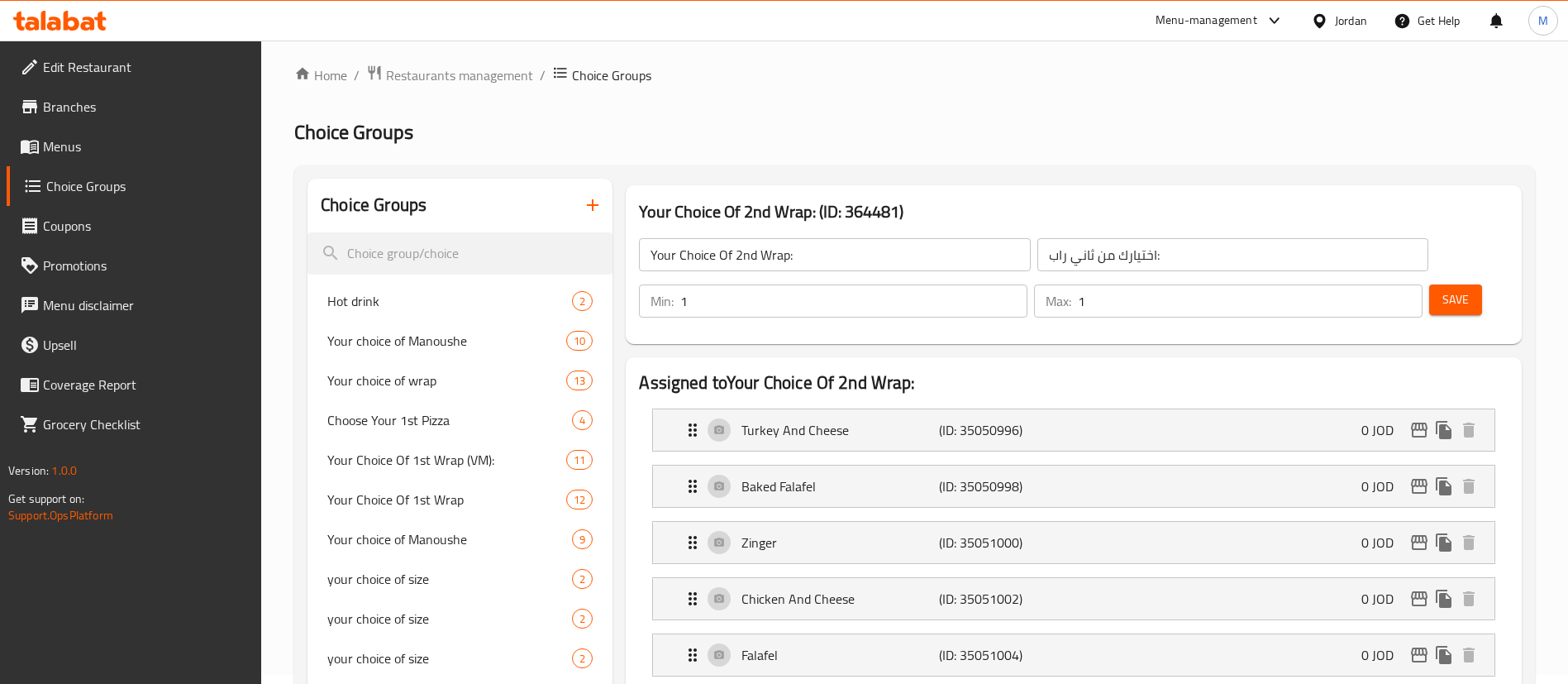
scroll to position [0, 0]
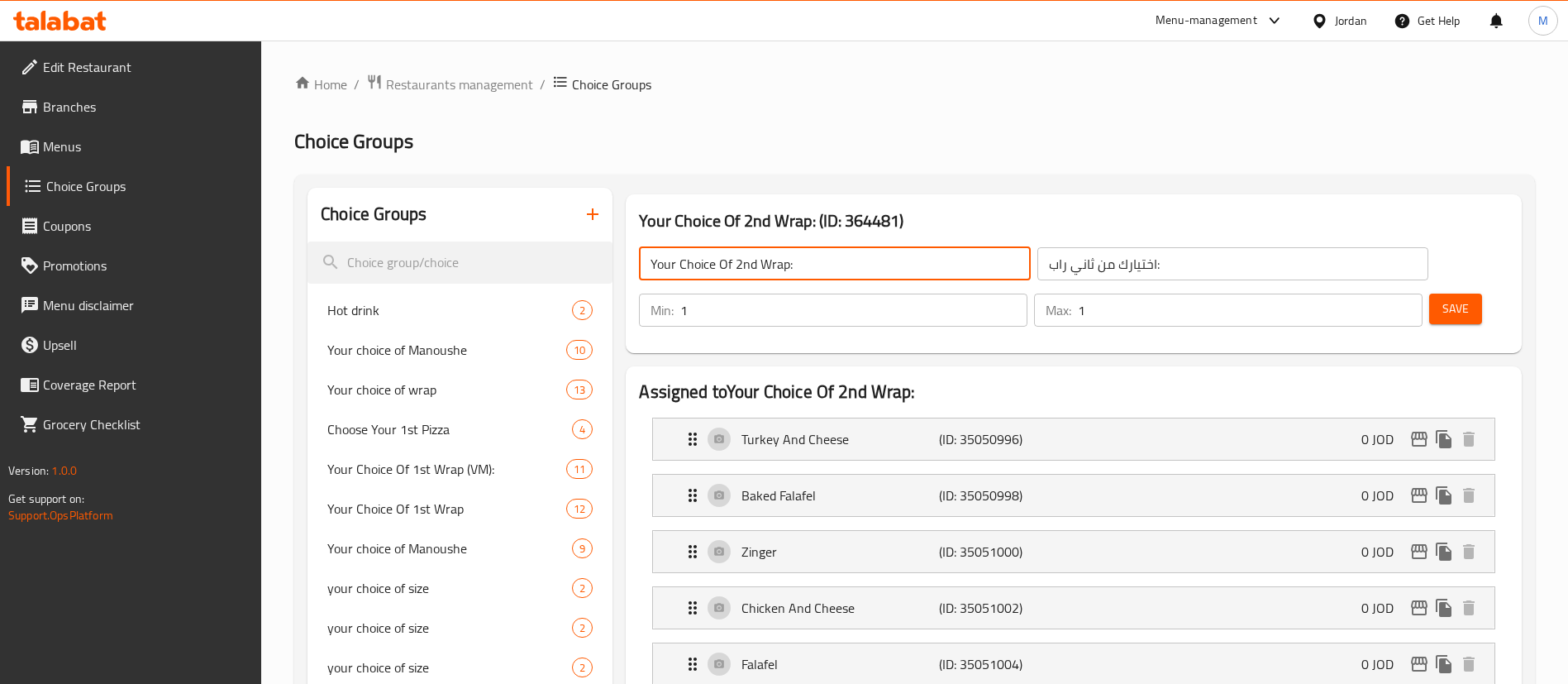
click at [783, 266] on input "Your Choice Of 2nd Wrap:" at bounding box center [834, 263] width 391 height 33
click at [785, 266] on input "Your Choice Of 2nd Wrap:" at bounding box center [834, 263] width 391 height 33
paste input "(VM)"
click at [788, 262] on input "Your Choice Of 2nd Wrap(VM):" at bounding box center [834, 263] width 391 height 33
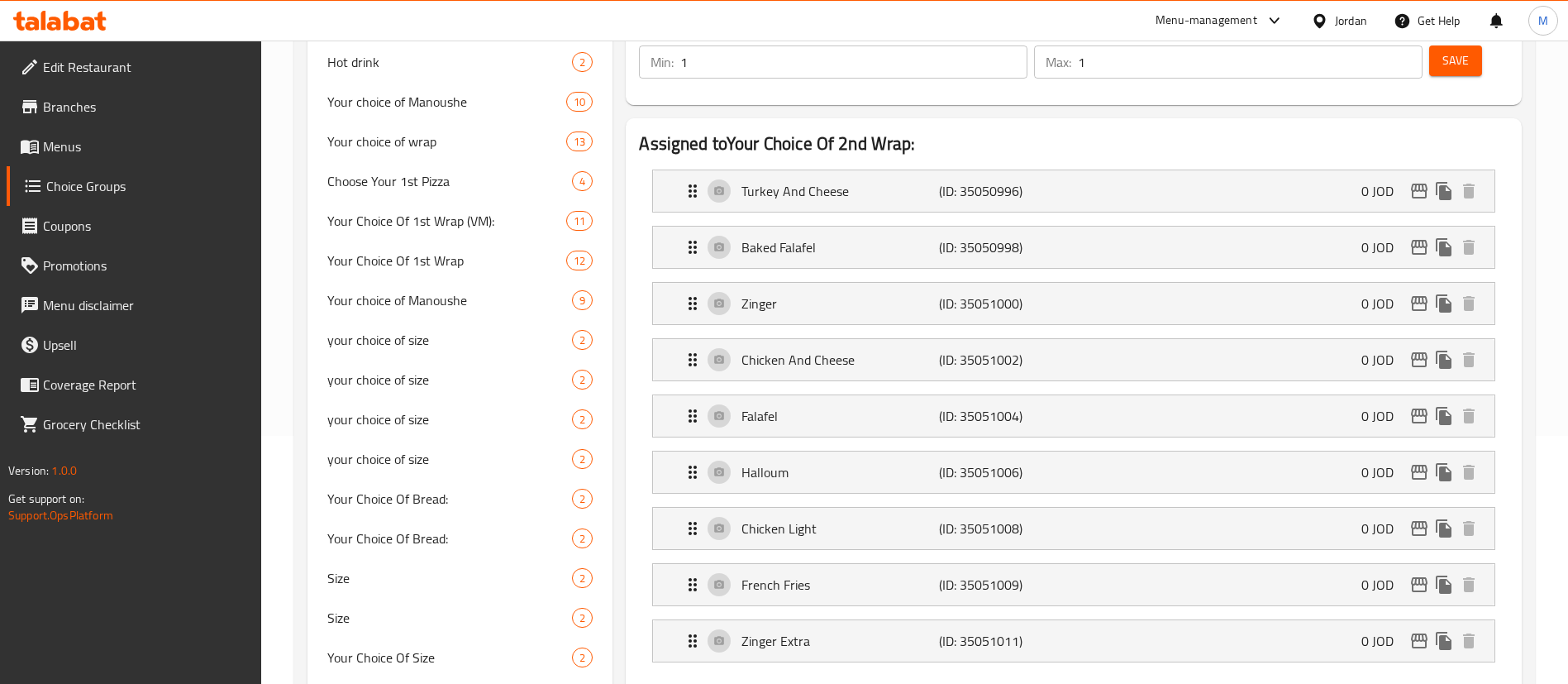
type input "Your Choice Of 2nd Wrap (VM):"
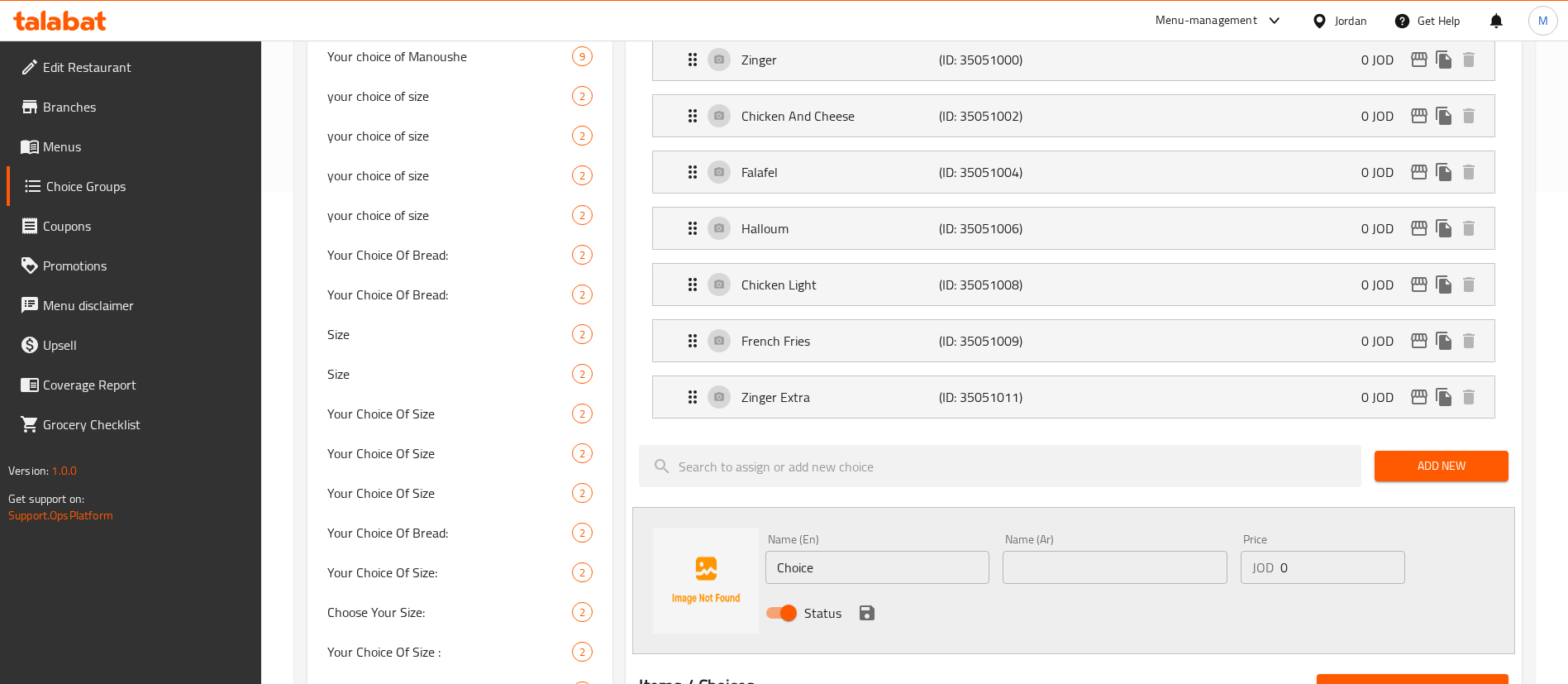
scroll to position [496, 0]
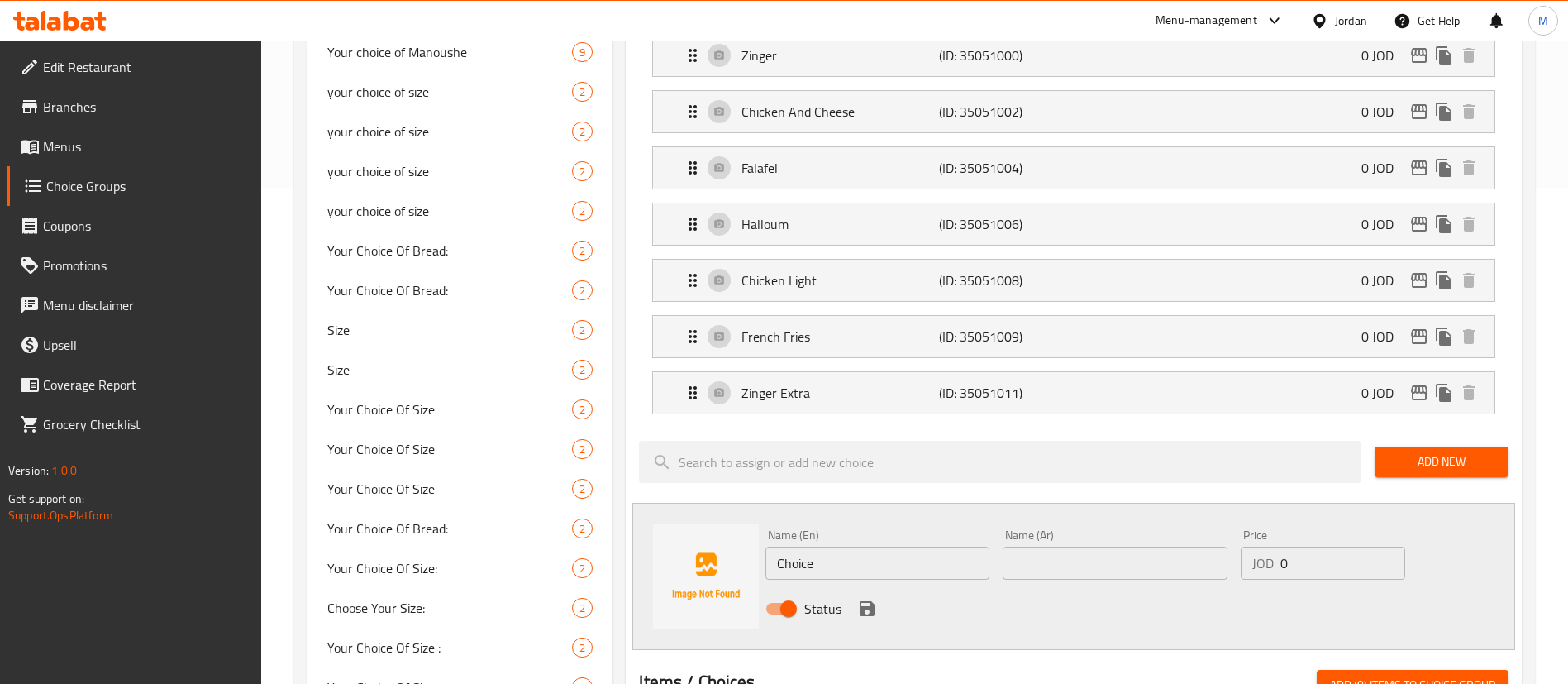
drag, startPoint x: 921, startPoint y: 497, endPoint x: 917, endPoint y: 519, distance: 22.4
click at [919, 529] on div "Name (En) Choice Name (En)" at bounding box center [877, 554] width 224 height 50
click at [917, 546] on input "Choice" at bounding box center [877, 562] width 224 height 33
paste input "Steak and cheese"
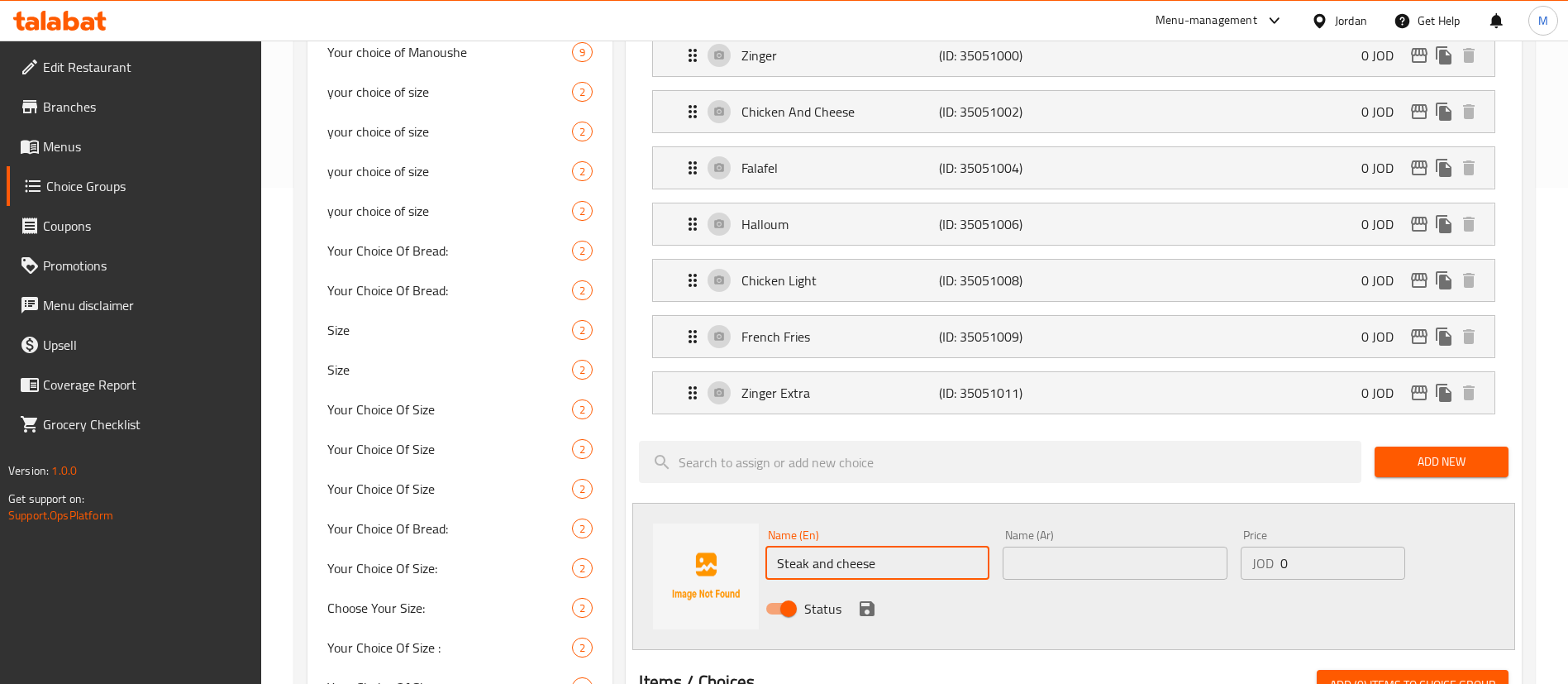
type input "Steak and cheese"
